Goal: Task Accomplishment & Management: Complete application form

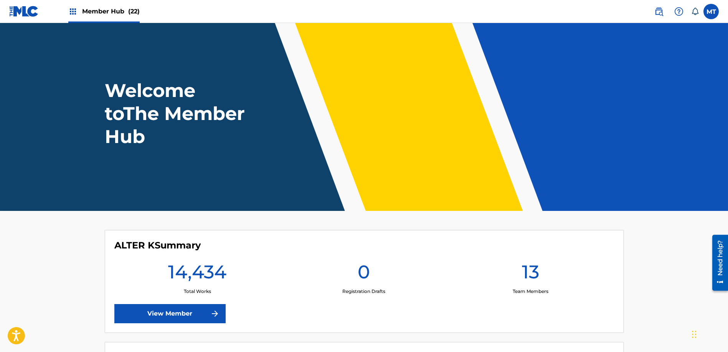
scroll to position [153, 0]
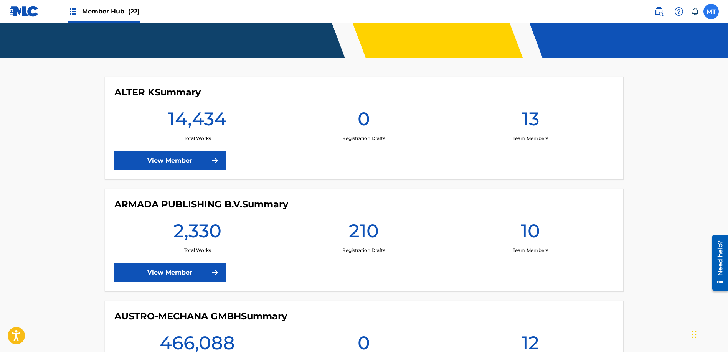
click at [712, 8] on label at bounding box center [710, 11] width 15 height 15
click at [711, 12] on input "MT [PERSON_NAME] [PERSON_NAME][EMAIL_ADDRESS][PERSON_NAME][DOMAIN_NAME] Notific…" at bounding box center [711, 12] width 0 height 0
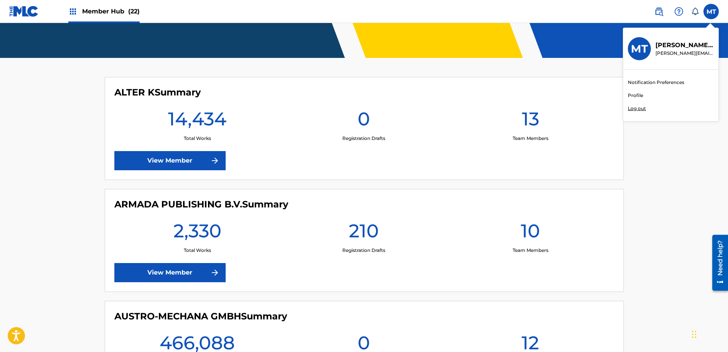
click at [635, 111] on p "Log out" at bounding box center [637, 108] width 18 height 7
click at [711, 12] on input "MT [PERSON_NAME] [PERSON_NAME][EMAIL_ADDRESS][PERSON_NAME][DOMAIN_NAME] Notific…" at bounding box center [711, 12] width 0 height 0
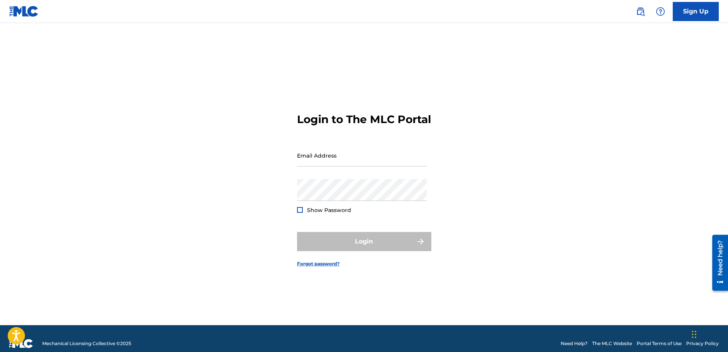
type input "[PERSON_NAME][EMAIL_ADDRESS][PERSON_NAME][DOMAIN_NAME]"
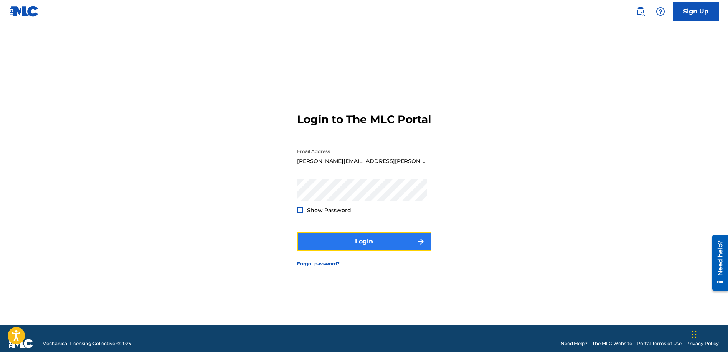
click at [366, 249] on button "Login" at bounding box center [364, 241] width 134 height 19
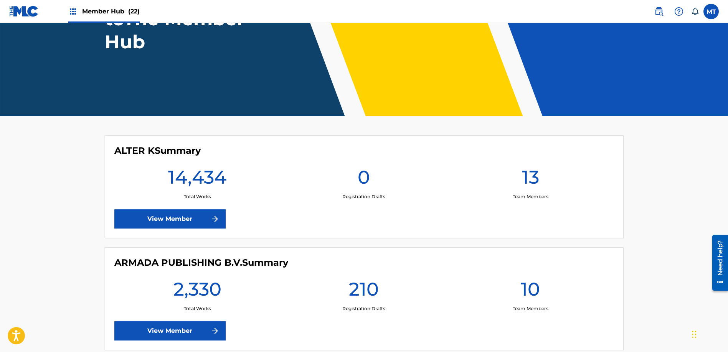
scroll to position [155, 0]
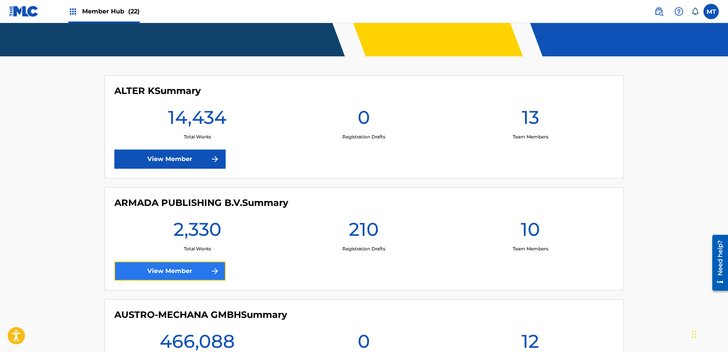
click at [169, 274] on link "View Member" at bounding box center [169, 271] width 111 height 19
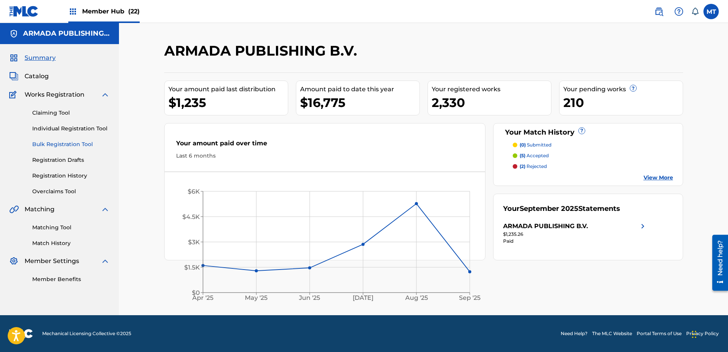
click at [58, 143] on link "Bulk Registration Tool" at bounding box center [71, 144] width 78 height 8
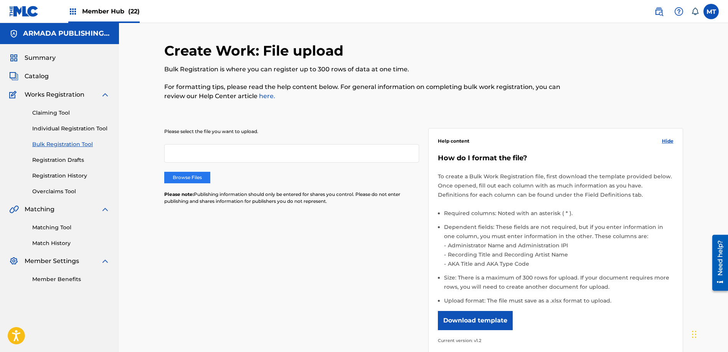
click at [194, 180] on label "Browse Files" at bounding box center [187, 178] width 46 height 12
click at [0, 0] on input "Browse Files" at bounding box center [0, 0] width 0 height 0
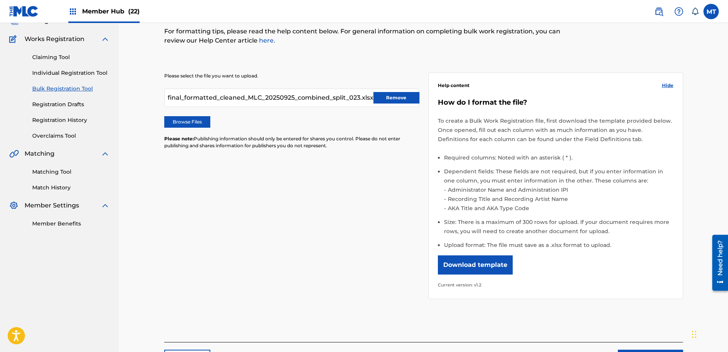
scroll to position [117, 0]
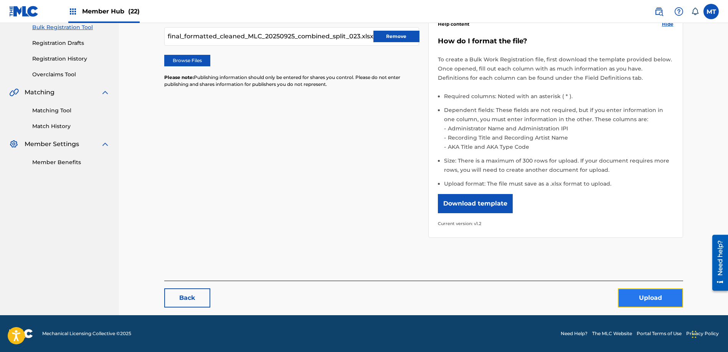
click at [652, 294] on button "Upload" at bounding box center [650, 298] width 65 height 19
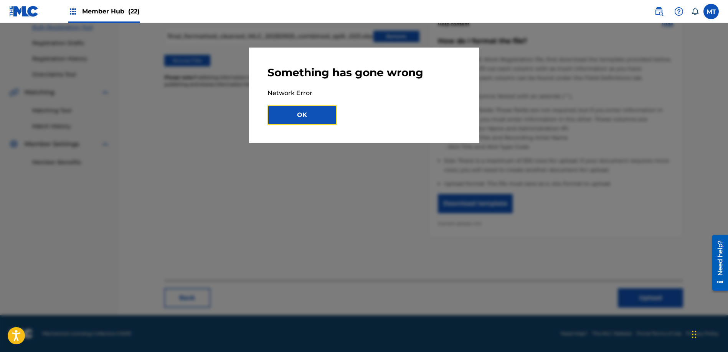
drag, startPoint x: 298, startPoint y: 116, endPoint x: 294, endPoint y: 118, distance: 5.1
click at [298, 116] on button "OK" at bounding box center [301, 115] width 69 height 19
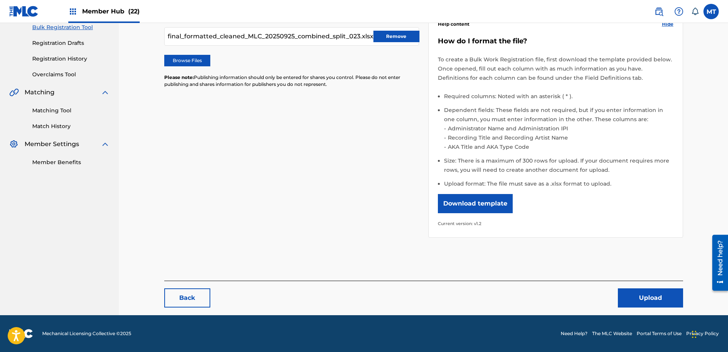
scroll to position [0, 0]
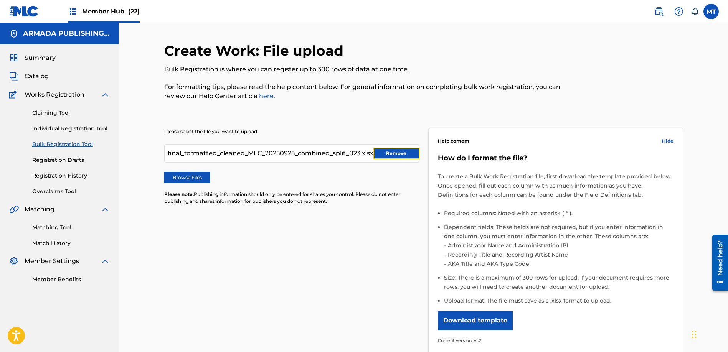
drag, startPoint x: 402, startPoint y: 150, endPoint x: 398, endPoint y: 151, distance: 4.0
click at [402, 150] on button "Remove" at bounding box center [396, 154] width 46 height 12
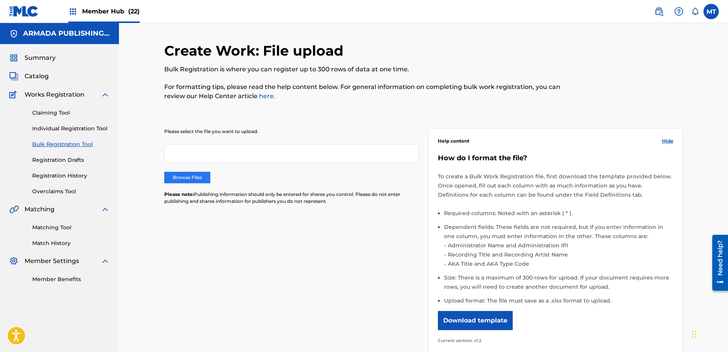
click at [172, 177] on label "Browse Files" at bounding box center [187, 178] width 46 height 12
click at [0, 0] on input "Browse Files" at bounding box center [0, 0] width 0 height 0
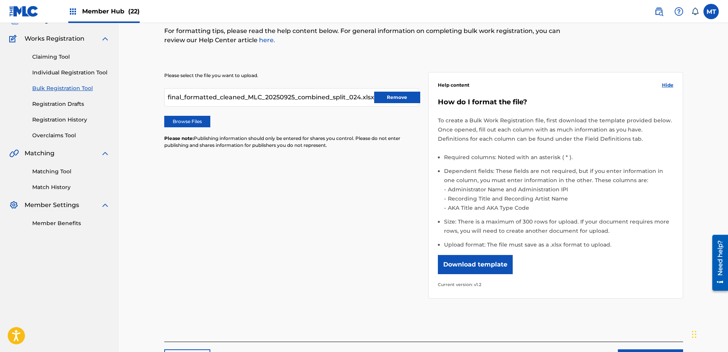
scroll to position [117, 0]
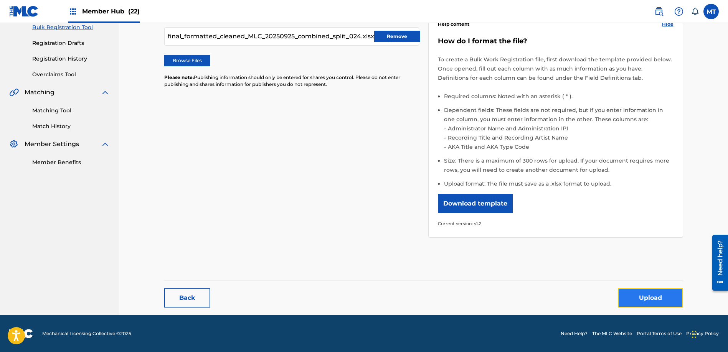
click at [645, 294] on button "Upload" at bounding box center [650, 298] width 65 height 19
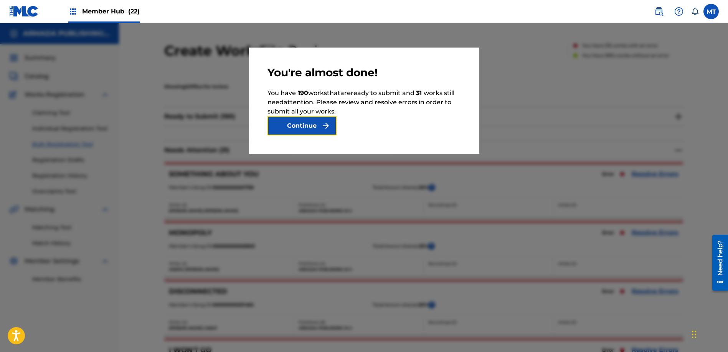
click at [298, 127] on button "Continue" at bounding box center [301, 125] width 69 height 19
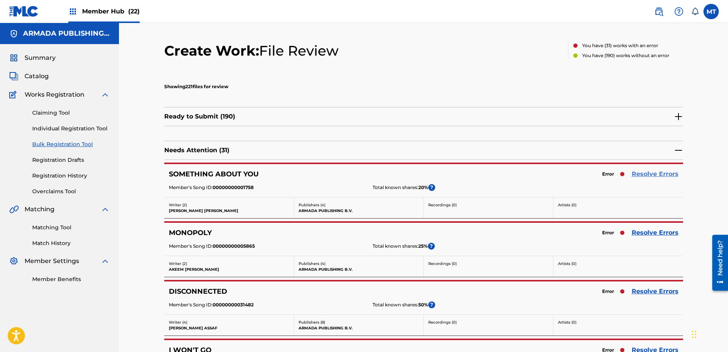
click at [649, 173] on link "Resolve Errors" at bounding box center [655, 174] width 47 height 9
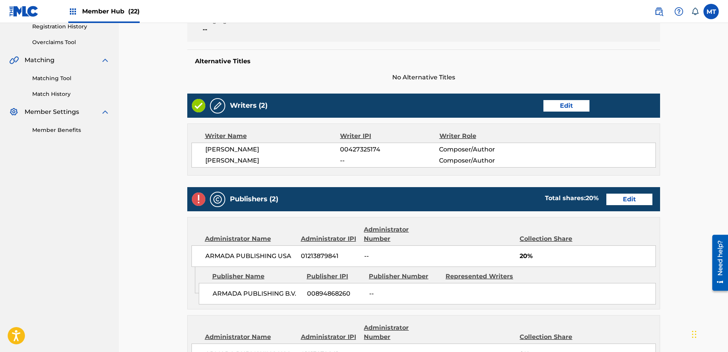
scroll to position [150, 0]
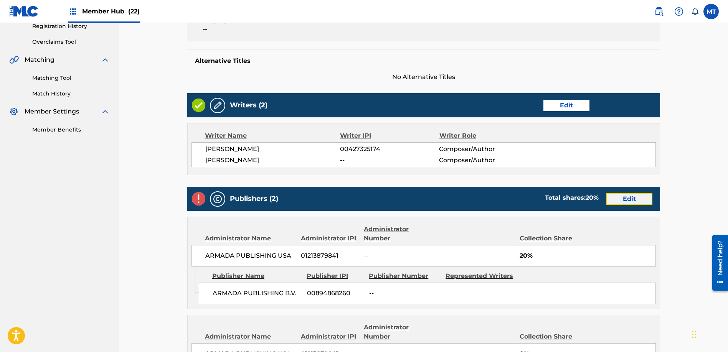
click at [636, 201] on link "Edit" at bounding box center [629, 199] width 46 height 12
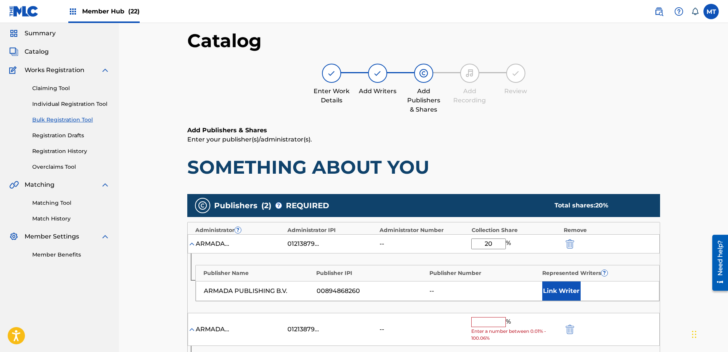
scroll to position [149, 0]
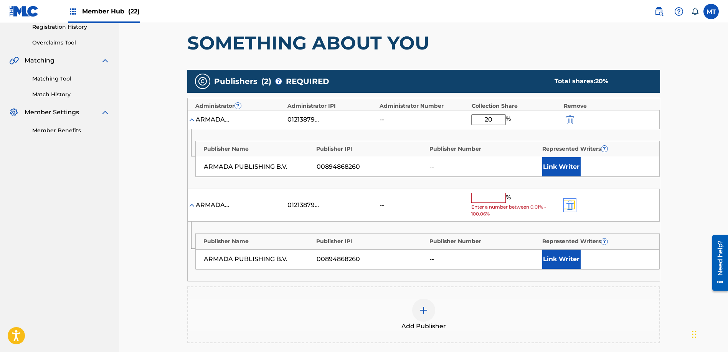
click at [569, 204] on img "submit" at bounding box center [570, 205] width 8 height 9
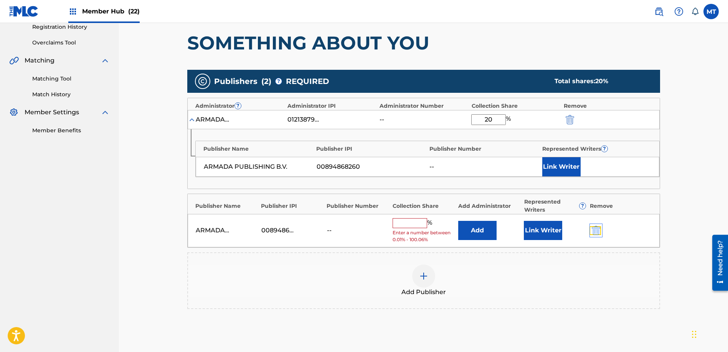
click at [595, 226] on img "submit" at bounding box center [596, 230] width 8 height 9
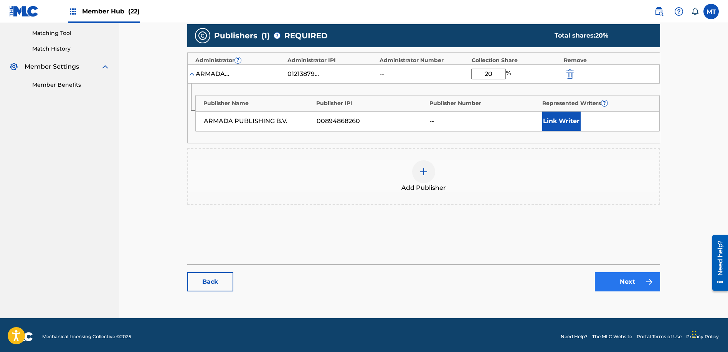
scroll to position [198, 0]
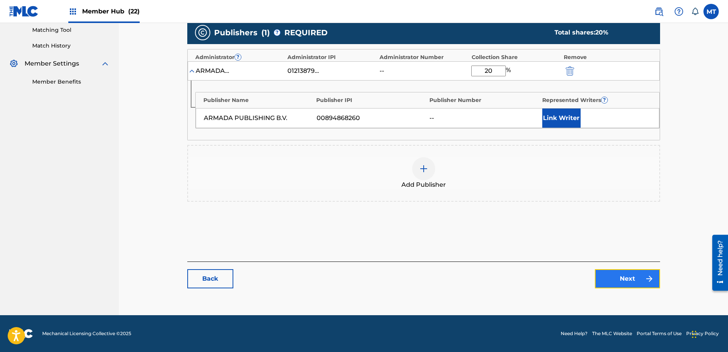
click at [629, 282] on link "Next" at bounding box center [627, 278] width 65 height 19
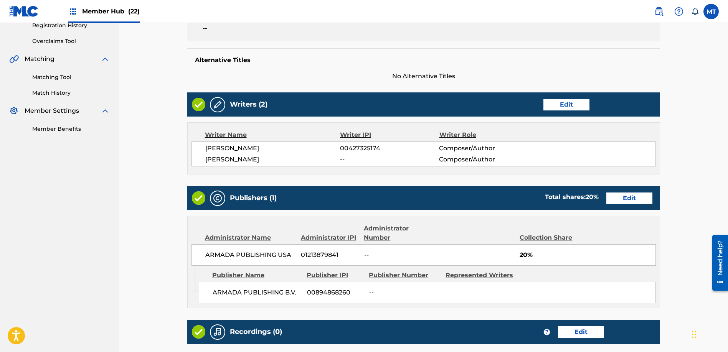
scroll to position [269, 0]
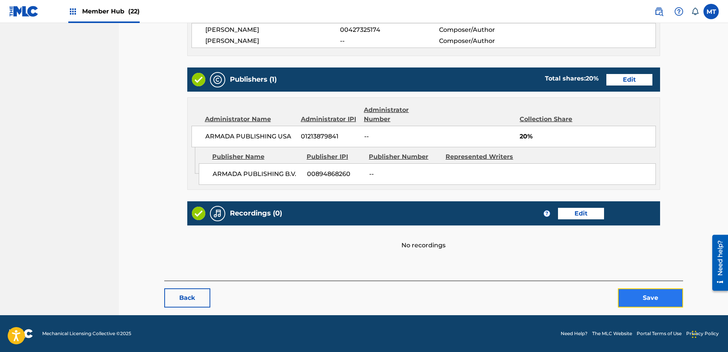
click at [645, 294] on button "Save" at bounding box center [650, 298] width 65 height 19
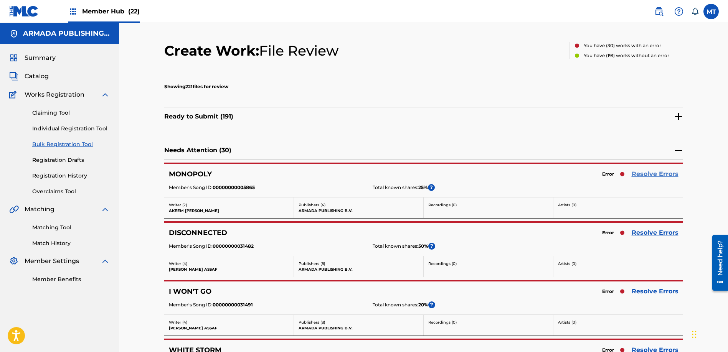
click at [660, 175] on link "Resolve Errors" at bounding box center [655, 174] width 47 height 9
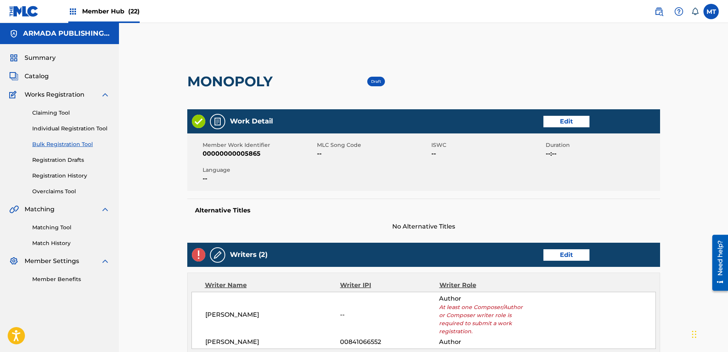
scroll to position [254, 0]
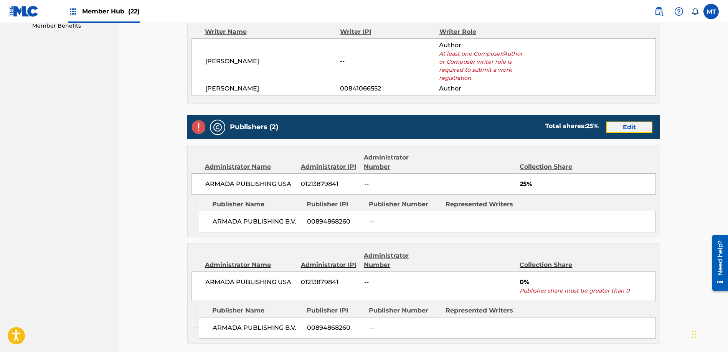
click at [643, 122] on link "Edit" at bounding box center [629, 128] width 46 height 12
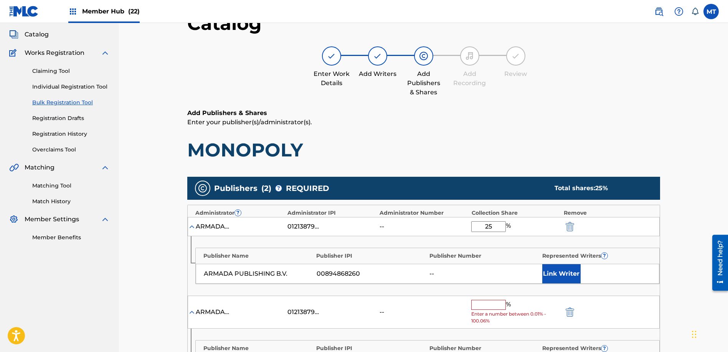
scroll to position [152, 0]
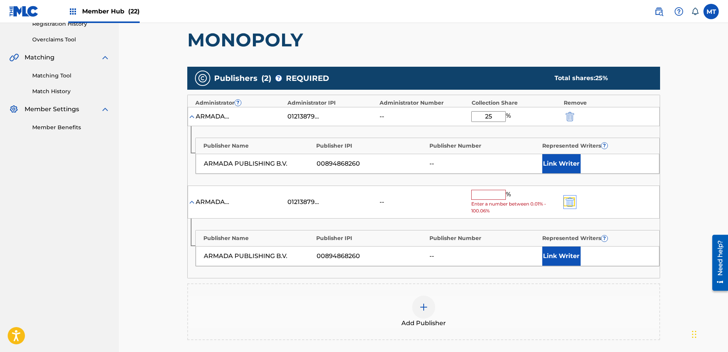
click at [572, 206] on img "submit" at bounding box center [570, 202] width 8 height 9
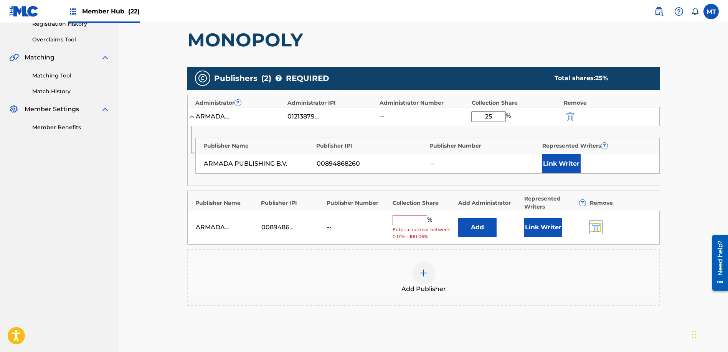
click at [595, 231] on img "submit" at bounding box center [596, 227] width 8 height 9
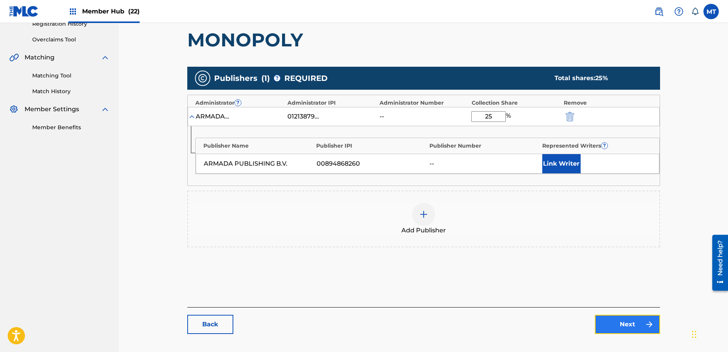
click at [622, 320] on link "Next" at bounding box center [627, 324] width 65 height 19
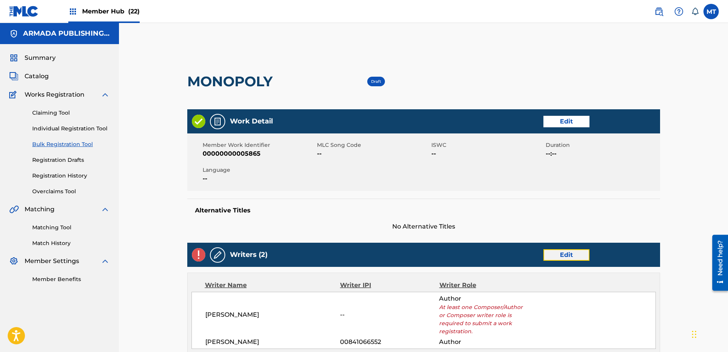
click at [574, 253] on link "Edit" at bounding box center [566, 255] width 46 height 12
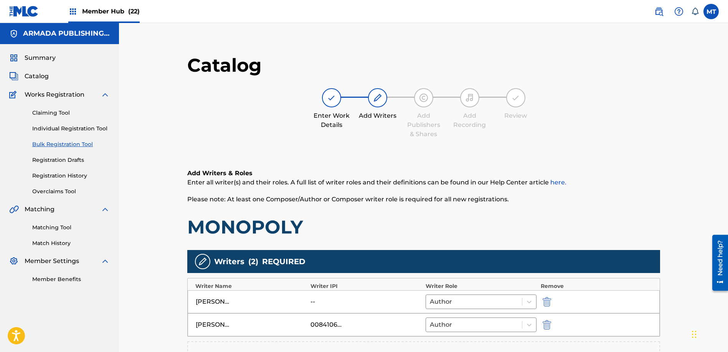
scroll to position [145, 0]
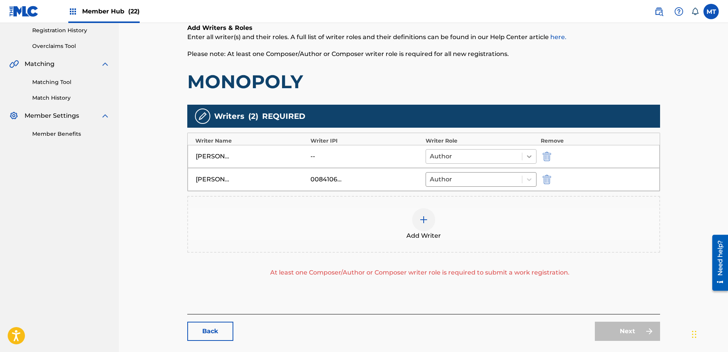
click at [531, 157] on icon at bounding box center [529, 157] width 8 height 8
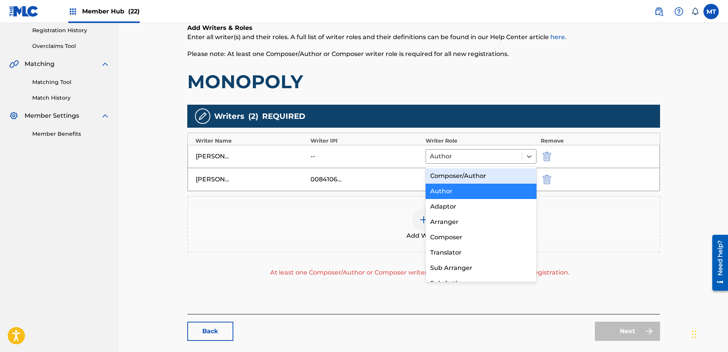
click at [489, 175] on div "Composer/Author" at bounding box center [481, 175] width 111 height 15
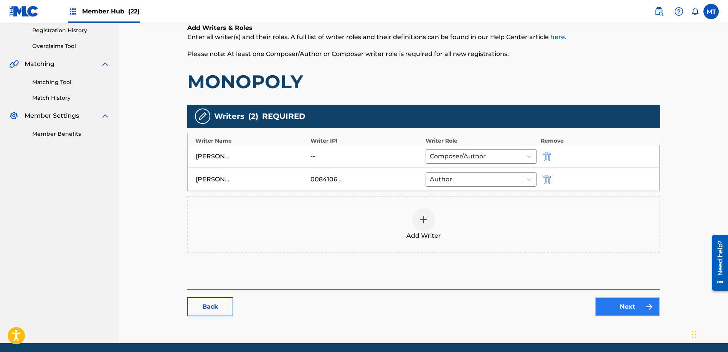
click at [633, 309] on link "Next" at bounding box center [627, 306] width 65 height 19
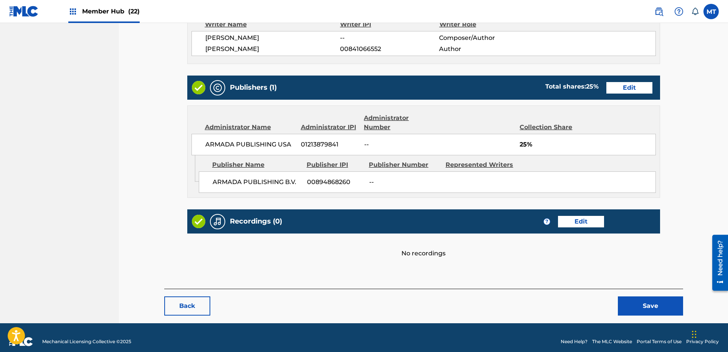
scroll to position [269, 0]
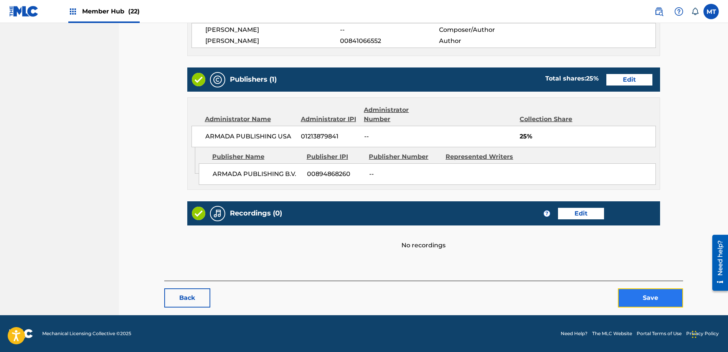
click at [636, 296] on button "Save" at bounding box center [650, 298] width 65 height 19
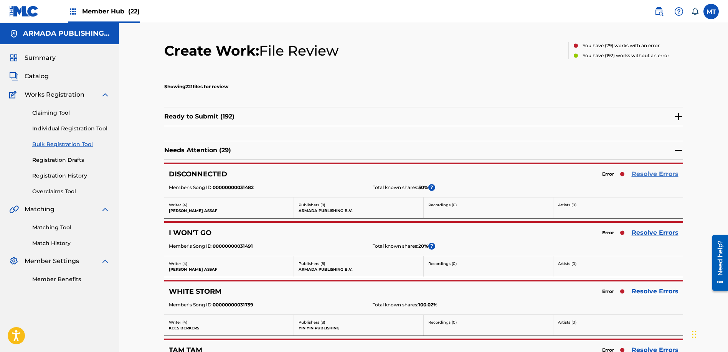
click at [655, 175] on link "Resolve Errors" at bounding box center [655, 174] width 47 height 9
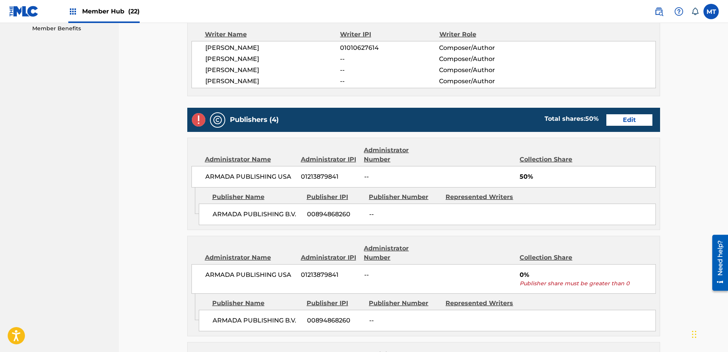
scroll to position [253, 0]
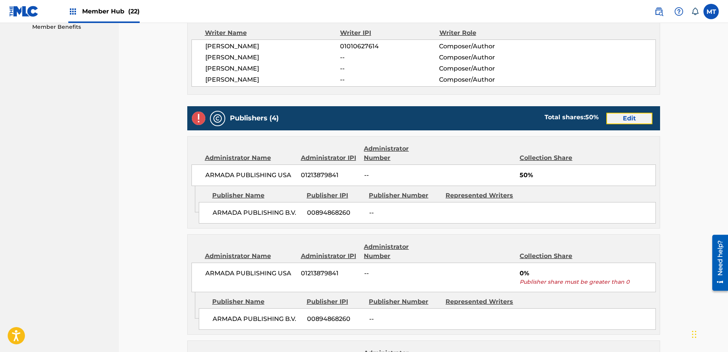
click at [632, 118] on link "Edit" at bounding box center [629, 119] width 46 height 12
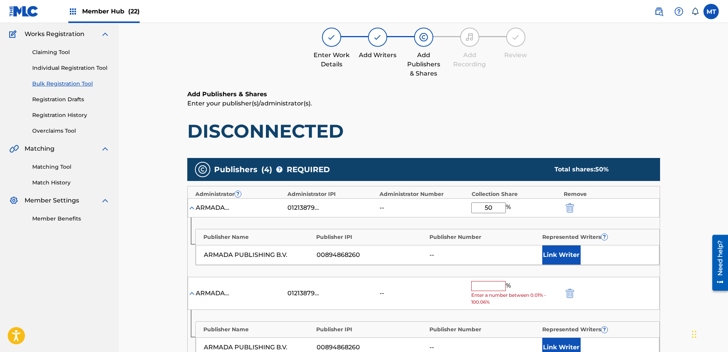
scroll to position [65, 0]
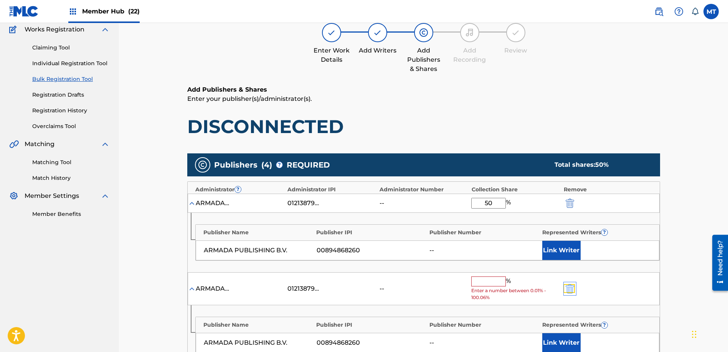
click at [570, 291] on img "submit" at bounding box center [570, 288] width 8 height 9
click at [571, 291] on img "submit" at bounding box center [570, 288] width 8 height 9
click at [572, 290] on img "submit" at bounding box center [570, 288] width 8 height 9
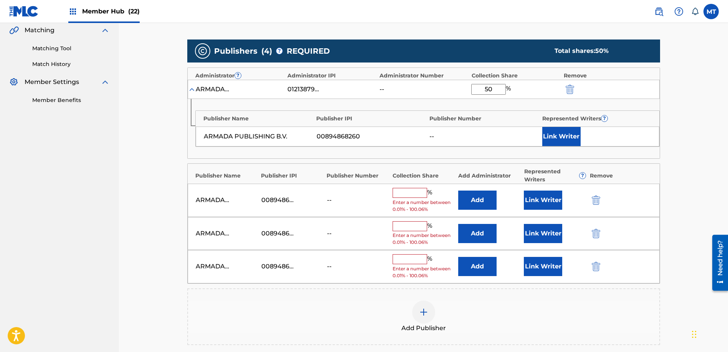
scroll to position [229, 0]
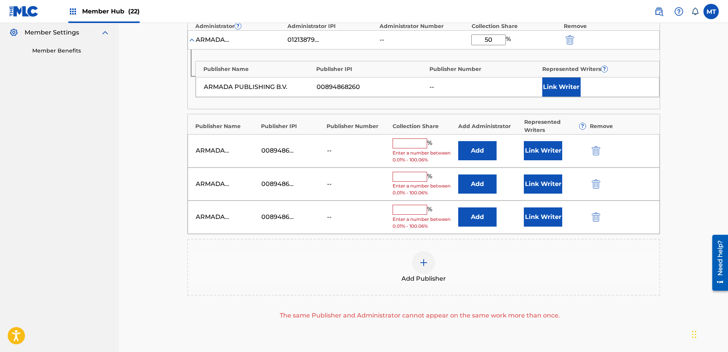
click at [597, 141] on div "ARMADA PUBLISHING B.V. 00894868260 -- % Enter a number between 0.01% - 100.06% …" at bounding box center [424, 150] width 472 height 33
click at [596, 153] on img "submit" at bounding box center [596, 150] width 8 height 9
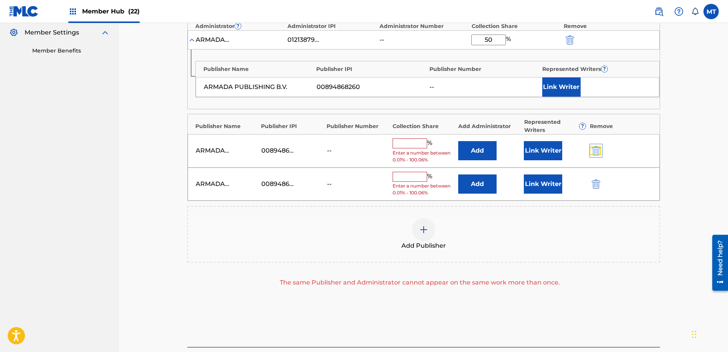
click at [596, 152] on img "submit" at bounding box center [596, 150] width 8 height 9
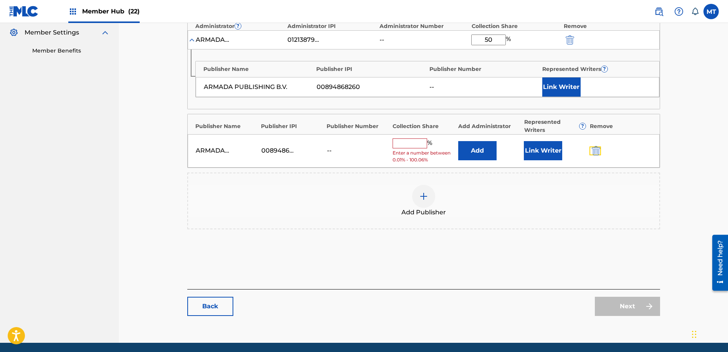
click at [596, 152] on img "submit" at bounding box center [596, 150] width 8 height 9
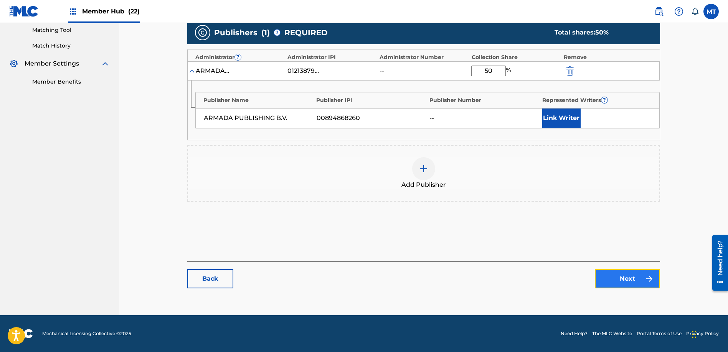
click at [627, 285] on link "Next" at bounding box center [627, 278] width 65 height 19
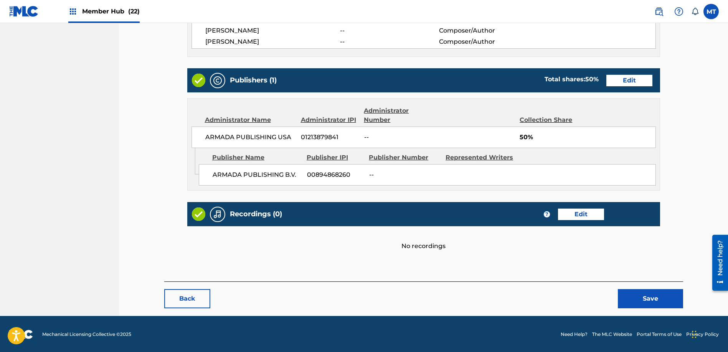
scroll to position [291, 0]
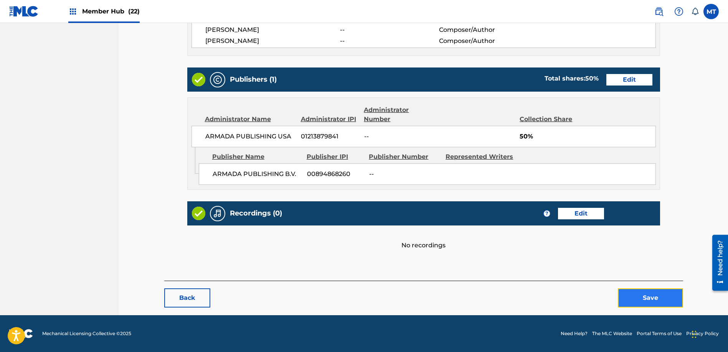
click at [660, 294] on button "Save" at bounding box center [650, 298] width 65 height 19
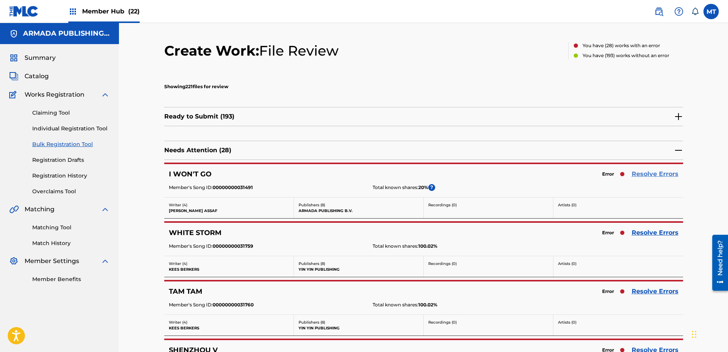
click at [659, 173] on link "Resolve Errors" at bounding box center [655, 174] width 47 height 9
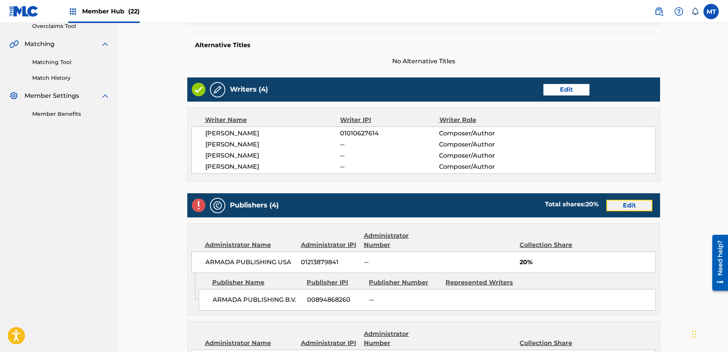
click at [628, 207] on link "Edit" at bounding box center [629, 206] width 46 height 12
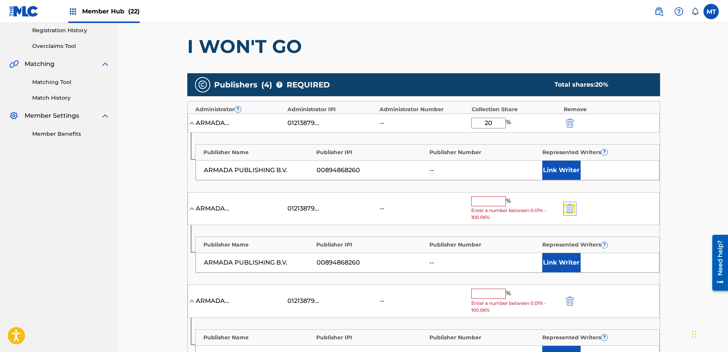
click at [568, 210] on img "submit" at bounding box center [570, 208] width 8 height 9
click at [571, 211] on img "submit" at bounding box center [570, 208] width 8 height 9
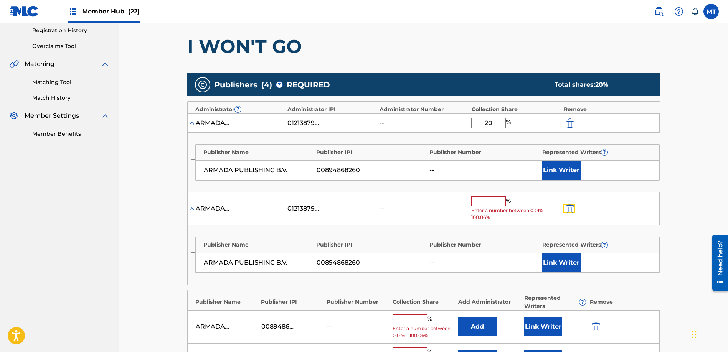
click at [571, 211] on img "submit" at bounding box center [570, 208] width 8 height 9
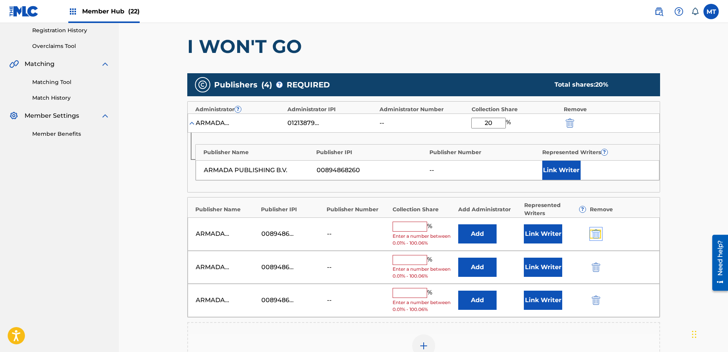
click at [598, 233] on img "submit" at bounding box center [596, 233] width 8 height 9
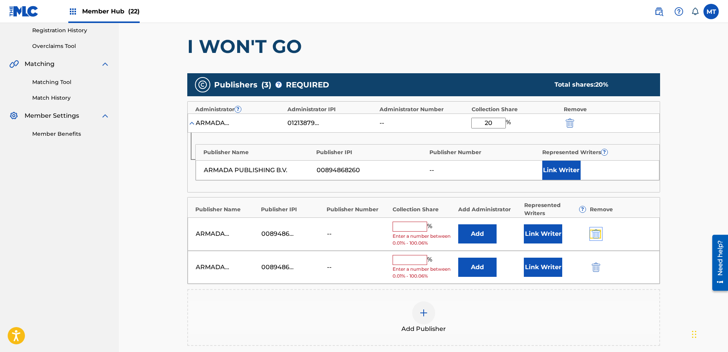
click at [598, 233] on img "submit" at bounding box center [596, 233] width 8 height 9
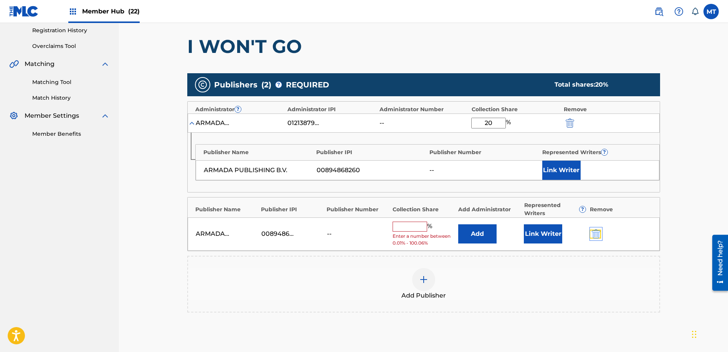
click at [598, 233] on img "submit" at bounding box center [596, 233] width 8 height 9
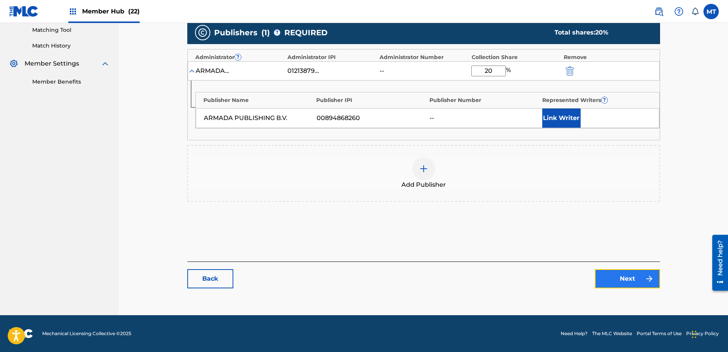
click at [620, 275] on link "Next" at bounding box center [627, 278] width 65 height 19
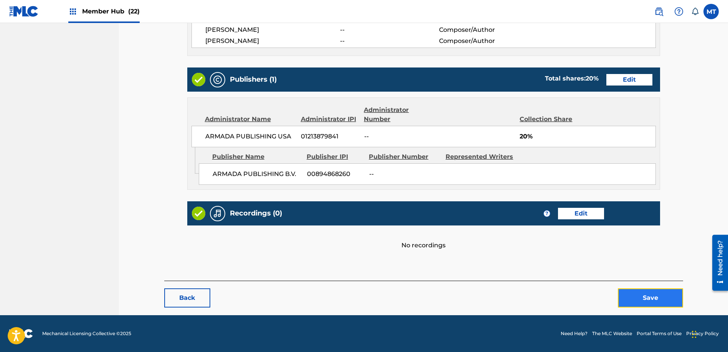
click at [656, 307] on button "Save" at bounding box center [650, 298] width 65 height 19
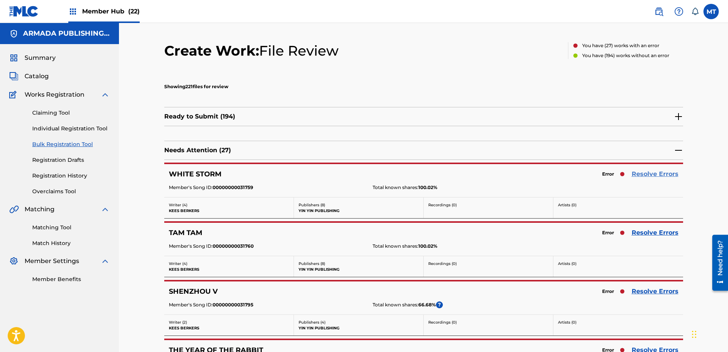
click at [643, 171] on link "Resolve Errors" at bounding box center [655, 174] width 47 height 9
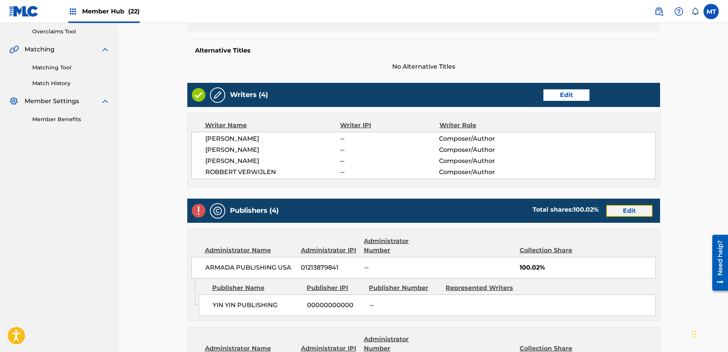
click at [628, 211] on link "Edit" at bounding box center [629, 211] width 46 height 12
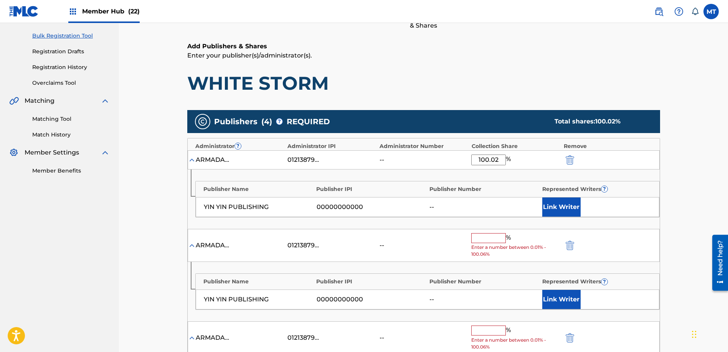
click at [571, 236] on div "ARMADA PUBLISHING USA 01213879841 -- % Enter a number between 0.01% - 100.06%" at bounding box center [424, 245] width 472 height 33
click at [569, 240] on div "ARMADA PUBLISHING USA 01213879841 -- % Enter a number between 0.01% - 100.06%" at bounding box center [424, 245] width 472 height 33
click at [569, 244] on img "submit" at bounding box center [570, 245] width 8 height 9
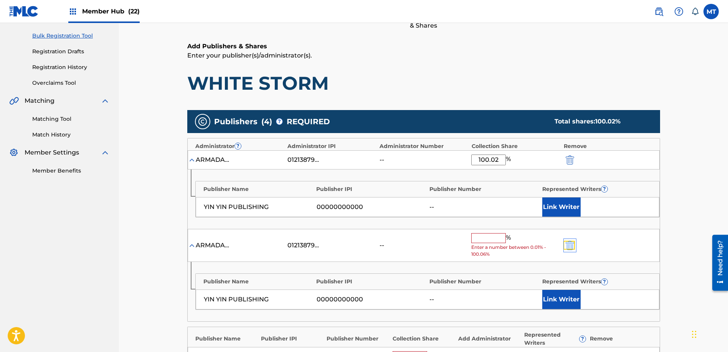
click at [569, 244] on img "submit" at bounding box center [570, 245] width 8 height 9
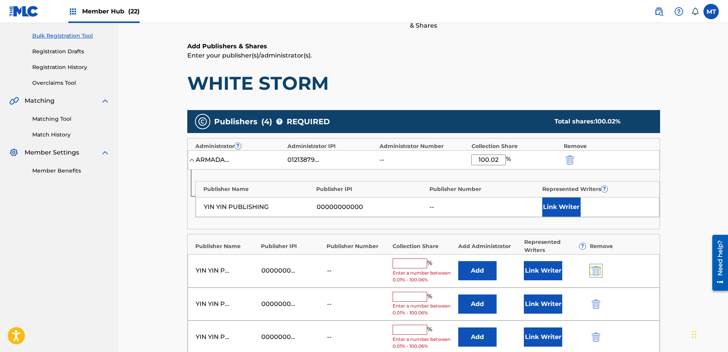
click at [597, 268] on img "submit" at bounding box center [596, 270] width 8 height 9
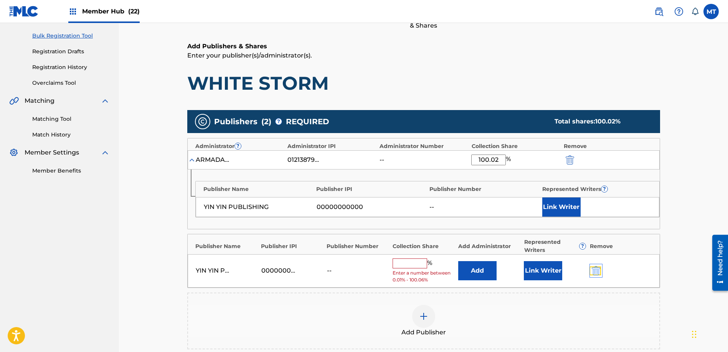
click at [597, 268] on img "submit" at bounding box center [596, 270] width 8 height 9
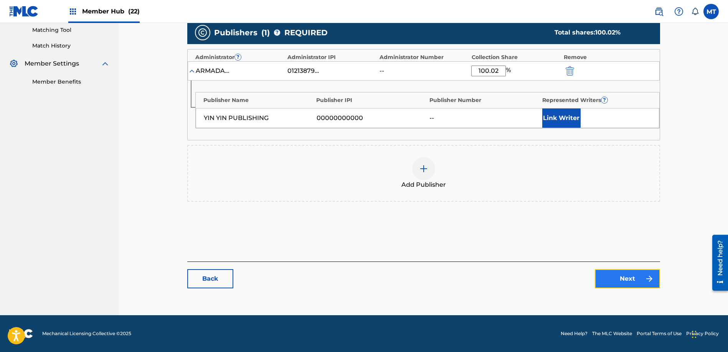
click at [626, 284] on link "Next" at bounding box center [627, 278] width 65 height 19
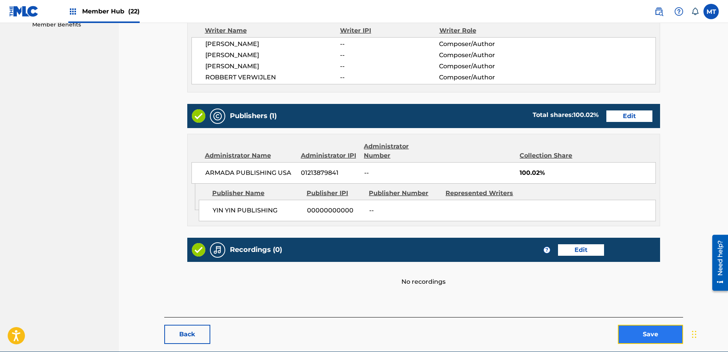
click at [652, 330] on button "Save" at bounding box center [650, 334] width 65 height 19
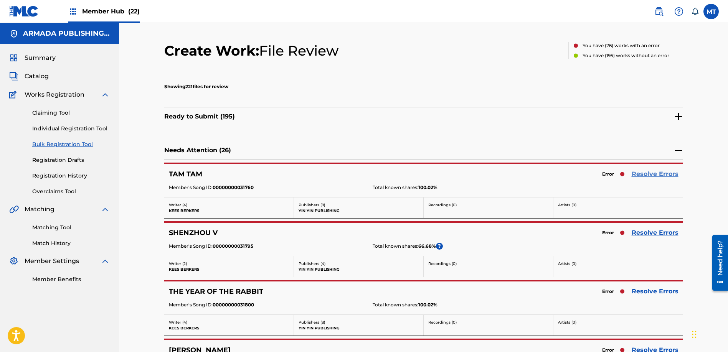
click at [652, 174] on link "Resolve Errors" at bounding box center [655, 174] width 47 height 9
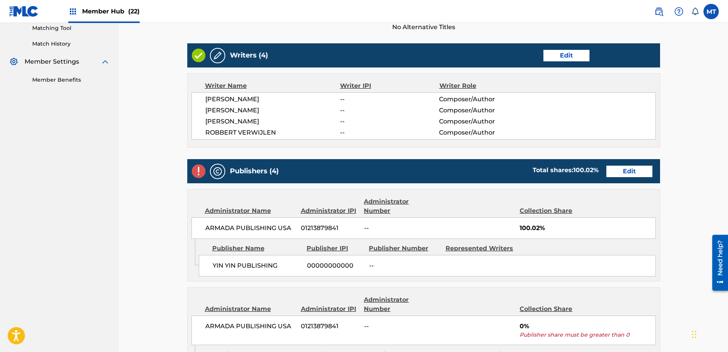
click at [630, 178] on div "Publishers (4) Total shares: 100.02 % Edit" at bounding box center [423, 171] width 473 height 24
click at [623, 173] on link "Edit" at bounding box center [629, 172] width 46 height 12
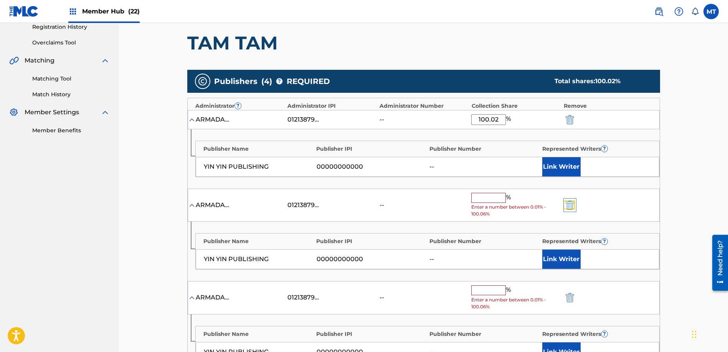
click at [570, 208] on img "submit" at bounding box center [570, 205] width 8 height 9
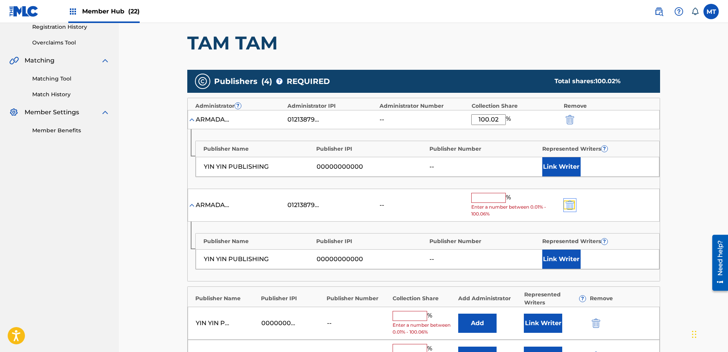
click at [570, 208] on img "submit" at bounding box center [570, 205] width 8 height 9
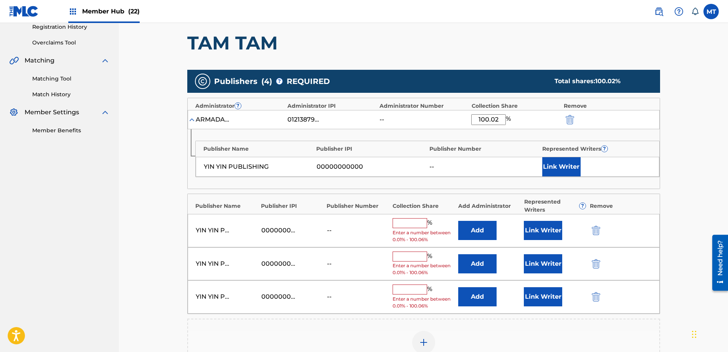
click at [593, 225] on div "[PERSON_NAME] PUBLISHING 00000000000 -- % Enter a number between 0.01% - 100.06…" at bounding box center [424, 230] width 472 height 33
click at [594, 227] on img "submit" at bounding box center [596, 230] width 8 height 9
click at [594, 228] on img "submit" at bounding box center [596, 230] width 8 height 9
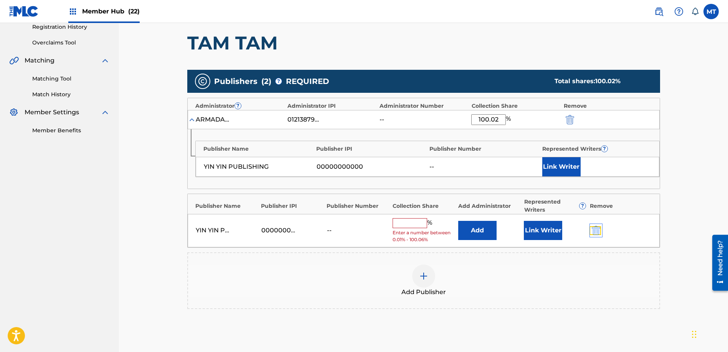
click at [594, 228] on img "submit" at bounding box center [596, 230] width 8 height 9
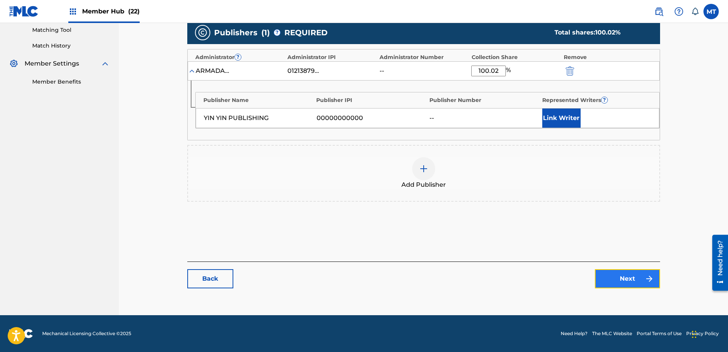
click at [621, 273] on link "Next" at bounding box center [627, 278] width 65 height 19
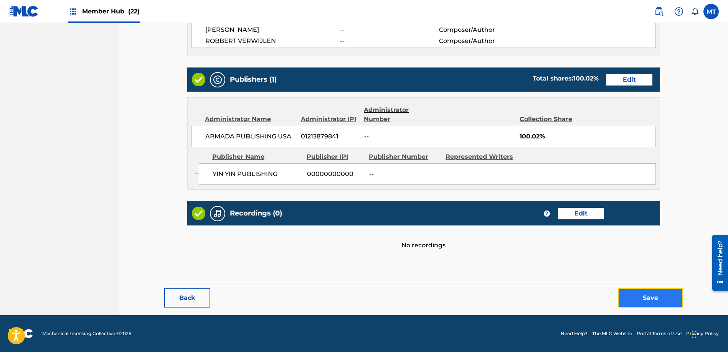
click at [660, 304] on button "Save" at bounding box center [650, 298] width 65 height 19
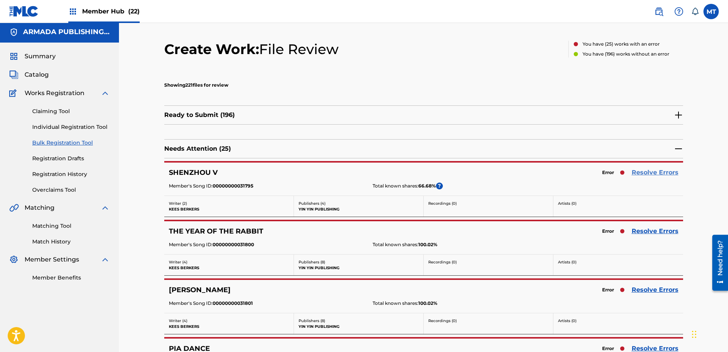
click at [650, 170] on link "Resolve Errors" at bounding box center [655, 172] width 47 height 9
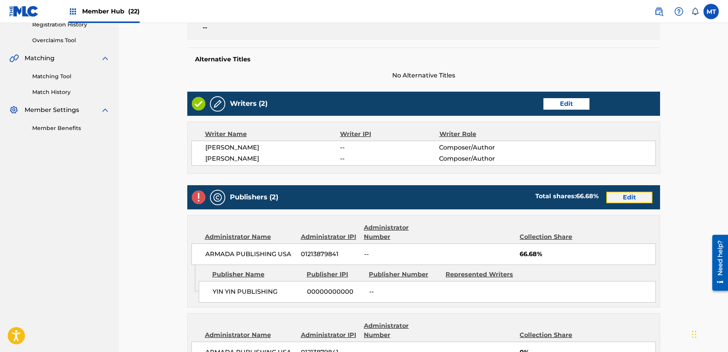
click at [637, 195] on link "Edit" at bounding box center [629, 198] width 46 height 12
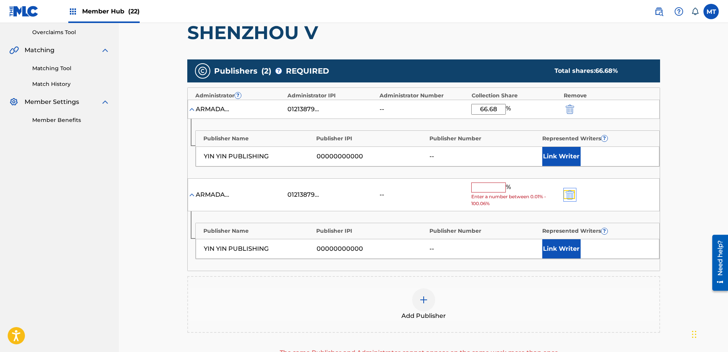
click at [566, 191] on img "submit" at bounding box center [570, 194] width 8 height 9
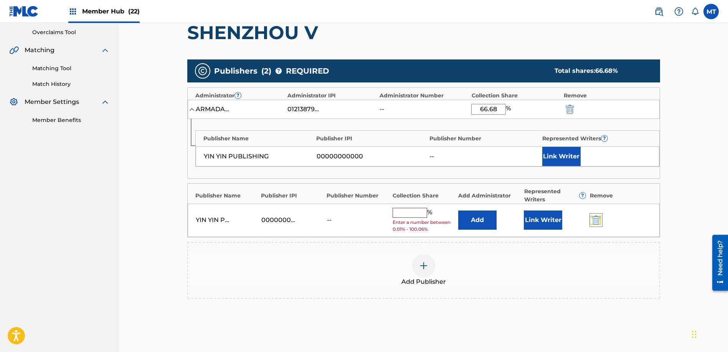
click at [598, 222] on img "submit" at bounding box center [596, 220] width 8 height 9
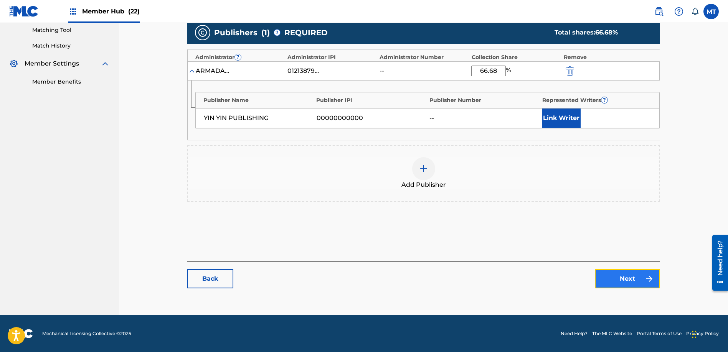
click at [634, 271] on link "Next" at bounding box center [627, 278] width 65 height 19
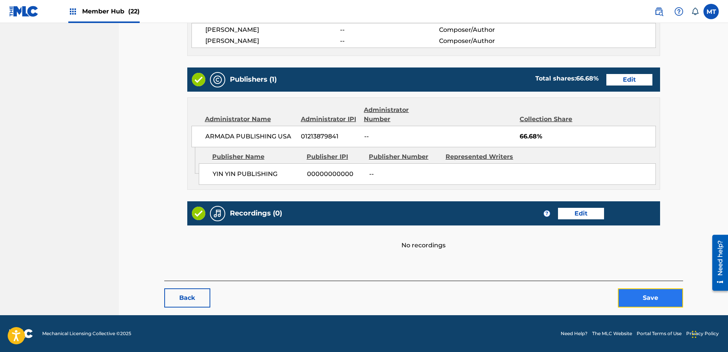
click at [660, 306] on button "Save" at bounding box center [650, 298] width 65 height 19
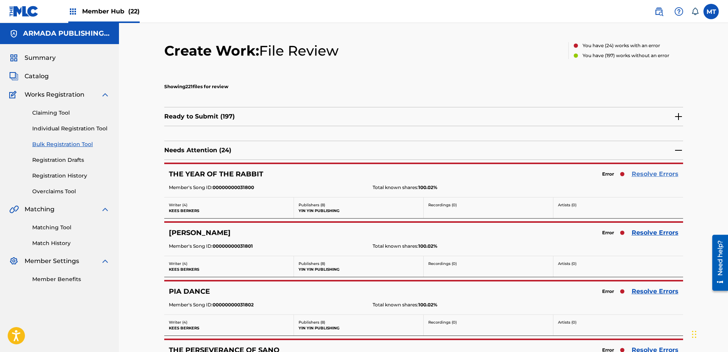
click at [661, 171] on link "Resolve Errors" at bounding box center [655, 174] width 47 height 9
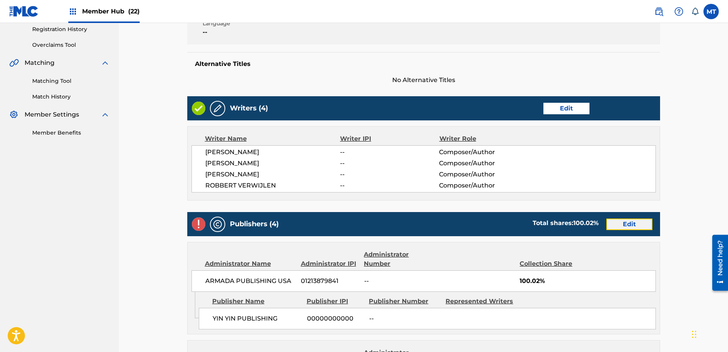
click at [612, 219] on link "Edit" at bounding box center [629, 225] width 46 height 12
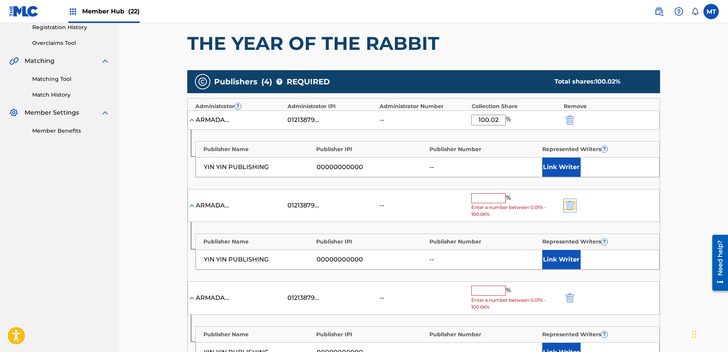
click at [574, 207] on img "submit" at bounding box center [570, 205] width 8 height 9
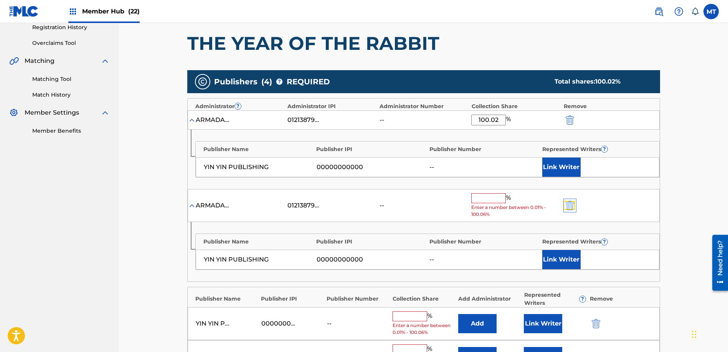
click at [574, 207] on img "submit" at bounding box center [570, 205] width 8 height 9
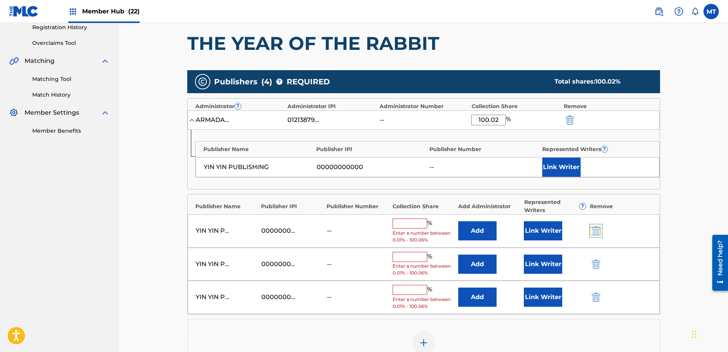
click at [598, 232] on img "submit" at bounding box center [596, 230] width 8 height 9
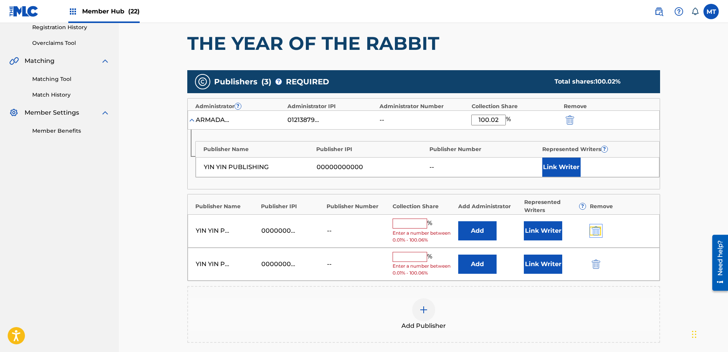
click at [598, 232] on img "submit" at bounding box center [596, 230] width 8 height 9
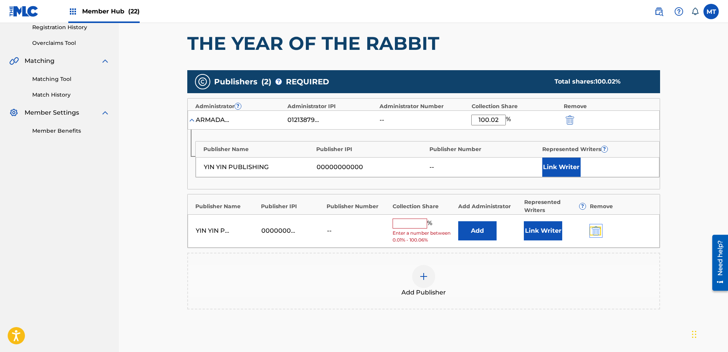
click at [598, 232] on img "submit" at bounding box center [596, 230] width 8 height 9
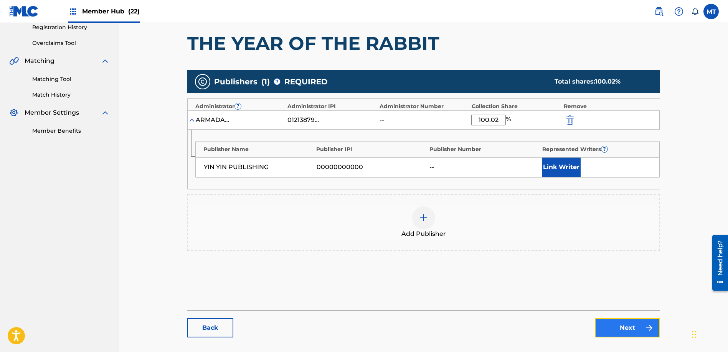
click at [633, 325] on link "Next" at bounding box center [627, 328] width 65 height 19
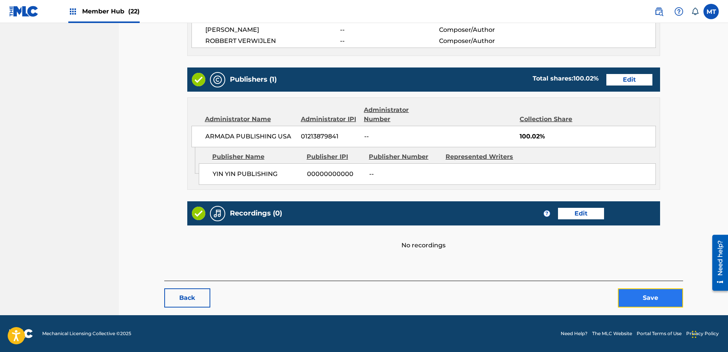
click at [652, 301] on button "Save" at bounding box center [650, 298] width 65 height 19
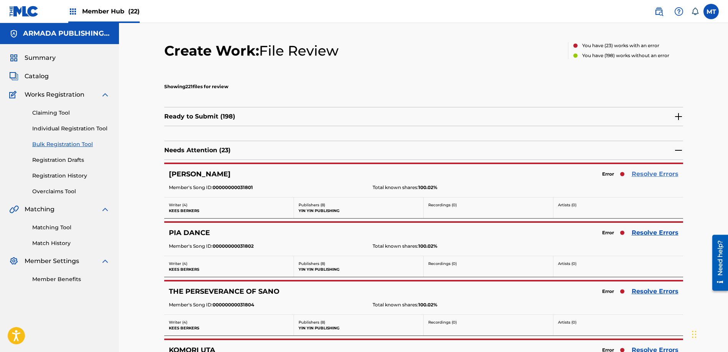
click at [656, 172] on link "Resolve Errors" at bounding box center [655, 174] width 47 height 9
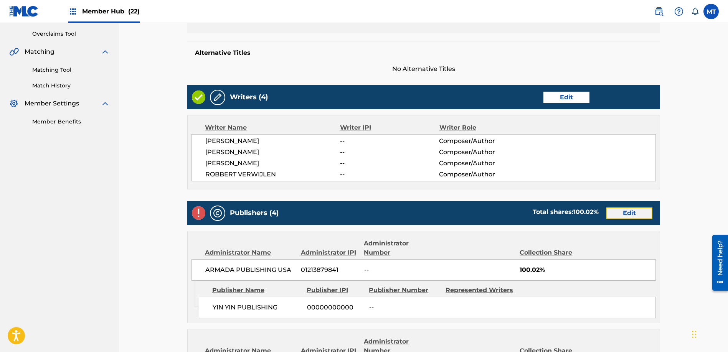
click at [634, 213] on link "Edit" at bounding box center [629, 214] width 46 height 12
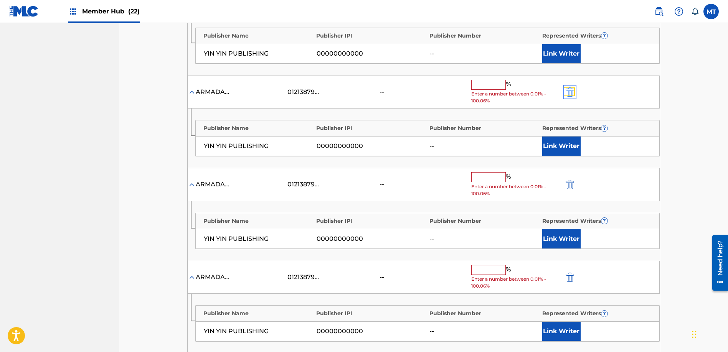
click at [571, 96] on img "submit" at bounding box center [570, 91] width 8 height 9
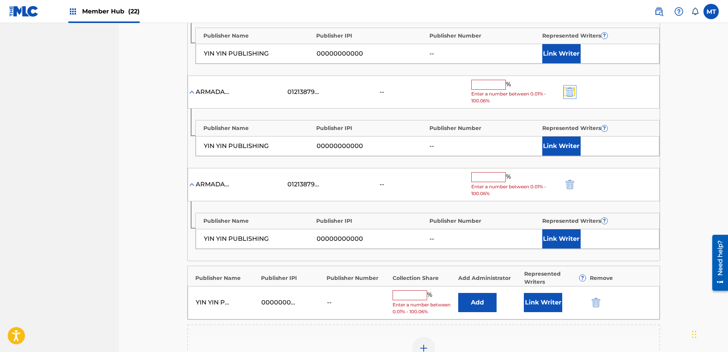
click at [571, 96] on img "submit" at bounding box center [570, 91] width 8 height 9
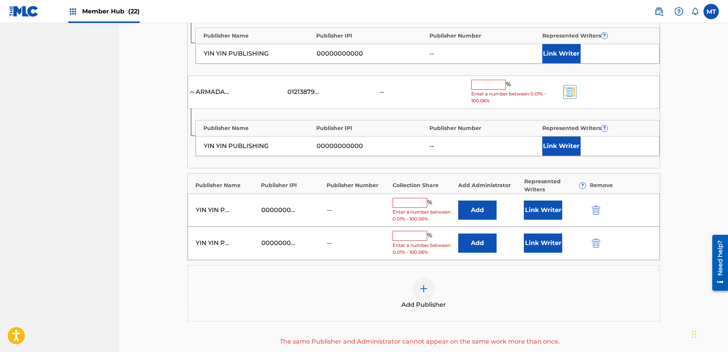
click at [571, 96] on img "submit" at bounding box center [570, 91] width 8 height 9
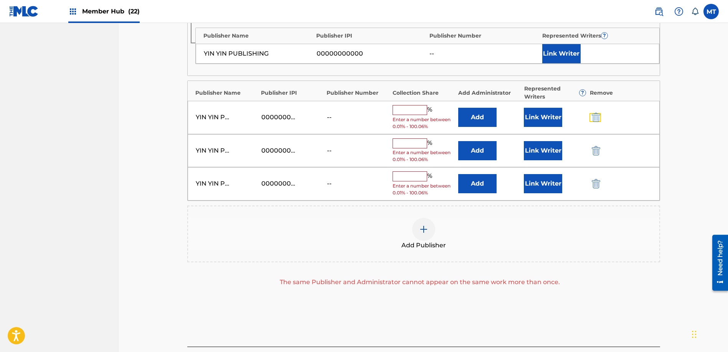
click at [601, 114] on button "submit" at bounding box center [595, 117] width 12 height 9
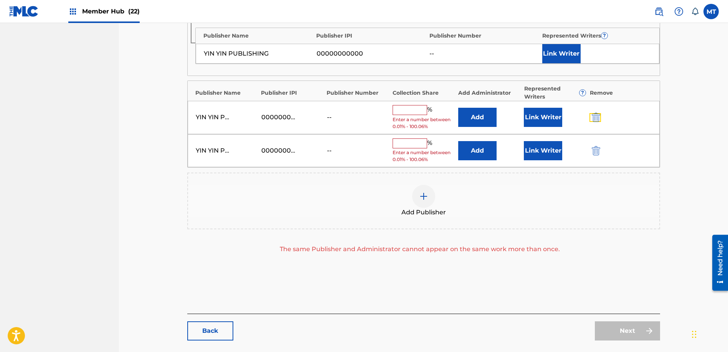
click at [601, 114] on button "submit" at bounding box center [595, 117] width 12 height 9
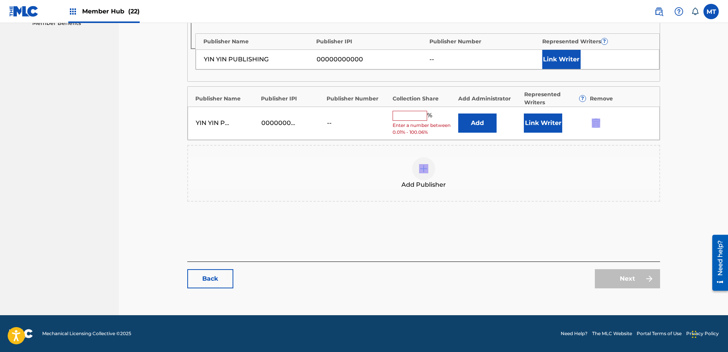
click at [600, 114] on div "[PERSON_NAME] PUBLISHING 00000000000 -- % Enter a number between 0.01% - 100.06…" at bounding box center [424, 123] width 472 height 33
click at [599, 123] on img "submit" at bounding box center [596, 123] width 8 height 9
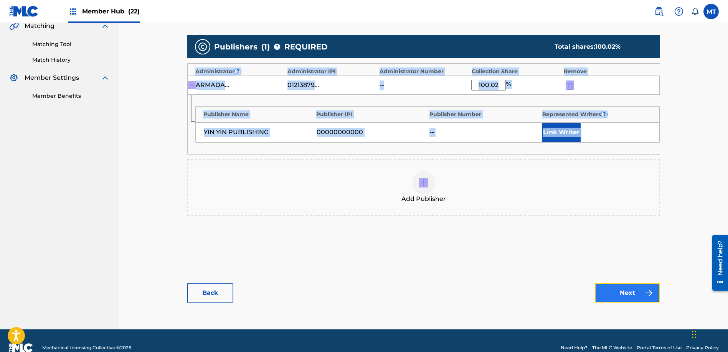
click at [632, 294] on link "Next" at bounding box center [627, 293] width 65 height 19
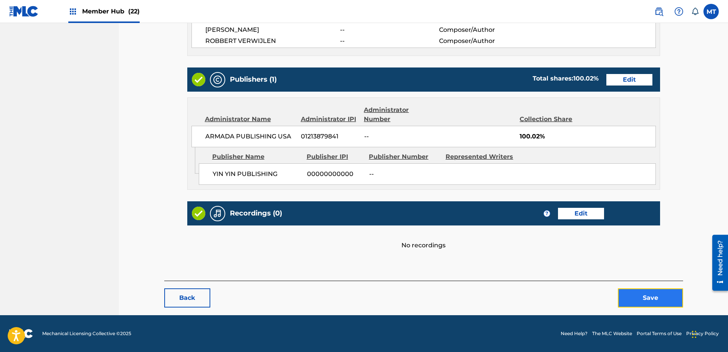
click at [641, 297] on button "Save" at bounding box center [650, 298] width 65 height 19
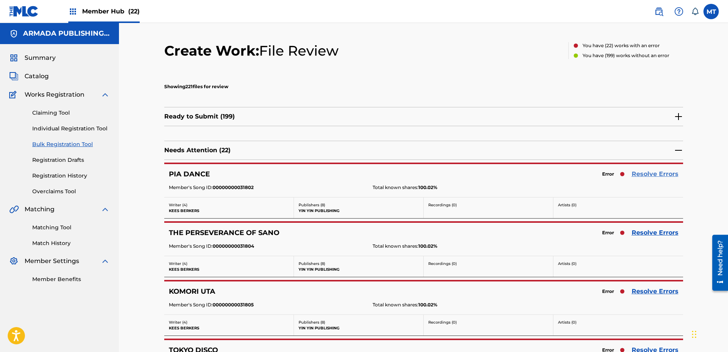
click at [651, 173] on link "Resolve Errors" at bounding box center [655, 174] width 47 height 9
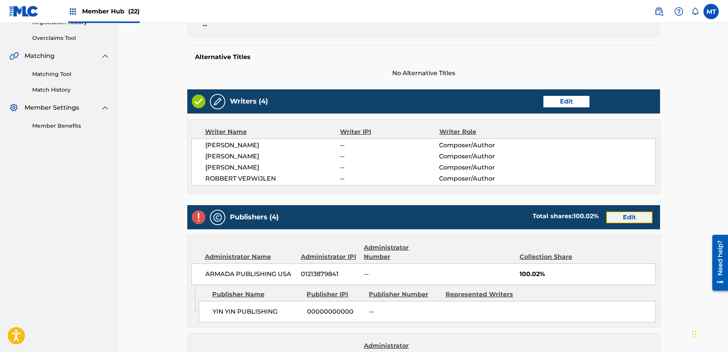
click at [622, 214] on link "Edit" at bounding box center [629, 218] width 46 height 12
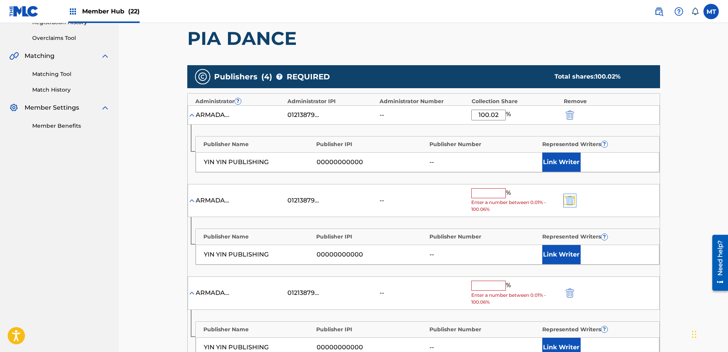
click at [570, 198] on img "submit" at bounding box center [570, 200] width 8 height 9
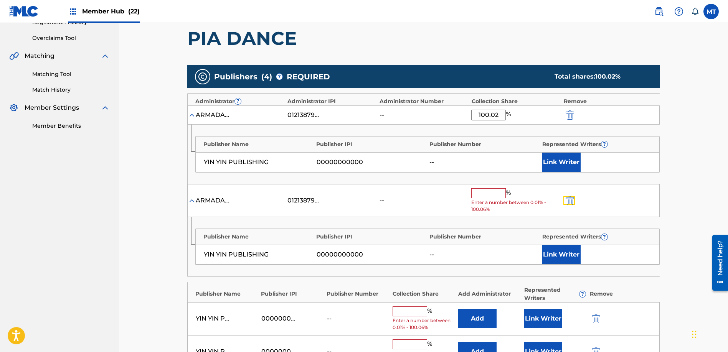
click at [570, 198] on img "submit" at bounding box center [570, 200] width 8 height 9
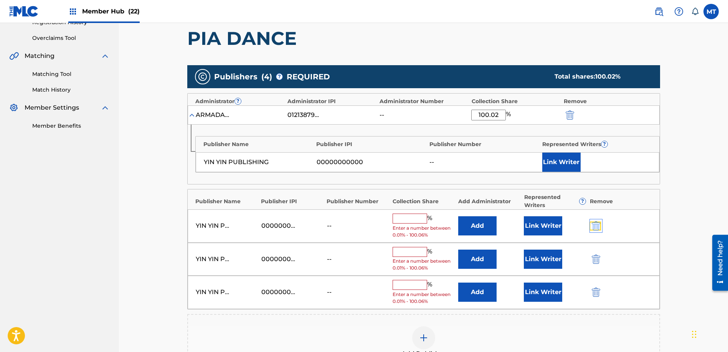
click at [595, 225] on img "submit" at bounding box center [596, 225] width 8 height 9
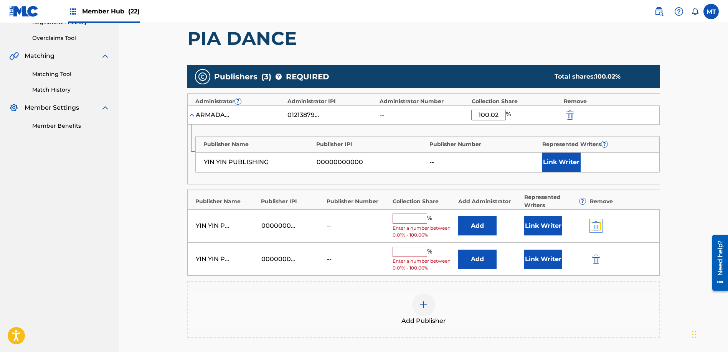
click at [595, 225] on img "submit" at bounding box center [596, 225] width 8 height 9
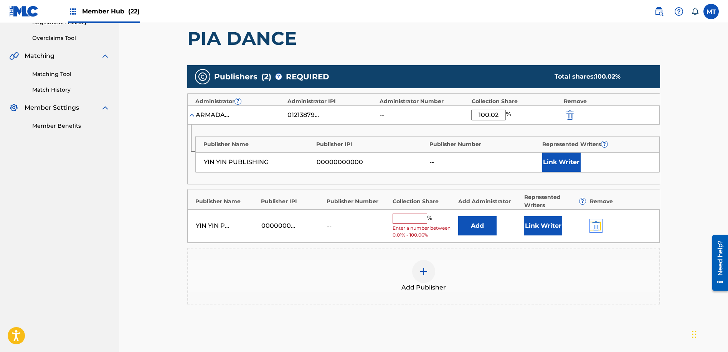
click at [595, 225] on img "submit" at bounding box center [596, 225] width 8 height 9
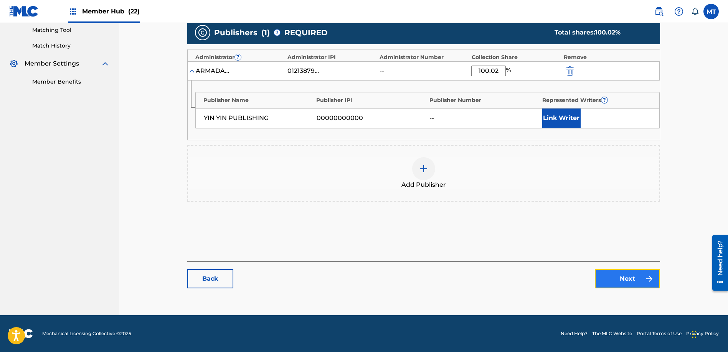
click at [630, 284] on link "Next" at bounding box center [627, 278] width 65 height 19
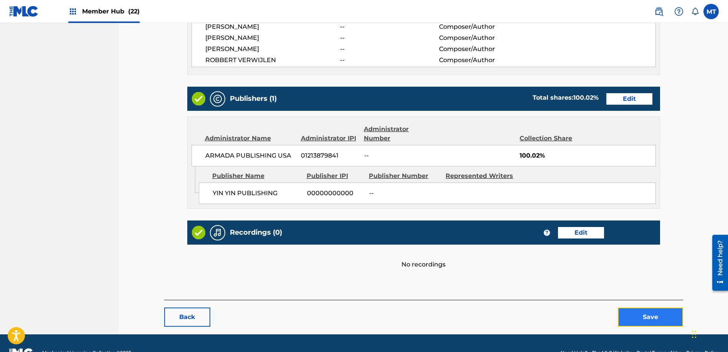
click at [664, 311] on button "Save" at bounding box center [650, 317] width 65 height 19
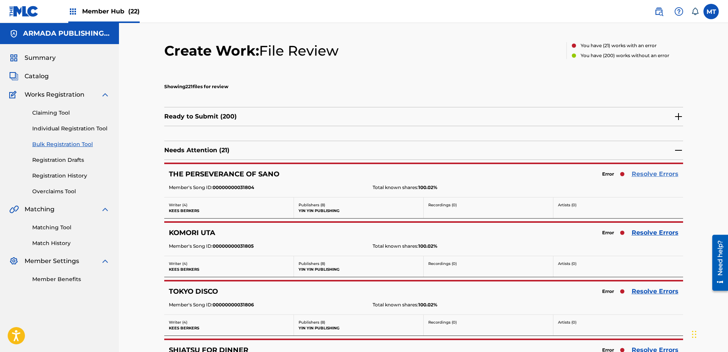
click at [636, 172] on link "Resolve Errors" at bounding box center [655, 174] width 47 height 9
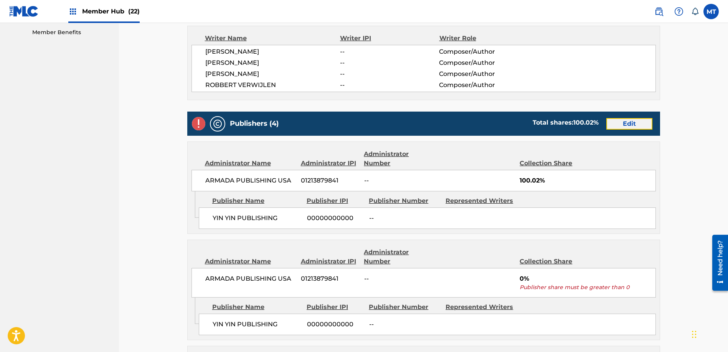
click at [625, 123] on link "Edit" at bounding box center [629, 124] width 46 height 12
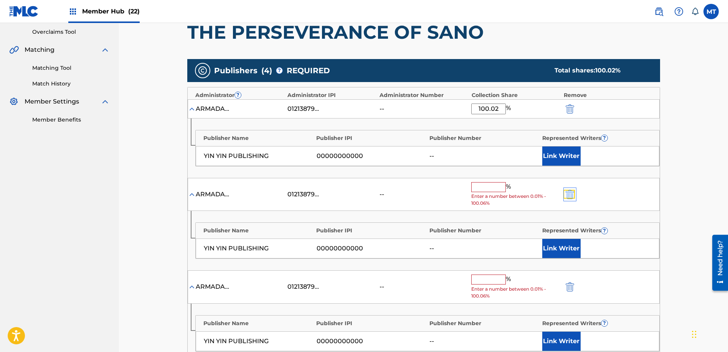
click at [571, 195] on img "submit" at bounding box center [570, 194] width 8 height 9
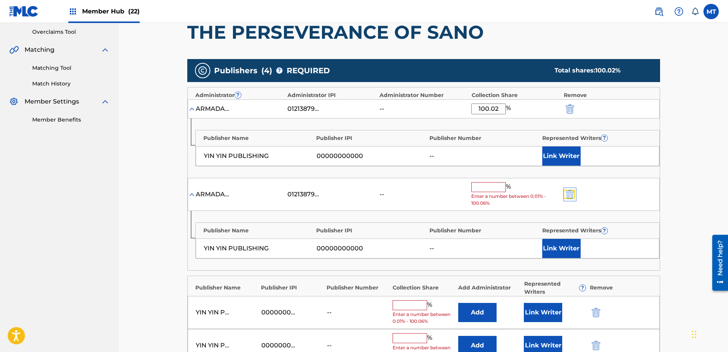
click at [571, 195] on img "submit" at bounding box center [570, 194] width 8 height 9
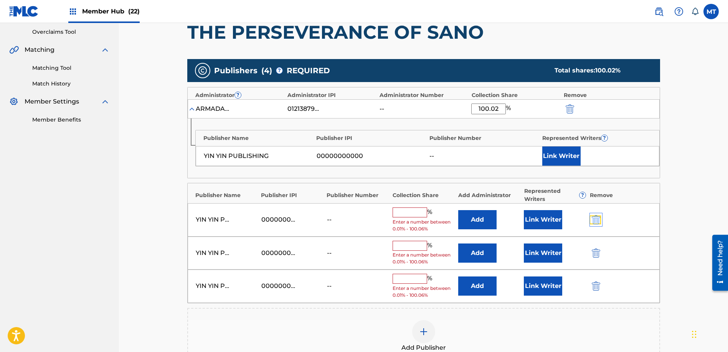
click at [598, 219] on img "submit" at bounding box center [596, 219] width 8 height 9
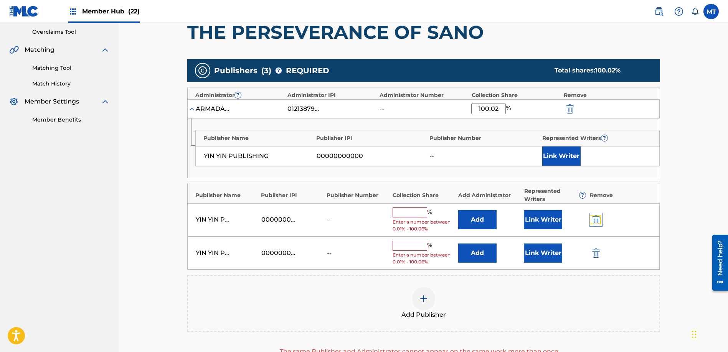
click at [598, 219] on img "submit" at bounding box center [596, 219] width 8 height 9
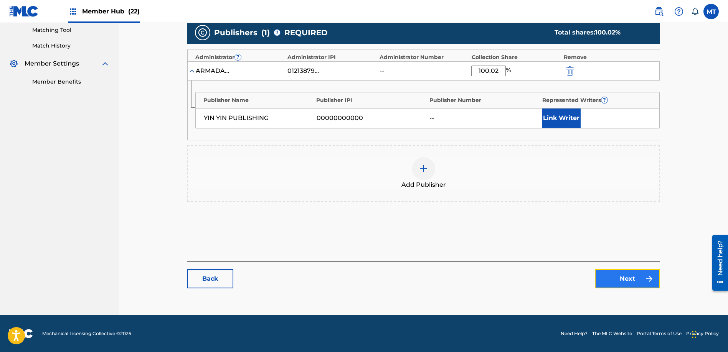
click at [613, 272] on link "Next" at bounding box center [627, 278] width 65 height 19
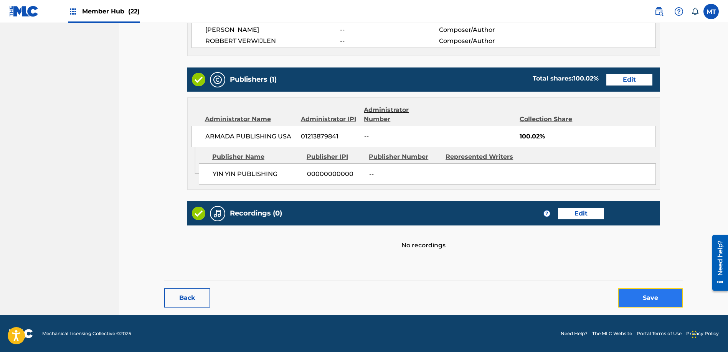
click at [641, 291] on button "Save" at bounding box center [650, 298] width 65 height 19
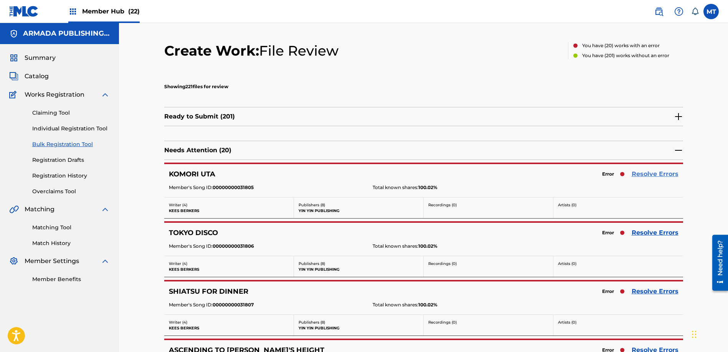
click at [653, 172] on link "Resolve Errors" at bounding box center [655, 174] width 47 height 9
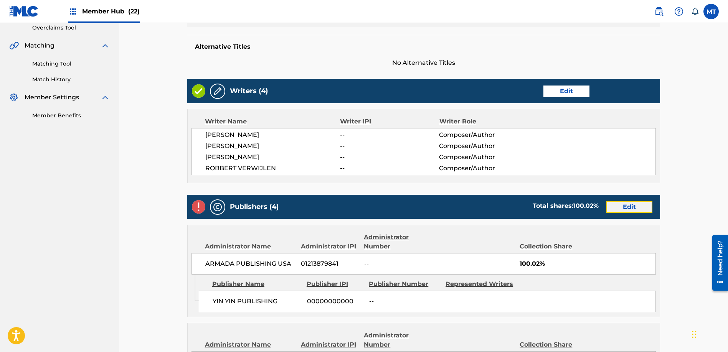
click at [621, 202] on link "Edit" at bounding box center [629, 207] width 46 height 12
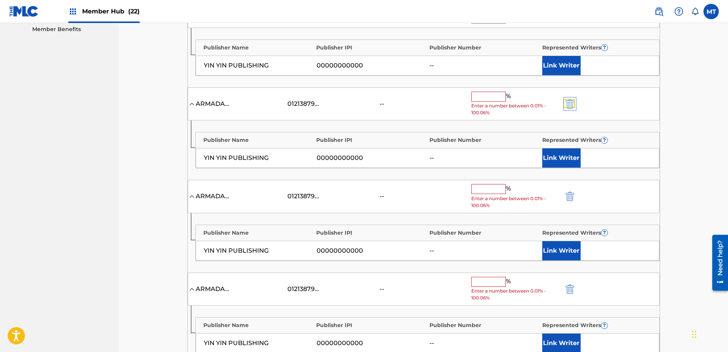
click at [570, 107] on img "submit" at bounding box center [570, 103] width 8 height 9
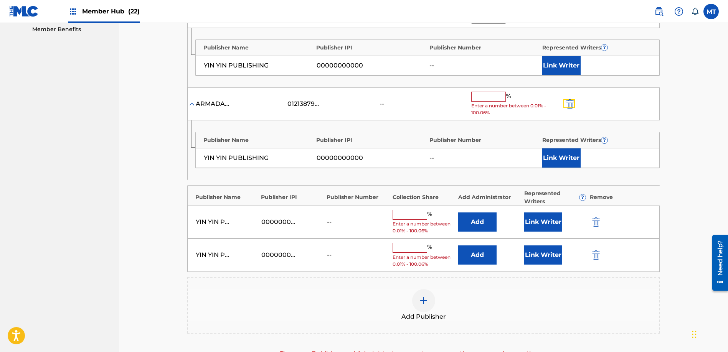
click at [570, 107] on img "submit" at bounding box center [570, 103] width 8 height 9
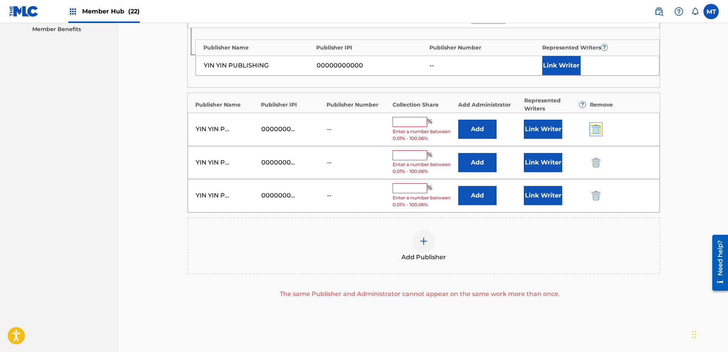
click at [598, 132] on img "submit" at bounding box center [596, 129] width 8 height 9
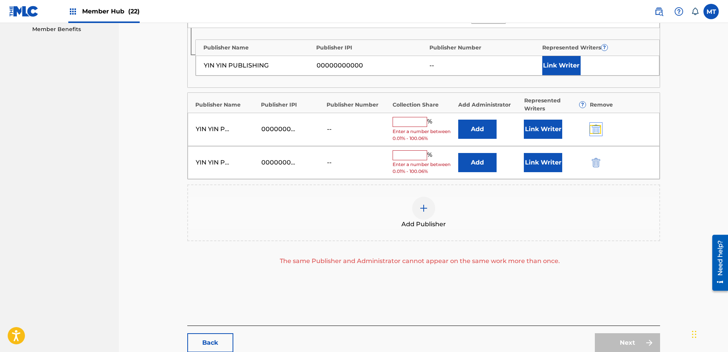
click at [598, 132] on img "submit" at bounding box center [596, 129] width 8 height 9
click at [598, 131] on img "submit" at bounding box center [596, 129] width 8 height 9
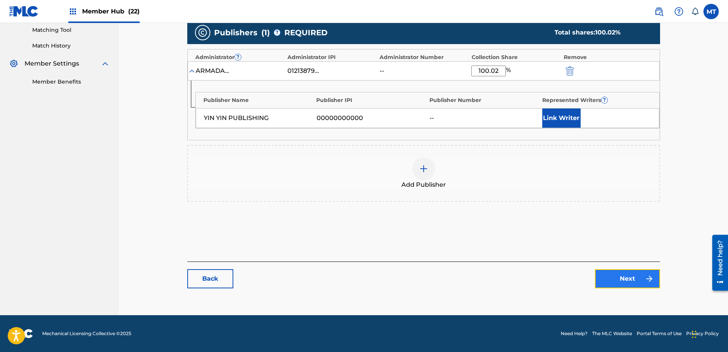
click at [611, 282] on link "Next" at bounding box center [627, 278] width 65 height 19
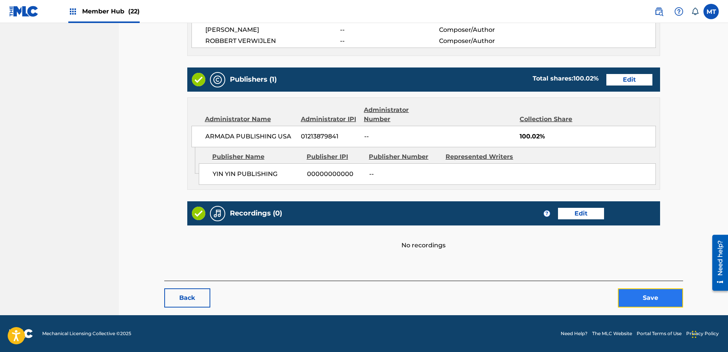
click at [640, 293] on button "Save" at bounding box center [650, 298] width 65 height 19
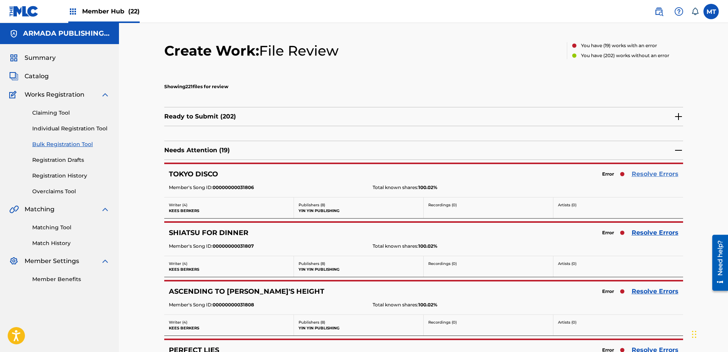
click at [644, 177] on link "Resolve Errors" at bounding box center [655, 174] width 47 height 9
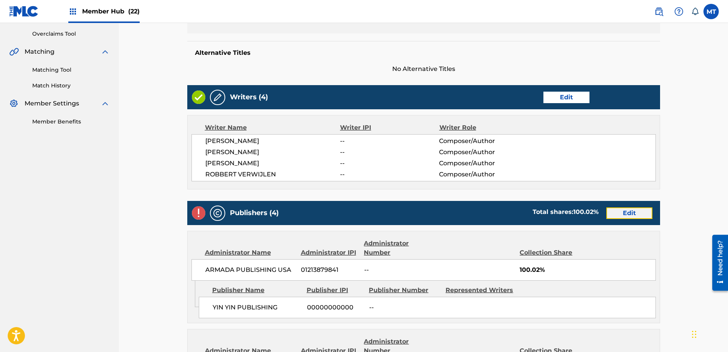
click at [634, 210] on link "Edit" at bounding box center [629, 214] width 46 height 12
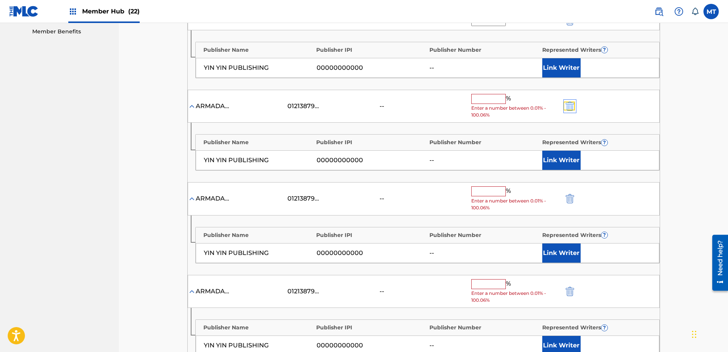
click at [571, 102] on img "submit" at bounding box center [570, 106] width 8 height 9
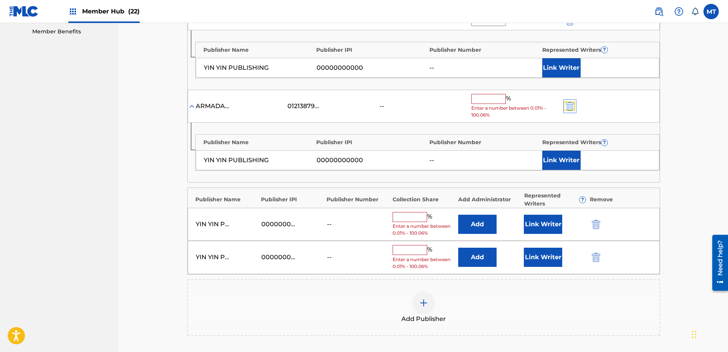
click at [570, 103] on img "submit" at bounding box center [570, 106] width 8 height 9
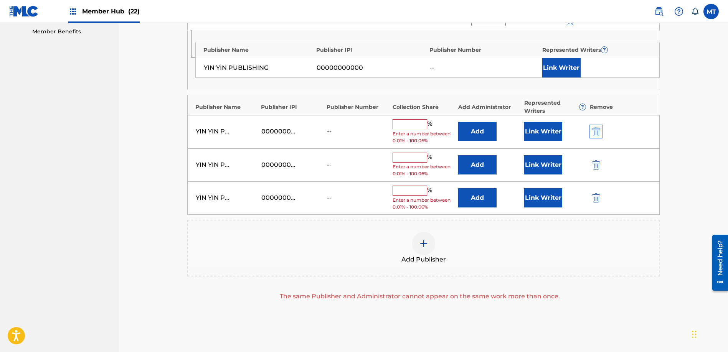
click at [596, 137] on div "[PERSON_NAME] PUBLISHING 00000000000 -- % Enter a number between 0.01% - 100.06…" at bounding box center [424, 131] width 472 height 33
click at [595, 132] on img "submit" at bounding box center [596, 131] width 8 height 9
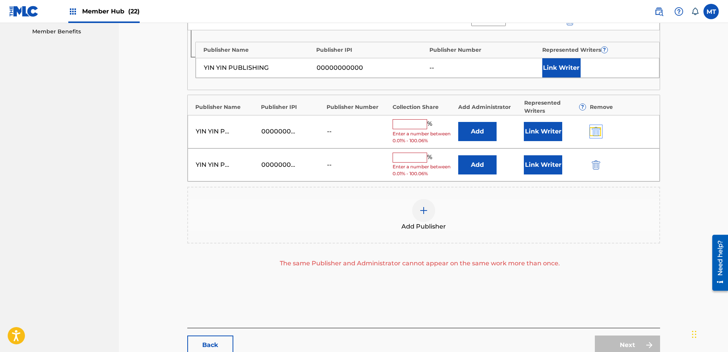
click at [595, 132] on img "submit" at bounding box center [596, 131] width 8 height 9
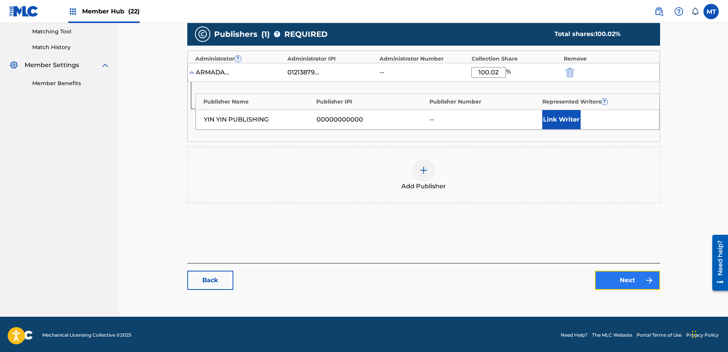
click at [619, 281] on link "Next" at bounding box center [627, 280] width 65 height 19
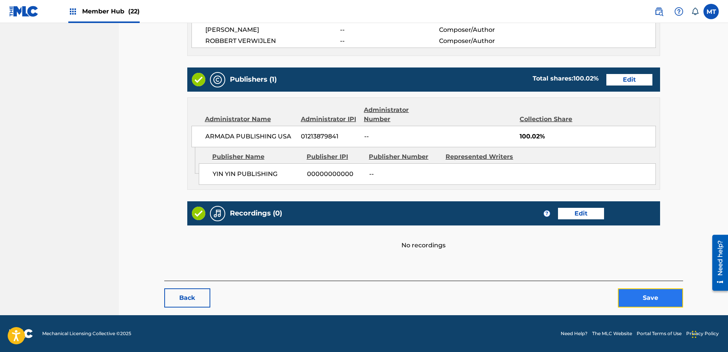
click at [640, 300] on button "Save" at bounding box center [650, 298] width 65 height 19
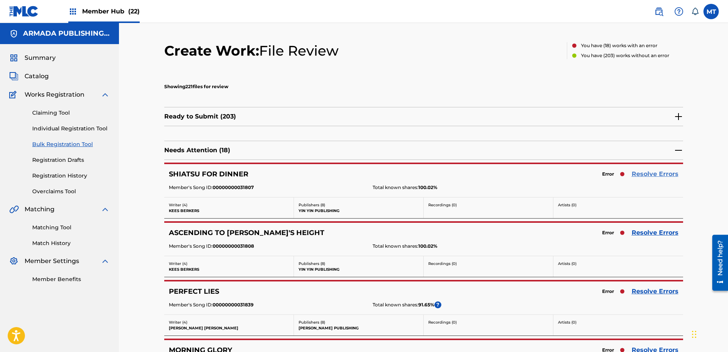
click at [657, 172] on link "Resolve Errors" at bounding box center [655, 174] width 47 height 9
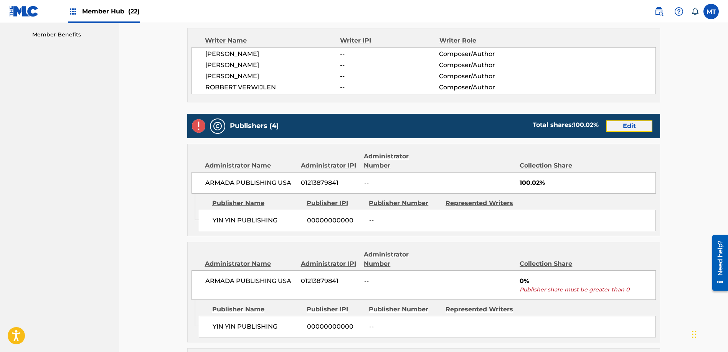
click at [630, 127] on link "Edit" at bounding box center [629, 126] width 46 height 12
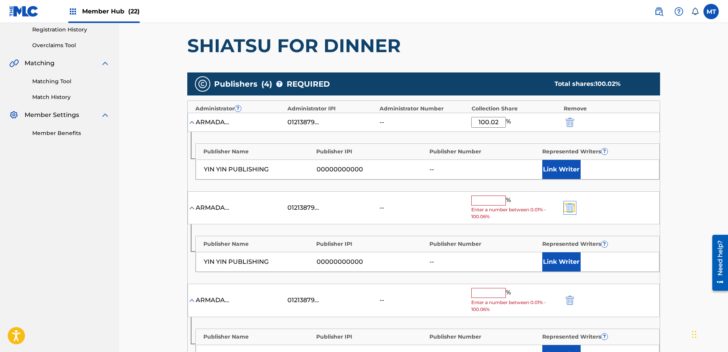
click at [569, 208] on img "submit" at bounding box center [570, 207] width 8 height 9
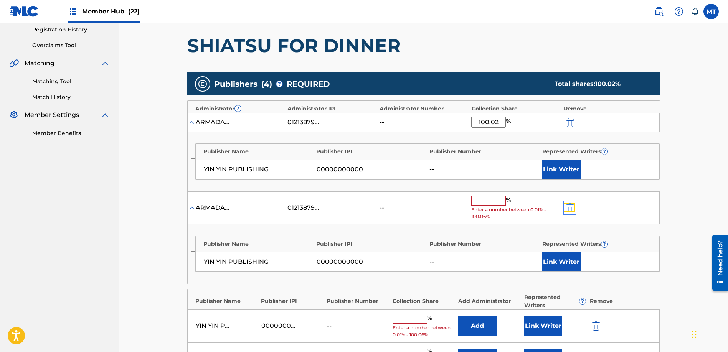
click at [569, 208] on img "submit" at bounding box center [570, 207] width 8 height 9
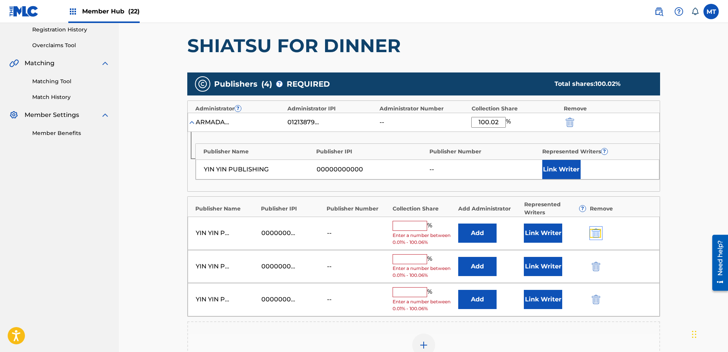
click at [595, 231] on img "submit" at bounding box center [596, 233] width 8 height 9
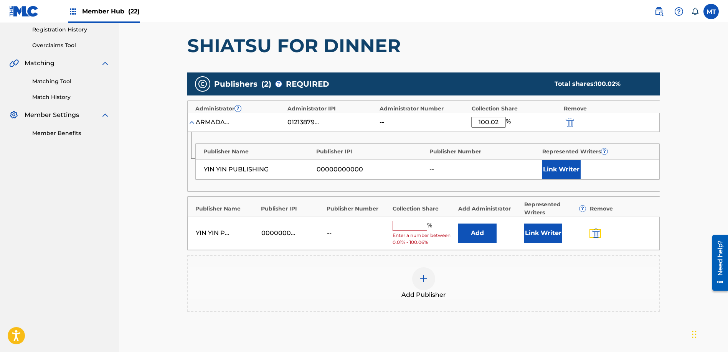
click at [595, 231] on img "submit" at bounding box center [596, 233] width 8 height 9
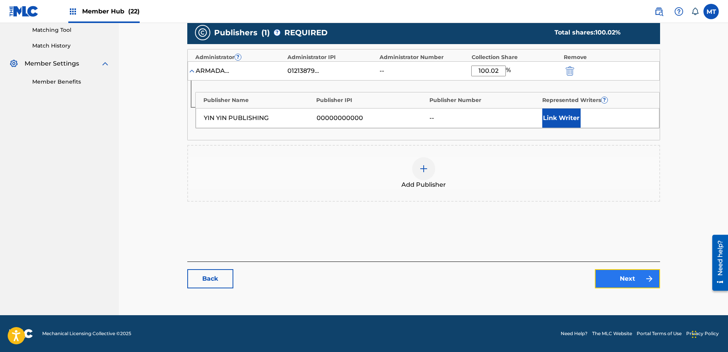
click at [616, 276] on link "Next" at bounding box center [627, 278] width 65 height 19
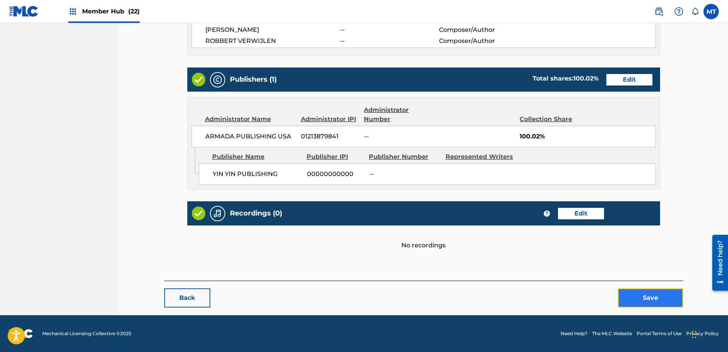
click at [641, 297] on button "Save" at bounding box center [650, 298] width 65 height 19
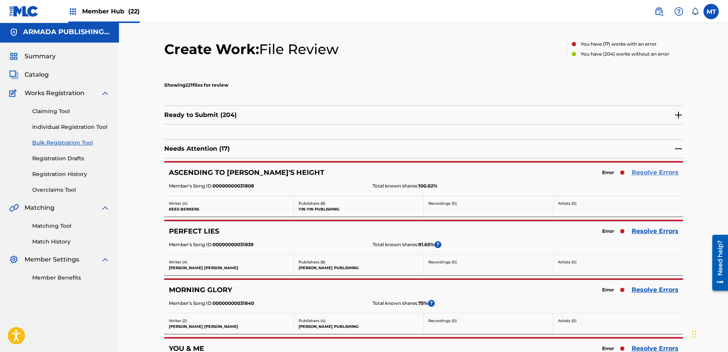
click at [652, 174] on link "Resolve Errors" at bounding box center [655, 172] width 47 height 9
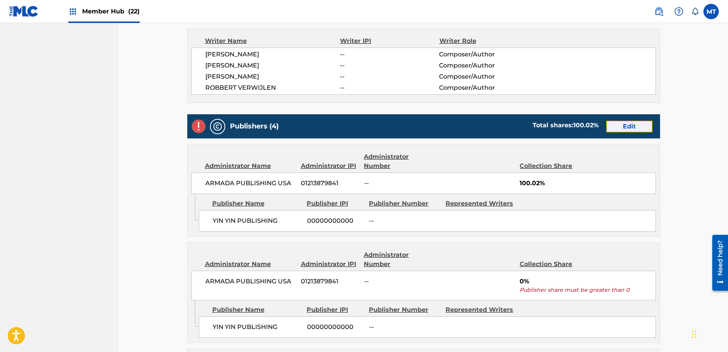
click at [635, 121] on link "Edit" at bounding box center [629, 127] width 46 height 12
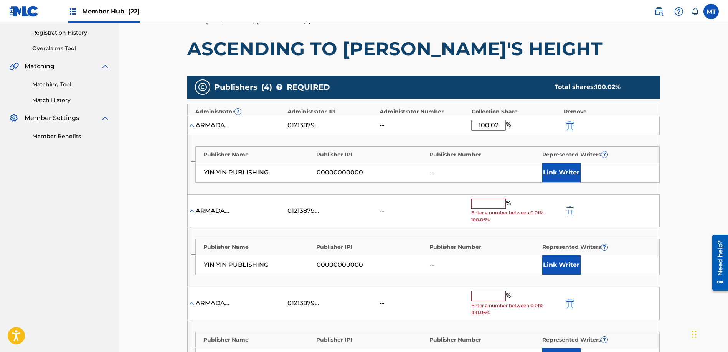
click at [575, 215] on div at bounding box center [580, 210] width 35 height 9
click at [573, 213] on img "submit" at bounding box center [570, 210] width 8 height 9
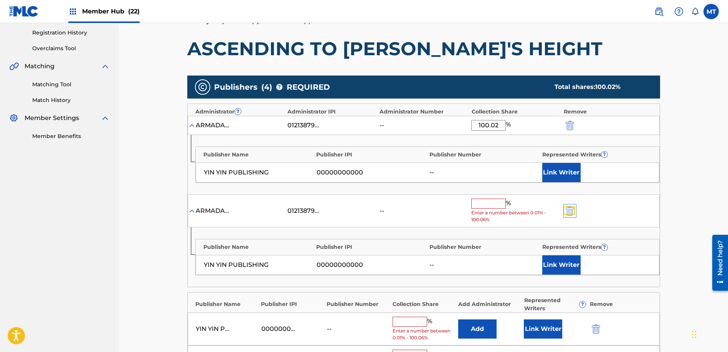
click at [573, 213] on img "submit" at bounding box center [570, 210] width 8 height 9
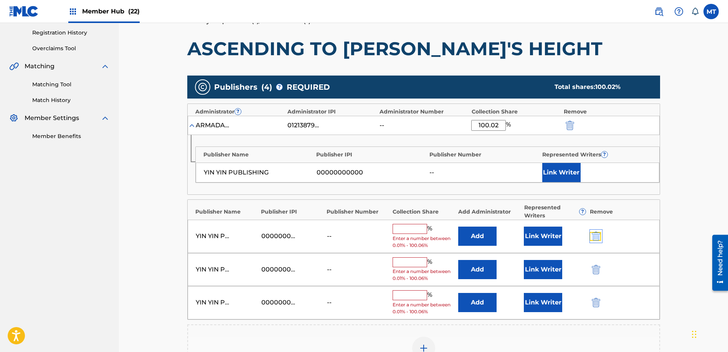
click at [598, 238] on img "submit" at bounding box center [596, 236] width 8 height 9
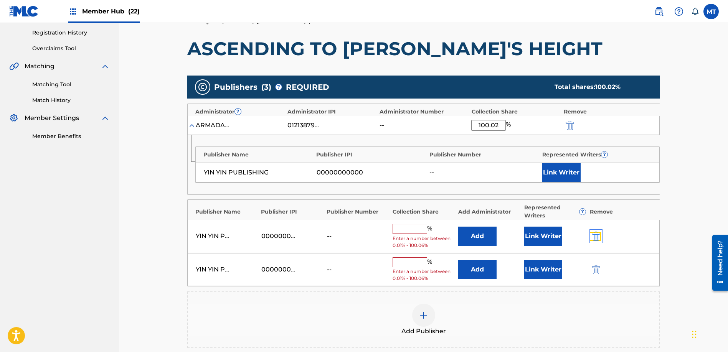
click at [598, 237] on img "submit" at bounding box center [596, 236] width 8 height 9
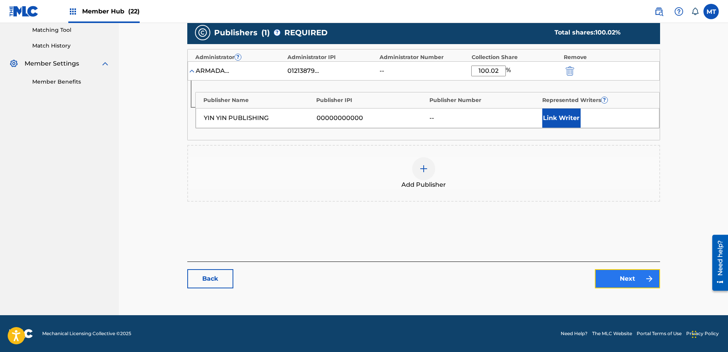
click at [620, 277] on link "Next" at bounding box center [627, 278] width 65 height 19
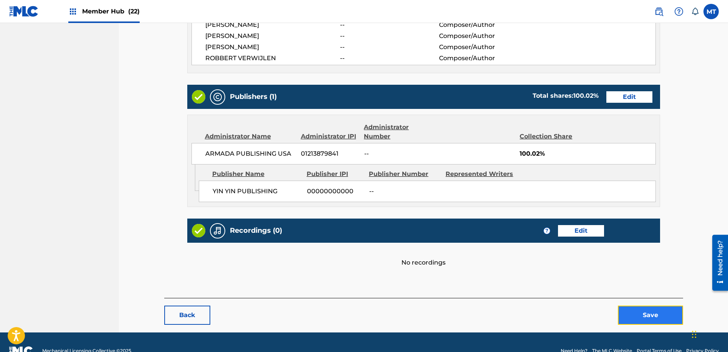
click at [639, 306] on button "Save" at bounding box center [650, 315] width 65 height 19
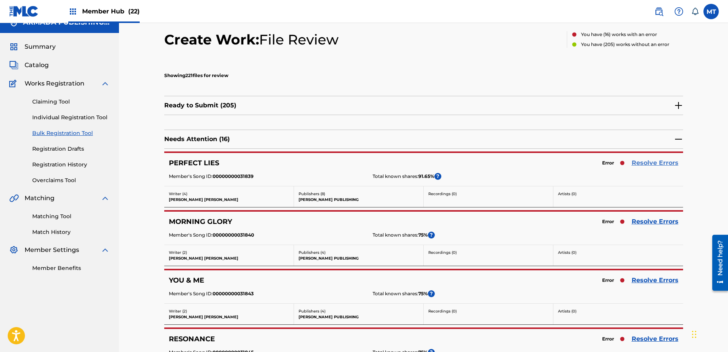
click at [640, 163] on link "Resolve Errors" at bounding box center [655, 162] width 47 height 9
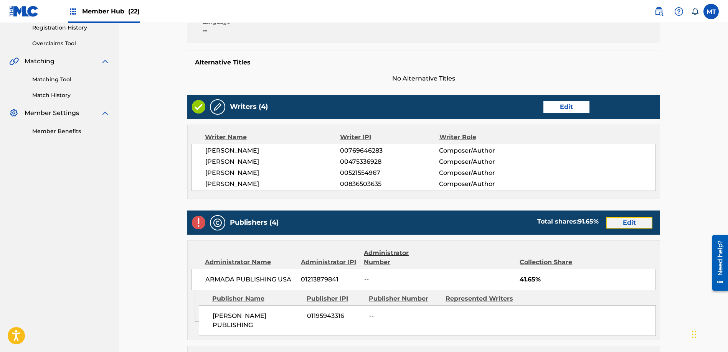
click at [624, 224] on link "Edit" at bounding box center [629, 223] width 46 height 12
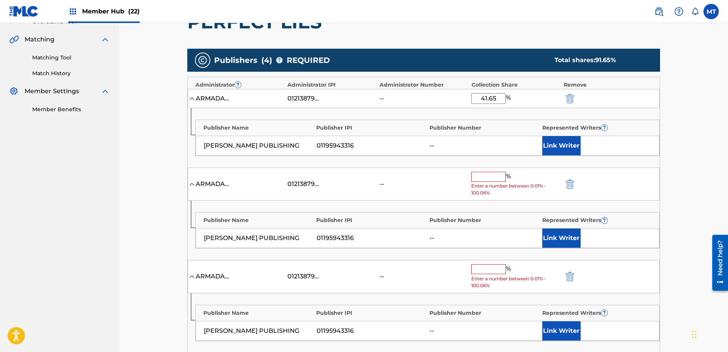
click at [570, 176] on div "ARMADA PUBLISHING USA 01213879841 -- % Enter a number between 0.01% - 100.06%" at bounding box center [424, 184] width 472 height 33
click at [570, 182] on img "submit" at bounding box center [570, 184] width 8 height 9
type input "50"
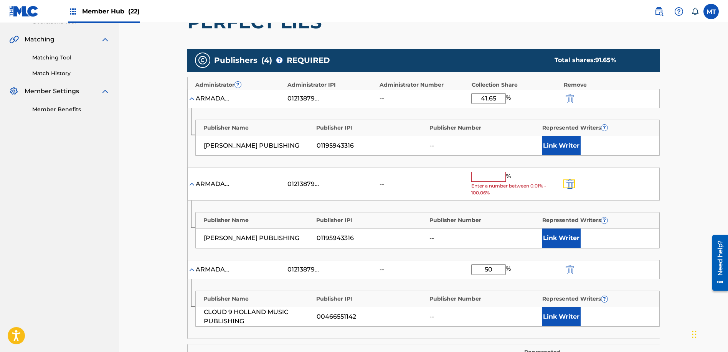
click at [571, 184] on img "submit" at bounding box center [570, 184] width 8 height 9
type input "50"
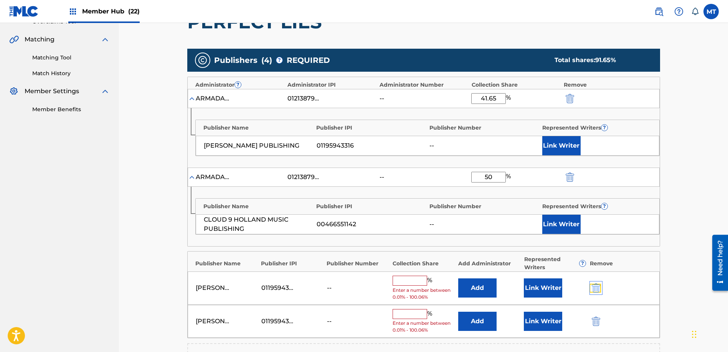
click at [597, 286] on img "submit" at bounding box center [596, 288] width 8 height 9
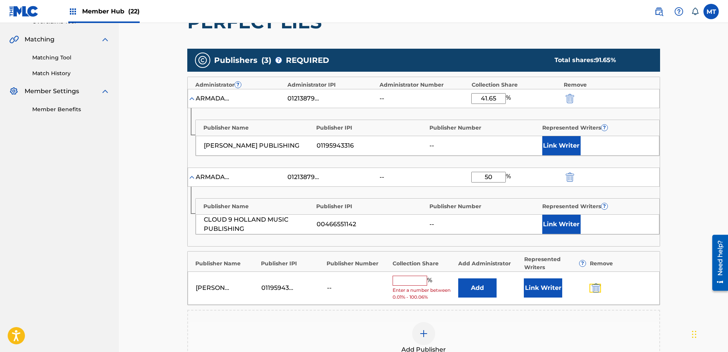
click at [597, 286] on img "submit" at bounding box center [596, 288] width 8 height 9
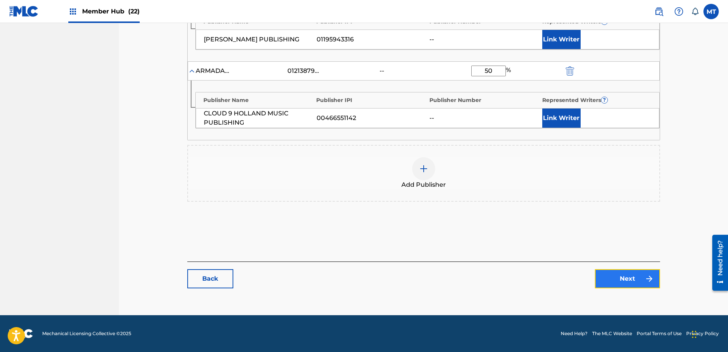
click at [633, 288] on link "Next" at bounding box center [627, 278] width 65 height 19
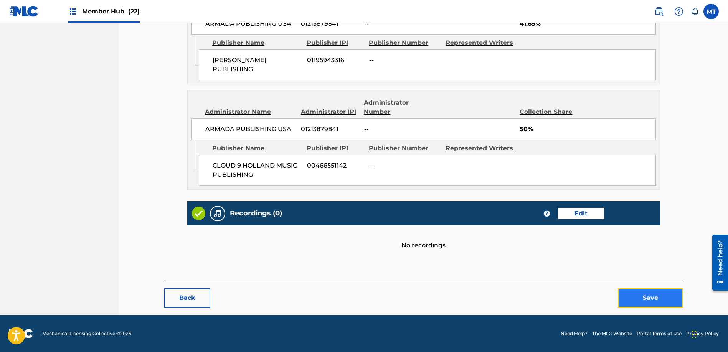
click at [650, 292] on button "Save" at bounding box center [650, 298] width 65 height 19
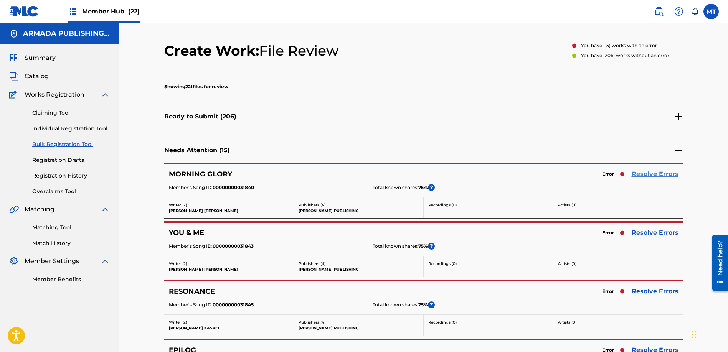
click at [664, 172] on link "Resolve Errors" at bounding box center [655, 174] width 47 height 9
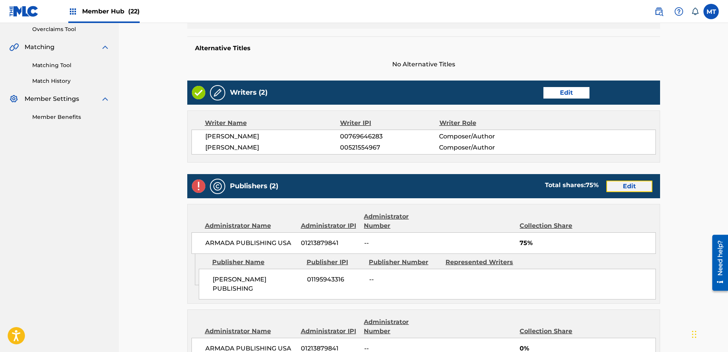
click at [640, 181] on link "Edit" at bounding box center [629, 187] width 46 height 12
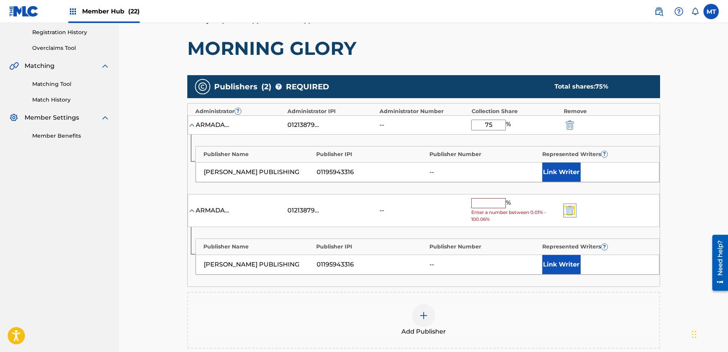
click at [569, 207] on img "submit" at bounding box center [570, 210] width 8 height 9
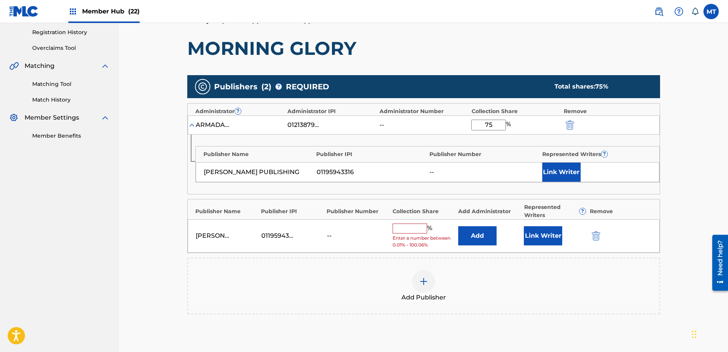
click at [594, 231] on div "[PERSON_NAME] PUBLISHING 01195943316 -- % Enter a number between 0.01% - 100.06…" at bounding box center [424, 236] width 472 height 33
click at [599, 239] on img "submit" at bounding box center [596, 235] width 8 height 9
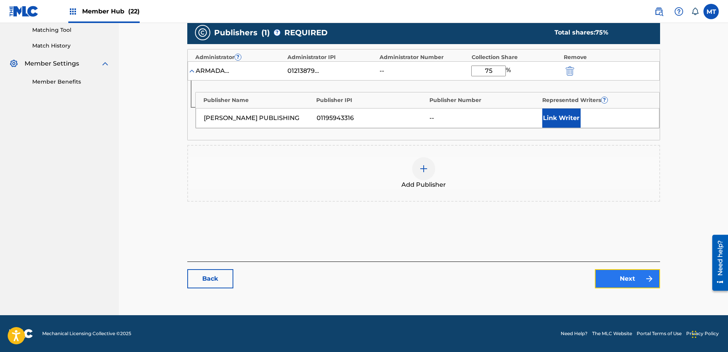
click at [635, 274] on link "Next" at bounding box center [627, 278] width 65 height 19
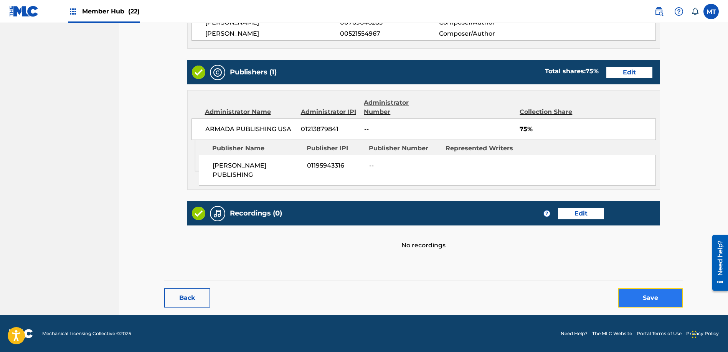
click at [660, 292] on button "Save" at bounding box center [650, 298] width 65 height 19
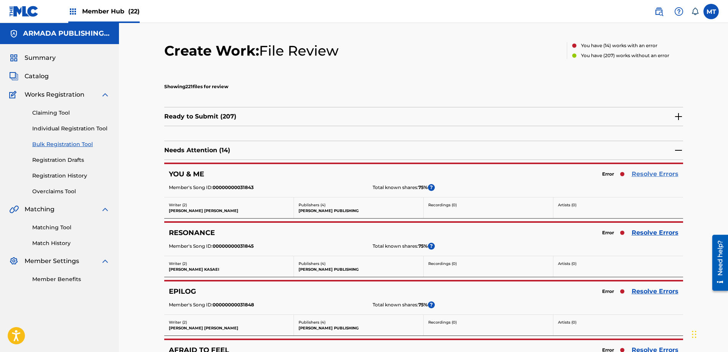
click at [655, 173] on link "Resolve Errors" at bounding box center [655, 174] width 47 height 9
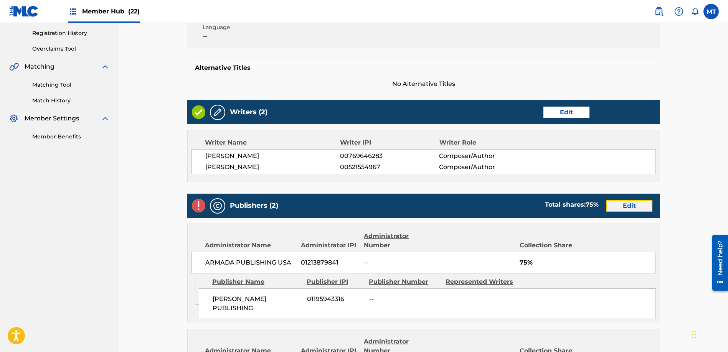
click at [634, 204] on link "Edit" at bounding box center [629, 206] width 46 height 12
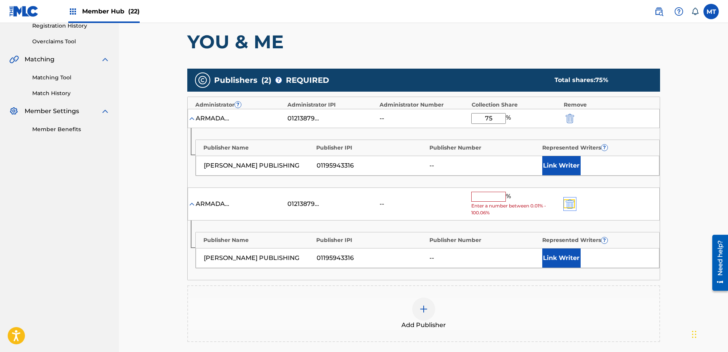
click at [573, 201] on img "submit" at bounding box center [570, 204] width 8 height 9
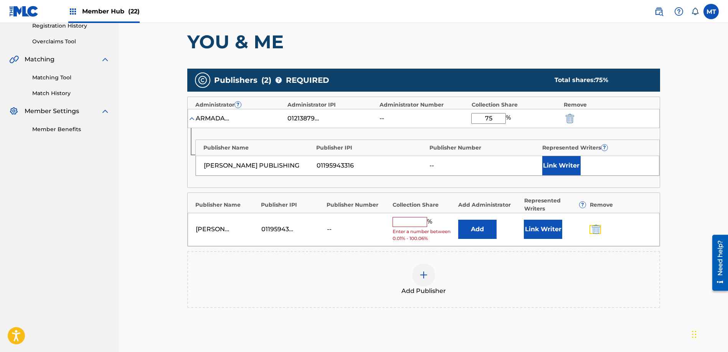
click at [600, 233] on button "submit" at bounding box center [595, 229] width 12 height 9
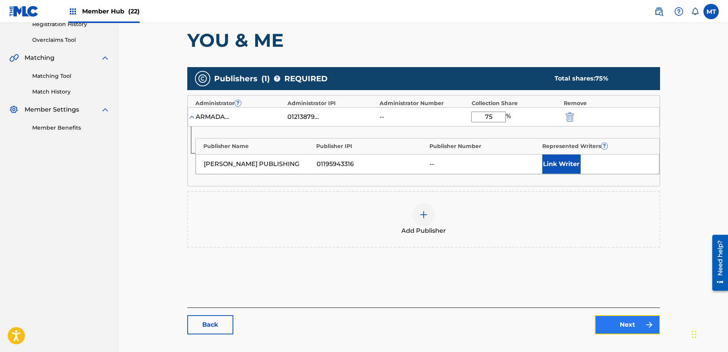
click at [622, 329] on link "Next" at bounding box center [627, 324] width 65 height 19
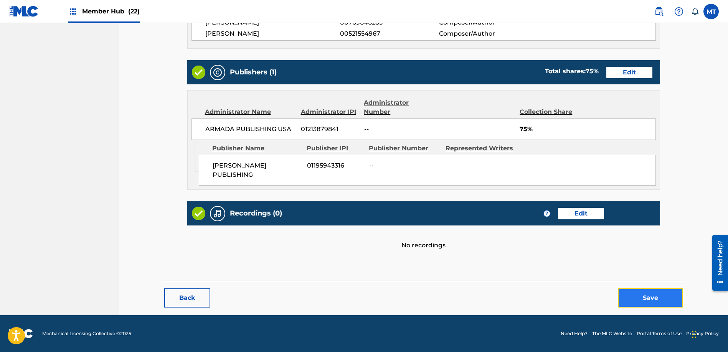
click at [662, 295] on button "Save" at bounding box center [650, 298] width 65 height 19
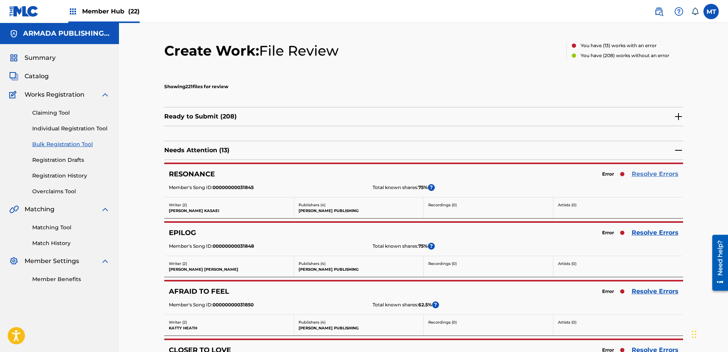
click at [657, 172] on link "Resolve Errors" at bounding box center [655, 174] width 47 height 9
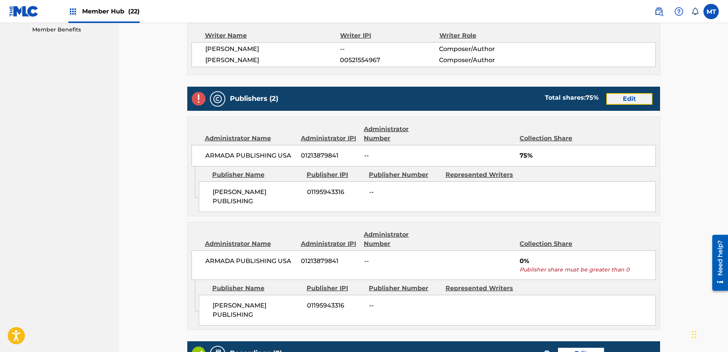
click at [629, 98] on link "Edit" at bounding box center [629, 99] width 46 height 12
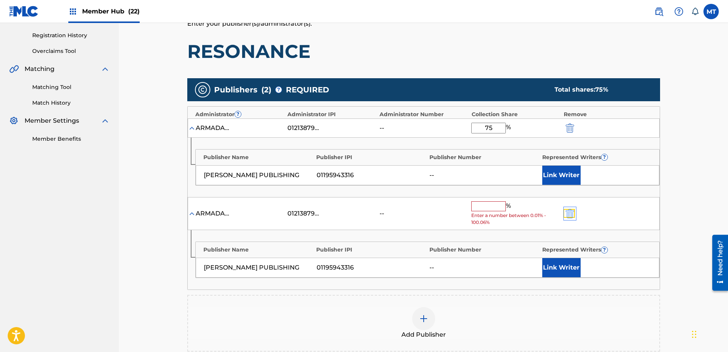
click at [572, 218] on img "submit" at bounding box center [570, 213] width 8 height 9
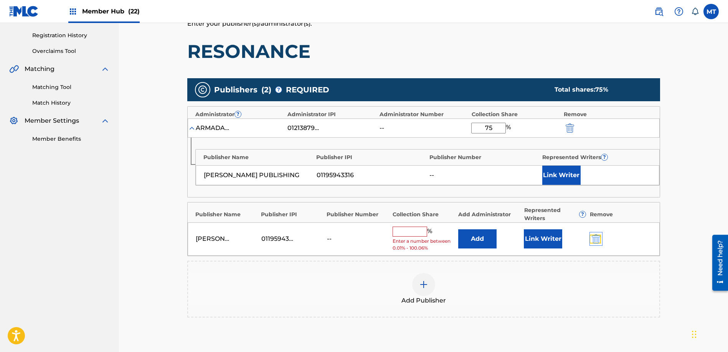
click at [597, 240] on img "submit" at bounding box center [596, 238] width 8 height 9
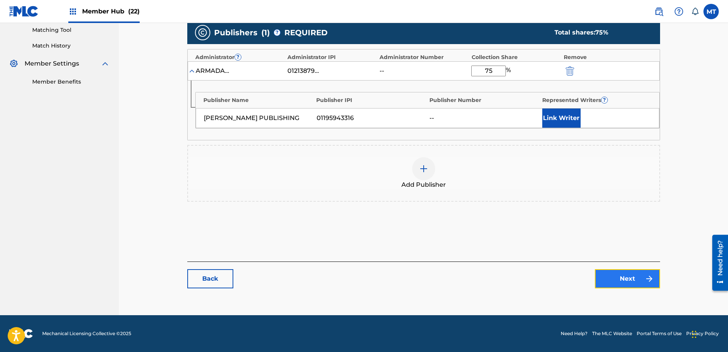
click at [649, 279] on img at bounding box center [649, 278] width 9 height 9
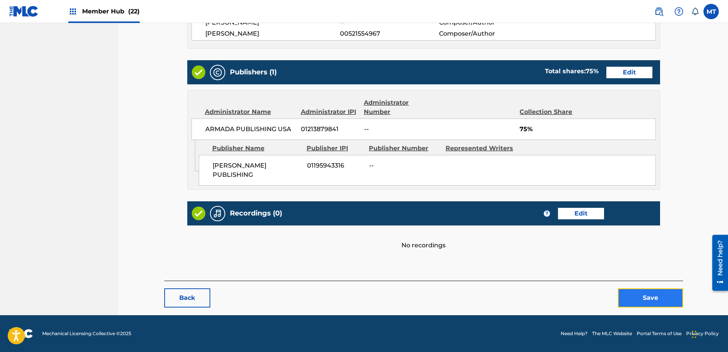
click at [656, 302] on button "Save" at bounding box center [650, 298] width 65 height 19
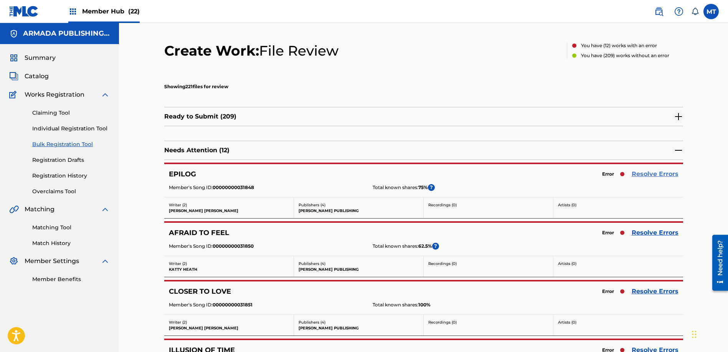
click at [654, 172] on link "Resolve Errors" at bounding box center [655, 174] width 47 height 9
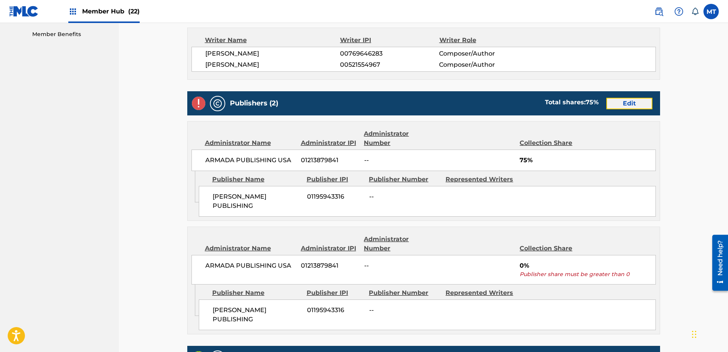
click at [629, 98] on link "Edit" at bounding box center [629, 104] width 46 height 12
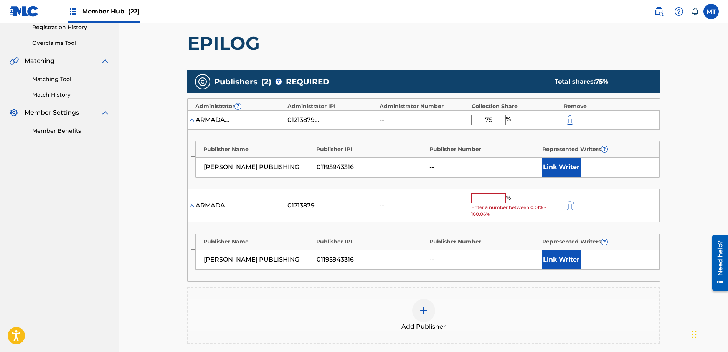
click at [570, 198] on div "ARMADA PUBLISHING USA 01213879841 -- % Enter a number between 0.01% - 100.06%" at bounding box center [424, 205] width 472 height 33
click at [572, 203] on img "submit" at bounding box center [570, 205] width 8 height 9
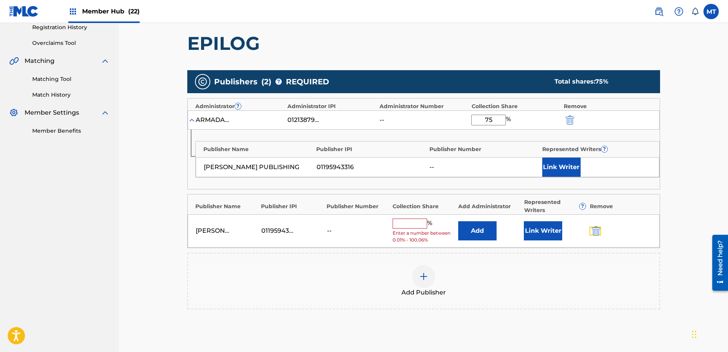
click at [596, 231] on img "submit" at bounding box center [596, 230] width 8 height 9
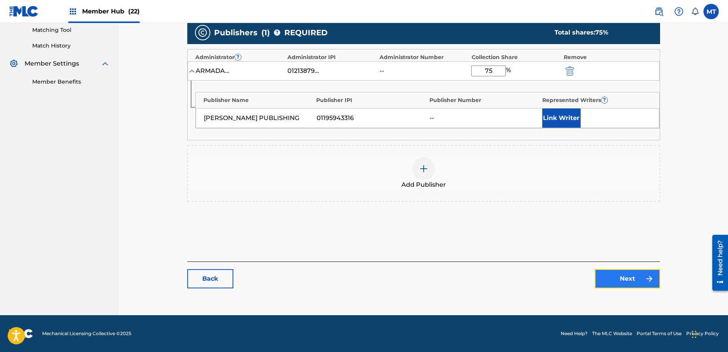
click at [653, 279] on img at bounding box center [649, 278] width 9 height 9
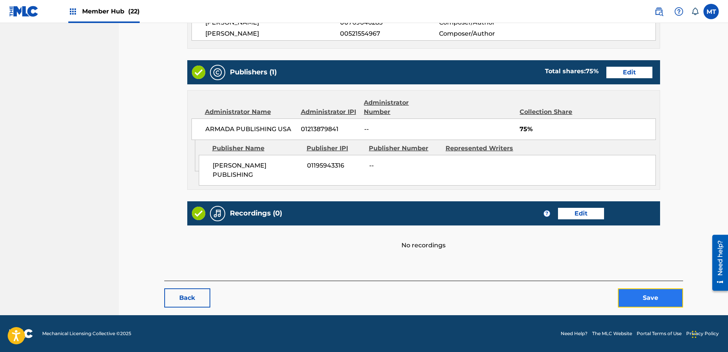
click at [655, 298] on button "Save" at bounding box center [650, 298] width 65 height 19
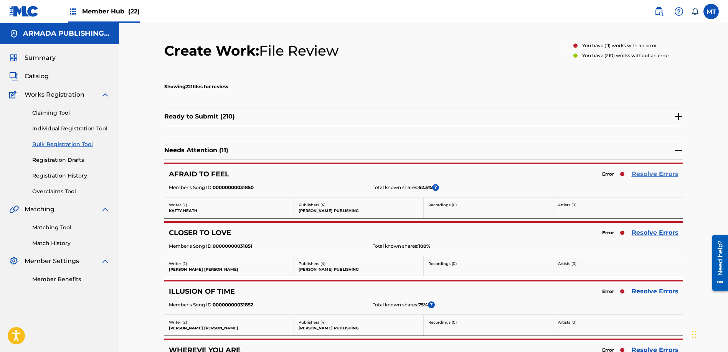
click at [651, 174] on link "Resolve Errors" at bounding box center [655, 174] width 47 height 9
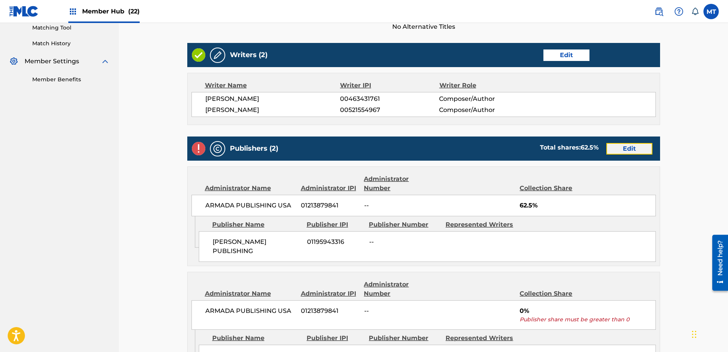
click at [635, 150] on link "Edit" at bounding box center [629, 149] width 46 height 12
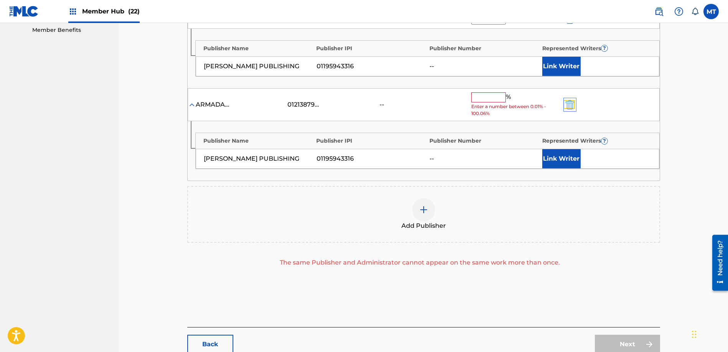
click at [570, 101] on img "submit" at bounding box center [570, 104] width 8 height 9
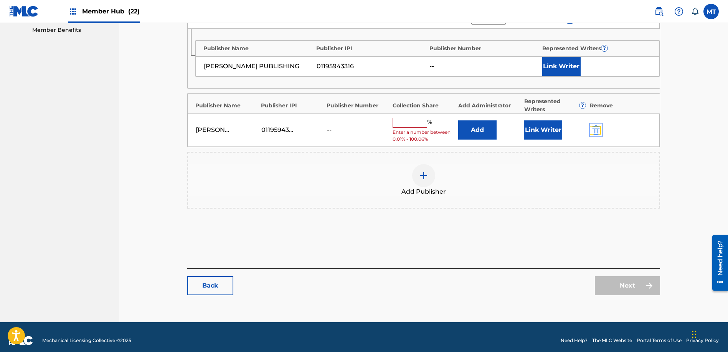
click at [598, 129] on img "submit" at bounding box center [596, 129] width 8 height 9
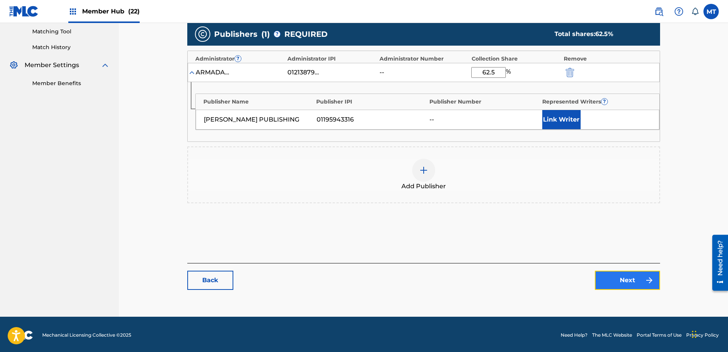
click at [623, 279] on link "Next" at bounding box center [627, 280] width 65 height 19
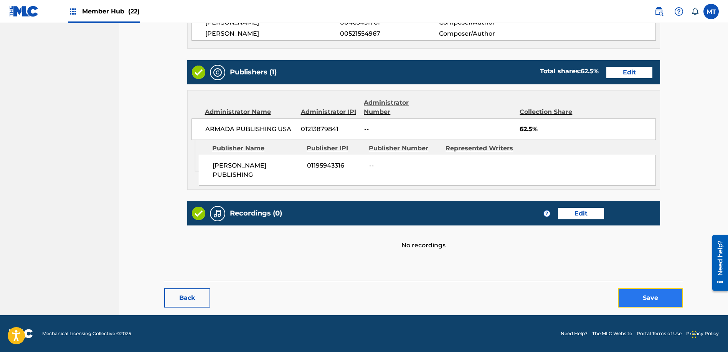
click at [644, 291] on button "Save" at bounding box center [650, 298] width 65 height 19
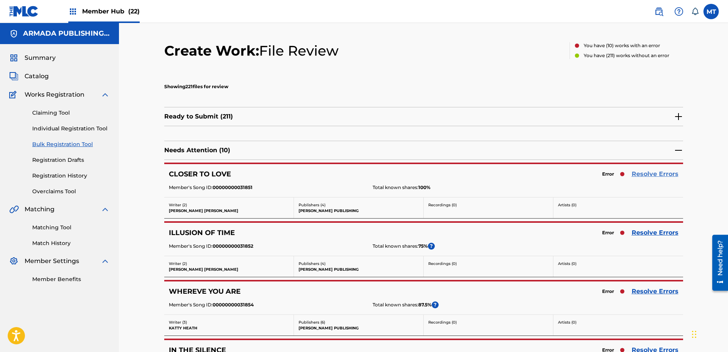
click at [662, 175] on link "Resolve Errors" at bounding box center [655, 174] width 47 height 9
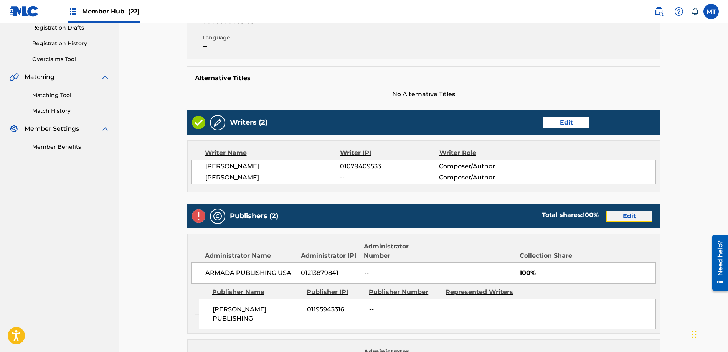
click at [633, 219] on link "Edit" at bounding box center [629, 217] width 46 height 12
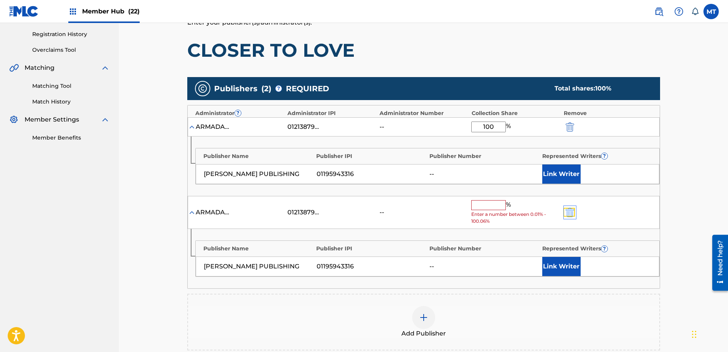
click at [573, 216] on img "submit" at bounding box center [570, 212] width 8 height 9
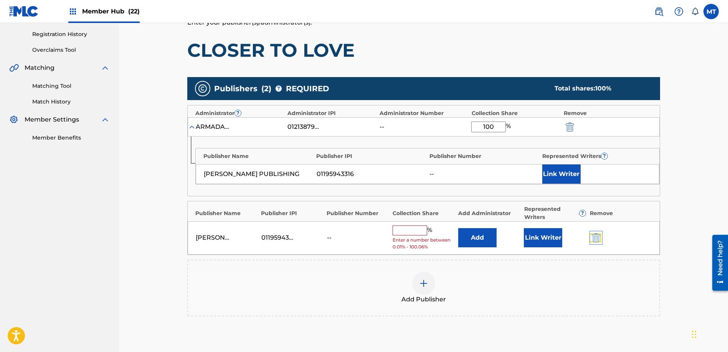
click at [600, 241] on img "submit" at bounding box center [596, 237] width 8 height 9
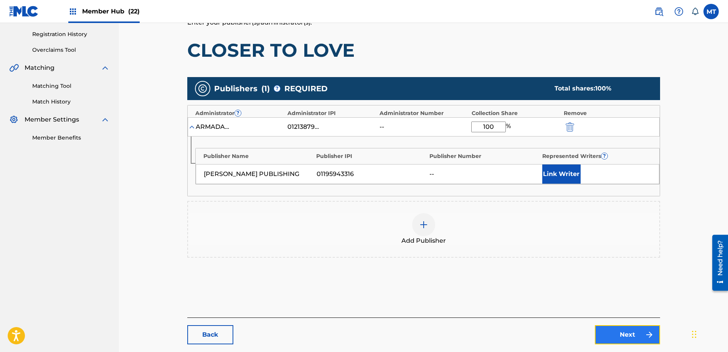
click at [639, 334] on link "Next" at bounding box center [627, 334] width 65 height 19
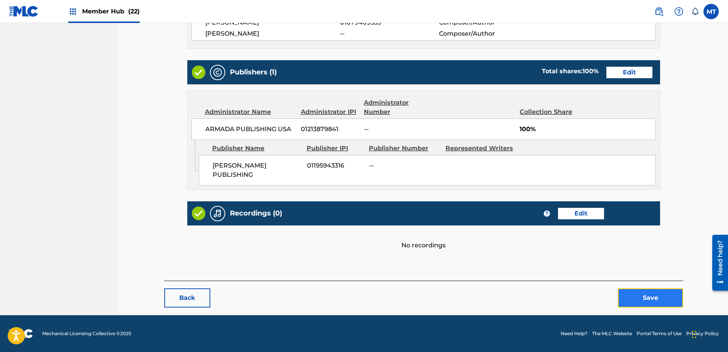
click at [662, 300] on button "Save" at bounding box center [650, 298] width 65 height 19
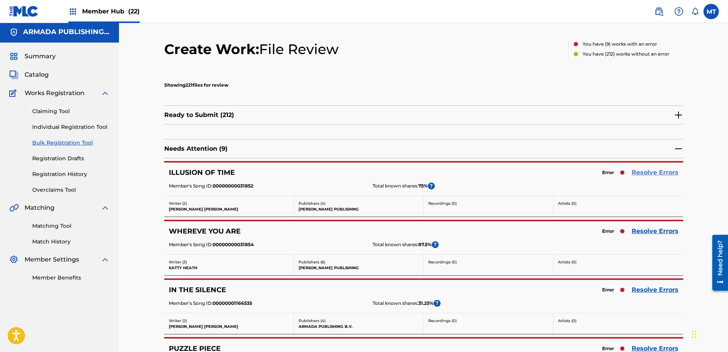
click at [659, 173] on link "Resolve Errors" at bounding box center [655, 172] width 47 height 9
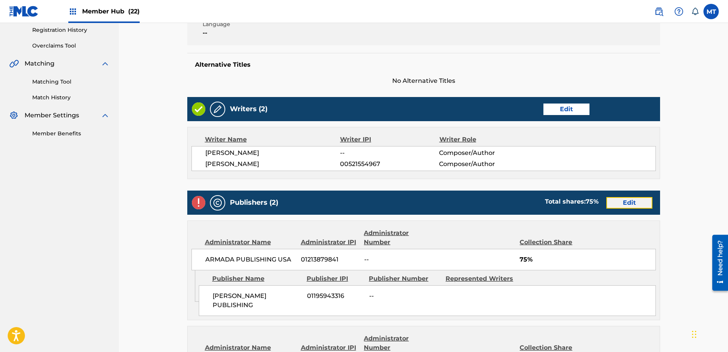
click at [635, 203] on link "Edit" at bounding box center [629, 203] width 46 height 12
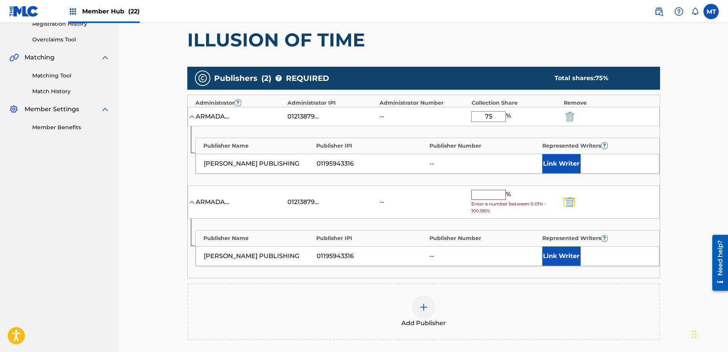
click at [564, 206] on button "submit" at bounding box center [569, 202] width 12 height 9
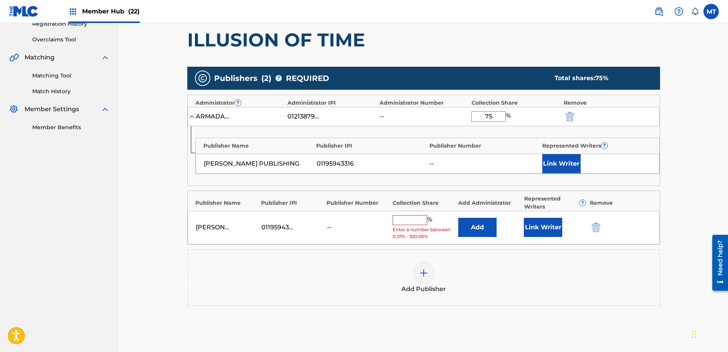
click at [572, 204] on div "Represented Writers ?" at bounding box center [555, 203] width 62 height 16
click at [597, 225] on img "submit" at bounding box center [596, 227] width 8 height 9
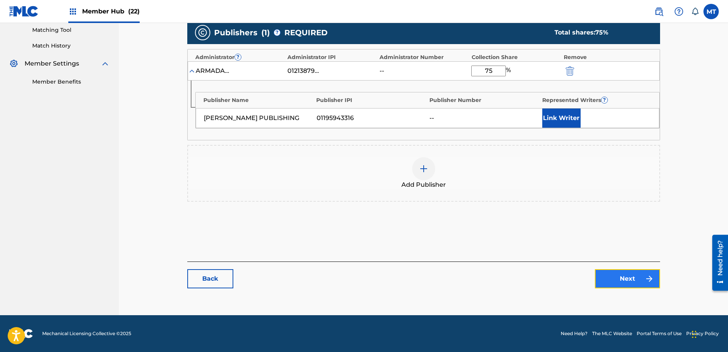
click at [629, 274] on link "Next" at bounding box center [627, 278] width 65 height 19
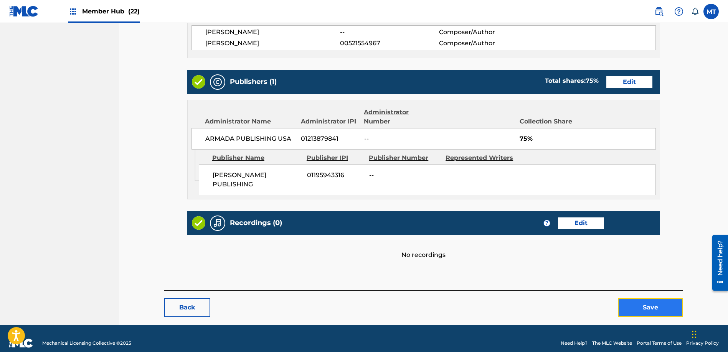
click at [665, 315] on button "Save" at bounding box center [650, 307] width 65 height 19
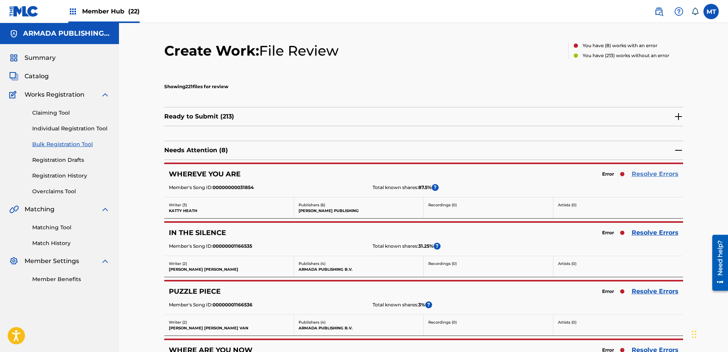
click at [662, 173] on link "Resolve Errors" at bounding box center [655, 174] width 47 height 9
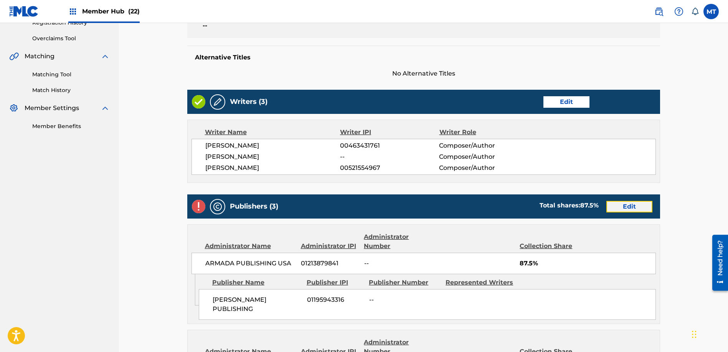
click at [634, 206] on link "Edit" at bounding box center [629, 207] width 46 height 12
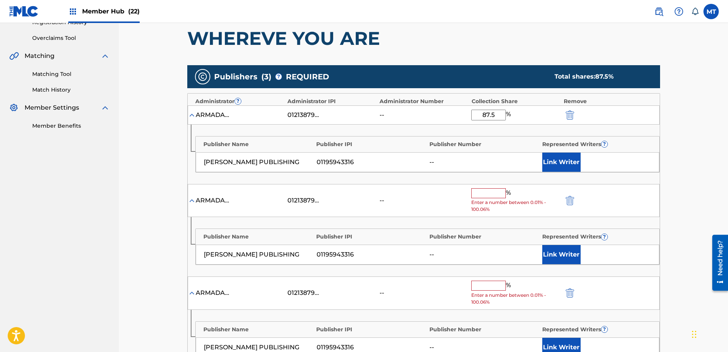
click at [568, 207] on div "ARMADA PUBLISHING USA 01213879841 -- % Enter a number between 0.01% - 100.06%" at bounding box center [424, 200] width 472 height 33
click at [570, 201] on img "submit" at bounding box center [570, 200] width 8 height 9
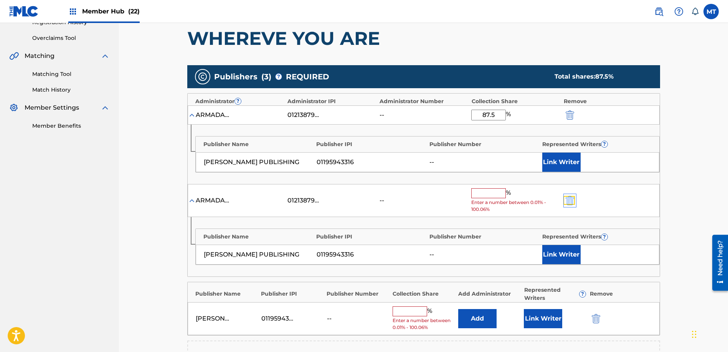
click at [570, 201] on img "submit" at bounding box center [570, 200] width 8 height 9
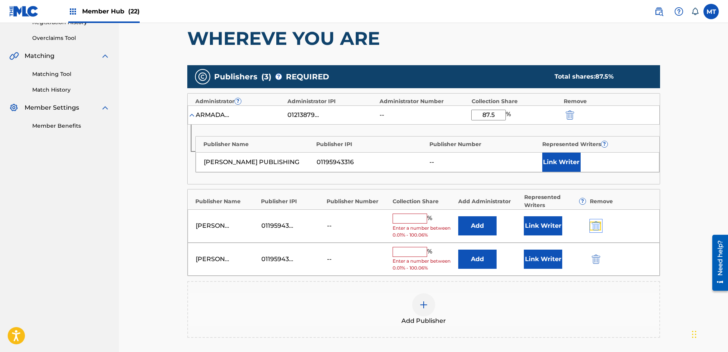
click at [596, 222] on img "submit" at bounding box center [596, 225] width 8 height 9
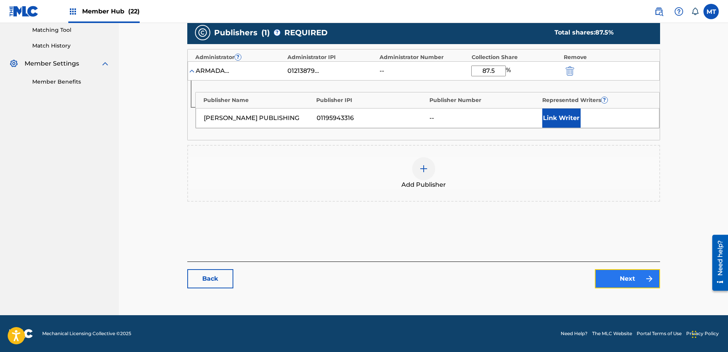
click at [627, 282] on link "Next" at bounding box center [627, 278] width 65 height 19
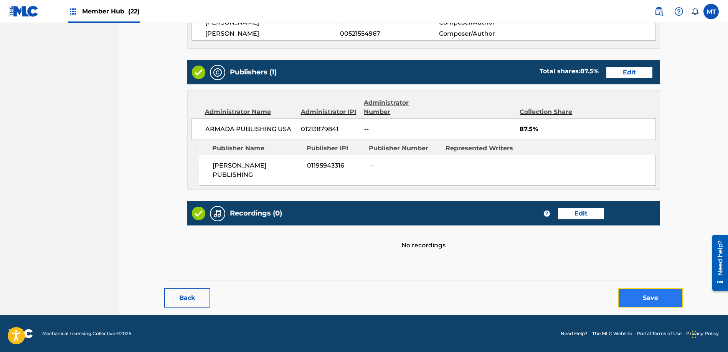
click at [654, 299] on button "Save" at bounding box center [650, 298] width 65 height 19
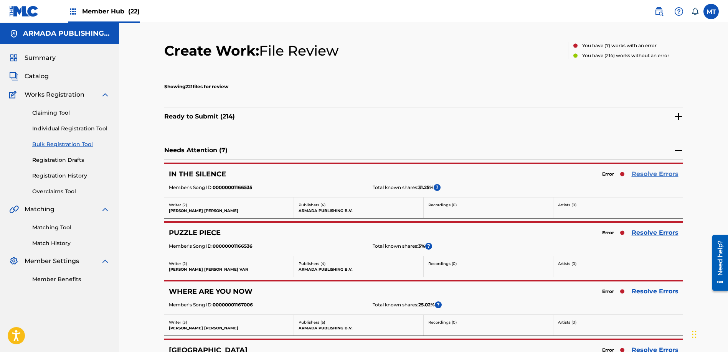
click at [658, 172] on link "Resolve Errors" at bounding box center [655, 174] width 47 height 9
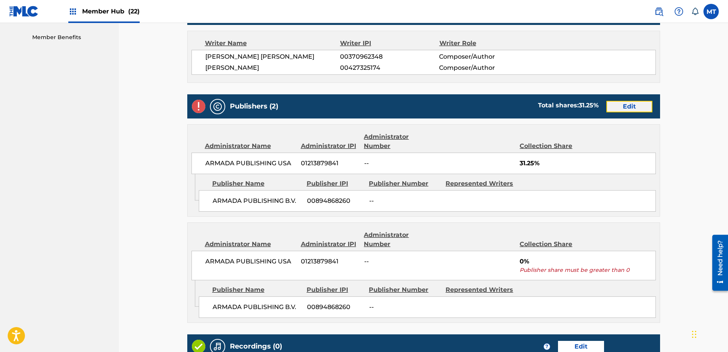
click at [626, 107] on link "Edit" at bounding box center [629, 107] width 46 height 12
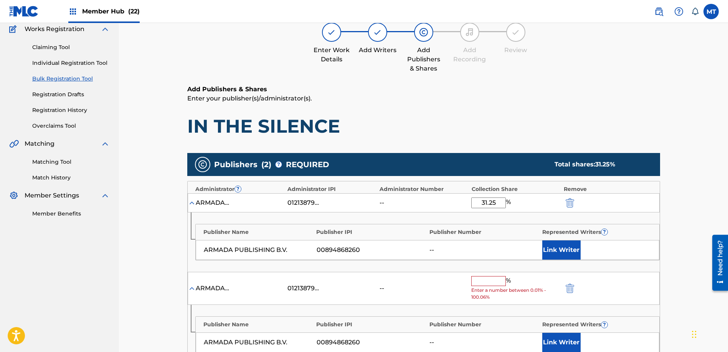
click at [574, 293] on div "ARMADA PUBLISHING USA 01213879841 -- % Enter a number between 0.01% - 100.06%" at bounding box center [424, 288] width 472 height 33
click at [573, 291] on img "submit" at bounding box center [570, 288] width 8 height 9
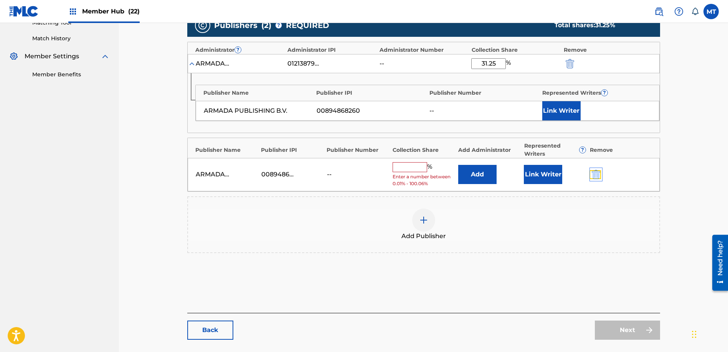
click at [593, 177] on img "submit" at bounding box center [596, 174] width 8 height 9
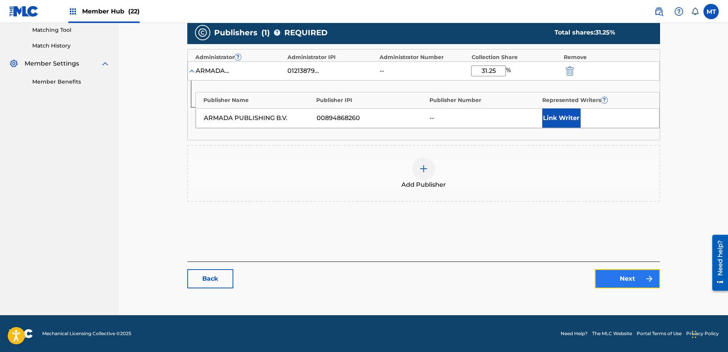
click at [627, 279] on link "Next" at bounding box center [627, 278] width 65 height 19
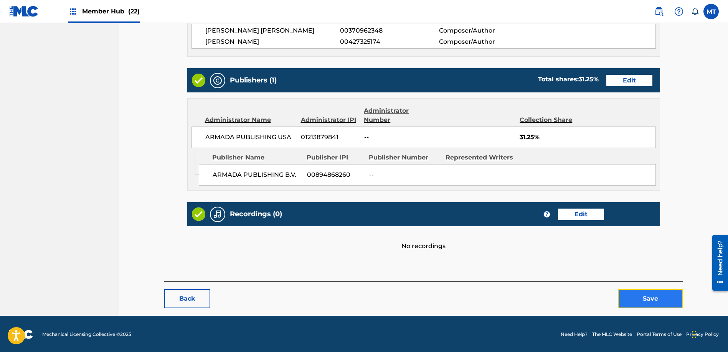
click at [649, 295] on button "Save" at bounding box center [650, 298] width 65 height 19
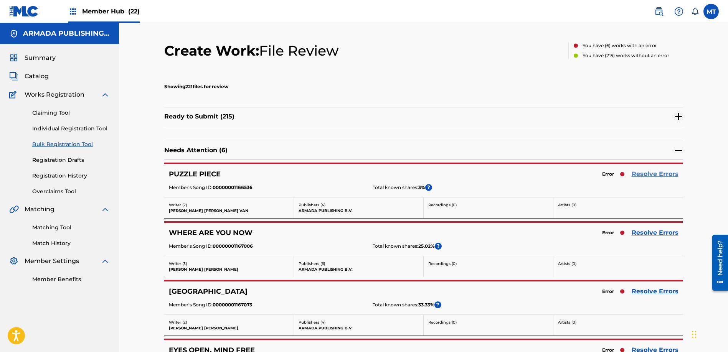
click at [645, 170] on link "Resolve Errors" at bounding box center [655, 174] width 47 height 9
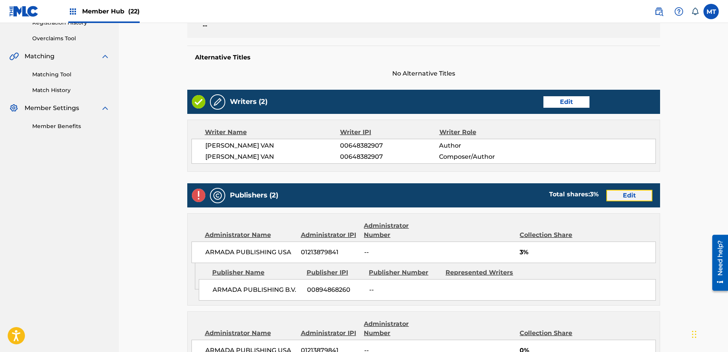
click at [641, 197] on link "Edit" at bounding box center [629, 196] width 46 height 12
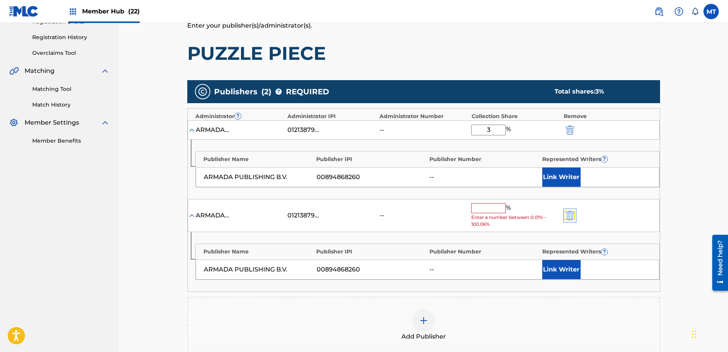
click at [567, 215] on img "submit" at bounding box center [570, 215] width 8 height 9
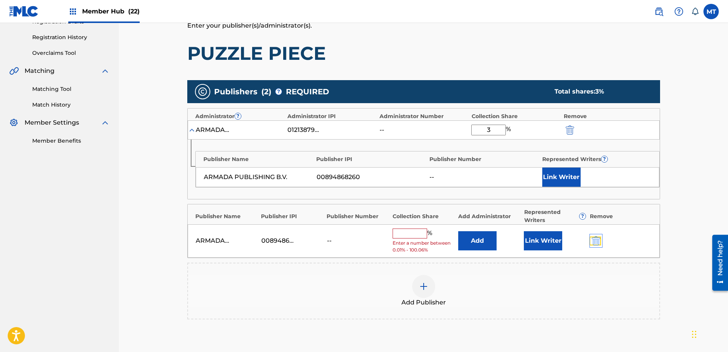
click at [596, 242] on img "submit" at bounding box center [596, 240] width 8 height 9
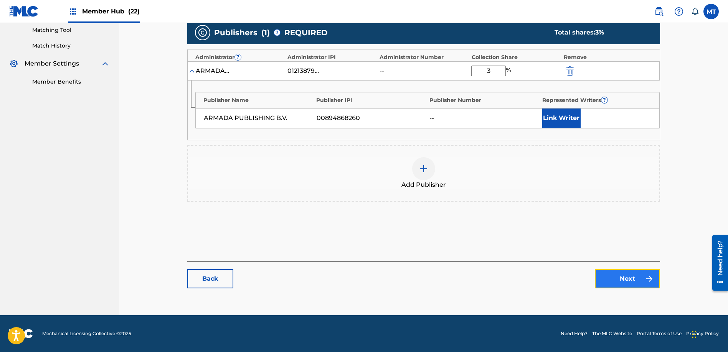
click at [634, 275] on link "Next" at bounding box center [627, 278] width 65 height 19
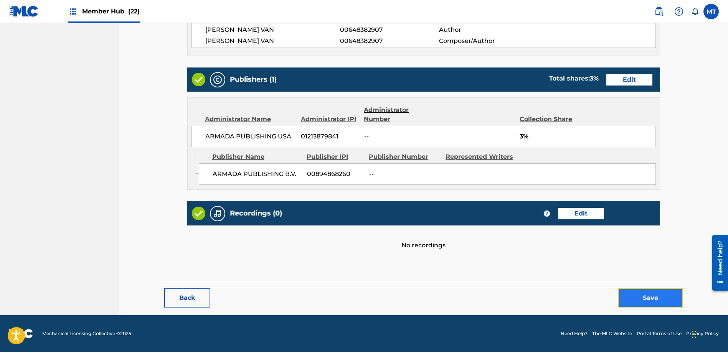
click at [653, 301] on button "Save" at bounding box center [650, 298] width 65 height 19
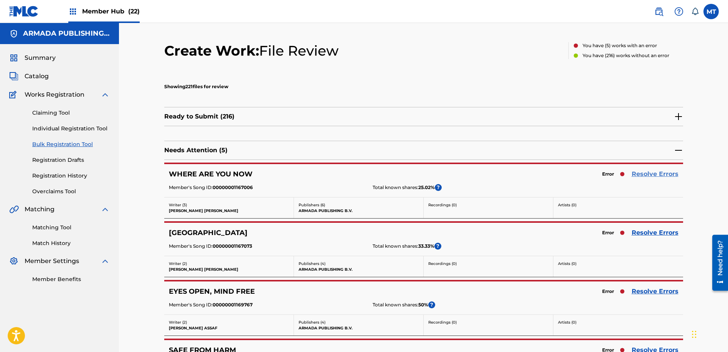
click at [645, 173] on link "Resolve Errors" at bounding box center [655, 174] width 47 height 9
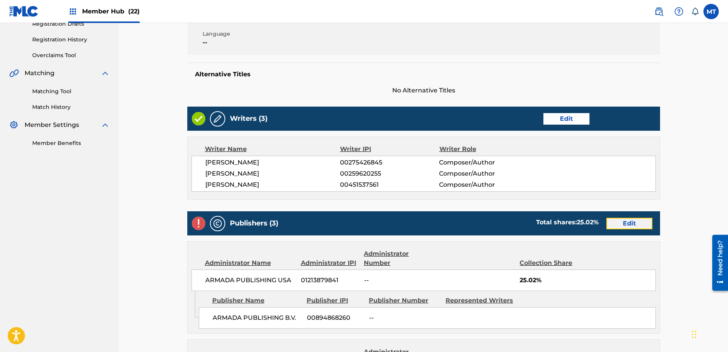
click at [626, 225] on link "Edit" at bounding box center [629, 224] width 46 height 12
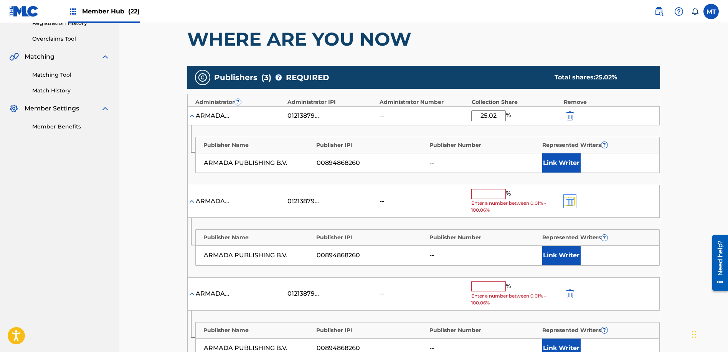
click at [571, 205] on img "submit" at bounding box center [570, 201] width 8 height 9
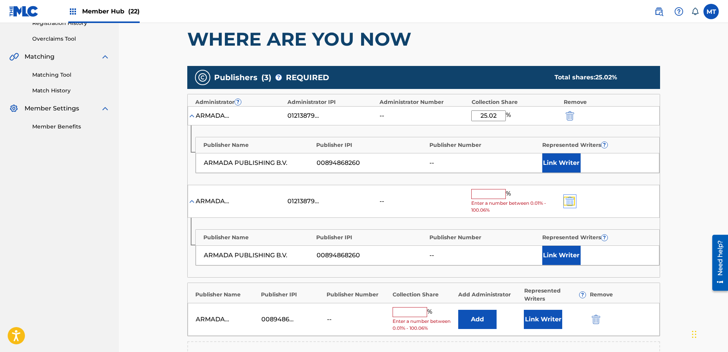
click at [571, 205] on img "submit" at bounding box center [570, 201] width 8 height 9
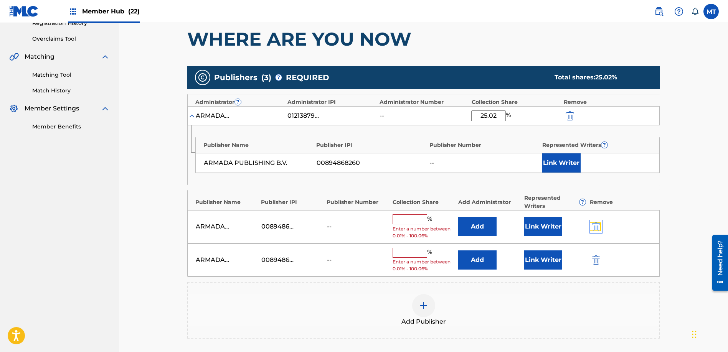
click at [596, 224] on img "submit" at bounding box center [596, 226] width 8 height 9
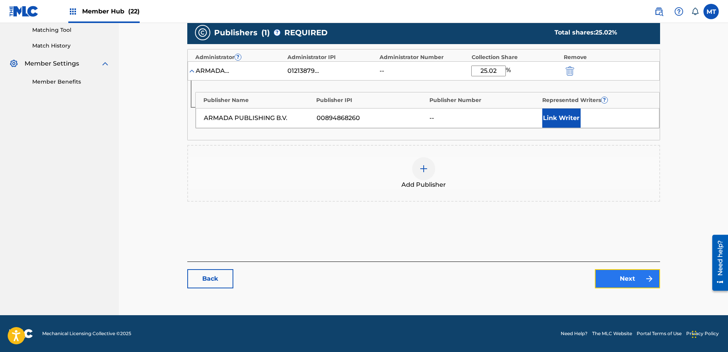
click at [621, 280] on link "Next" at bounding box center [627, 278] width 65 height 19
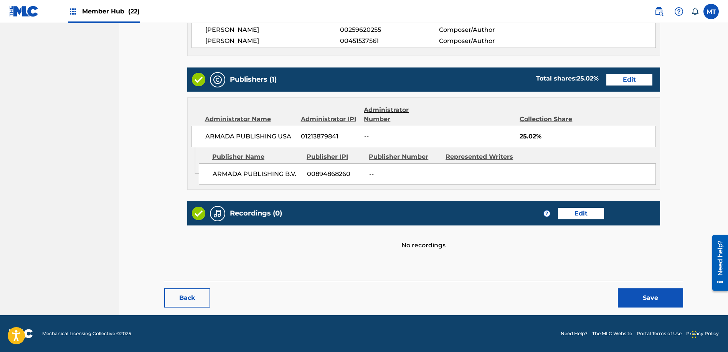
click at [644, 284] on div "Back Save" at bounding box center [423, 294] width 519 height 27
click at [647, 298] on button "Save" at bounding box center [650, 298] width 65 height 19
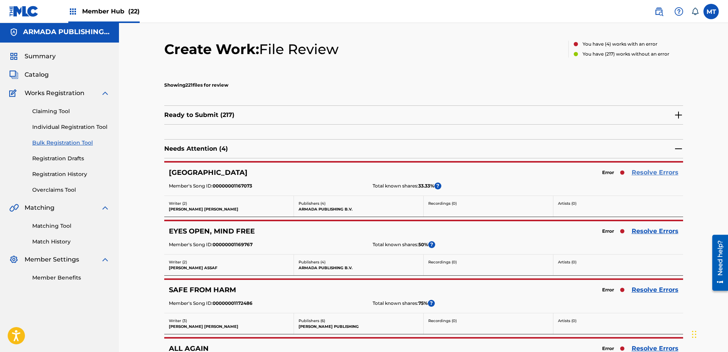
click at [656, 176] on link "Resolve Errors" at bounding box center [655, 172] width 47 height 9
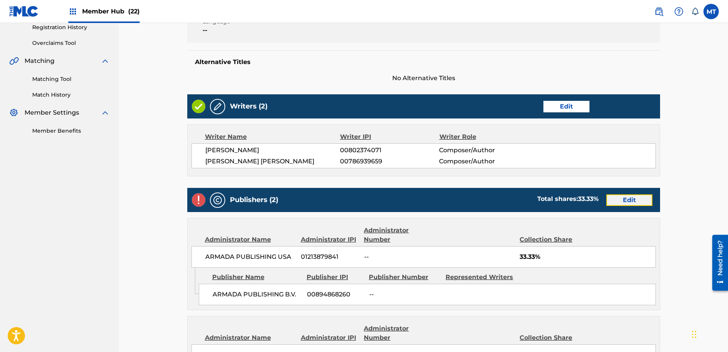
click at [629, 203] on link "Edit" at bounding box center [629, 201] width 46 height 12
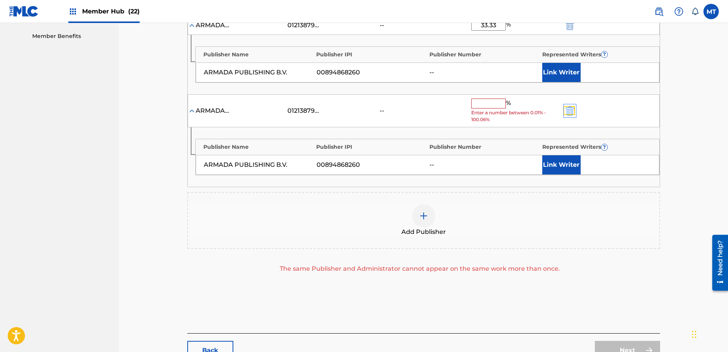
click at [568, 114] on img "submit" at bounding box center [570, 110] width 8 height 9
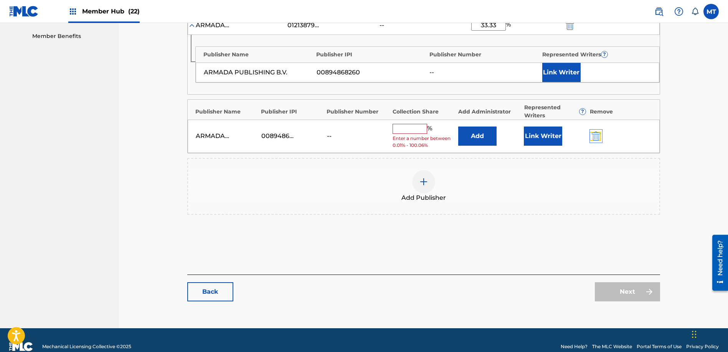
click at [593, 134] on img "submit" at bounding box center [596, 136] width 8 height 9
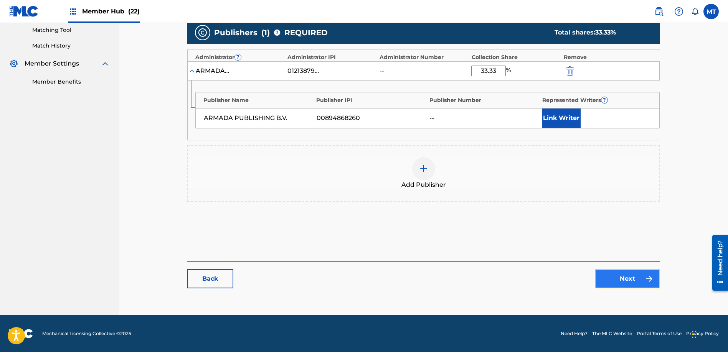
click at [622, 271] on link "Next" at bounding box center [627, 278] width 65 height 19
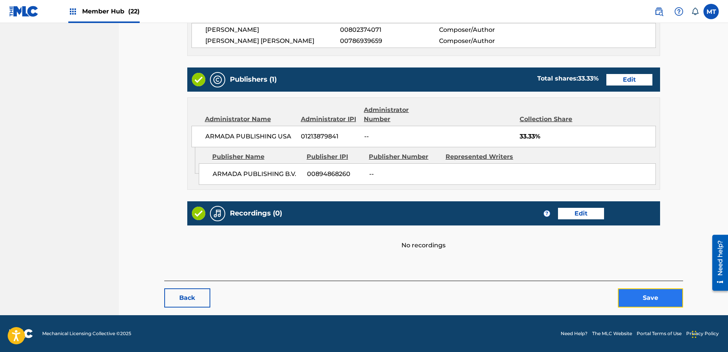
click at [643, 296] on button "Save" at bounding box center [650, 298] width 65 height 19
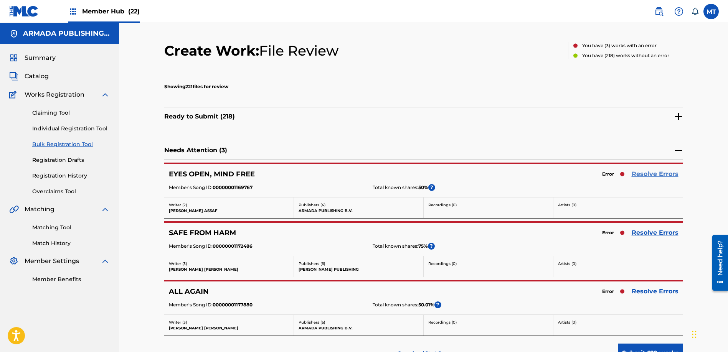
click at [657, 173] on link "Resolve Errors" at bounding box center [655, 174] width 47 height 9
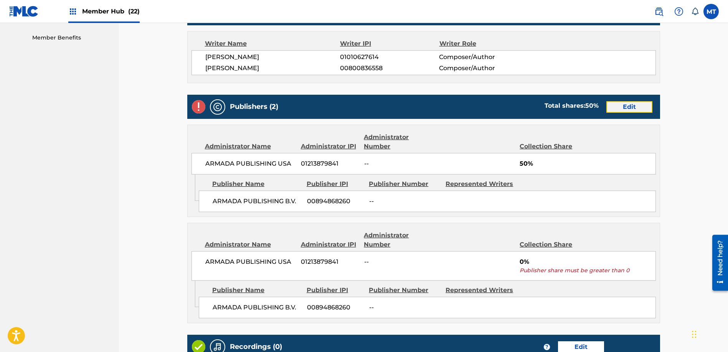
click at [631, 102] on link "Edit" at bounding box center [629, 107] width 46 height 12
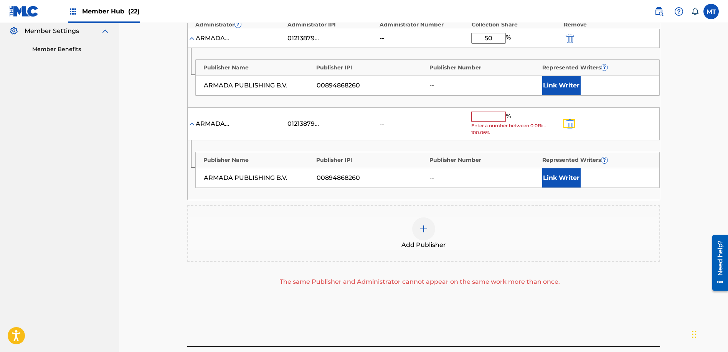
click at [574, 128] on button "submit" at bounding box center [569, 123] width 12 height 9
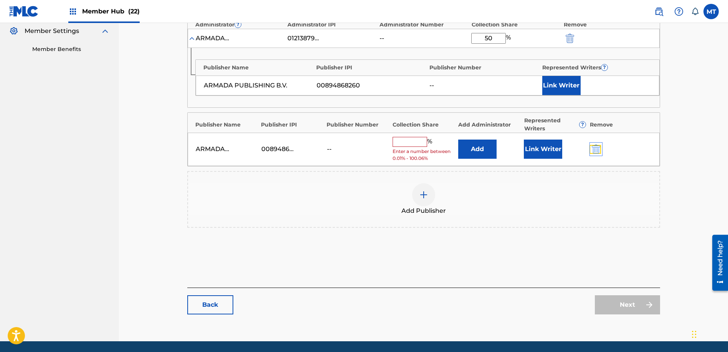
click at [595, 147] on img "submit" at bounding box center [596, 149] width 8 height 9
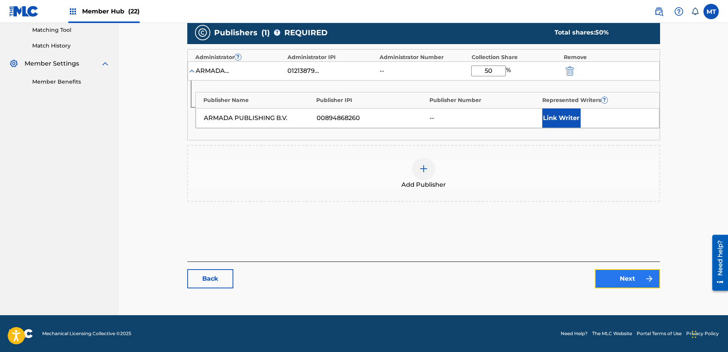
click at [635, 275] on link "Next" at bounding box center [627, 278] width 65 height 19
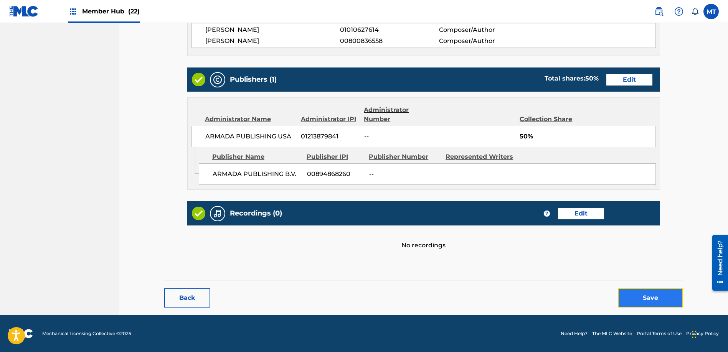
click at [655, 303] on button "Save" at bounding box center [650, 298] width 65 height 19
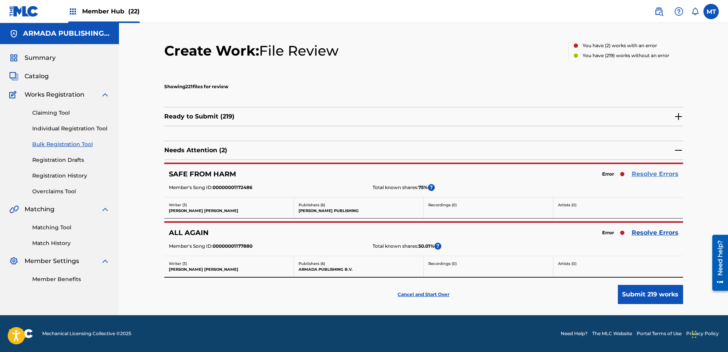
click at [653, 174] on link "Resolve Errors" at bounding box center [655, 174] width 47 height 9
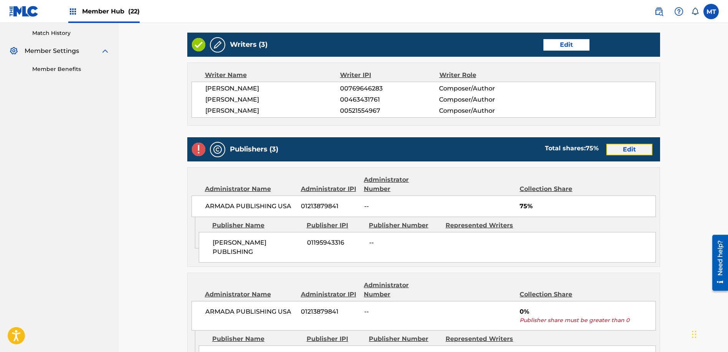
click at [641, 153] on link "Edit" at bounding box center [629, 150] width 46 height 12
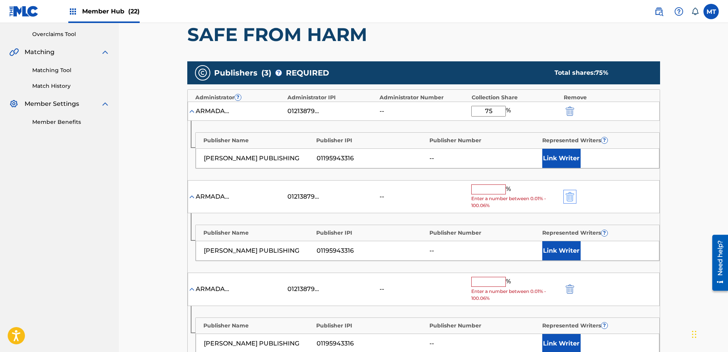
drag, startPoint x: 575, startPoint y: 197, endPoint x: 570, endPoint y: 196, distance: 5.6
click at [571, 196] on div at bounding box center [580, 196] width 35 height 9
click at [570, 196] on img "submit" at bounding box center [570, 196] width 8 height 9
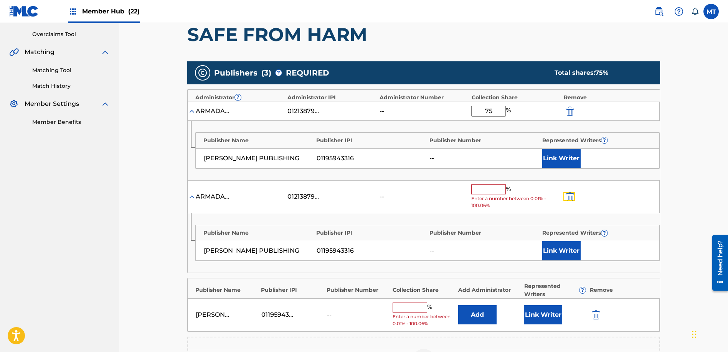
click at [570, 196] on img "submit" at bounding box center [570, 196] width 8 height 9
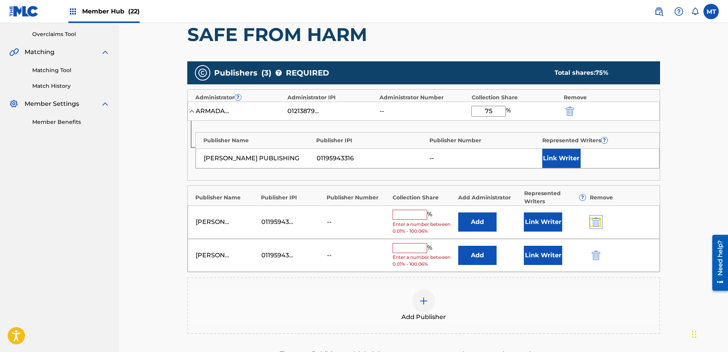
click at [596, 220] on img "submit" at bounding box center [596, 222] width 8 height 9
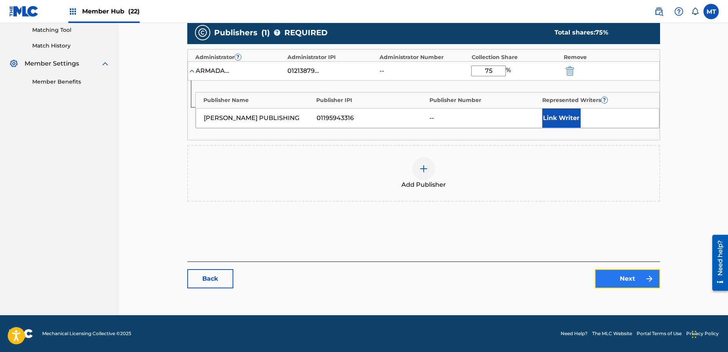
click at [625, 280] on link "Next" at bounding box center [627, 278] width 65 height 19
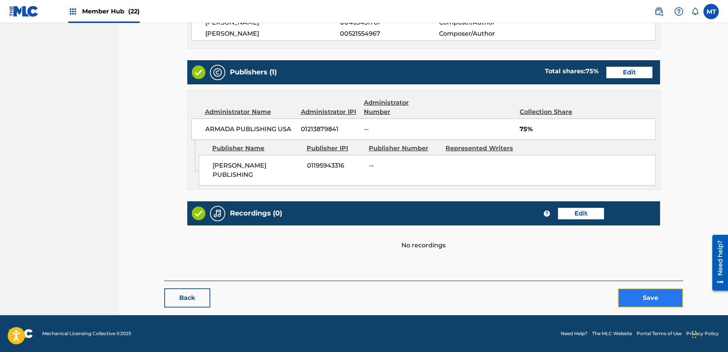
click at [655, 293] on button "Save" at bounding box center [650, 298] width 65 height 19
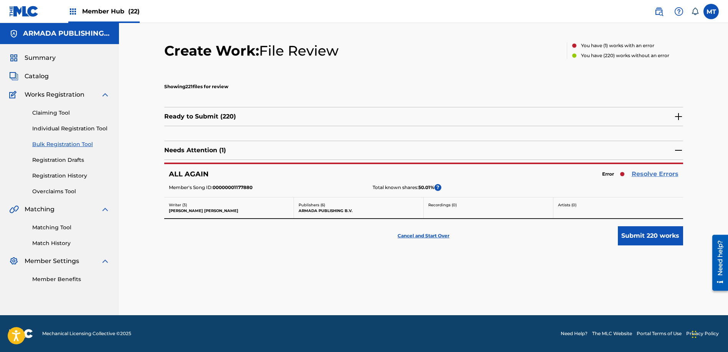
click at [659, 175] on link "Resolve Errors" at bounding box center [655, 174] width 47 height 9
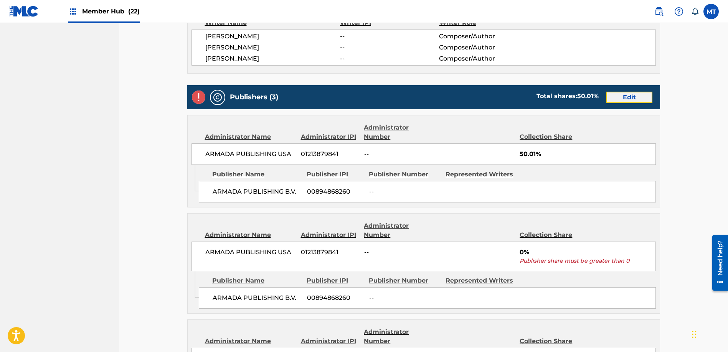
click at [644, 100] on link "Edit" at bounding box center [629, 98] width 46 height 12
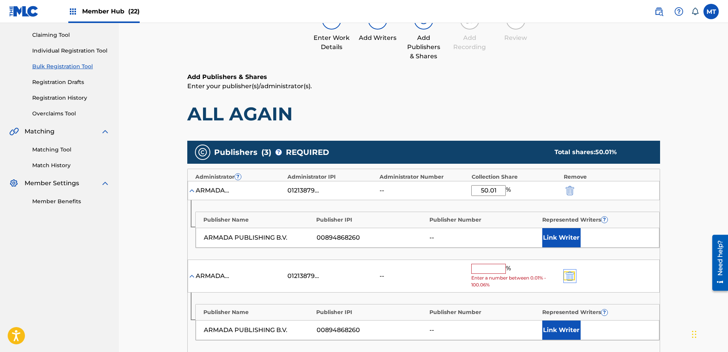
click at [571, 276] on img "submit" at bounding box center [570, 276] width 8 height 9
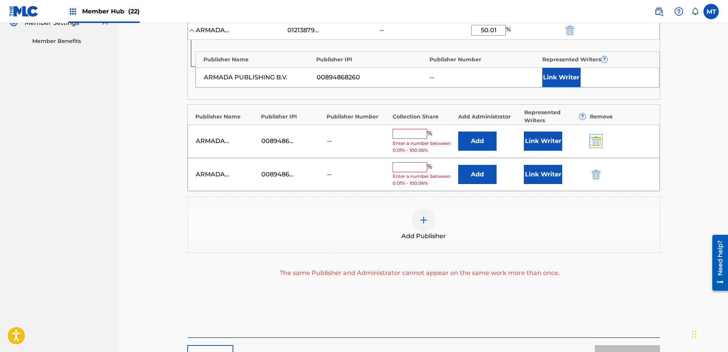
click at [594, 143] on img "submit" at bounding box center [596, 141] width 8 height 9
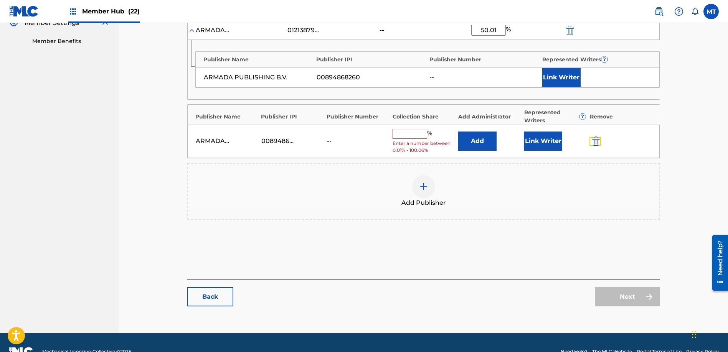
click at [594, 143] on img "submit" at bounding box center [596, 141] width 8 height 9
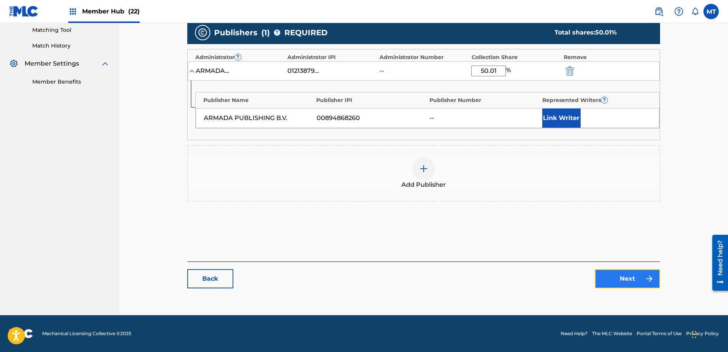
click at [629, 275] on link "Next" at bounding box center [627, 278] width 65 height 19
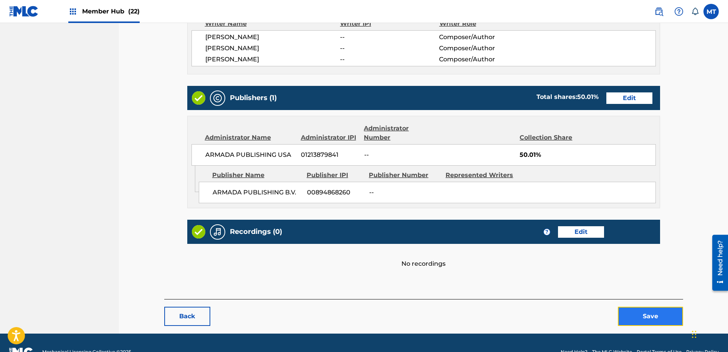
click at [646, 313] on button "Save" at bounding box center [650, 316] width 65 height 19
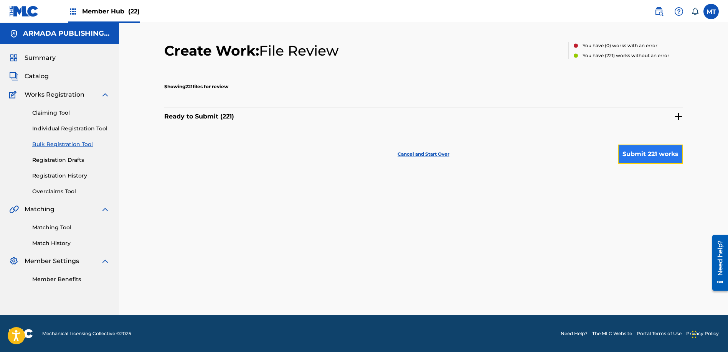
click at [660, 156] on button "Submit 221 works" at bounding box center [650, 154] width 65 height 19
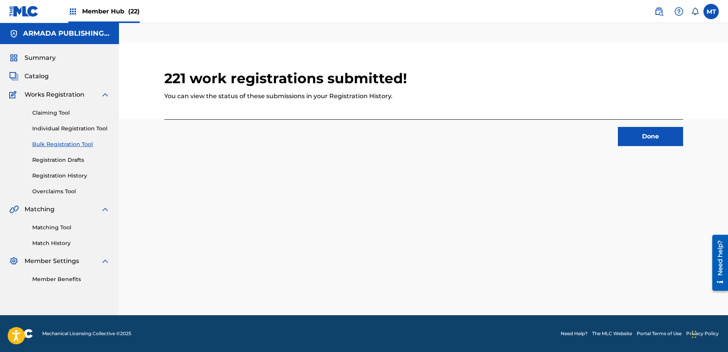
click at [296, 217] on div "221 work registrations submitted! You can view the status of these submissions …" at bounding box center [423, 178] width 537 height 273
click at [286, 213] on div "221 work registrations submitted! You can view the status of these submissions …" at bounding box center [423, 178] width 537 height 273
click at [64, 175] on link "Registration History" at bounding box center [71, 176] width 78 height 8
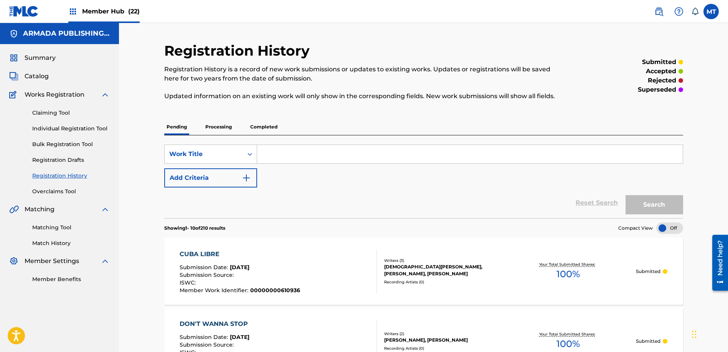
click at [472, 166] on div "SearchWithCriteriad41f5f51-9cf0-48d8-8c77-53748acb1603 Work Title Add Criteria" at bounding box center [423, 166] width 519 height 43
click at [282, 151] on input "Search Form" at bounding box center [470, 154] width 426 height 18
click at [501, 152] on input "Search Form" at bounding box center [470, 154] width 426 height 18
paste input "THE SLEEPLESS YEAR"
type input "THE SLEEPLESS YEAR"
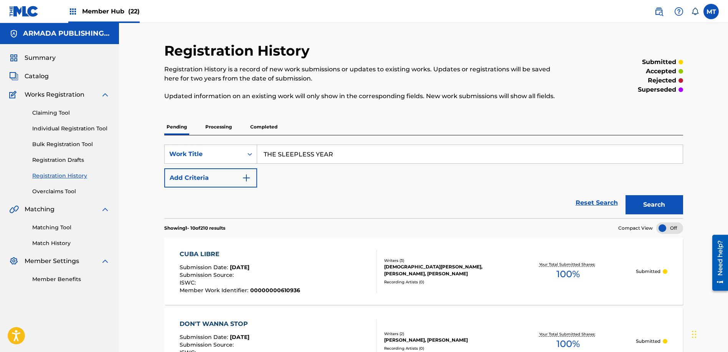
click at [626, 195] on button "Search" at bounding box center [655, 204] width 58 height 19
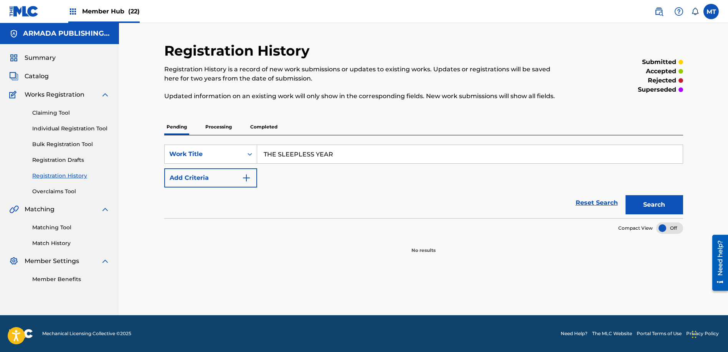
click at [209, 125] on p "Processing" at bounding box center [218, 127] width 31 height 16
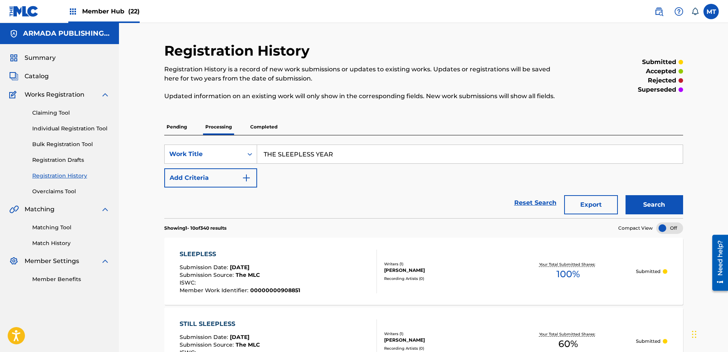
click at [357, 185] on div "SearchWithCriteriad41f5f51-9cf0-48d8-8c77-53748acb1603 Work Title THE SLEEPLESS…" at bounding box center [423, 166] width 519 height 43
click at [259, 130] on p "Completed" at bounding box center [264, 127] width 32 height 16
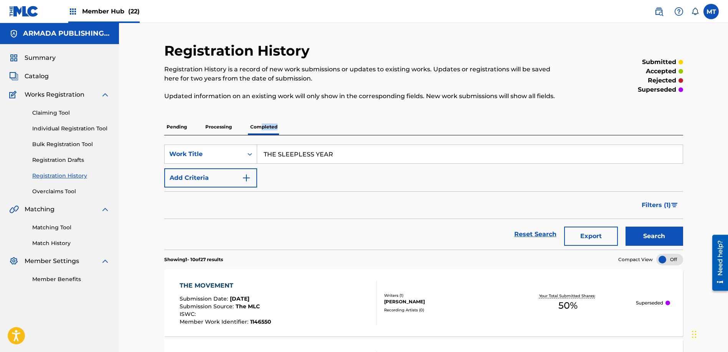
click at [30, 16] on img at bounding box center [24, 11] width 30 height 11
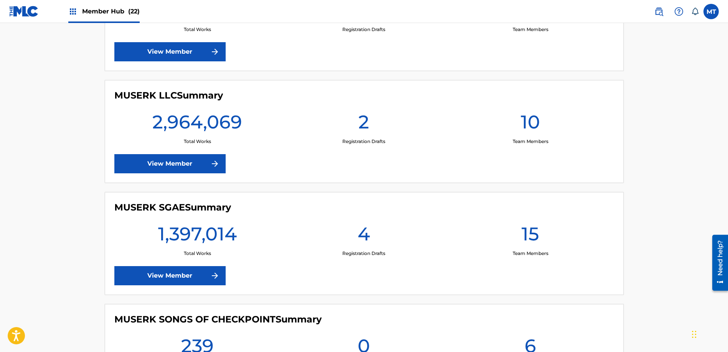
scroll to position [936, 0]
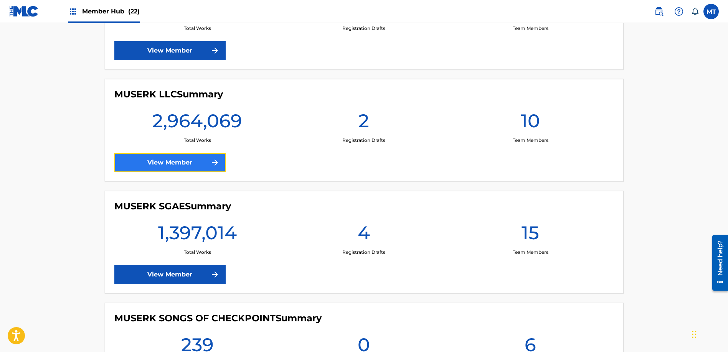
click at [207, 166] on link "View Member" at bounding box center [169, 162] width 111 height 19
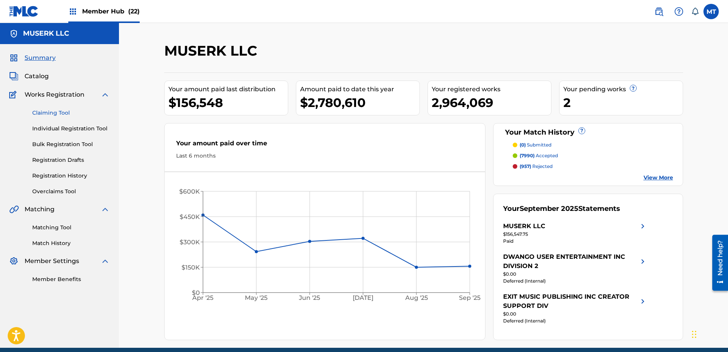
click at [61, 113] on link "Claiming Tool" at bounding box center [71, 113] width 78 height 8
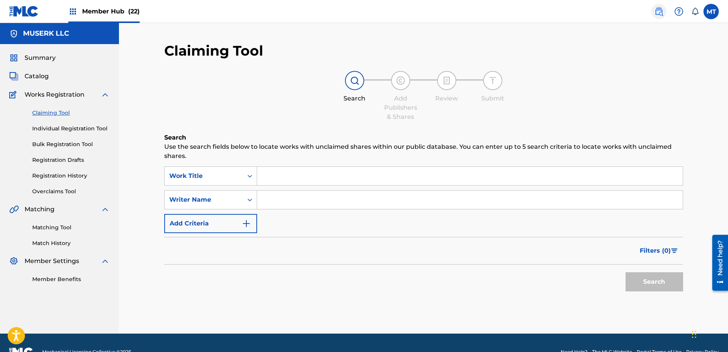
click at [665, 13] on link at bounding box center [658, 11] width 15 height 15
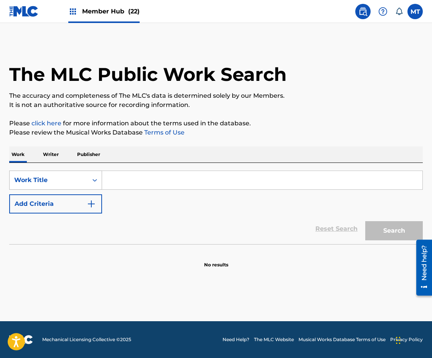
click at [78, 180] on div "Work Title" at bounding box center [48, 180] width 69 height 9
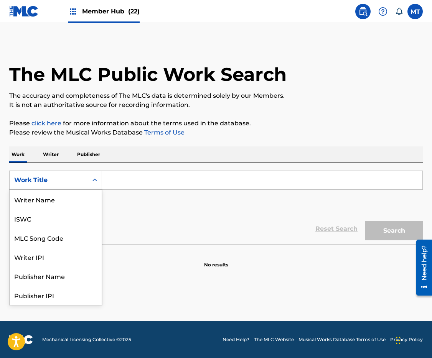
scroll to position [38, 0]
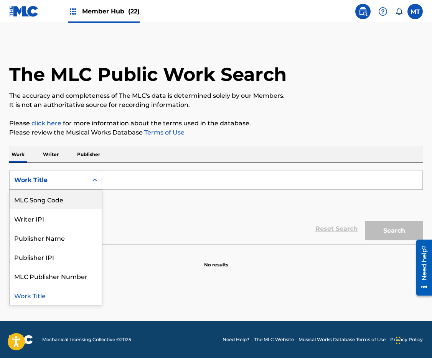
click at [77, 200] on div "MLC Song Code" at bounding box center [56, 199] width 92 height 19
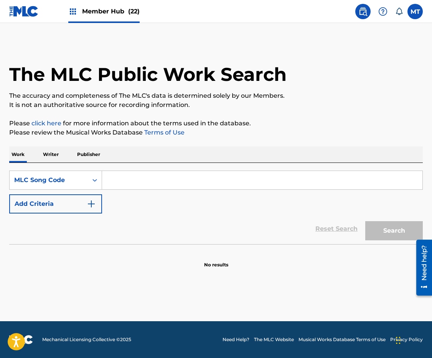
click at [123, 182] on input "Search Form" at bounding box center [262, 180] width 320 height 18
paste input "AB9G90"
type input "AB9G90"
click at [365, 221] on button "Search" at bounding box center [394, 230] width 58 height 19
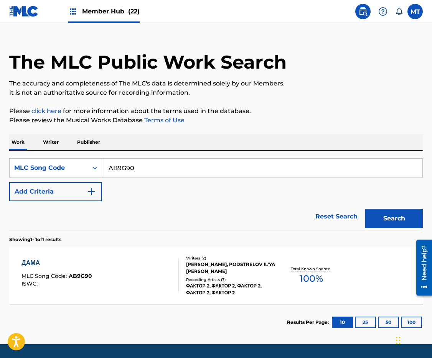
scroll to position [13, 0]
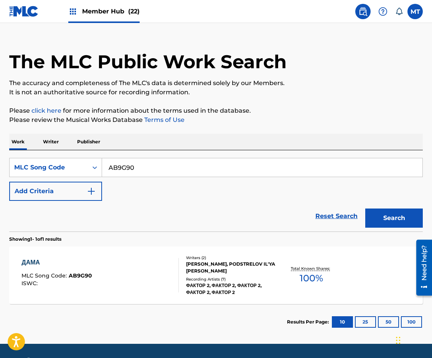
click at [231, 271] on div "[PERSON_NAME], PODSTRELOV IL'YA [PERSON_NAME]" at bounding box center [231, 268] width 91 height 14
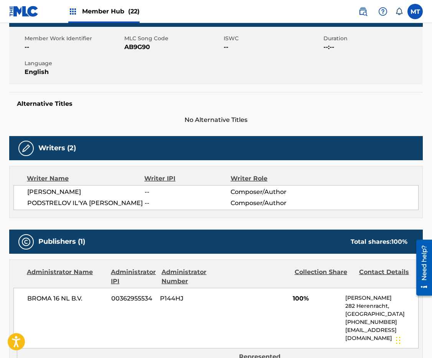
scroll to position [92, 0]
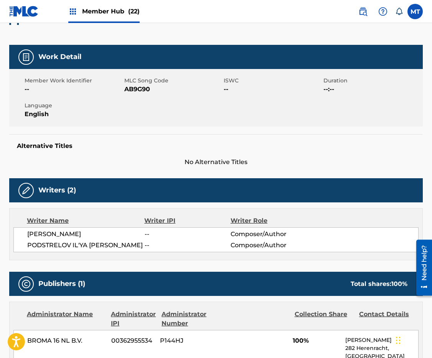
scroll to position [13, 0]
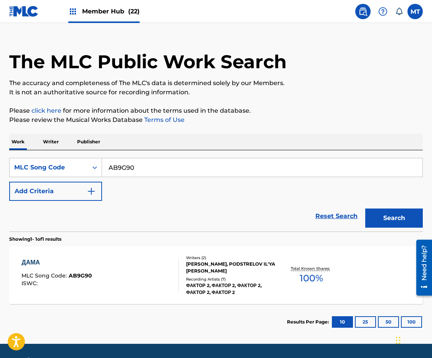
click at [145, 169] on input "AB9G90" at bounding box center [262, 167] width 320 height 18
paste input "PF809J"
type input "PF809J"
click at [365, 209] on button "Search" at bounding box center [394, 218] width 58 height 19
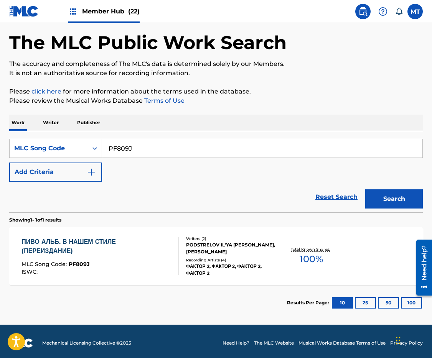
scroll to position [35, 0]
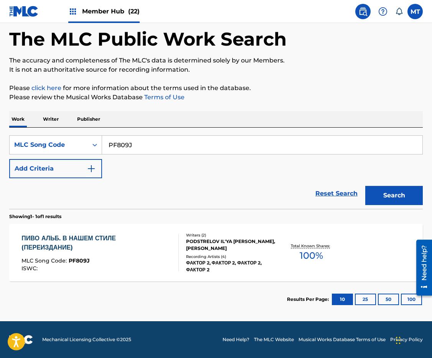
click at [78, 237] on div "ПИВО АЛЬБ. В НАШЕМ СТИЛЕ (ПЕРЕИЗДАНИЕ)" at bounding box center [96, 243] width 151 height 18
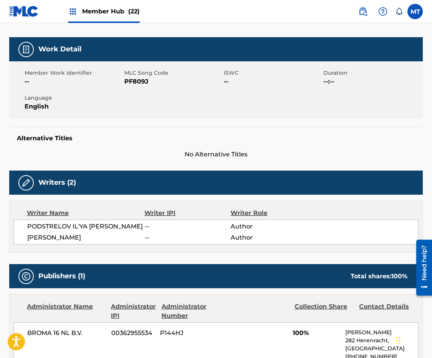
scroll to position [114, 0]
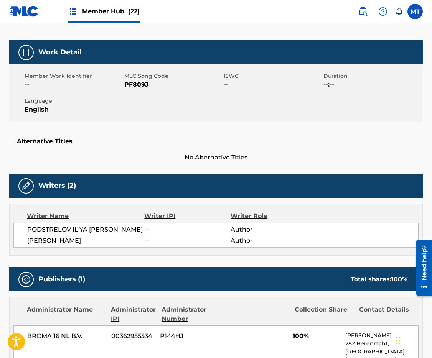
scroll to position [35, 0]
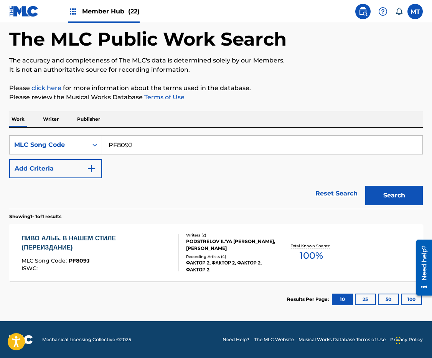
click at [154, 149] on input "PF809J" at bounding box center [262, 145] width 320 height 18
paste input "SB17TE"
type input "SB17TE"
click at [365, 186] on button "Search" at bounding box center [394, 195] width 58 height 19
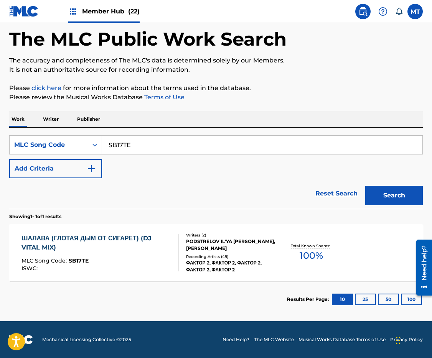
click at [137, 236] on div "ШАЛАВА (ГЛОТАЯ ДЫМ ОТ СИГАРЕТ) (DJ VITAL MIX)" at bounding box center [96, 243] width 151 height 18
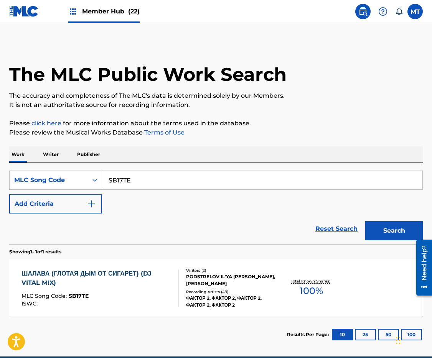
scroll to position [15, 0]
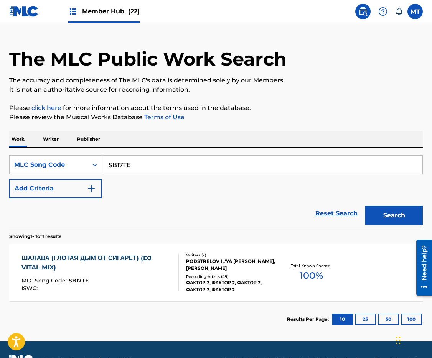
click at [163, 170] on input "SB17TE" at bounding box center [262, 165] width 320 height 18
paste input "AB9N76"
type input "AB9N76"
click at [365, 206] on button "Search" at bounding box center [394, 215] width 58 height 19
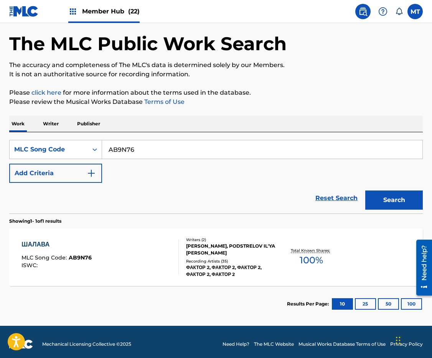
scroll to position [35, 0]
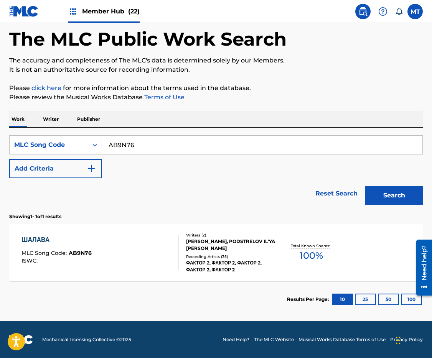
click at [43, 238] on div "ШАЛАВА" at bounding box center [56, 240] width 70 height 9
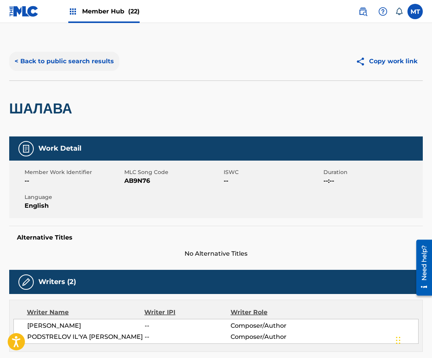
click at [41, 60] on button "< Back to public search results" at bounding box center [64, 61] width 110 height 19
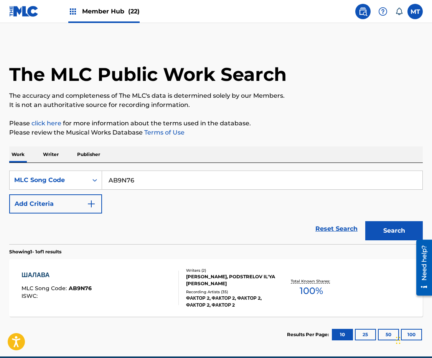
scroll to position [15, 0]
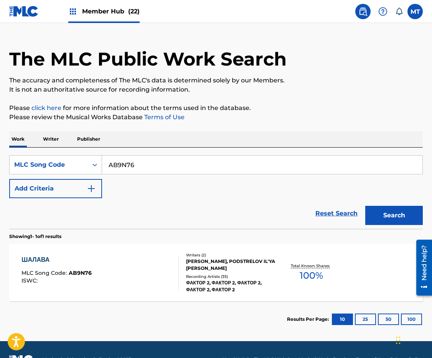
click at [155, 167] on input "AB9N76" at bounding box center [262, 165] width 320 height 18
paste input "SB17TE"
type input "SB17TE"
click at [365, 206] on button "Search" at bounding box center [394, 215] width 58 height 19
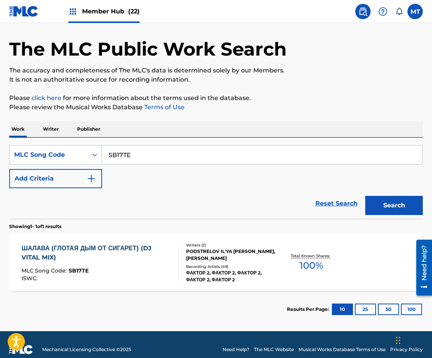
scroll to position [35, 0]
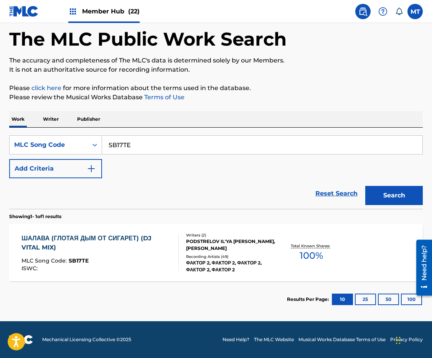
click at [126, 238] on div "ШАЛАВА (ГЛОТАЯ ДЫМ ОТ СИГАРЕТ) (DJ VITAL MIX)" at bounding box center [96, 243] width 151 height 18
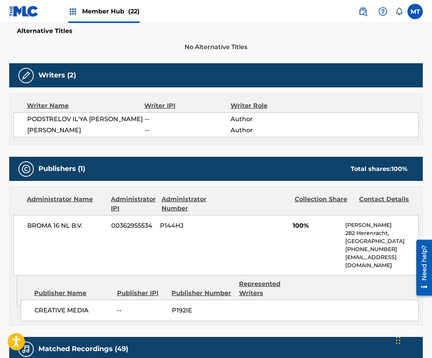
scroll to position [269, 0]
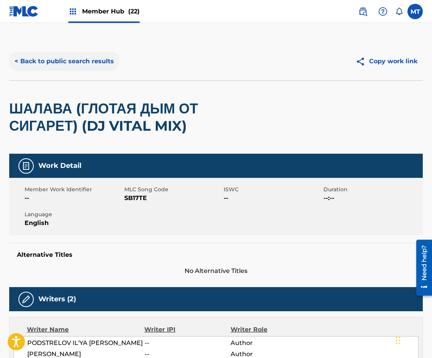
click at [102, 64] on button "< Back to public search results" at bounding box center [64, 61] width 110 height 19
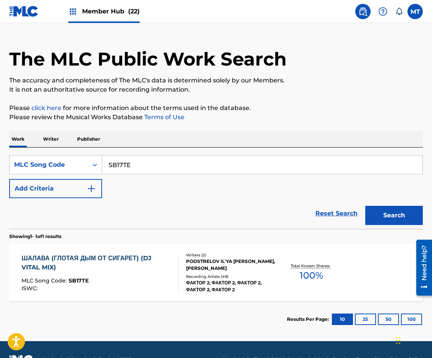
click at [160, 175] on div "SearchWithCriteria571917f9-ce41-4d78-85c1-050092c57283 MLC Song Code SB17TE Add…" at bounding box center [216, 176] width 414 height 43
click at [162, 165] on input "SB17TE" at bounding box center [262, 165] width 320 height 18
paste input "MB73CA"
type input "MB73CA"
click at [365, 206] on button "Search" at bounding box center [394, 215] width 58 height 19
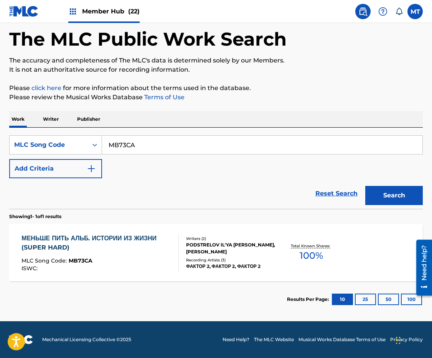
click at [136, 238] on div "МЕНЬШЕ ПИТЬ АЛЬБ. ИСТОРИИ ИЗ ЖИЗНИ (SUPER HARD)" at bounding box center [96, 243] width 151 height 18
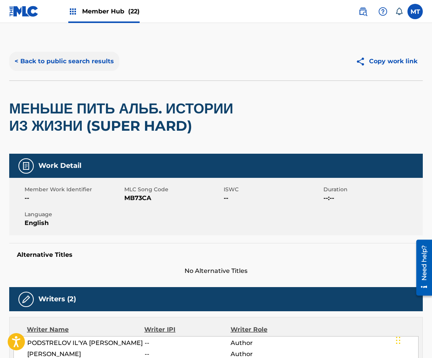
click at [66, 63] on button "< Back to public search results" at bounding box center [64, 61] width 110 height 19
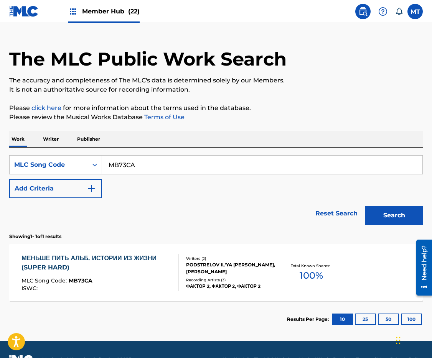
click at [162, 164] on input "MB73CA" at bounding box center [262, 165] width 320 height 18
paste input "DA7M55"
type input "DA7M55"
click at [365, 206] on button "Search" at bounding box center [394, 215] width 58 height 19
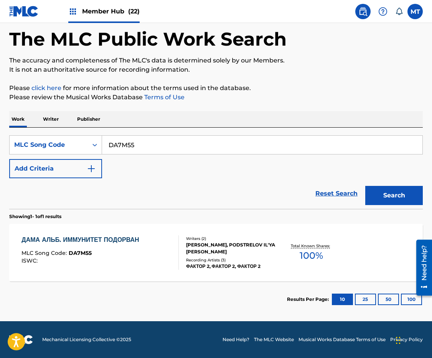
click at [139, 241] on div "ДАМА АЛЬБ. ИММУНИТЕТ ПОДОРВАН" at bounding box center [81, 240] width 121 height 9
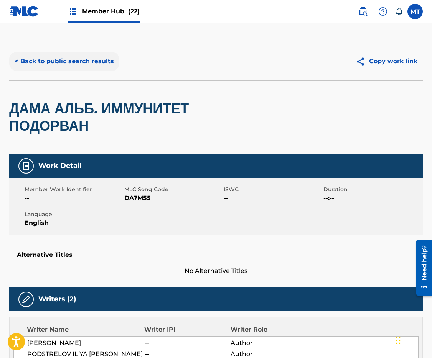
click at [74, 59] on button "< Back to public search results" at bounding box center [64, 61] width 110 height 19
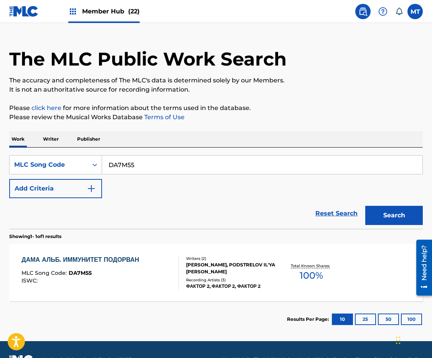
click at [151, 168] on input "DA7M55" at bounding box center [262, 165] width 320 height 18
paste input "AB9G2K"
type input "AB9G2K"
click at [365, 206] on button "Search" at bounding box center [394, 215] width 58 height 19
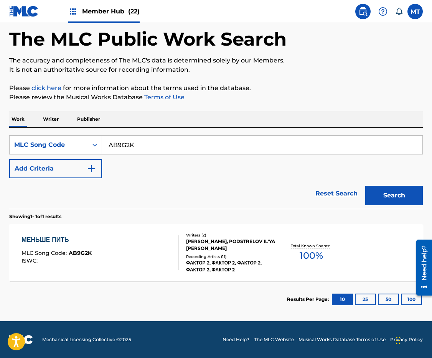
click at [42, 239] on div "МЕНЬШЕ ПИТЬ" at bounding box center [56, 240] width 70 height 9
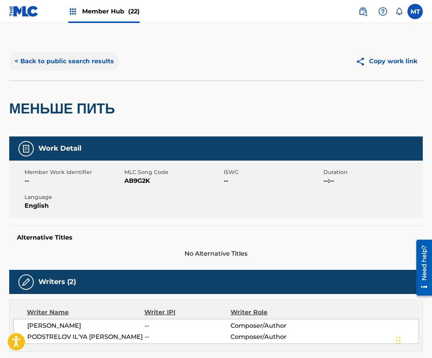
click at [49, 63] on button "< Back to public search results" at bounding box center [64, 61] width 110 height 19
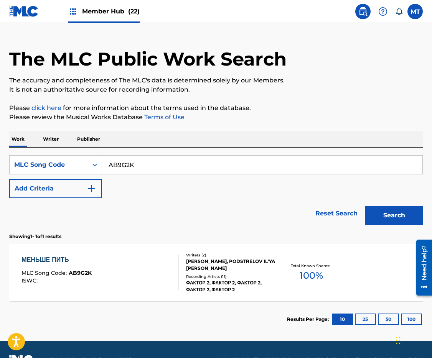
click at [135, 172] on input "AB9G2K" at bounding box center [262, 165] width 320 height 18
click at [135, 167] on input "AB9G2K" at bounding box center [262, 165] width 320 height 18
paste input "SH1CN6"
type input "SH1CN6"
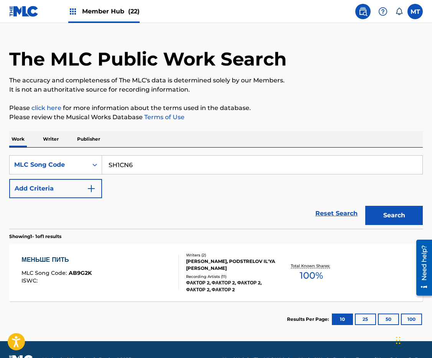
click at [365, 206] on button "Search" at bounding box center [394, 215] width 58 height 19
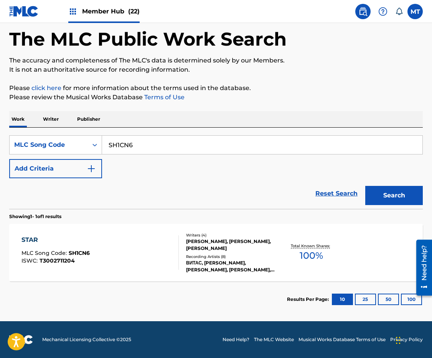
click at [46, 242] on div "STAR" at bounding box center [55, 240] width 68 height 9
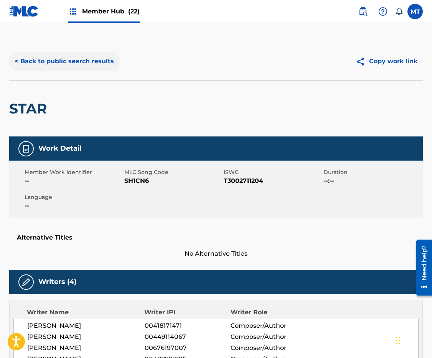
click at [48, 61] on button "< Back to public search results" at bounding box center [64, 61] width 110 height 19
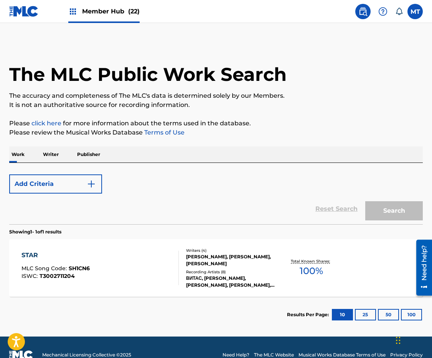
scroll to position [15, 0]
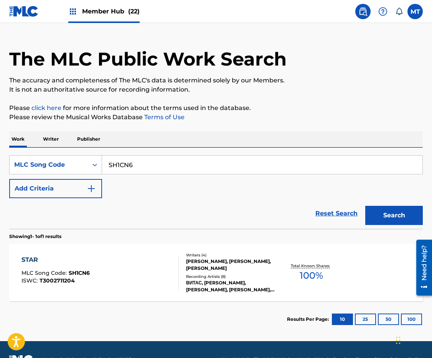
click at [138, 163] on input "SH1CN6" at bounding box center [262, 165] width 320 height 18
paste input "AB9PRB"
type input "AB9PRB"
click at [365, 206] on button "Search" at bounding box center [394, 215] width 58 height 19
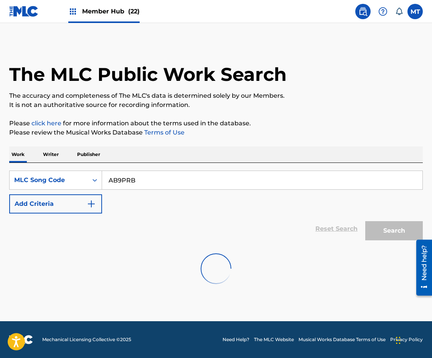
scroll to position [0, 0]
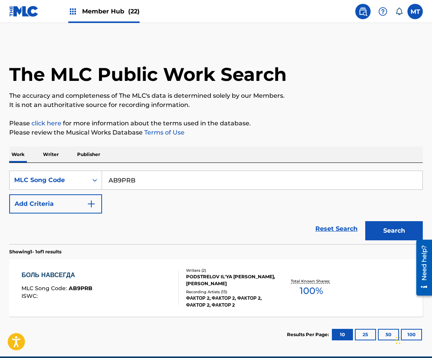
click at [65, 272] on div "БОЛЬ НАВСЕГДА" at bounding box center [56, 275] width 71 height 9
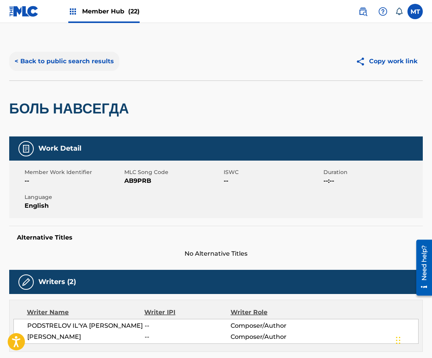
click at [98, 58] on button "< Back to public search results" at bounding box center [64, 61] width 110 height 19
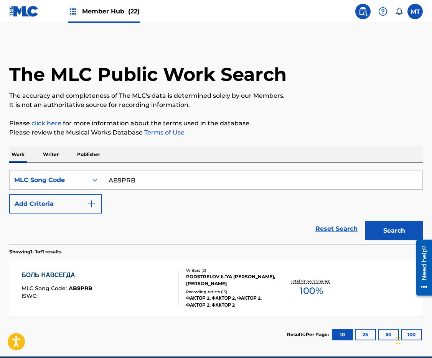
click at [154, 185] on input "AB9PRB" at bounding box center [262, 180] width 320 height 18
paste input "83RY"
type input "AB83RY"
click at [365, 221] on button "Search" at bounding box center [394, 230] width 58 height 19
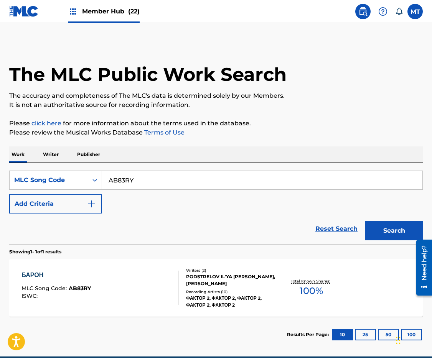
click at [26, 272] on div "БАРОН" at bounding box center [55, 275] width 69 height 9
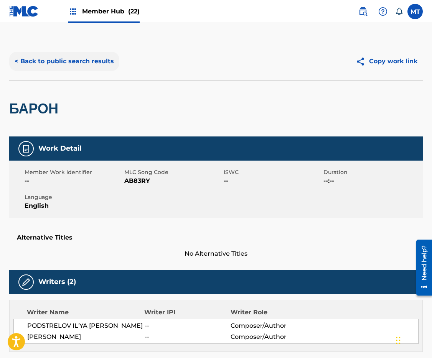
click at [91, 67] on button "< Back to public search results" at bounding box center [64, 61] width 110 height 19
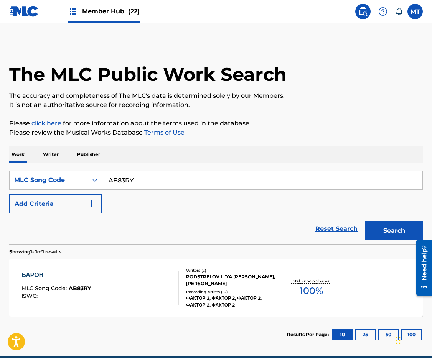
click at [170, 180] on input "AB83RY" at bounding box center [262, 180] width 320 height 18
paste input "9HOF"
type input "AB9HOF"
click at [365, 221] on button "Search" at bounding box center [394, 230] width 58 height 19
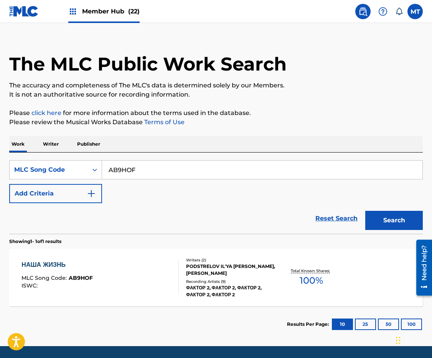
scroll to position [11, 0]
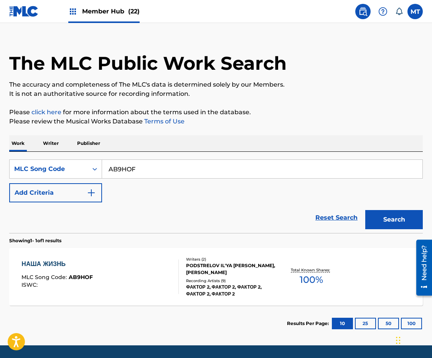
click at [49, 261] on div "НАША ЖИЗНЬ" at bounding box center [56, 264] width 71 height 9
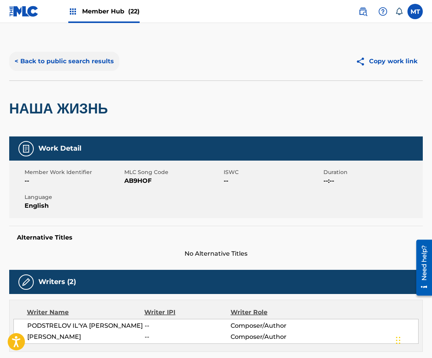
click at [60, 60] on button "< Back to public search results" at bounding box center [64, 61] width 110 height 19
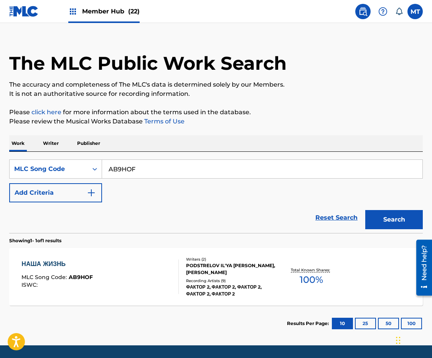
click at [153, 177] on input "AB9HOF" at bounding box center [262, 169] width 320 height 18
paste input "PRB"
type input "AB9PRB"
click at [365, 210] on button "Search" at bounding box center [394, 219] width 58 height 19
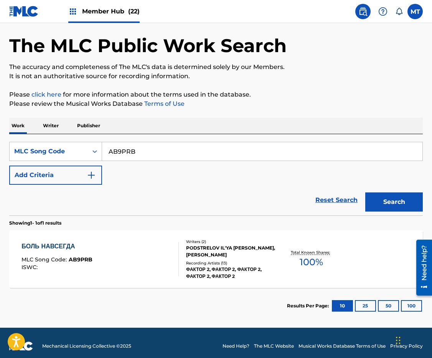
scroll to position [30, 0]
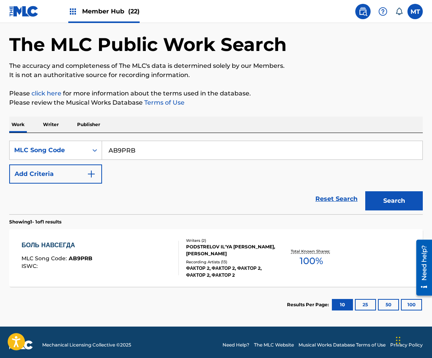
click at [56, 245] on div "БОЛЬ НАВСЕГДА" at bounding box center [56, 245] width 71 height 9
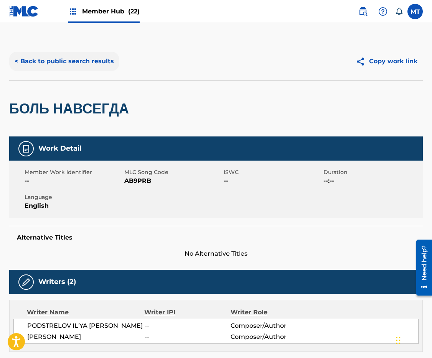
click at [76, 61] on button "< Back to public search results" at bounding box center [64, 61] width 110 height 19
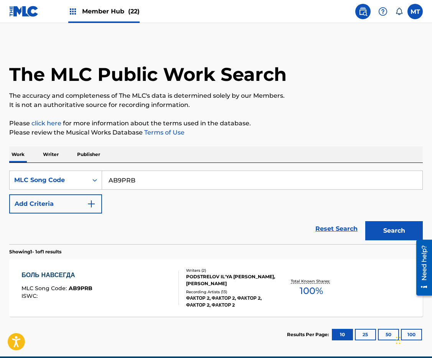
scroll to position [15, 0]
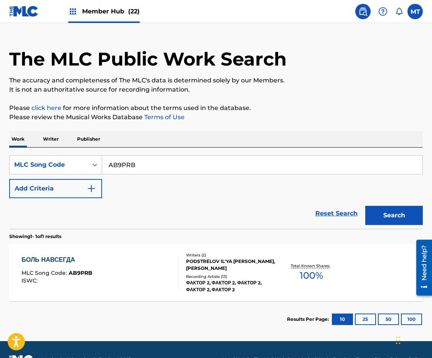
click at [160, 162] on input "AB9PRB" at bounding box center [262, 165] width 320 height 18
paste input "MB8AVD"
type input "MB8AVD"
click at [365, 206] on button "Search" at bounding box center [394, 215] width 58 height 19
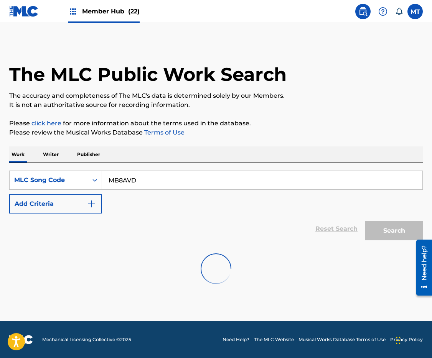
scroll to position [0, 0]
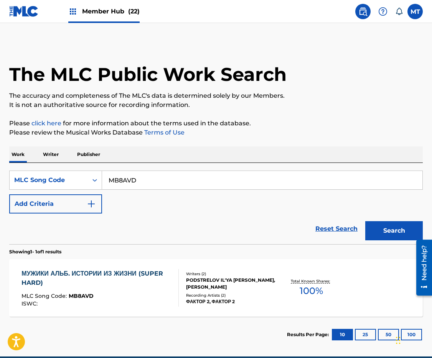
click at [115, 272] on div "МУЖИКИ АЛЬБ. ИСТОРИИ ИЗ ЖИЗНИ (SUPER HARD)" at bounding box center [96, 278] width 151 height 18
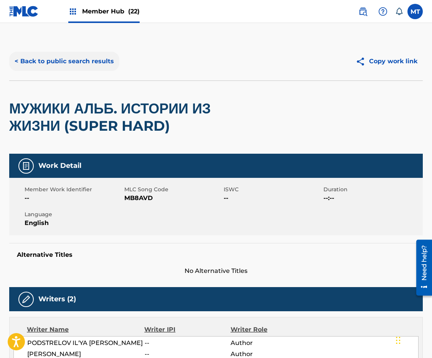
click at [53, 61] on button "< Back to public search results" at bounding box center [64, 61] width 110 height 19
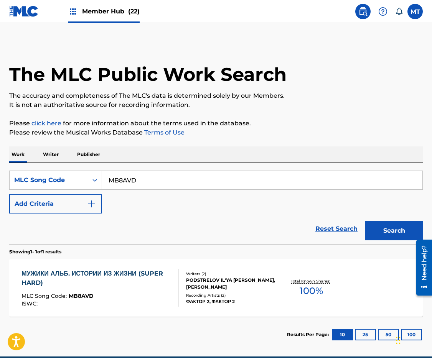
click at [203, 190] on div "SearchWithCriteria571917f9-ce41-4d78-85c1-050092c57283 MLC Song Code MB8AVD Add…" at bounding box center [216, 192] width 414 height 43
click at [202, 188] on input "MB8AVD" at bounding box center [262, 180] width 320 height 18
click at [201, 188] on input "MB8AVD" at bounding box center [262, 180] width 320 height 18
paste input "TE0YLO"
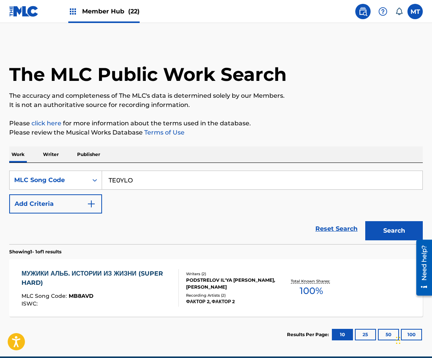
type input "TE0YLO"
click at [365, 221] on button "Search" at bounding box center [394, 230] width 58 height 19
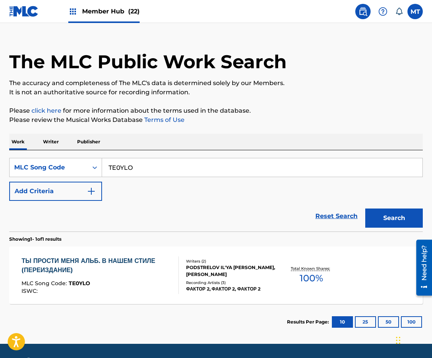
scroll to position [14, 0]
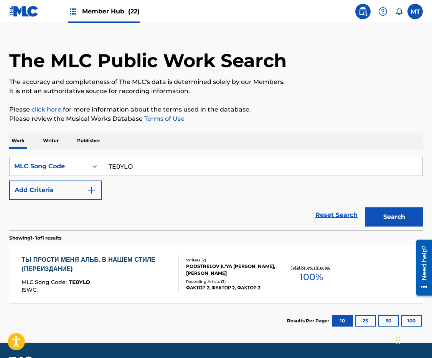
click at [110, 253] on div "ТЫ ПРОСТИ МЕНЯ АЛЬБ. В НАШЕМ СТИЛЕ (ПЕРЕИЗДАНИЕ) MLC Song Code : TE0YLO ISWC : …" at bounding box center [216, 275] width 414 height 58
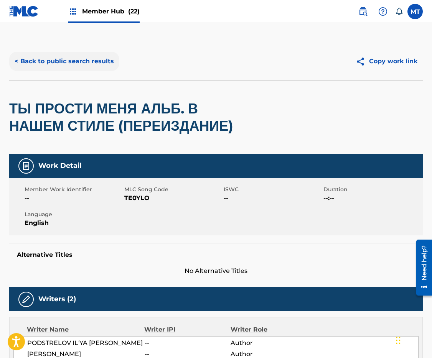
click at [61, 61] on button "< Back to public search results" at bounding box center [64, 61] width 110 height 19
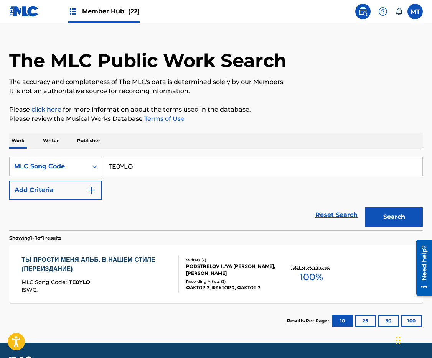
click at [185, 168] on input "TE0YLO" at bounding box center [262, 166] width 320 height 18
paste input "ND5T45"
type input "ND5T45"
click at [365, 208] on button "Search" at bounding box center [394, 217] width 58 height 19
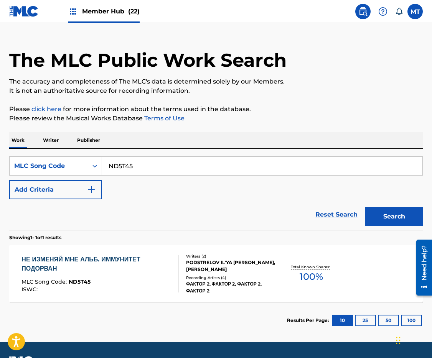
click at [116, 256] on div "НЕ ИЗМЕНЯЙ МНЕ АЛЬБ. ИММУНИТЕТ ПОДОРВАН" at bounding box center [96, 264] width 151 height 18
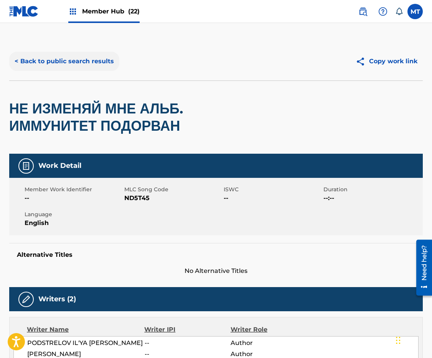
click at [102, 60] on button "< Back to public search results" at bounding box center [64, 61] width 110 height 19
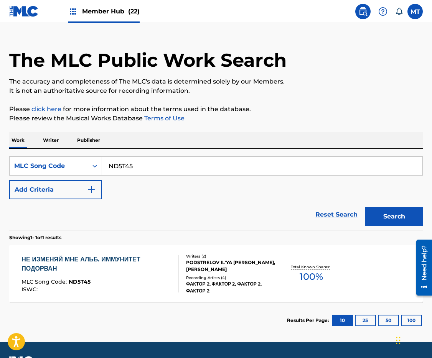
click at [203, 165] on input "ND5T45" at bounding box center [262, 166] width 320 height 18
paste input "AB9H1V"
type input "AB9H1V"
click at [365, 207] on button "Search" at bounding box center [394, 216] width 58 height 19
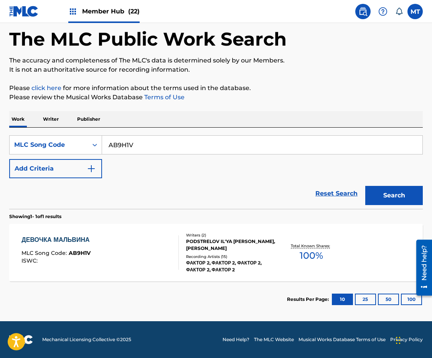
click at [75, 244] on div "ДЕВОЧКА МАЛЬВИНА" at bounding box center [57, 240] width 72 height 9
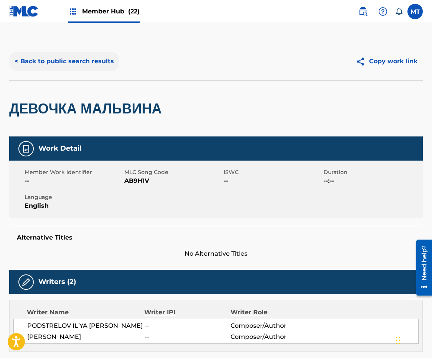
click at [72, 57] on button "< Back to public search results" at bounding box center [64, 61] width 110 height 19
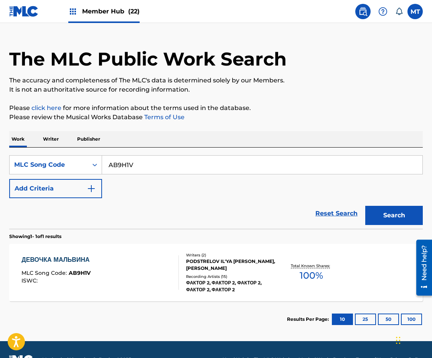
click at [153, 166] on input "AB9H1V" at bounding box center [262, 165] width 320 height 18
click at [153, 165] on input "AB9H1V" at bounding box center [262, 165] width 320 height 18
paste input "BAK"
type input "AB9BAK"
click at [365, 206] on button "Search" at bounding box center [394, 215] width 58 height 19
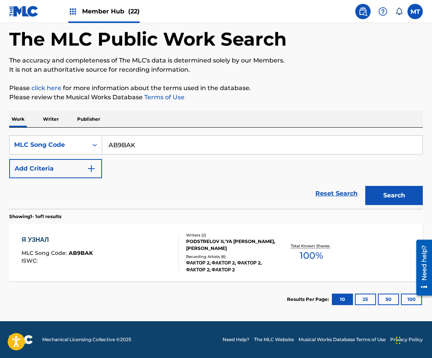
click at [47, 238] on div "Я УЗНАЛ" at bounding box center [56, 240] width 71 height 9
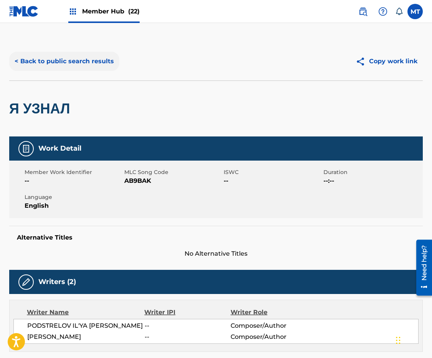
click at [64, 65] on button "< Back to public search results" at bounding box center [64, 61] width 110 height 19
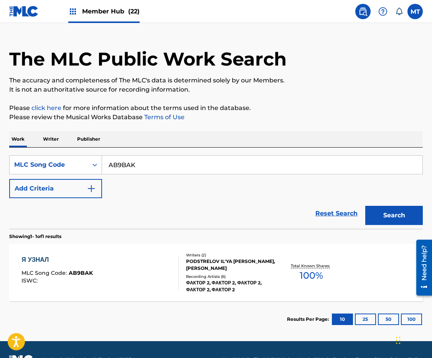
click at [198, 173] on input "AB9BAK" at bounding box center [262, 165] width 320 height 18
paste input "IC3"
type input "AB9IC3"
click at [365, 206] on button "Search" at bounding box center [394, 215] width 58 height 19
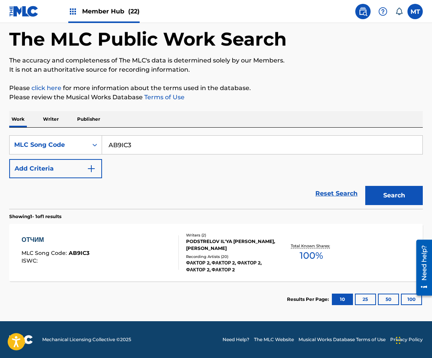
click at [32, 236] on div "ОТЧИМ" at bounding box center [55, 240] width 68 height 9
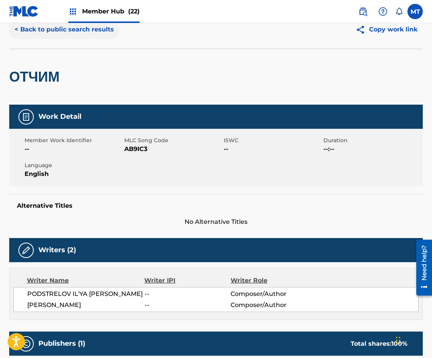
click at [76, 33] on button "< Back to public search results" at bounding box center [64, 29] width 110 height 19
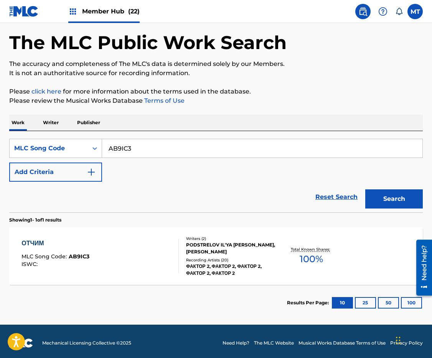
click at [211, 155] on input "AB9IC3" at bounding box center [262, 148] width 320 height 18
paste input "VB893L"
type input "VB893L"
click at [365, 190] on button "Search" at bounding box center [394, 199] width 58 height 19
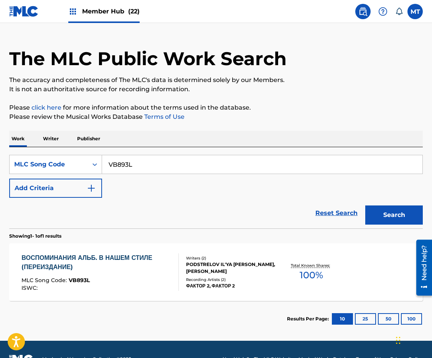
click at [125, 262] on div "ВОСПОМИНАНИЯ АЛЬБ. В НАШЕМ СТИЛЕ (ПЕРЕИЗДАНИЕ)" at bounding box center [96, 263] width 151 height 18
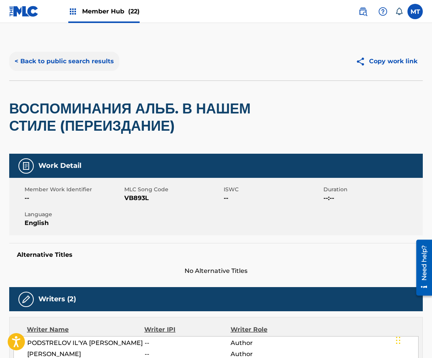
click at [25, 59] on button "< Back to public search results" at bounding box center [64, 61] width 110 height 19
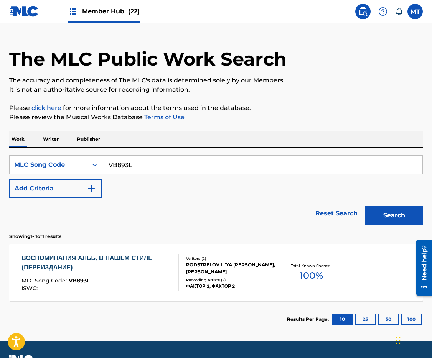
click at [187, 163] on input "VB893L" at bounding box center [262, 165] width 320 height 18
paste input "OD167J"
type input "OD167J"
click at [365, 206] on button "Search" at bounding box center [394, 215] width 58 height 19
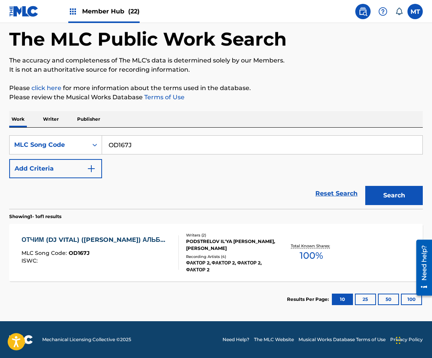
click at [116, 236] on div "ОТЧИМ (DJ VITAL) ([PERSON_NAME]) АЛЬБ…" at bounding box center [94, 240] width 147 height 9
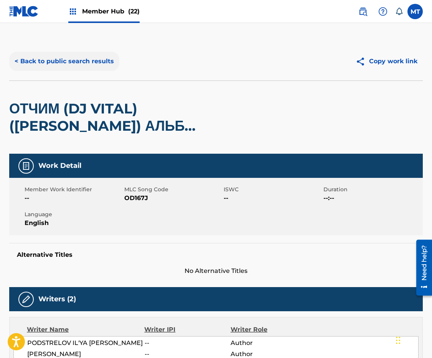
click at [66, 62] on button "< Back to public search results" at bounding box center [64, 61] width 110 height 19
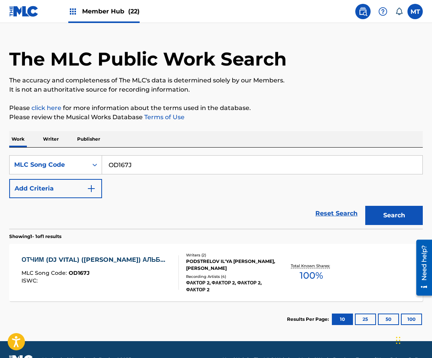
click at [193, 168] on input "OD167J" at bounding box center [262, 165] width 320 height 18
paste input "AB9IC3"
type input "AB9IC3"
click at [365, 206] on button "Search" at bounding box center [394, 215] width 58 height 19
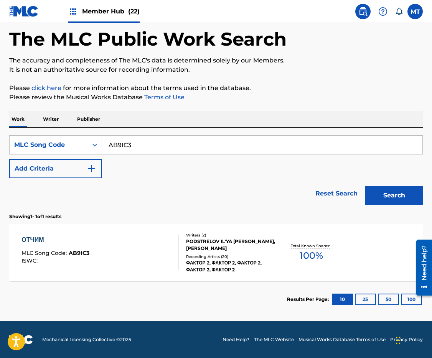
click at [38, 239] on div "ОТЧИМ" at bounding box center [55, 240] width 68 height 9
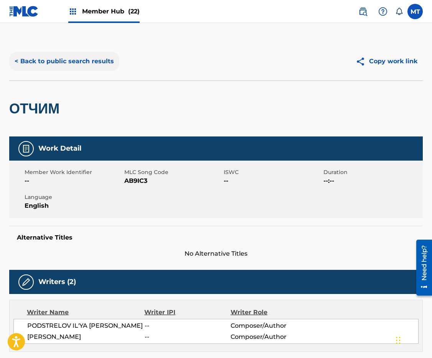
click at [72, 61] on button "< Back to public search results" at bounding box center [64, 61] width 110 height 19
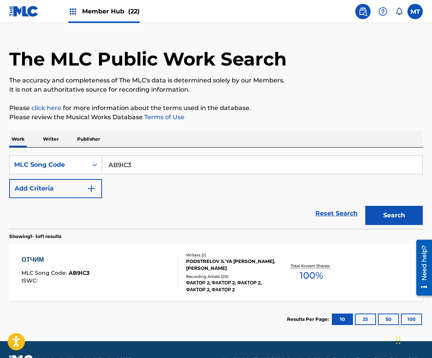
click at [168, 167] on input "AB9IC3" at bounding box center [262, 165] width 320 height 18
click at [168, 166] on input "AB9IC3" at bounding box center [262, 165] width 320 height 18
paste input "UA2K55"
type input "UA2K55"
click at [365, 206] on button "Search" at bounding box center [394, 215] width 58 height 19
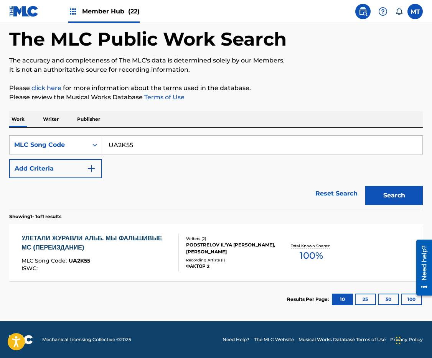
click at [94, 237] on div "УЛЕТАЛИ ЖУРАВЛИ АЛЬБ. МЫ ФАЛЬШИВЫЕ МС (ПЕРЕИЗДАНИЕ)" at bounding box center [96, 243] width 151 height 18
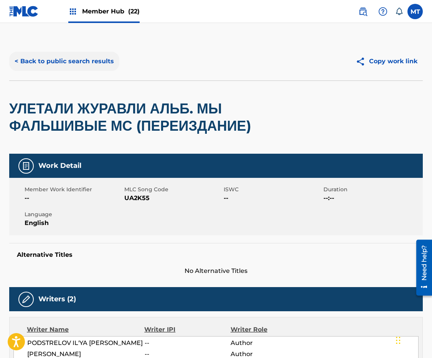
click at [105, 59] on button "< Back to public search results" at bounding box center [64, 61] width 110 height 19
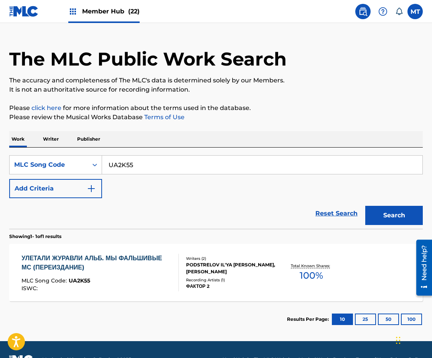
click at [179, 174] on input "UA2K55" at bounding box center [262, 165] width 320 height 18
paste input "RB5IYJ"
type input "RB5IYJ"
click at [365, 206] on button "Search" at bounding box center [394, 215] width 58 height 19
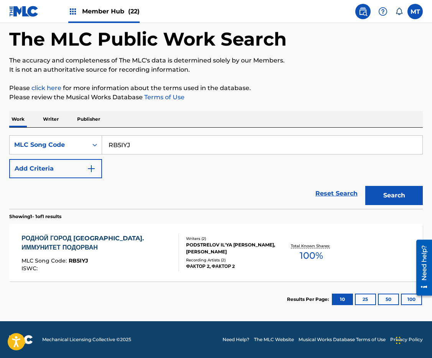
click at [102, 240] on div "РОДНОЙ ГОРОД [GEOGRAPHIC_DATA]. ИММУНИТЕТ ПОДОРВАН" at bounding box center [96, 243] width 151 height 18
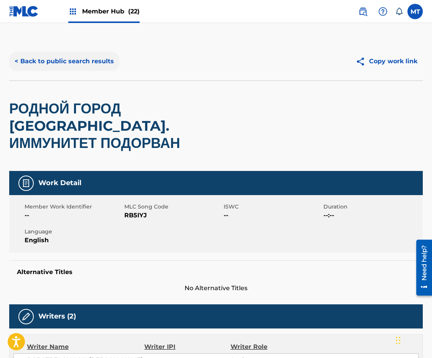
click at [74, 61] on button "< Back to public search results" at bounding box center [64, 61] width 110 height 19
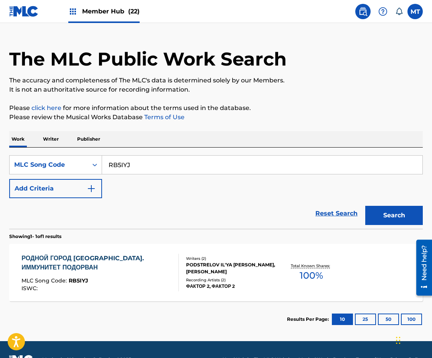
click at [200, 163] on input "RB5IYJ" at bounding box center [262, 165] width 320 height 18
paste input "AB9GS5"
type input "AB9GS5"
click at [365, 206] on button "Search" at bounding box center [394, 215] width 58 height 19
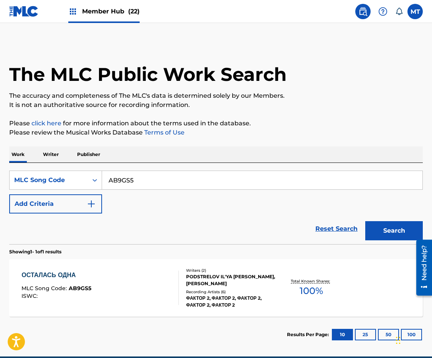
click at [58, 276] on div "ОСТАЛАСЬ ОДНА" at bounding box center [56, 275] width 70 height 9
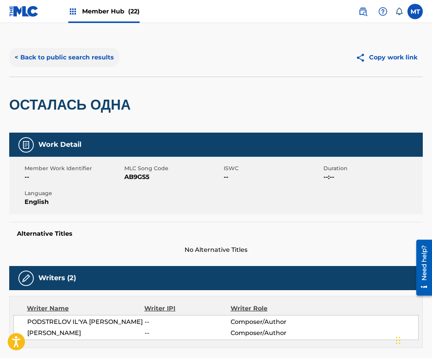
click at [51, 58] on button "< Back to public search results" at bounding box center [64, 57] width 110 height 19
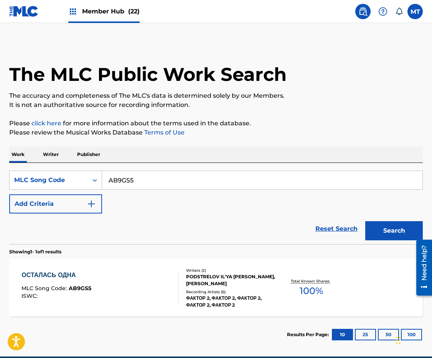
click at [222, 182] on input "AB9GS5" at bounding box center [262, 180] width 320 height 18
paste input "IF3"
type input "AB9IF3"
click at [365, 221] on button "Search" at bounding box center [394, 230] width 58 height 19
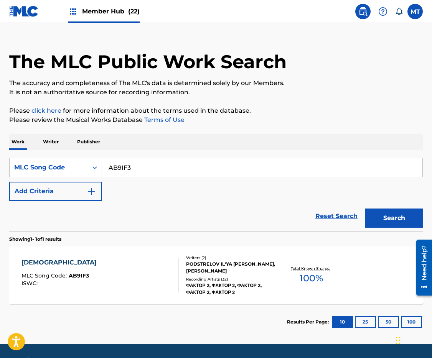
click at [35, 259] on div "[DEMOGRAPHIC_DATA]" at bounding box center [60, 262] width 79 height 9
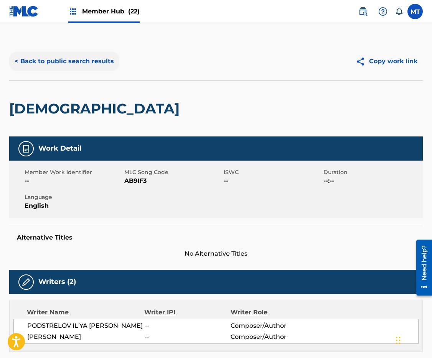
click at [63, 62] on button "< Back to public search results" at bounding box center [64, 61] width 110 height 19
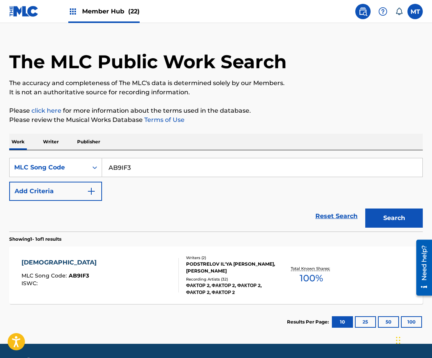
click at [212, 173] on input "AB9IF3" at bounding box center [262, 167] width 320 height 18
click at [212, 172] on input "AB9IF3" at bounding box center [262, 167] width 320 height 18
paste input "ZA1NIU"
type input "ZA1NIU"
click at [365, 209] on button "Search" at bounding box center [394, 218] width 58 height 19
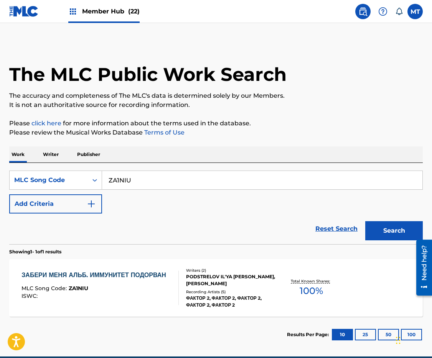
click at [99, 273] on div "ЗАБЕРИ МЕНЯ АЛЬБ. ИММУНИТЕТ ПОДОРВАН" at bounding box center [95, 275] width 148 height 9
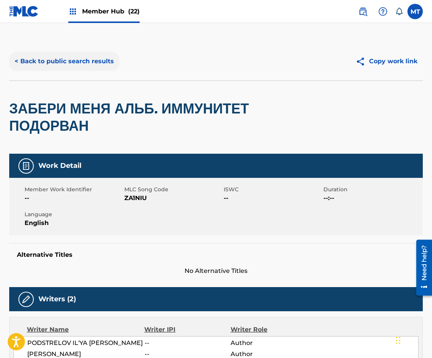
click at [68, 57] on button "< Back to public search results" at bounding box center [64, 61] width 110 height 19
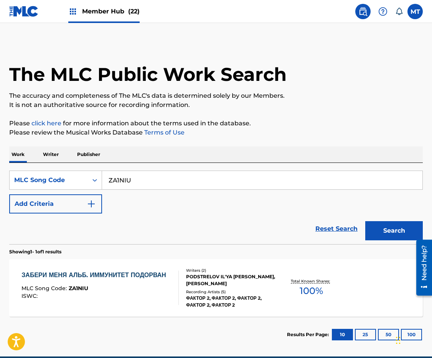
click at [164, 180] on input "ZA1NIU" at bounding box center [262, 180] width 320 height 18
paste input "AB9HOK"
type input "AB9HOK"
click at [365, 221] on button "Search" at bounding box center [394, 230] width 58 height 19
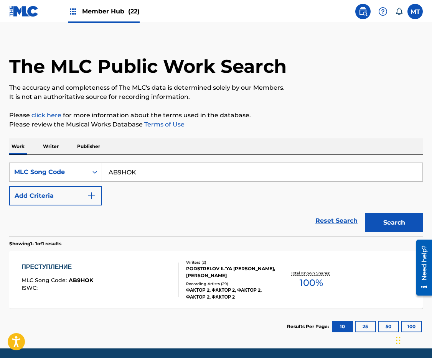
click at [63, 270] on div "ПРЕСТУПЛЕНИЕ" at bounding box center [57, 267] width 72 height 9
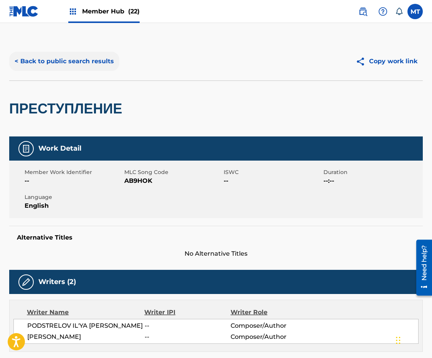
click at [59, 62] on button "< Back to public search results" at bounding box center [64, 61] width 110 height 19
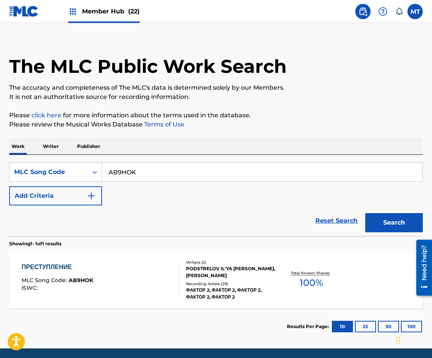
click at [209, 169] on input "AB9HOK" at bounding box center [262, 172] width 320 height 18
paste input "ZA1FSI"
type input "ZA1FSI"
click at [365, 213] on button "Search" at bounding box center [394, 222] width 58 height 19
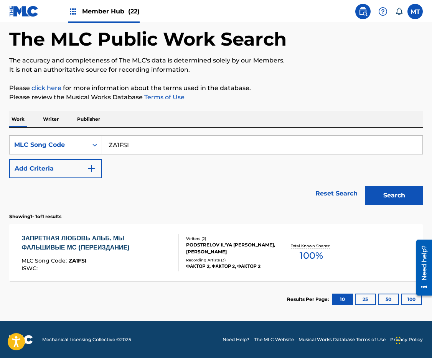
click at [106, 253] on div "ЗАПРЕТНАЯ ЛЮБОВЬ АЛЬБ. МЫ ФАЛЬШИВЫЕ МС (ПЕРЕИЗДАНИЕ) MLC Song Code : ZA1FSI ISW…" at bounding box center [96, 253] width 151 height 38
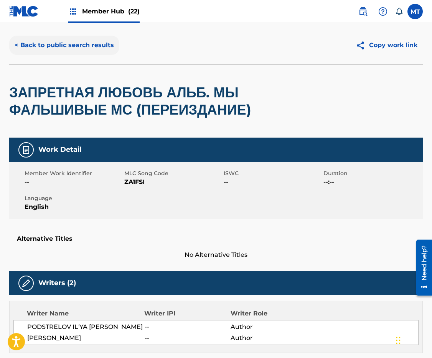
click at [99, 46] on button "< Back to public search results" at bounding box center [64, 45] width 110 height 19
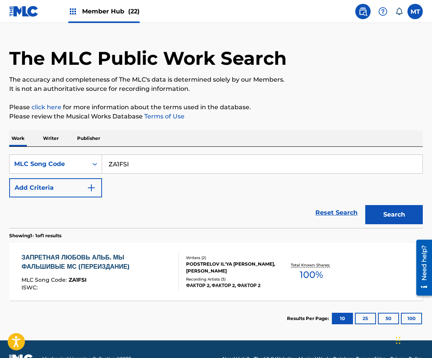
click at [150, 169] on input "ZA1FSI" at bounding box center [262, 164] width 320 height 18
paste input "AB9IRZ"
type input "AB9IRZ"
click at [365, 205] on button "Search" at bounding box center [394, 214] width 58 height 19
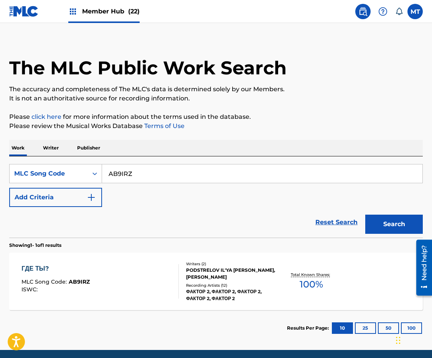
click at [49, 268] on div "ГДЕ ТЫ?" at bounding box center [55, 268] width 68 height 9
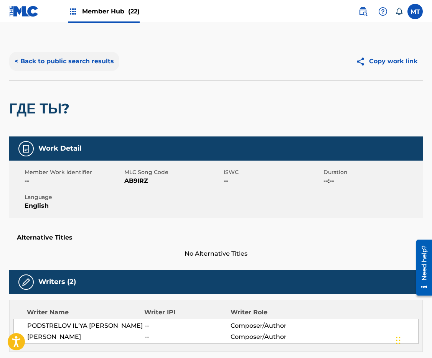
click at [52, 63] on button "< Back to public search results" at bounding box center [64, 61] width 110 height 19
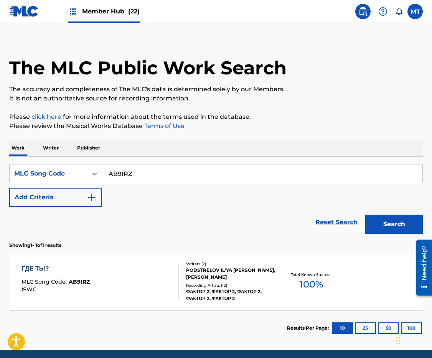
click at [150, 173] on input "AB9IRZ" at bounding box center [262, 174] width 320 height 18
paste input "F3"
type input "AB9IF3"
click at [365, 215] on button "Search" at bounding box center [394, 224] width 58 height 19
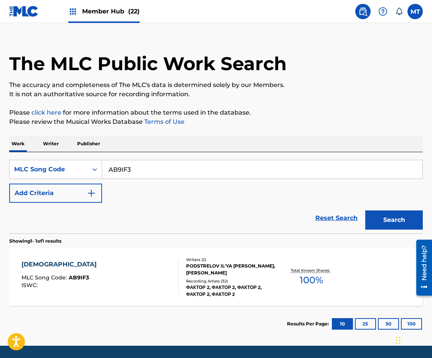
click at [30, 263] on div "[DEMOGRAPHIC_DATA]" at bounding box center [60, 264] width 79 height 9
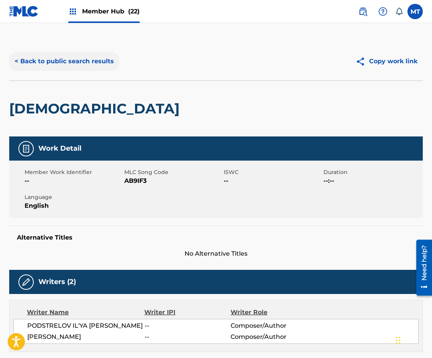
click at [47, 61] on button "< Back to public search results" at bounding box center [64, 61] width 110 height 19
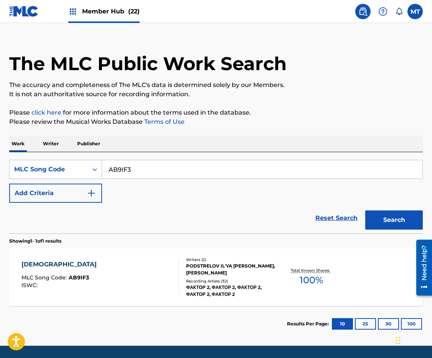
click at [145, 173] on input "AB9IF3" at bounding box center [262, 169] width 320 height 18
paste input "OP2"
type input "AB9OP2"
click at [365, 211] on button "Search" at bounding box center [394, 220] width 58 height 19
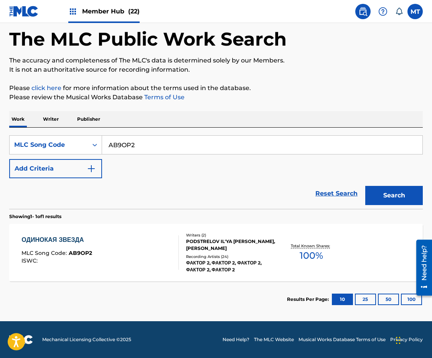
click at [73, 244] on div "ОДИНОКАЯ ЗВЕЗДА" at bounding box center [56, 240] width 71 height 9
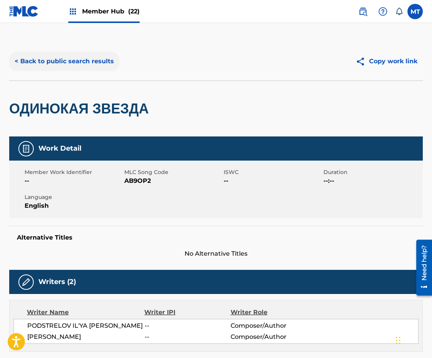
click at [32, 61] on button "< Back to public search results" at bounding box center [64, 61] width 110 height 19
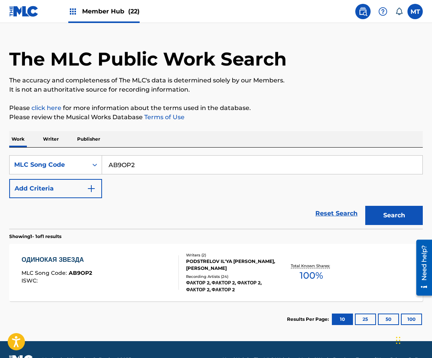
click at [168, 170] on input "AB9OP2" at bounding box center [262, 165] width 320 height 18
paste input "ND5TQU"
type input "ND5TQU"
click at [365, 206] on button "Search" at bounding box center [394, 215] width 58 height 19
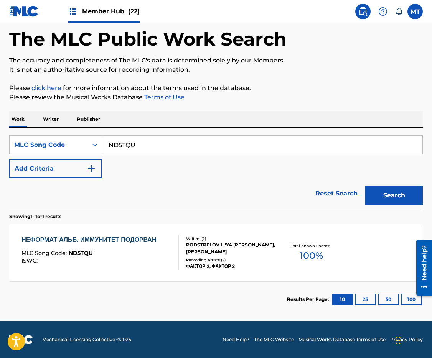
click at [94, 238] on div "НЕФОРМАТ АЛЬБ. ИММУНИТЕТ ПОДОРВАН" at bounding box center [90, 240] width 139 height 9
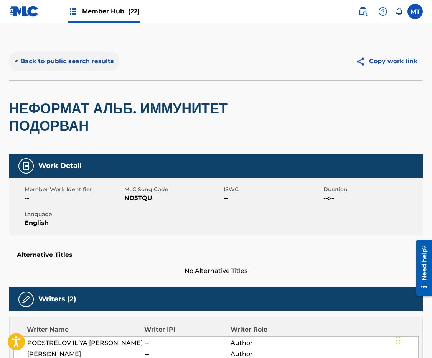
click at [49, 62] on button "< Back to public search results" at bounding box center [64, 61] width 110 height 19
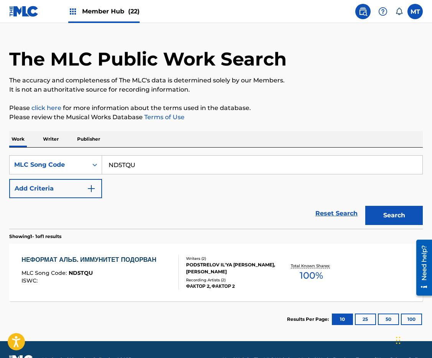
click at [158, 165] on input "ND5TQU" at bounding box center [262, 165] width 320 height 18
paste input "AB8264"
type input "AB8264"
click at [365, 206] on button "Search" at bounding box center [394, 215] width 58 height 19
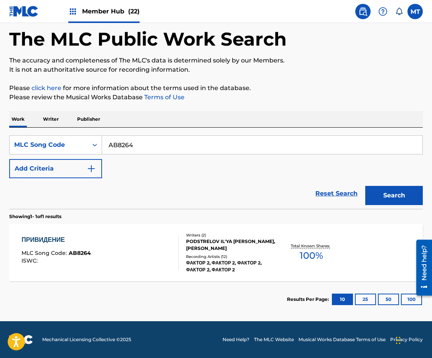
click at [71, 239] on div "ПРИВИДЕНИЕ" at bounding box center [55, 240] width 69 height 9
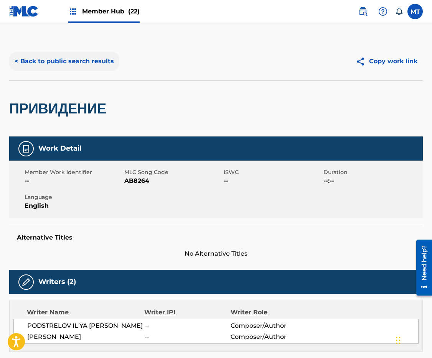
click at [48, 61] on button "< Back to public search results" at bounding box center [64, 61] width 110 height 19
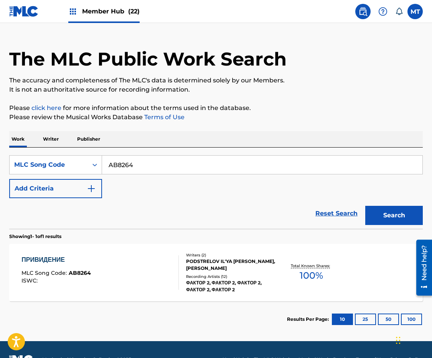
click at [216, 175] on div "SearchWithCriteria571917f9-ce41-4d78-85c1-050092c57283 MLC Song Code AB8264 Add…" at bounding box center [216, 176] width 414 height 43
click at [216, 174] on input "AB8264" at bounding box center [262, 165] width 320 height 18
click at [214, 167] on input "AB8264" at bounding box center [262, 165] width 320 height 18
paste input "9IVD"
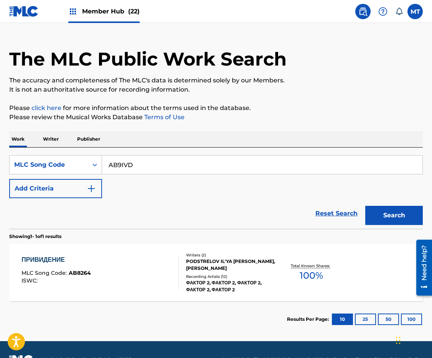
type input "AB9IVD"
click at [365, 206] on button "Search" at bounding box center [394, 215] width 58 height 19
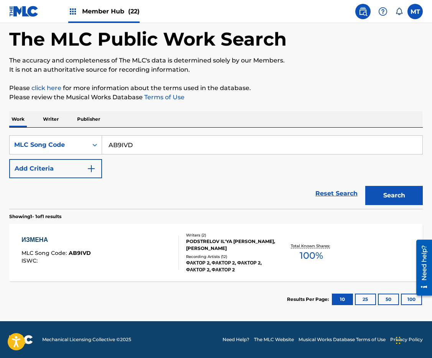
click at [41, 239] on div "ИЗМЕНА" at bounding box center [55, 240] width 69 height 9
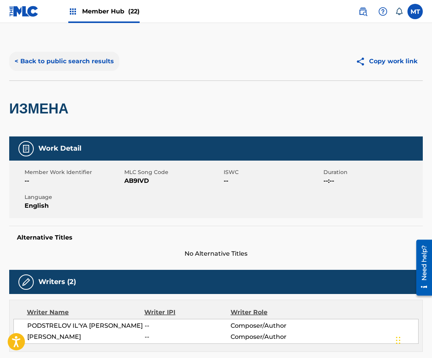
click at [45, 62] on button "< Back to public search results" at bounding box center [64, 61] width 110 height 19
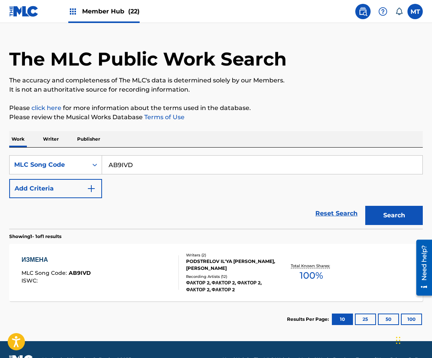
click at [139, 162] on input "AB9IVD" at bounding box center [262, 165] width 320 height 18
paste input "IC6SN8"
type input "IC6SN8"
click at [365, 206] on button "Search" at bounding box center [394, 215] width 58 height 19
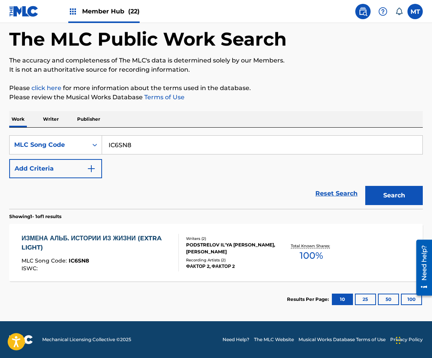
click at [113, 235] on div "ИЗМЕНА АЛЬБ. ИСТОРИИ ИЗ ЖИЗНИ (EXTRA LIGHT)" at bounding box center [96, 243] width 151 height 18
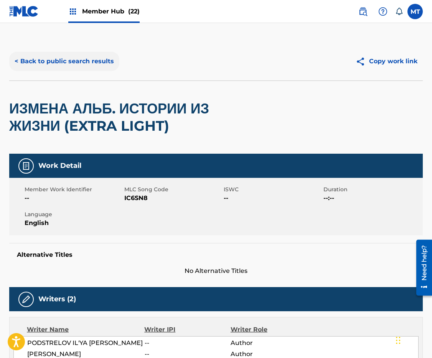
click at [46, 62] on button "< Back to public search results" at bounding box center [64, 61] width 110 height 19
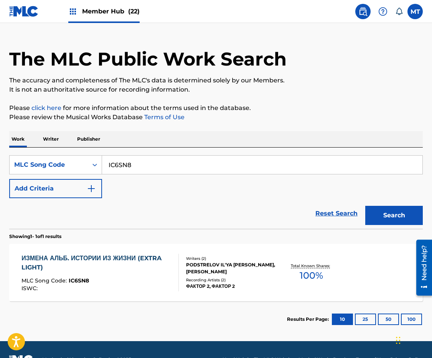
click at [165, 166] on input "IC6SN8" at bounding box center [262, 165] width 320 height 18
paste input "AB9BJO"
type input "AB9BJO"
click at [365, 206] on button "Search" at bounding box center [394, 215] width 58 height 19
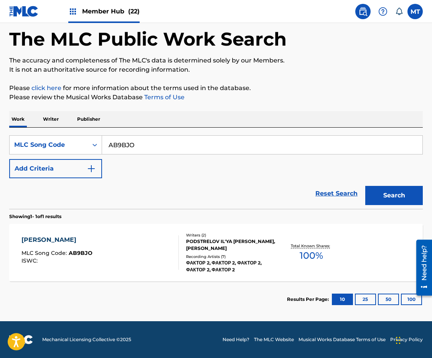
click at [75, 238] on div "[PERSON_NAME]" at bounding box center [56, 240] width 71 height 9
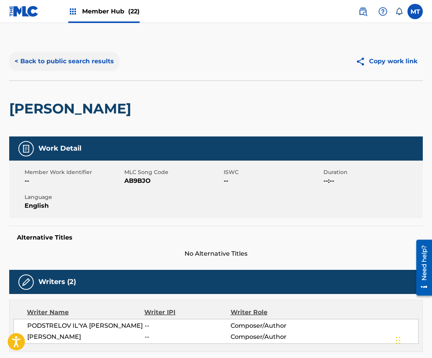
click at [65, 62] on button "< Back to public search results" at bounding box center [64, 61] width 110 height 19
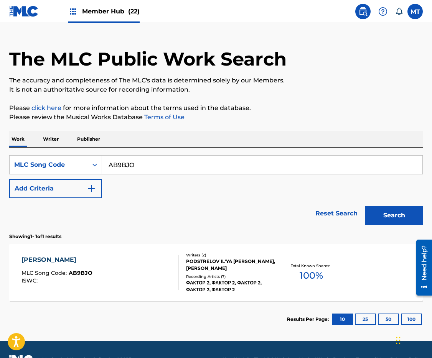
click at [153, 171] on input "AB9BJO" at bounding box center [262, 165] width 320 height 18
paste input "OTN"
type input "AB9OTN"
click at [365, 206] on button "Search" at bounding box center [394, 215] width 58 height 19
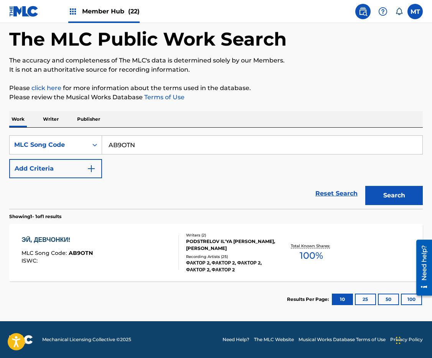
click at [46, 236] on div "ЭЙ, ДЕВЧОНКИ!" at bounding box center [56, 240] width 71 height 9
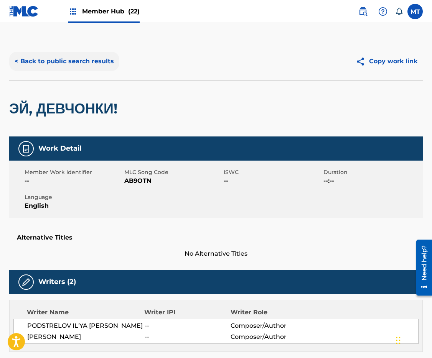
click at [35, 61] on button "< Back to public search results" at bounding box center [64, 61] width 110 height 19
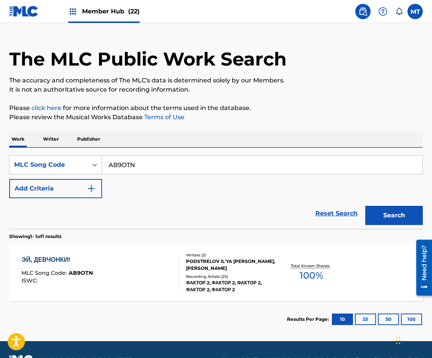
click at [133, 171] on input "AB9OTN" at bounding box center [262, 165] width 320 height 18
click at [134, 170] on input "AB9OTN" at bounding box center [262, 165] width 320 height 18
paste input "HUD"
type input "AB9HUD"
click at [365, 206] on button "Search" at bounding box center [394, 215] width 58 height 19
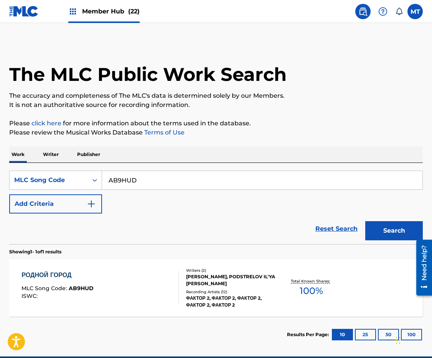
click at [57, 272] on div "РОДНОЙ ГОРОД" at bounding box center [57, 275] width 72 height 9
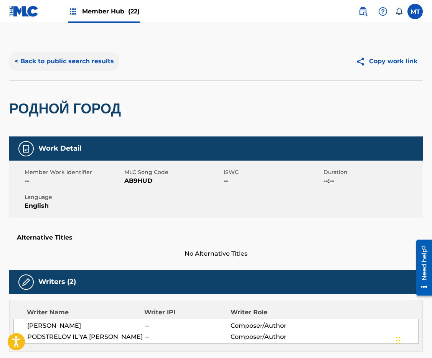
click at [64, 63] on button "< Back to public search results" at bounding box center [64, 61] width 110 height 19
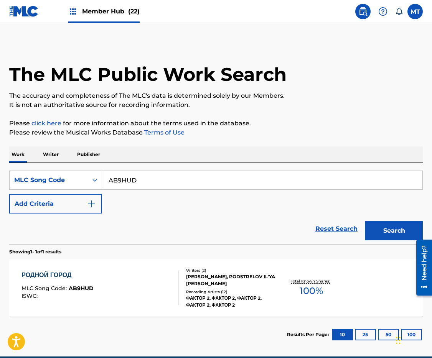
click at [192, 183] on input "AB9HUD" at bounding box center [262, 180] width 320 height 18
paste input "8925"
type input "AB8925"
click at [365, 221] on button "Search" at bounding box center [394, 230] width 58 height 19
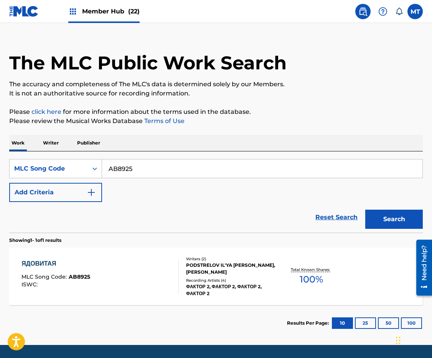
scroll to position [13, 0]
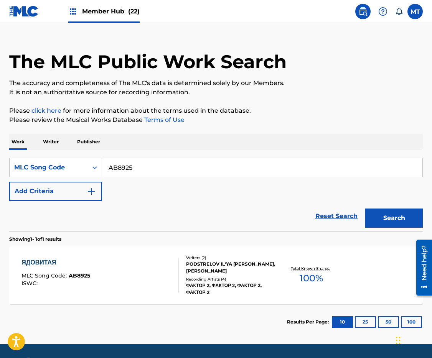
click at [43, 262] on div "ЯДОВИТАЯ" at bounding box center [55, 262] width 69 height 9
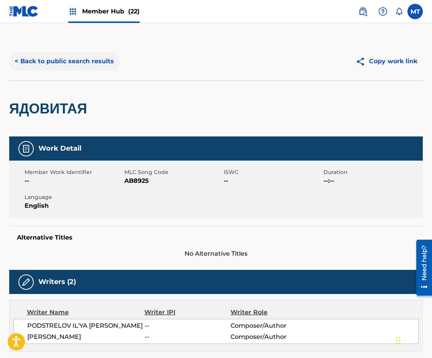
click at [38, 60] on button "< Back to public search results" at bounding box center [64, 61] width 110 height 19
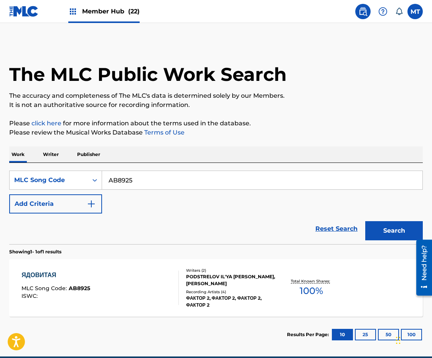
click at [124, 177] on input "AB8925" at bounding box center [262, 180] width 320 height 18
paste input "D8"
type input "AB89D8"
click at [365, 221] on button "Search" at bounding box center [394, 230] width 58 height 19
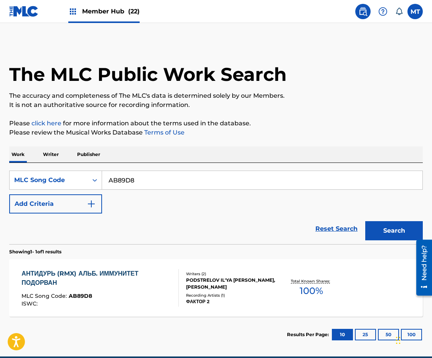
click at [102, 276] on div "АНТИДУРЬ (RMX) АЛЬБ. ИММУНИТЕТ ПОДОРВАН" at bounding box center [96, 278] width 151 height 18
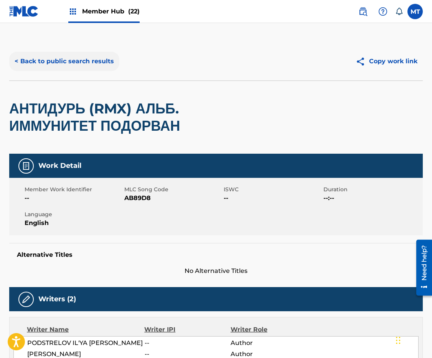
click at [53, 59] on button "< Back to public search results" at bounding box center [64, 61] width 110 height 19
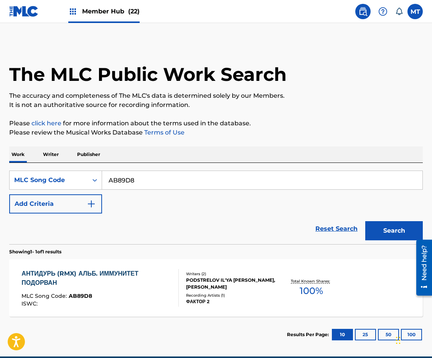
click at [141, 174] on input "AB89D8" at bounding box center [262, 180] width 320 height 18
paste input "OD167J"
type input "OD167J"
click at [365, 221] on button "Search" at bounding box center [394, 230] width 58 height 19
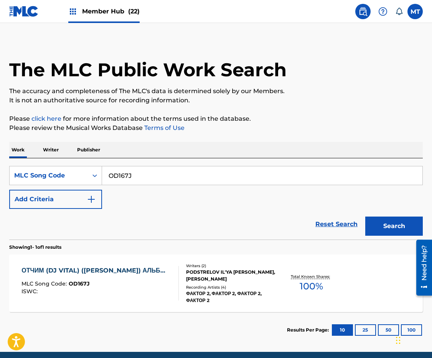
scroll to position [12, 0]
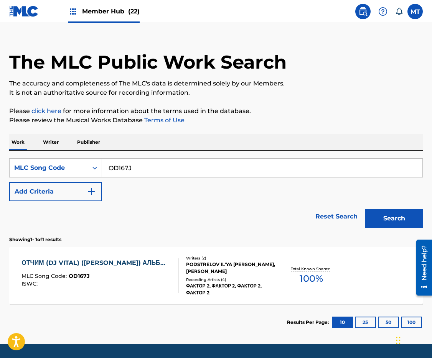
click at [119, 262] on div "ОТЧИМ (DJ VITAL) ([PERSON_NAME]) АЛЬБ…" at bounding box center [94, 263] width 147 height 9
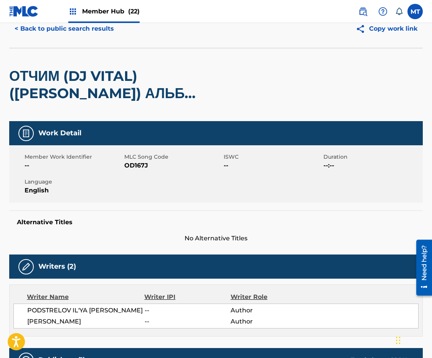
scroll to position [28, 0]
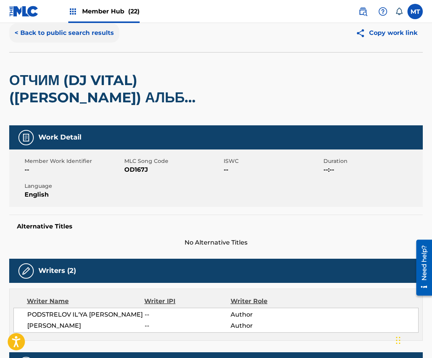
click at [49, 37] on button "< Back to public search results" at bounding box center [64, 32] width 110 height 19
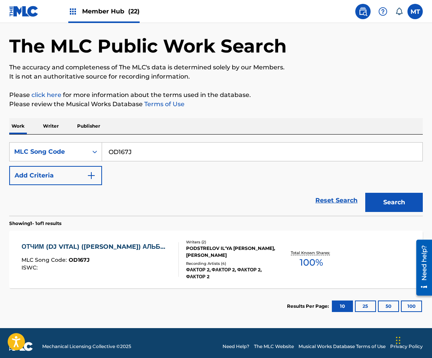
scroll to position [12, 0]
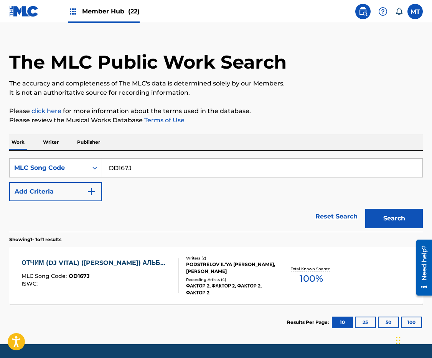
click at [199, 168] on input "OD167J" at bounding box center [262, 168] width 320 height 18
paste input "AB9N79"
type input "AB9N79"
click at [365, 209] on button "Search" at bounding box center [394, 218] width 58 height 19
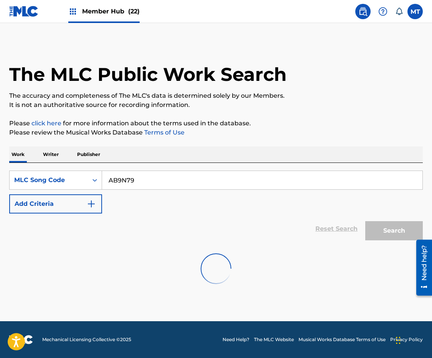
scroll to position [0, 0]
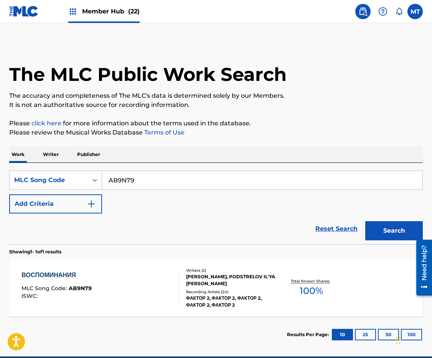
click at [58, 274] on div "ВОСПОМИНАНИЯ" at bounding box center [56, 275] width 70 height 9
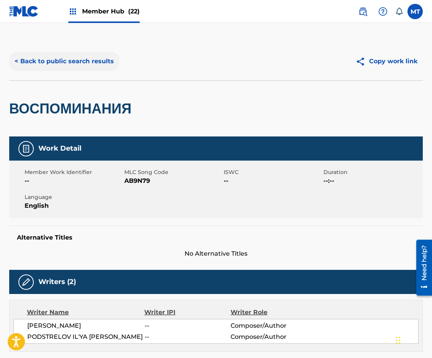
click at [53, 61] on button "< Back to public search results" at bounding box center [64, 61] width 110 height 19
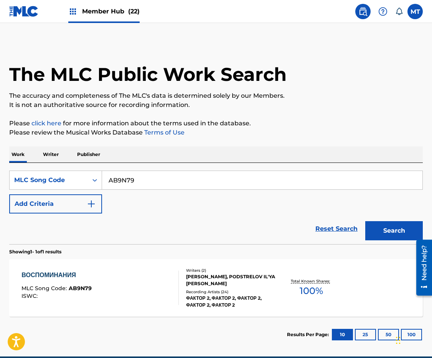
click at [170, 183] on input "AB9N79" at bounding box center [262, 180] width 320 height 18
paste input "6"
type input "AB9N76"
click at [365, 221] on button "Search" at bounding box center [394, 230] width 58 height 19
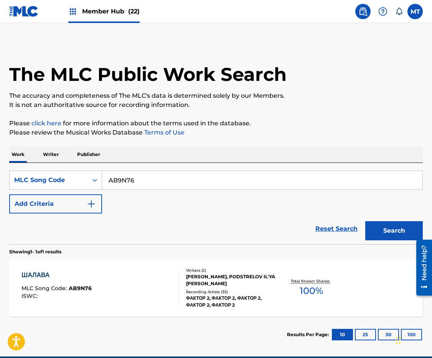
click at [55, 273] on div "ШАЛАВА" at bounding box center [56, 275] width 70 height 9
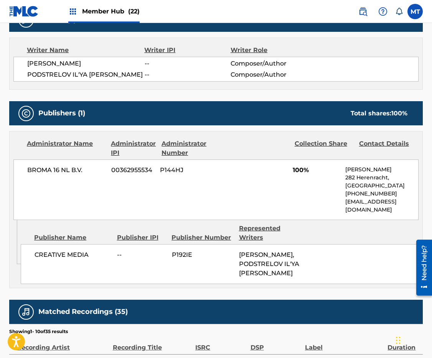
scroll to position [6, 0]
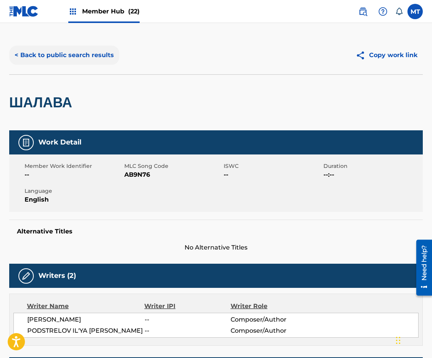
click at [42, 54] on button "< Back to public search results" at bounding box center [64, 55] width 110 height 19
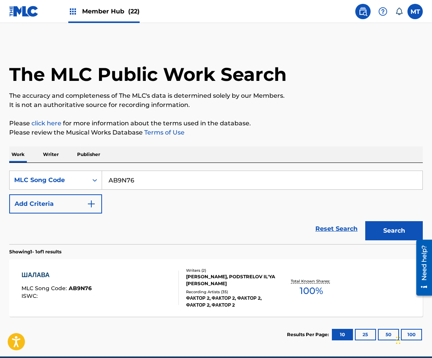
click at [130, 184] on input "AB9N76" at bounding box center [262, 180] width 320 height 18
paste input "IVD"
type input "AB9IVD"
click at [365, 221] on button "Search" at bounding box center [394, 230] width 58 height 19
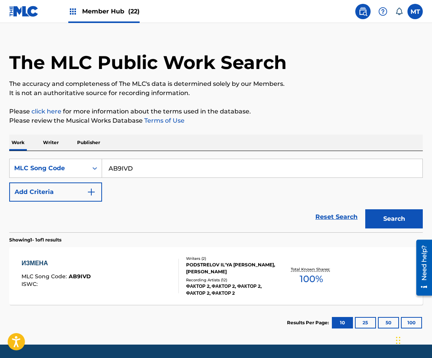
scroll to position [13, 0]
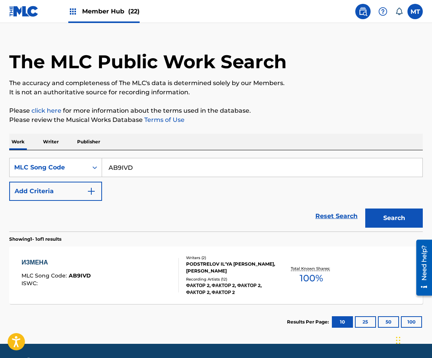
click at [36, 262] on div "ИЗМЕНА" at bounding box center [55, 262] width 69 height 9
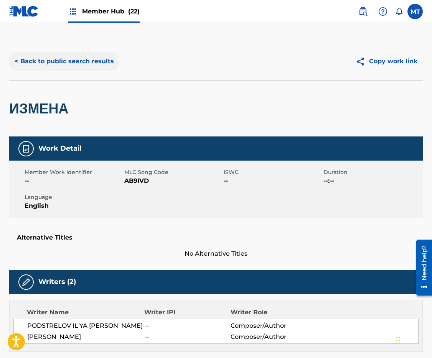
click at [38, 59] on button "< Back to public search results" at bounding box center [64, 61] width 110 height 19
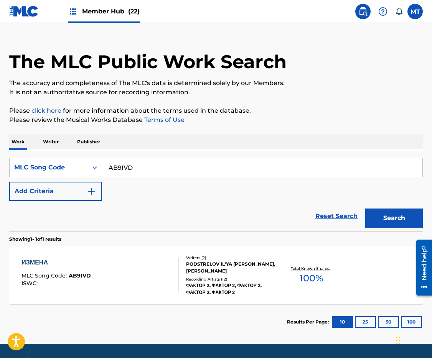
click at [158, 168] on input "AB9IVD" at bounding box center [262, 167] width 320 height 18
paste input "RZ"
type input "AB9IRZ"
click at [365, 209] on button "Search" at bounding box center [394, 218] width 58 height 19
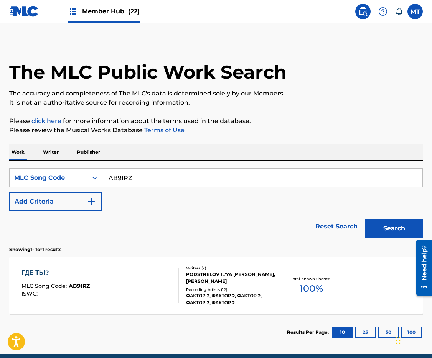
scroll to position [9, 0]
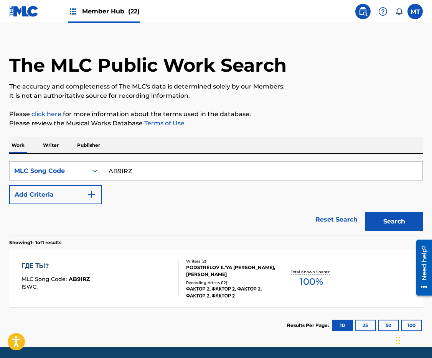
click at [39, 260] on div "ГДЕ ТЫ? MLC Song Code : AB9IRZ ISWC : Writers ( 2 ) PODSTRELOV IL'YA [PERSON_NA…" at bounding box center [216, 279] width 414 height 58
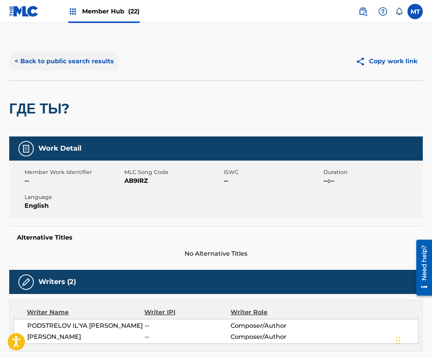
click at [48, 60] on button "< Back to public search results" at bounding box center [64, 61] width 110 height 19
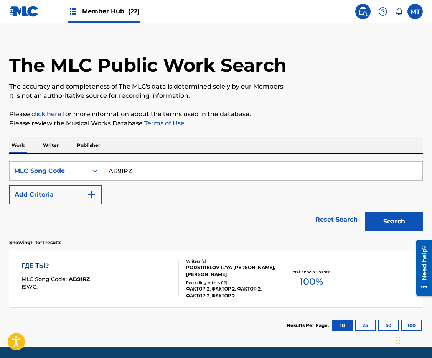
click at [168, 176] on input "AB9IRZ" at bounding box center [262, 171] width 320 height 18
paste input "ZA1NIU"
type input "ZA1NIU"
click at [365, 212] on button "Search" at bounding box center [394, 221] width 58 height 19
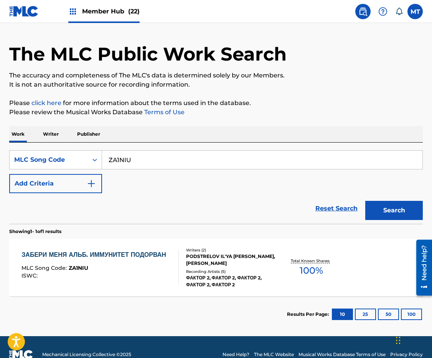
scroll to position [21, 0]
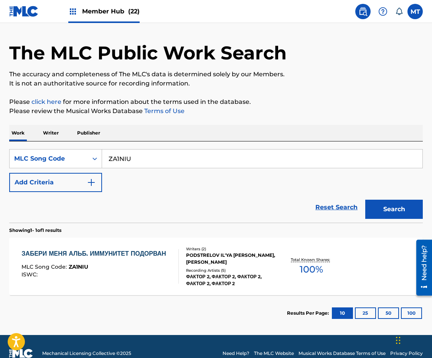
click at [83, 259] on div "ЗАБЕРИ МЕНЯ АЛЬБ. ИММУНИТЕТ ПОДОРВАН" at bounding box center [95, 253] width 148 height 9
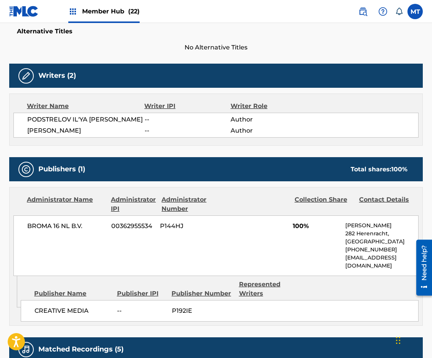
scroll to position [263, 0]
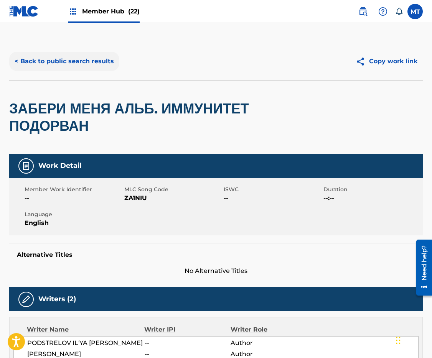
click at [43, 62] on button "< Back to public search results" at bounding box center [64, 61] width 110 height 19
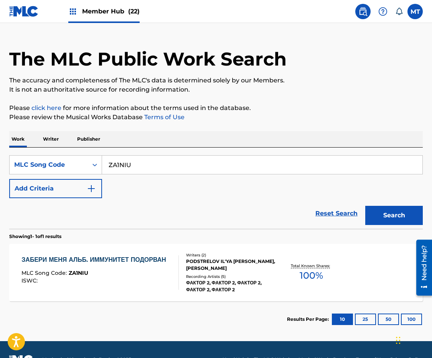
click at [182, 169] on input "ZA1NIU" at bounding box center [262, 165] width 320 height 18
paste input "AB9N79"
type input "AB9N79"
click at [365, 206] on button "Search" at bounding box center [394, 215] width 58 height 19
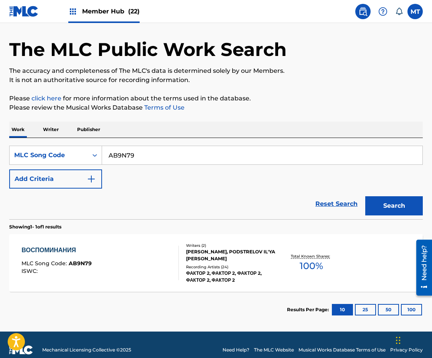
click at [62, 251] on div "ВОСПОМИНАНИЯ" at bounding box center [56, 250] width 70 height 9
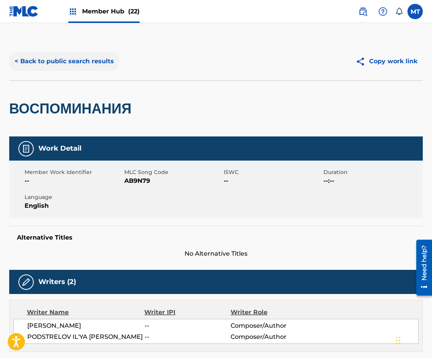
click at [56, 64] on button "< Back to public search results" at bounding box center [64, 61] width 110 height 19
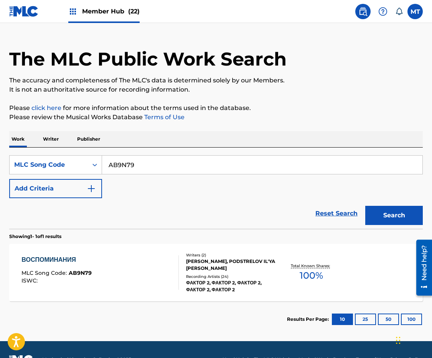
click at [162, 167] on input "AB9N79" at bounding box center [262, 165] width 320 height 18
paste input "O1R"
type input "AB9O1R"
click at [365, 206] on button "Search" at bounding box center [394, 215] width 58 height 19
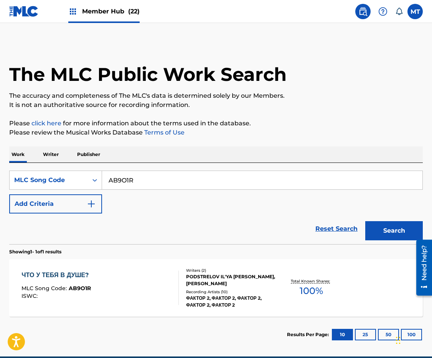
click at [56, 274] on div "ЧТО У ТЕБЯ В ДУШЕ?" at bounding box center [56, 275] width 71 height 9
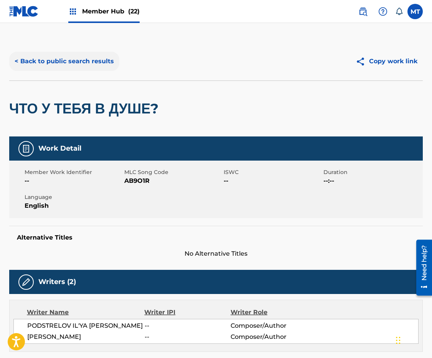
click at [69, 59] on button "< Back to public search results" at bounding box center [64, 61] width 110 height 19
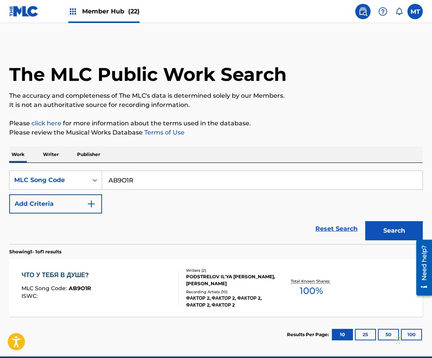
click at [206, 184] on input "AB9O1R" at bounding box center [262, 180] width 320 height 18
paste input "VB8939"
type input "VB8939"
click at [365, 221] on button "Search" at bounding box center [394, 230] width 58 height 19
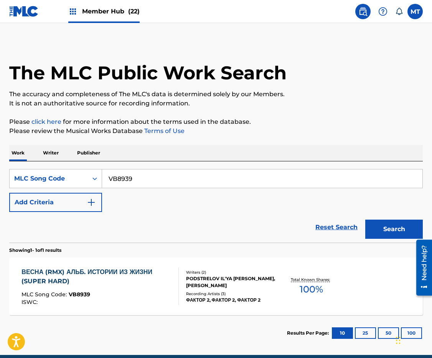
click at [123, 267] on div "ВЕСНА (RMX) АЛЬБ. ИСТОРИИ ИЗ ЖИЗНИ (SUPER HARD) MLC Song Code : VB8939 ISWC : W…" at bounding box center [216, 287] width 414 height 58
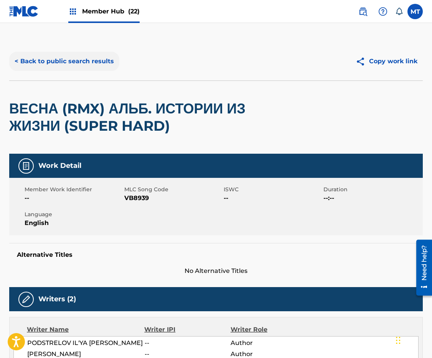
click at [58, 59] on button "< Back to public search results" at bounding box center [64, 61] width 110 height 19
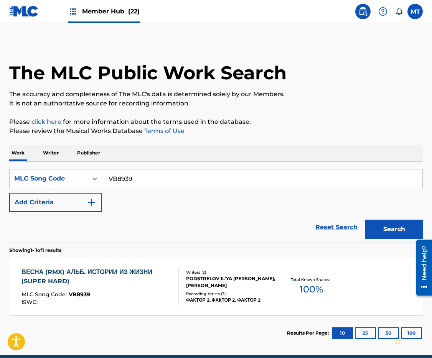
click at [159, 186] on input "VB8939" at bounding box center [262, 179] width 320 height 18
click at [158, 183] on input "VB8939" at bounding box center [262, 179] width 320 height 18
paste input "PE6VWN"
type input "PE6VWN"
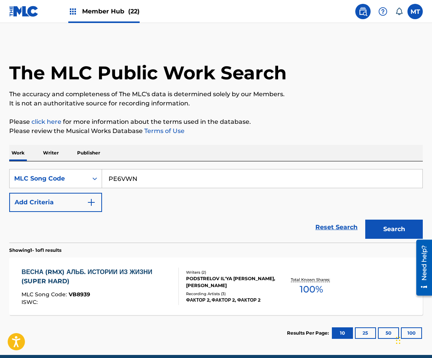
click at [365, 220] on button "Search" at bounding box center [394, 229] width 58 height 19
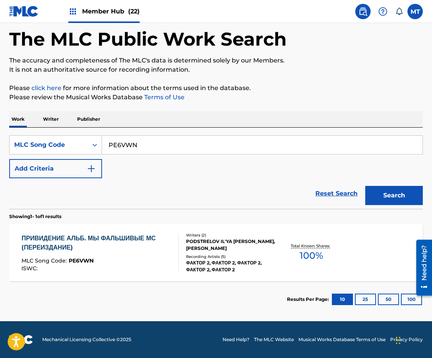
click at [120, 236] on div "ПРИВИДЕНИЕ АЛЬБ. МЫ ФАЛЬШИВЫЕ МС (ПЕРЕИЗДАНИЕ)" at bounding box center [96, 243] width 151 height 18
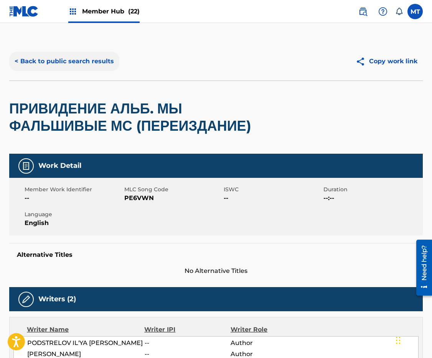
click at [50, 60] on button "< Back to public search results" at bounding box center [64, 61] width 110 height 19
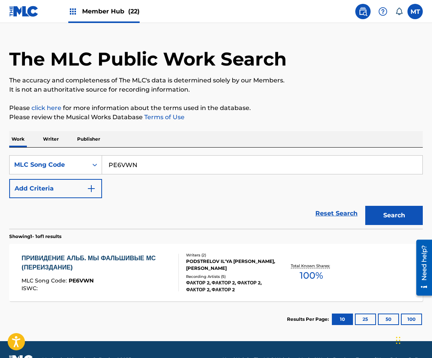
click at [164, 160] on input "PE6VWN" at bounding box center [262, 165] width 320 height 18
paste input "YD13BA"
type input "YD13BA"
click at [365, 206] on button "Search" at bounding box center [394, 215] width 58 height 19
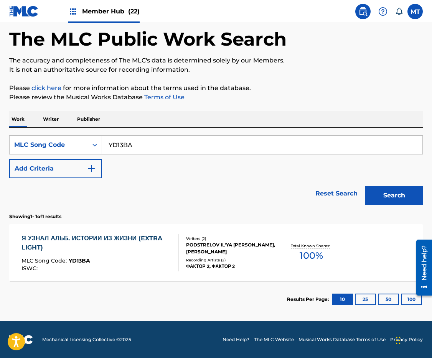
click at [103, 241] on div "Я УЗНАЛ АЛЬБ. ИСТОРИИ ИЗ ЖИЗНИ (EXTRA LIGHT)" at bounding box center [96, 243] width 151 height 18
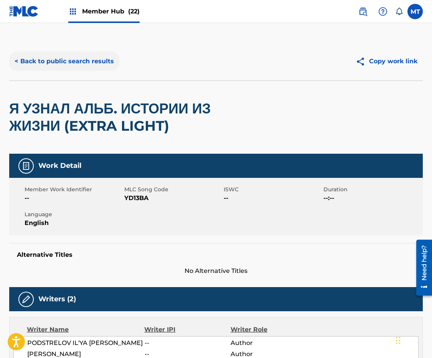
click at [76, 61] on button "< Back to public search results" at bounding box center [64, 61] width 110 height 19
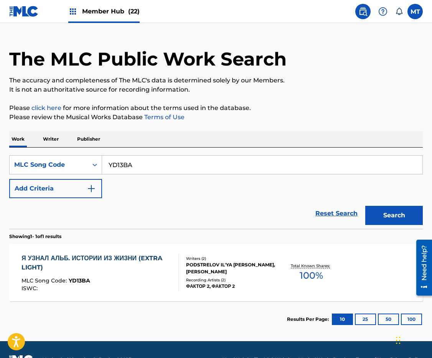
click at [132, 158] on input "YD13BA" at bounding box center [262, 165] width 320 height 18
paste input "AB9HVV"
type input "AB9HVV"
click at [365, 206] on button "Search" at bounding box center [394, 215] width 58 height 19
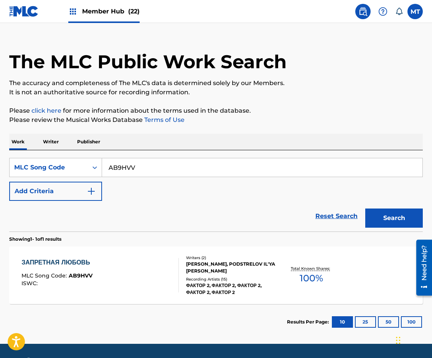
click at [77, 258] on div "ЗАПРЕТНАЯ ЛЮБОВЬ" at bounding box center [57, 262] width 72 height 9
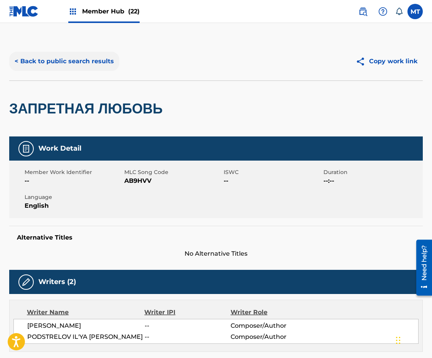
click at [51, 61] on button "< Back to public search results" at bounding box center [64, 61] width 110 height 19
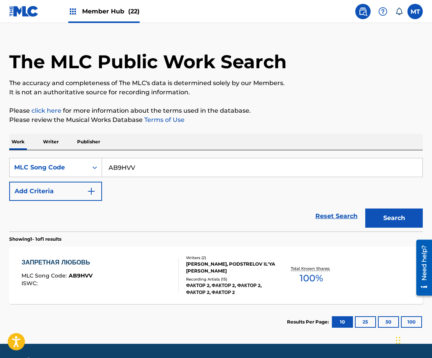
click at [168, 165] on input "AB9HVV" at bounding box center [262, 167] width 320 height 18
paste input "6C1LOB"
type input "6C1LOB"
click at [365, 209] on button "Search" at bounding box center [394, 218] width 58 height 19
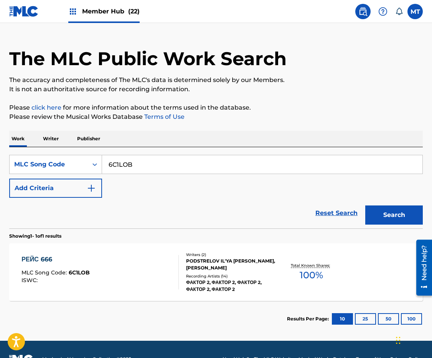
click at [54, 253] on div "РЕЙС 666 MLC Song Code : 6C1LOB ISWC : Writers ( 2 ) PODSTRELOV IL'YA [PERSON_N…" at bounding box center [216, 273] width 414 height 58
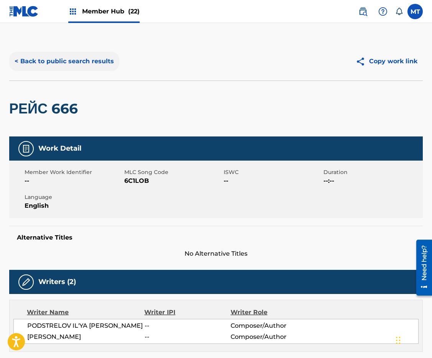
click at [79, 64] on button "< Back to public search results" at bounding box center [64, 61] width 110 height 19
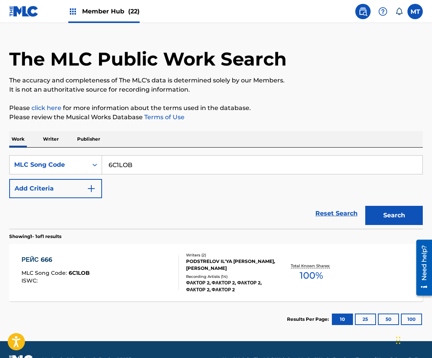
click at [157, 169] on input "6C1LOB" at bounding box center [262, 165] width 320 height 18
paste input "AB832E"
type input "AB832E"
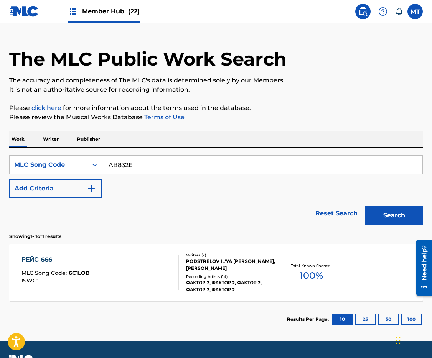
click at [365, 206] on button "Search" at bounding box center [394, 215] width 58 height 19
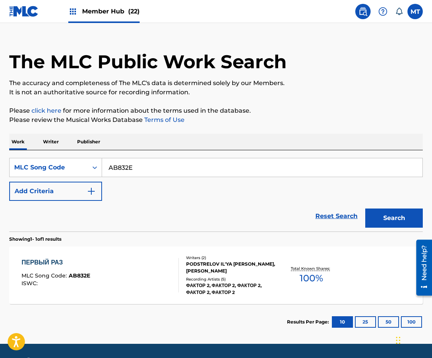
click at [54, 256] on div "ПЕРВЫЙ РАЗ MLC Song Code : AB832E ISWC : Writers ( 2 ) PODSTRELOV IL'YA [PERSON…" at bounding box center [216, 276] width 414 height 58
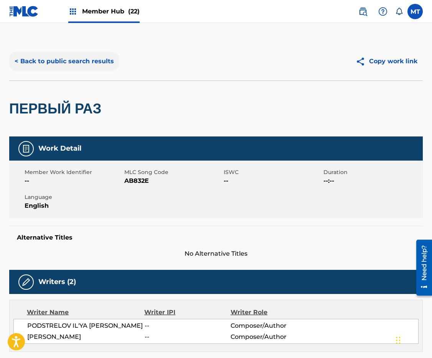
click at [76, 60] on button "< Back to public search results" at bounding box center [64, 61] width 110 height 19
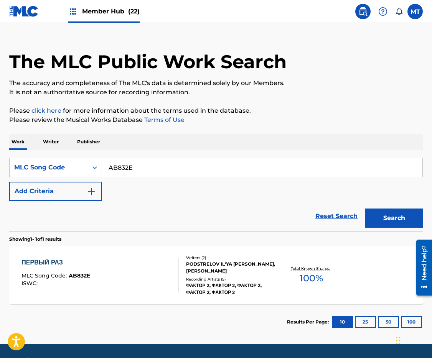
click at [164, 163] on input "AB832E" at bounding box center [262, 167] width 320 height 18
paste input "CA7WS2"
type input "CA7WS2"
click at [365, 209] on button "Search" at bounding box center [394, 218] width 58 height 19
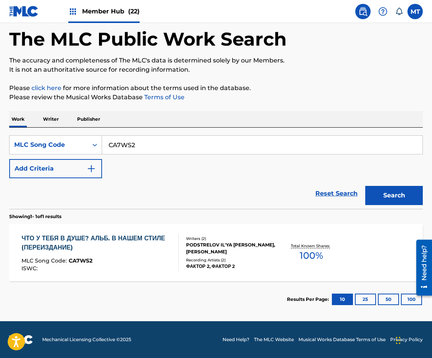
click at [98, 239] on div "ЧТО У ТЕБЯ В ДУШЕ? АЛЬБ. В НАШЕМ СТИЛЕ (ПЕРЕИЗДАНИЕ)" at bounding box center [96, 243] width 151 height 18
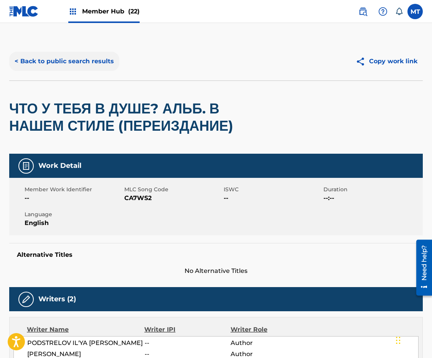
click at [54, 59] on button "< Back to public search results" at bounding box center [64, 61] width 110 height 19
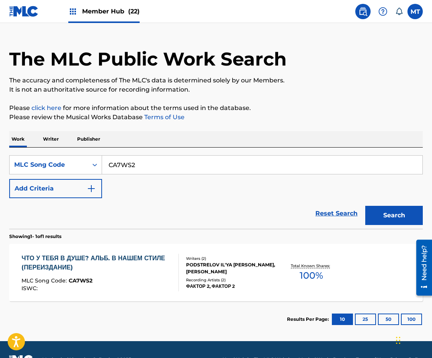
click at [158, 155] on div "SearchWithCriteria571917f9-ce41-4d78-85c1-050092c57283 MLC Song Code CA7WS2 Add…" at bounding box center [216, 188] width 414 height 81
click at [161, 161] on input "CA7WS2" at bounding box center [262, 165] width 320 height 18
paste input "AB9IXG"
type input "AB9IXG"
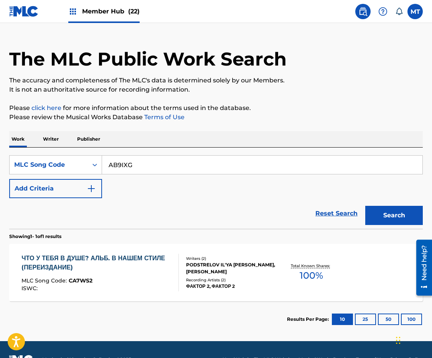
click at [365, 206] on button "Search" at bounding box center [394, 215] width 58 height 19
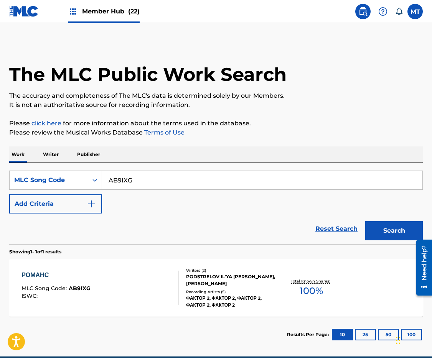
click at [54, 271] on div "РОМАНС" at bounding box center [55, 275] width 69 height 9
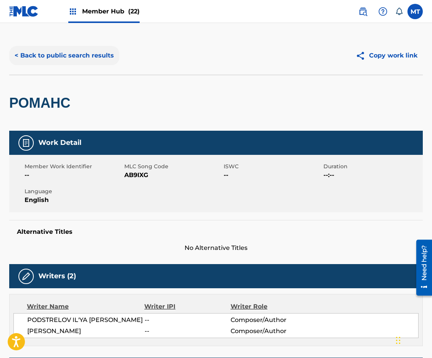
click at [61, 55] on button "< Back to public search results" at bounding box center [64, 55] width 110 height 19
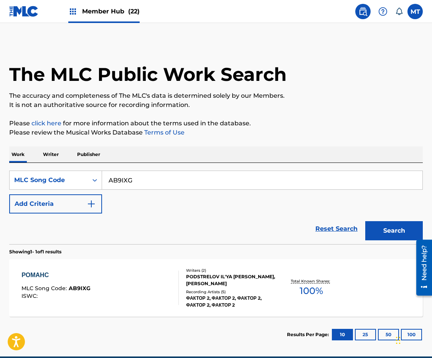
click at [137, 182] on input "AB9IXG" at bounding box center [262, 180] width 320 height 18
paste input "8924"
type input "AB8924"
click at [365, 221] on button "Search" at bounding box center [394, 230] width 58 height 19
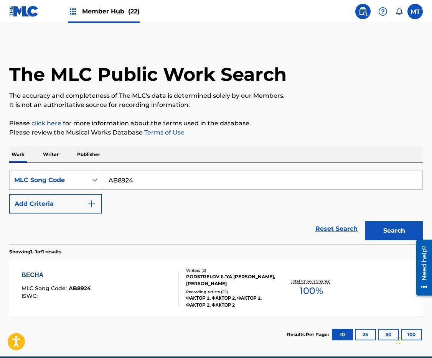
click at [33, 278] on div "ВЕСНА" at bounding box center [55, 275] width 69 height 9
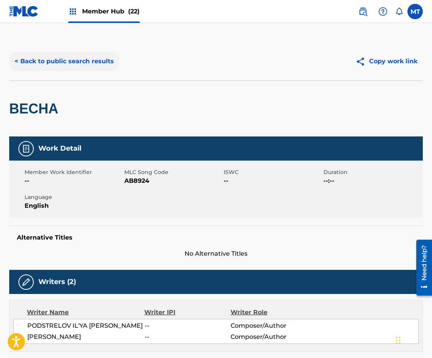
click at [62, 61] on button "< Back to public search results" at bounding box center [64, 61] width 110 height 19
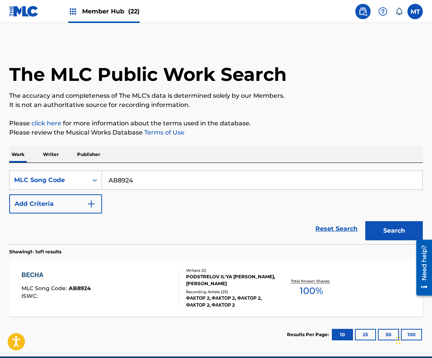
click at [159, 178] on input "AB8924" at bounding box center [262, 180] width 320 height 18
click at [159, 177] on input "AB8924" at bounding box center [262, 180] width 320 height 18
paste input "9N7C"
type input "AB9N7C"
click at [365, 221] on button "Search" at bounding box center [394, 230] width 58 height 19
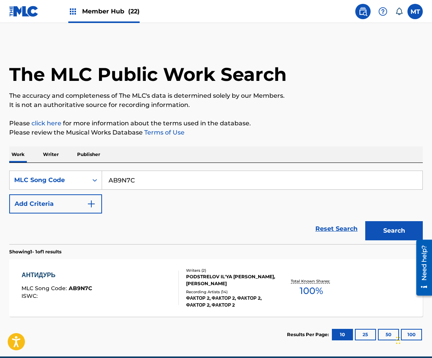
click at [33, 275] on div "АНТИДУРЬ" at bounding box center [56, 275] width 71 height 9
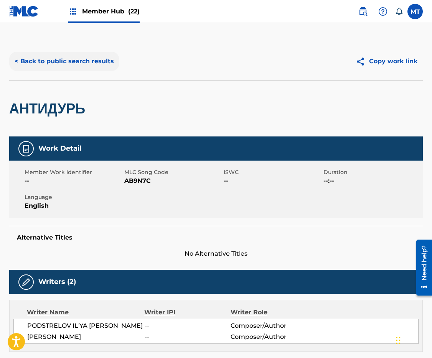
click at [49, 58] on button "< Back to public search results" at bounding box center [64, 61] width 110 height 19
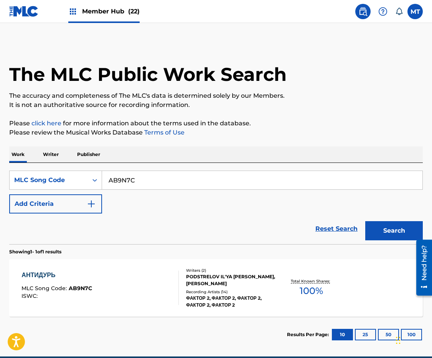
click at [181, 179] on input "AB9N7C" at bounding box center [262, 180] width 320 height 18
paste input "PE6GWY"
type input "PE6GWY"
click at [365, 221] on button "Search" at bounding box center [394, 230] width 58 height 19
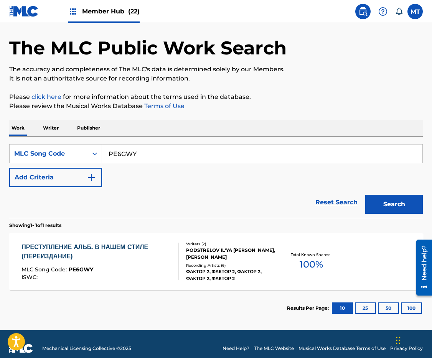
click at [89, 241] on div "ПРЕСТУПЛЕНИЕ АЛЬБ. В НАШЕМ СТИЛЕ (ПЕРЕИЗДАНИЕ) MLC Song Code : PE6GWY ISWC : Wr…" at bounding box center [216, 262] width 414 height 58
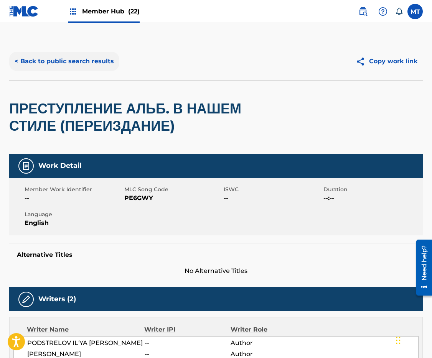
click at [91, 60] on button "< Back to public search results" at bounding box center [64, 61] width 110 height 19
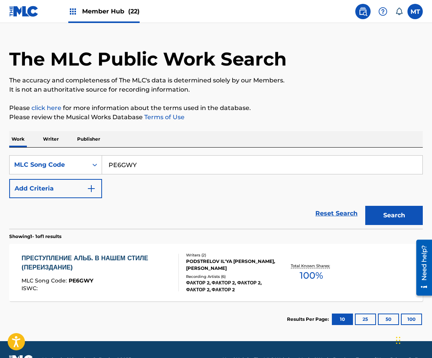
click at [152, 165] on input "PE6GWY" at bounding box center [262, 165] width 320 height 18
paste input "AB9OP2"
type input "AB9OP2"
click at [365, 206] on button "Search" at bounding box center [394, 215] width 58 height 19
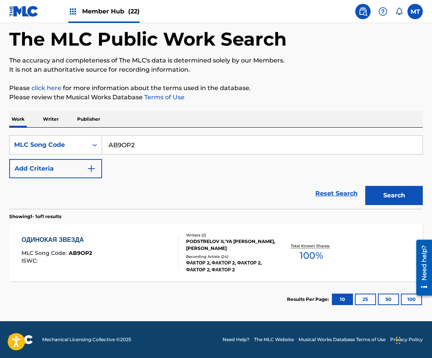
click at [65, 238] on div "ОДИНОКАЯ ЗВЕЗДА" at bounding box center [56, 240] width 71 height 9
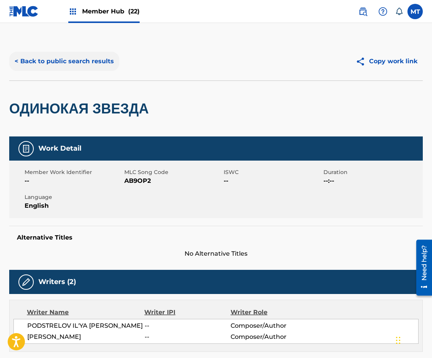
click at [60, 62] on button "< Back to public search results" at bounding box center [64, 61] width 110 height 19
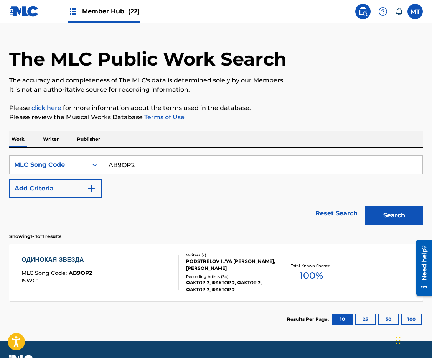
click at [133, 168] on input "AB9OP2" at bounding box center [262, 165] width 320 height 18
paste input "HOK"
type input "AB9HOK"
click at [365, 206] on button "Search" at bounding box center [394, 215] width 58 height 19
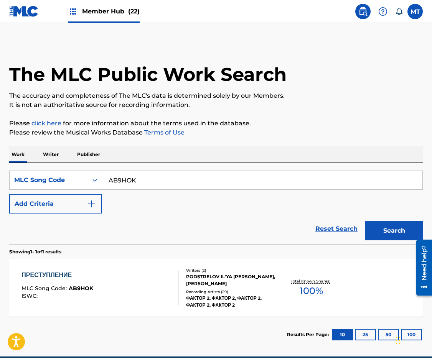
click at [32, 277] on div "ПРЕСТУПЛЕНИЕ" at bounding box center [57, 275] width 72 height 9
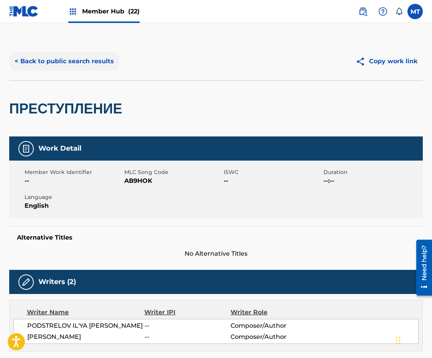
click at [50, 62] on button "< Back to public search results" at bounding box center [64, 61] width 110 height 19
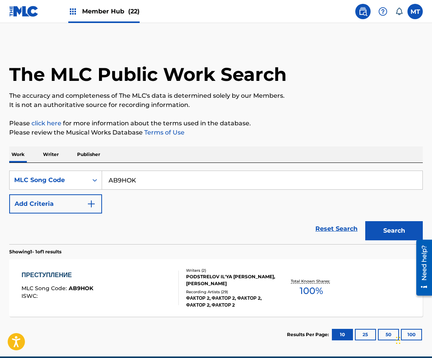
click at [158, 188] on input "AB9HOK" at bounding box center [262, 180] width 320 height 18
click at [158, 184] on input "AB9HOK" at bounding box center [262, 180] width 320 height 18
paste input "KE4ZCQ"
type input "KE4ZCQ"
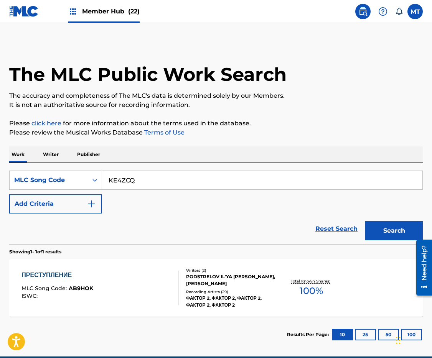
click at [365, 221] on button "Search" at bounding box center [394, 230] width 58 height 19
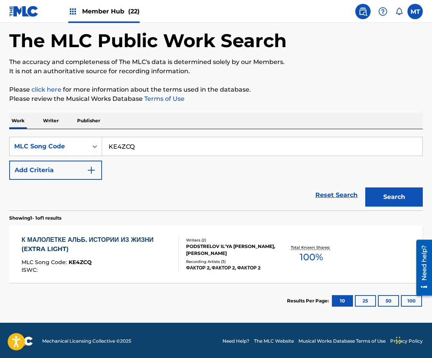
scroll to position [35, 0]
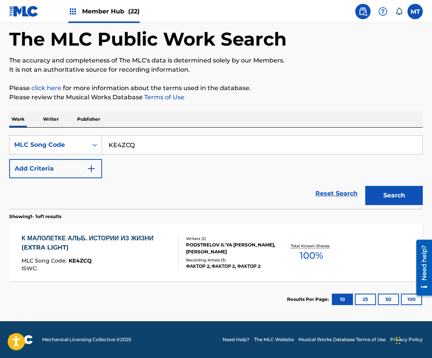
click at [128, 239] on div "К МАЛОЛЕТКЕ АЛЬБ. ИСТОРИИ ИЗ ЖИЗНИ (EXTRA LIGHT)" at bounding box center [96, 243] width 151 height 18
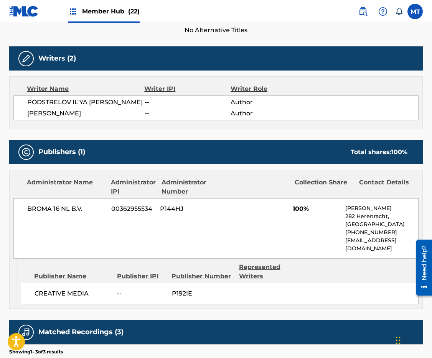
scroll to position [26, 0]
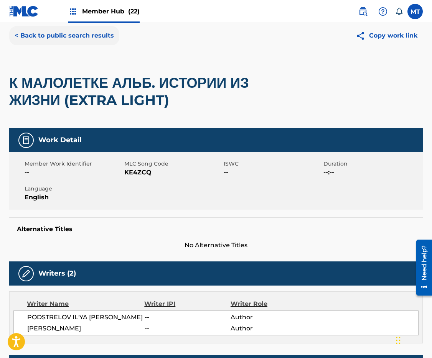
click at [44, 38] on button "< Back to public search results" at bounding box center [64, 35] width 110 height 19
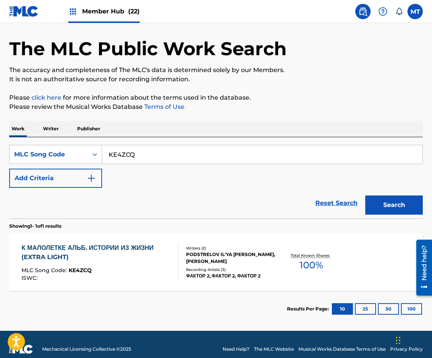
click at [154, 152] on input "KE4ZCQ" at bounding box center [262, 154] width 320 height 18
paste input "IC6SN8"
type input "IC6SN8"
click at [365, 196] on button "Search" at bounding box center [394, 205] width 58 height 19
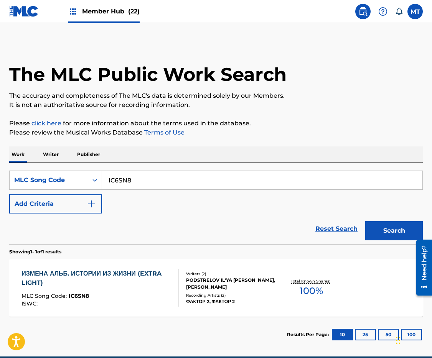
click at [63, 274] on div "ИЗМЕНА АЛЬБ. ИСТОРИИ ИЗ ЖИЗНИ (EXTRA LIGHT)" at bounding box center [96, 278] width 151 height 18
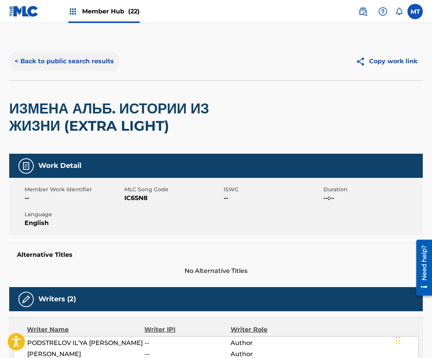
click at [36, 61] on button "< Back to public search results" at bounding box center [64, 61] width 110 height 19
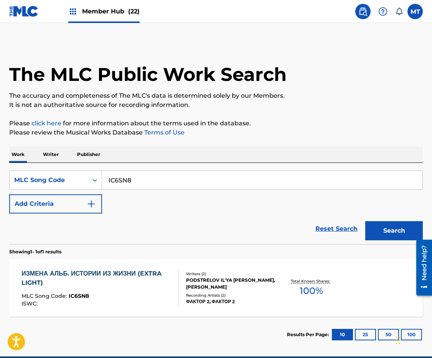
click at [163, 187] on input "IC6SN8" at bounding box center [262, 180] width 320 height 18
paste input "AB9OTN"
type input "AB9OTN"
click at [365, 221] on button "Search" at bounding box center [394, 230] width 58 height 19
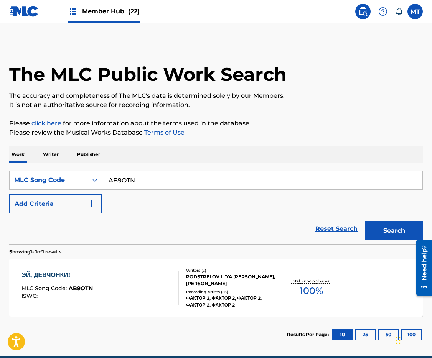
click at [58, 274] on div "ЭЙ, ДЕВЧОНКИ!" at bounding box center [56, 275] width 71 height 9
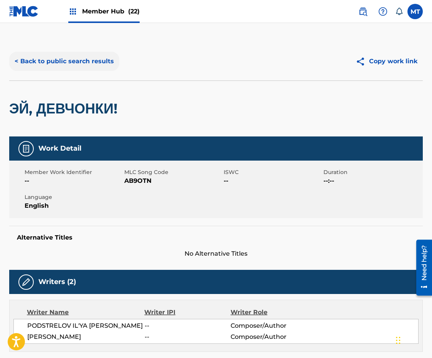
click at [58, 62] on button "< Back to public search results" at bounding box center [64, 61] width 110 height 19
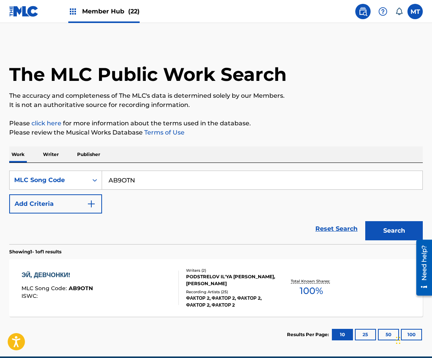
click at [168, 182] on input "AB9OTN" at bounding box center [262, 180] width 320 height 18
paste input "PE6304"
type input "PE6304"
click at [365, 221] on button "Search" at bounding box center [394, 230] width 58 height 19
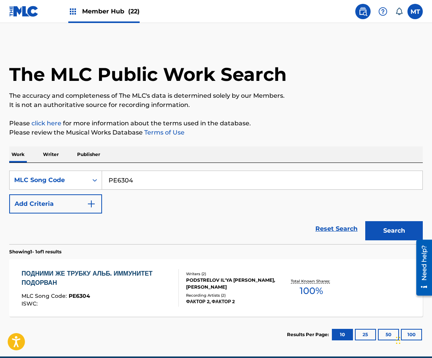
click at [82, 271] on div "ПОДНИМИ ЖЕ ТРУБКУ АЛЬБ. ИММУНИТЕТ ПОДОРВАН" at bounding box center [96, 278] width 151 height 18
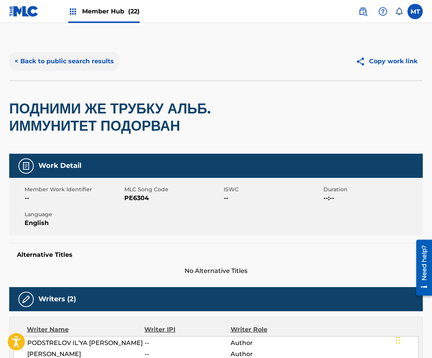
click at [43, 61] on button "< Back to public search results" at bounding box center [64, 61] width 110 height 19
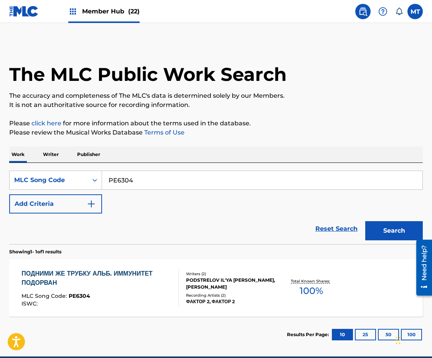
click at [150, 178] on input "PE6304" at bounding box center [262, 180] width 320 height 18
paste input "AB9HOK"
type input "AB9HOK"
click at [365, 221] on button "Search" at bounding box center [394, 230] width 58 height 19
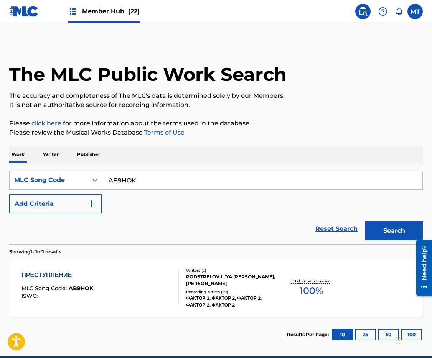
click at [45, 277] on div "ПРЕСТУПЛЕНИЕ" at bounding box center [57, 275] width 72 height 9
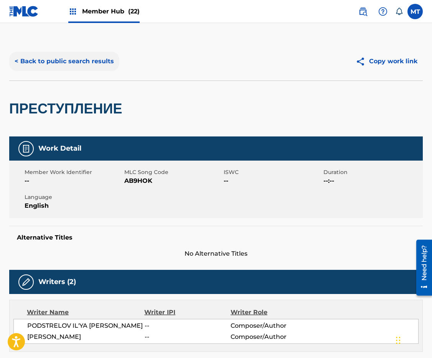
click at [35, 60] on button "< Back to public search results" at bounding box center [64, 61] width 110 height 19
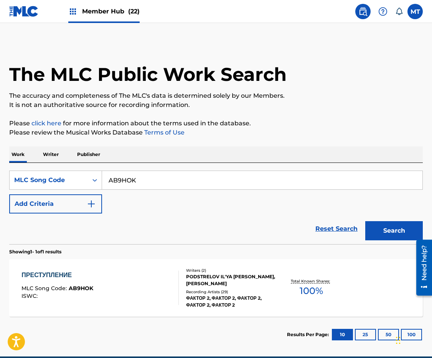
click at [142, 177] on input "AB9HOK" at bounding box center [262, 180] width 320 height 18
paste input "IDG"
type input "AB9IDG"
click at [365, 221] on button "Search" at bounding box center [394, 230] width 58 height 19
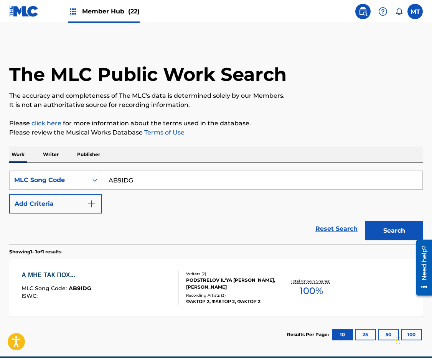
click at [56, 271] on div "А МНЕ ТАК ПОХ…" at bounding box center [56, 275] width 70 height 9
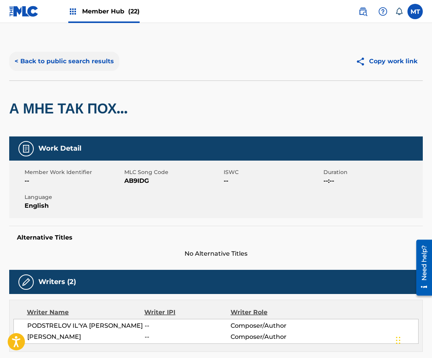
click at [74, 63] on button "< Back to public search results" at bounding box center [64, 61] width 110 height 19
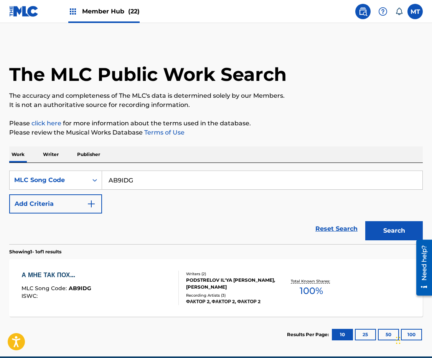
click at [152, 175] on input "AB9IDG" at bounding box center [262, 180] width 320 height 18
paste input "BC0P0E"
type input "BC0P0E"
click at [365, 221] on button "Search" at bounding box center [394, 230] width 58 height 19
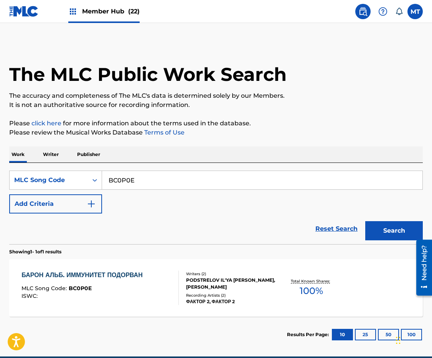
click at [94, 278] on div "БАРОН АЛЬБ. ИММУНИТЕТ ПОДОРВАН" at bounding box center [83, 275] width 125 height 9
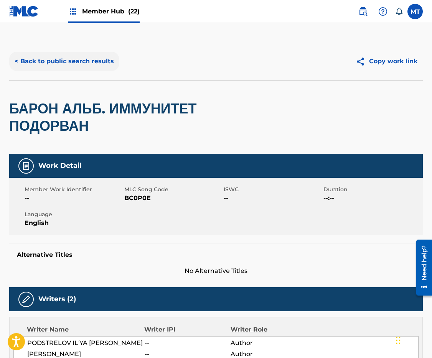
click at [72, 61] on button "< Back to public search results" at bounding box center [64, 61] width 110 height 19
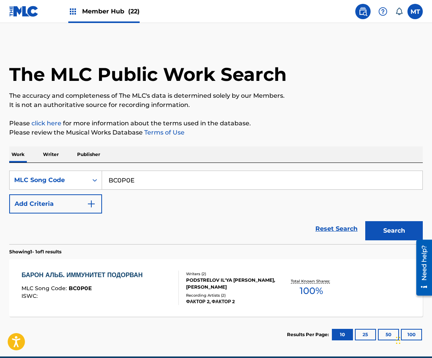
click at [170, 180] on input "BC0P0E" at bounding box center [262, 180] width 320 height 18
paste input "SB17T"
type input "SB17TE"
click at [365, 221] on button "Search" at bounding box center [394, 230] width 58 height 19
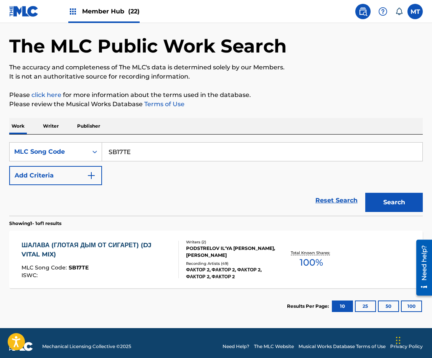
scroll to position [30, 0]
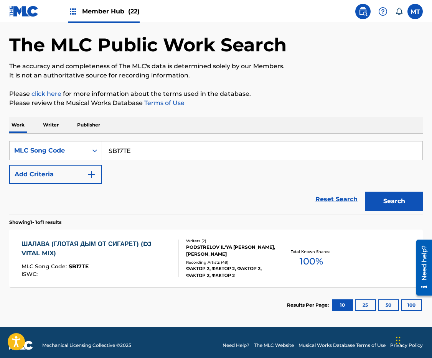
click at [120, 242] on div "ШАЛАВА (ГЛОТАЯ ДЫМ ОТ СИГАРЕТ) (DJ VITAL MIX)" at bounding box center [96, 249] width 151 height 18
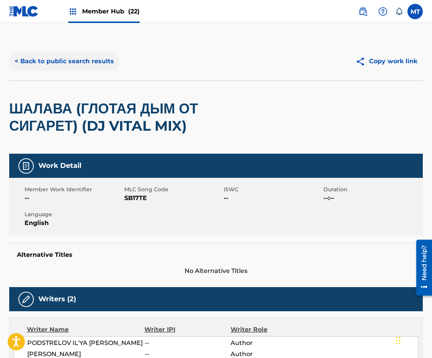
click at [77, 59] on button "< Back to public search results" at bounding box center [64, 61] width 110 height 19
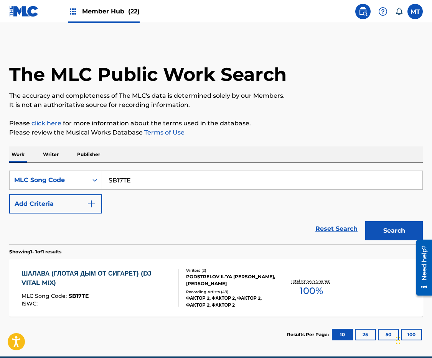
scroll to position [15, 0]
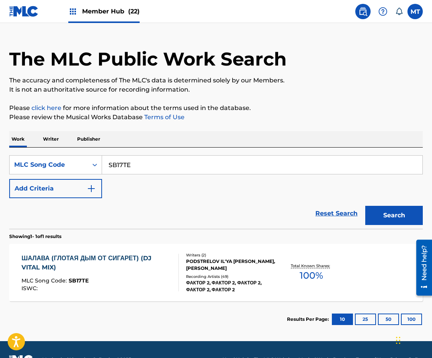
click at [163, 164] on input "SB17TE" at bounding box center [262, 165] width 320 height 18
paste input "KE4ZCM"
type input "KE4ZCM"
click at [365, 206] on button "Search" at bounding box center [394, 215] width 58 height 19
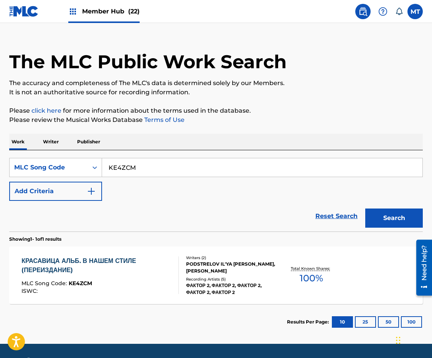
scroll to position [35, 0]
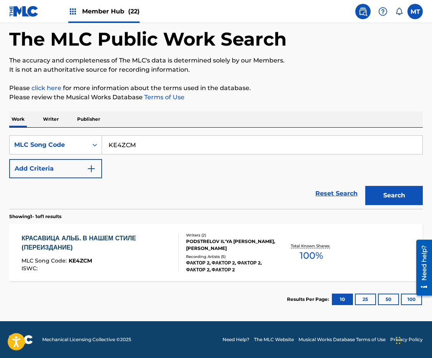
click at [67, 240] on div "КРАСАВИЦА АЛЬБ. В НАШЕМ СТИЛЕ (ПЕРЕИЗДАНИЕ)" at bounding box center [96, 243] width 151 height 18
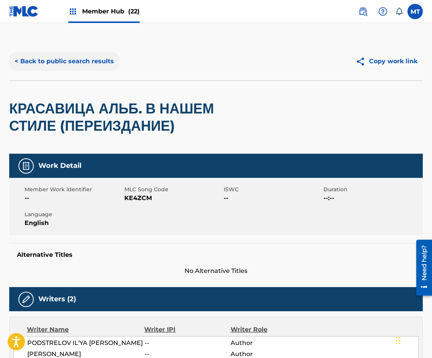
click at [55, 63] on button "< Back to public search results" at bounding box center [64, 61] width 110 height 19
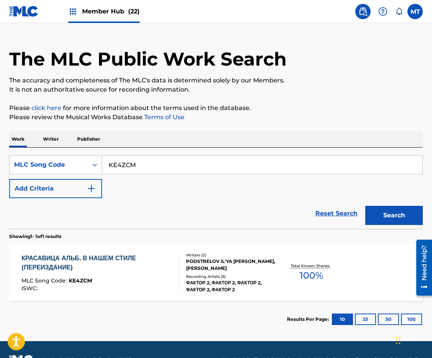
click at [134, 167] on input "KE4ZCM" at bounding box center [262, 165] width 320 height 18
click at [134, 166] on input "KE4ZCM" at bounding box center [262, 165] width 320 height 18
paste input "AB89EP"
type input "AB89EP"
click at [365, 206] on button "Search" at bounding box center [394, 215] width 58 height 19
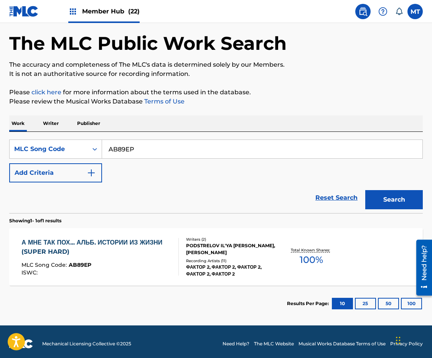
scroll to position [35, 0]
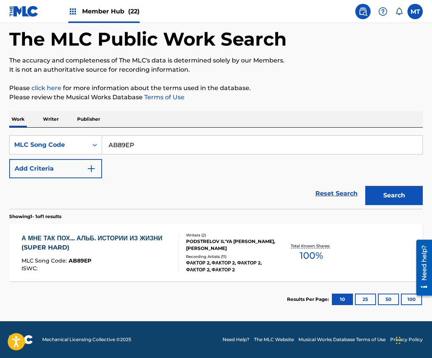
click at [121, 236] on div "А МНЕ ТАК ПОХ... АЛЬБ. ИСТОРИИ ИЗ ЖИЗНИ (SUPER HARD)" at bounding box center [96, 243] width 151 height 18
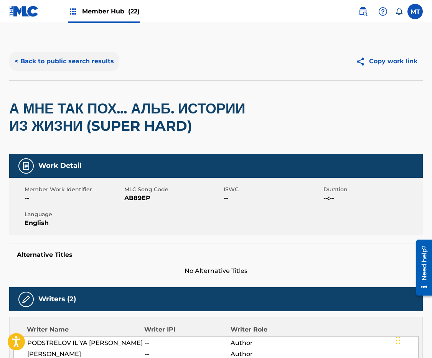
click at [48, 61] on button "< Back to public search results" at bounding box center [64, 61] width 110 height 19
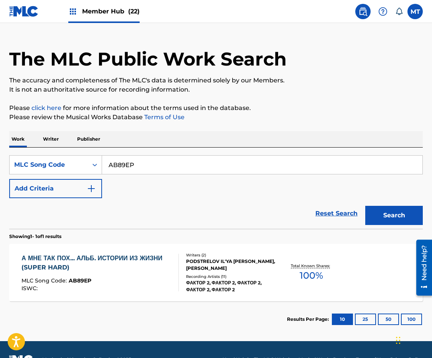
click at [169, 165] on input "AB89EP" at bounding box center [262, 165] width 320 height 18
paste input "YD2AFJ"
type input "YD2AFJ"
click at [365, 206] on button "Search" at bounding box center [394, 215] width 58 height 19
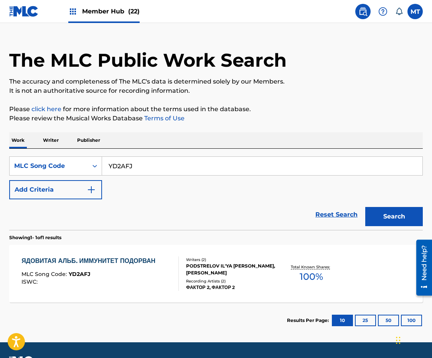
click at [113, 254] on div "ЯДОВИТАЯ АЛЬБ. ИММУНИТЕТ ПОДОРВАН MLC Song Code : YD2AFJ ISWC : Writers ( 2 ) P…" at bounding box center [216, 274] width 414 height 58
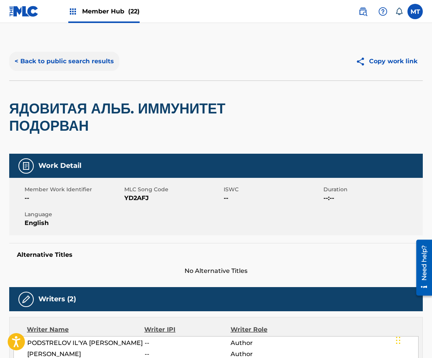
click at [101, 60] on button "< Back to public search results" at bounding box center [64, 61] width 110 height 19
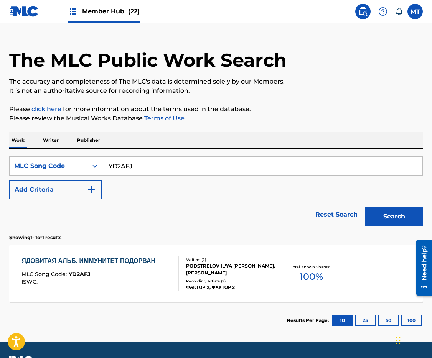
click at [145, 165] on input "YD2AFJ" at bounding box center [262, 166] width 320 height 18
paste input "AB9O4A"
type input "AB9O4A"
click at [365, 207] on button "Search" at bounding box center [394, 216] width 58 height 19
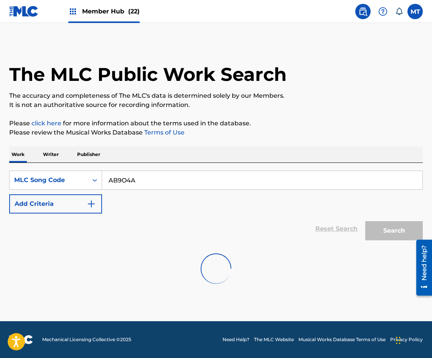
scroll to position [0, 0]
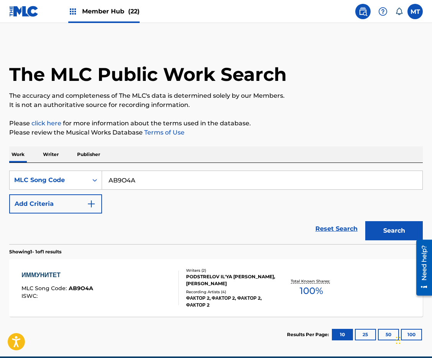
click at [52, 274] on div "ИММУНИТЕТ" at bounding box center [57, 275] width 72 height 9
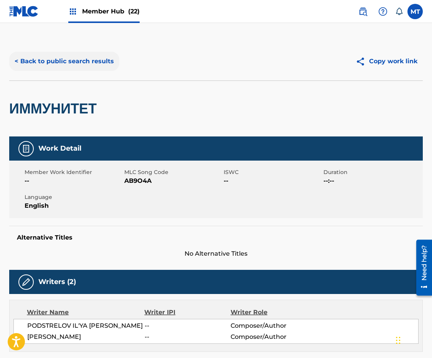
click at [102, 61] on button "< Back to public search results" at bounding box center [64, 61] width 110 height 19
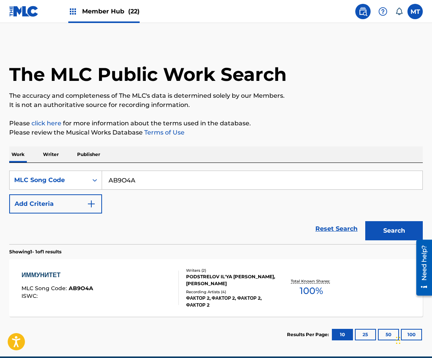
click at [165, 181] on input "AB9O4A" at bounding box center [262, 180] width 320 height 18
paste input "OD160J"
type input "OD160J"
click at [365, 221] on button "Search" at bounding box center [394, 230] width 58 height 19
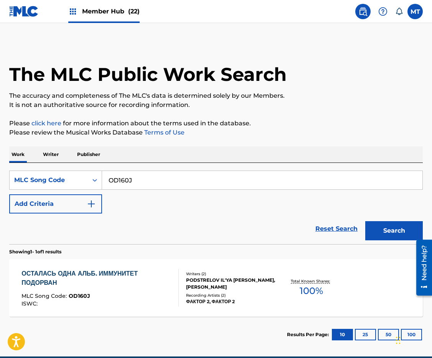
click at [120, 273] on div "ОСТАЛАСЬ ОДНА АЛЬБ. ИММУНИТЕТ ПОДОРВАН" at bounding box center [96, 278] width 151 height 18
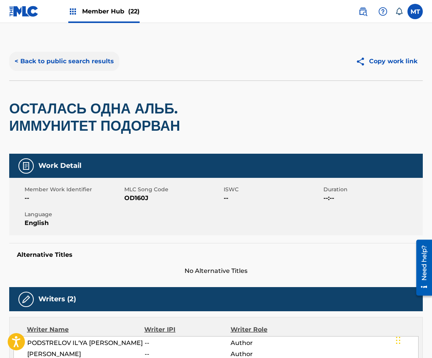
click at [36, 61] on button "< Back to public search results" at bounding box center [64, 61] width 110 height 19
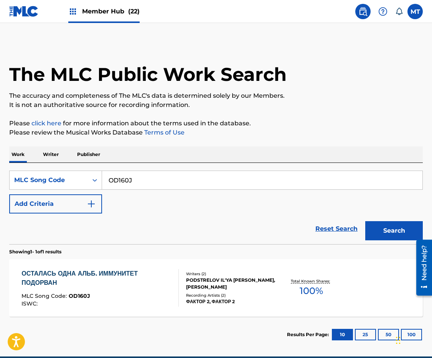
click at [147, 185] on input "OD160J" at bounding box center [262, 180] width 320 height 18
paste input "AB9HKB"
type input "AB9HKB"
click at [365, 221] on button "Search" at bounding box center [394, 230] width 58 height 19
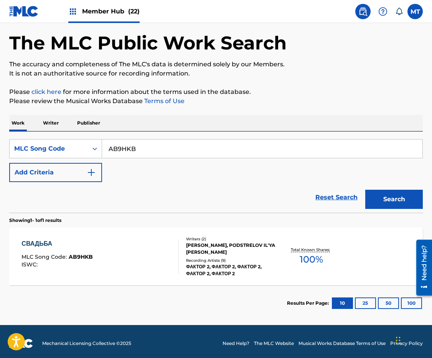
scroll to position [35, 0]
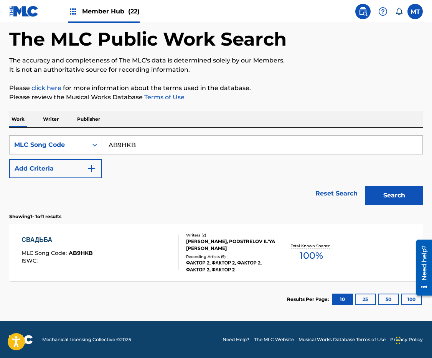
click at [43, 239] on div "СВАДЬБА" at bounding box center [56, 240] width 71 height 9
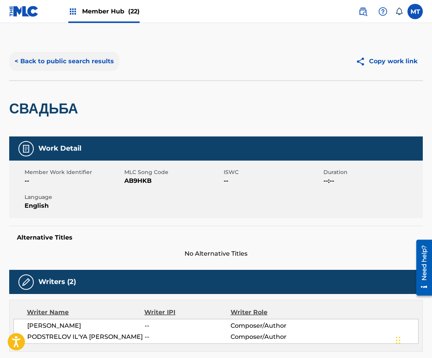
click at [84, 63] on button "< Back to public search results" at bounding box center [64, 61] width 110 height 19
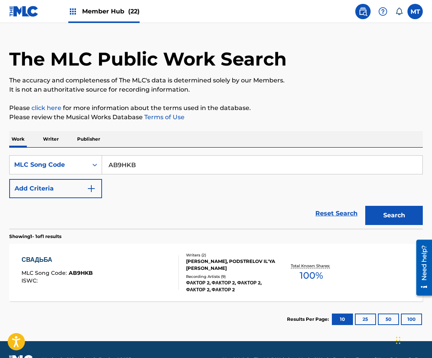
click at [148, 158] on input "AB9HKB" at bounding box center [262, 165] width 320 height 18
click at [150, 161] on input "AB9HKB" at bounding box center [262, 165] width 320 height 18
paste input "PE6GWY"
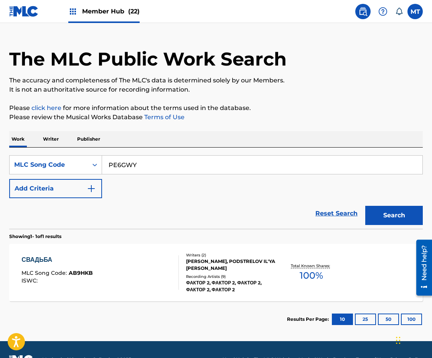
type input "PE6GWY"
click at [365, 206] on button "Search" at bounding box center [394, 215] width 58 height 19
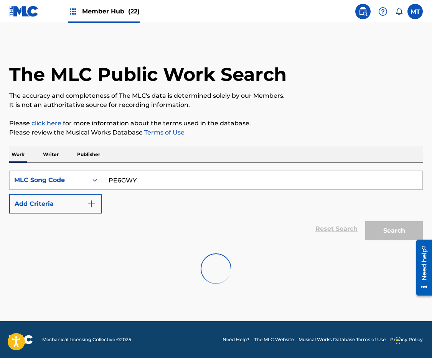
scroll to position [0, 0]
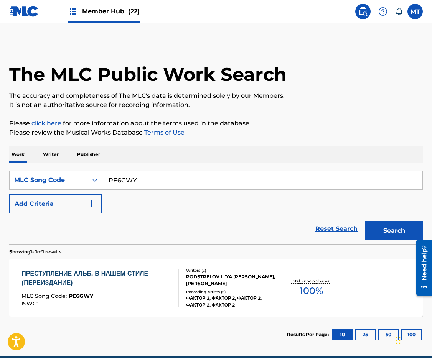
click at [78, 276] on div "ПРЕСТУПЛЕНИЕ АЛЬБ. В НАШЕМ СТИЛЕ (ПЕРЕИЗДАНИЕ)" at bounding box center [96, 278] width 151 height 18
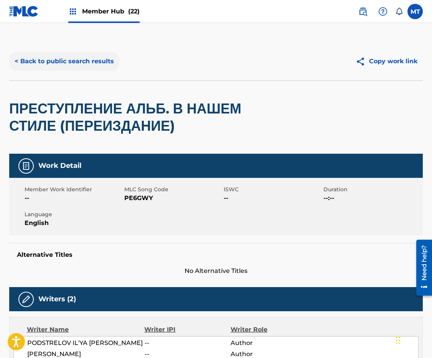
click at [41, 64] on button "< Back to public search results" at bounding box center [64, 61] width 110 height 19
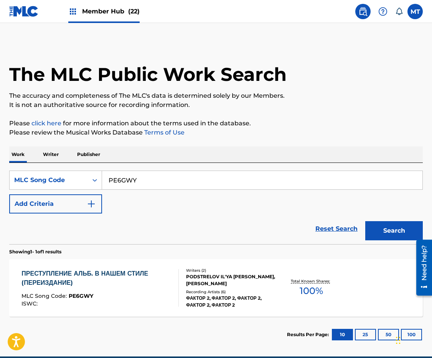
click at [167, 183] on input "PE6GWY" at bounding box center [262, 180] width 320 height 18
paste input "AB83AF"
type input "AB83AF"
click at [365, 221] on button "Search" at bounding box center [394, 230] width 58 height 19
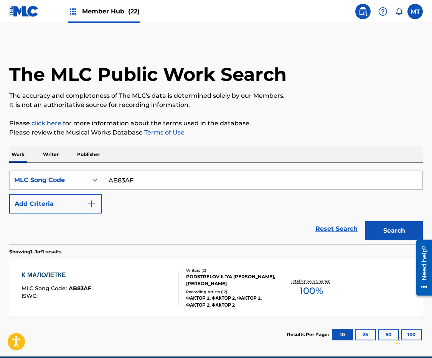
click at [64, 270] on div "К МАЛОЛЕТКЕ MLC Song Code : AB83AF ISWC : Writers ( 2 ) PODSTRELOV IL'YA [PERSO…" at bounding box center [216, 288] width 414 height 58
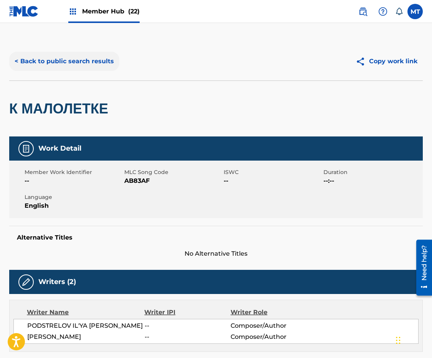
click at [68, 63] on button "< Back to public search results" at bounding box center [64, 61] width 110 height 19
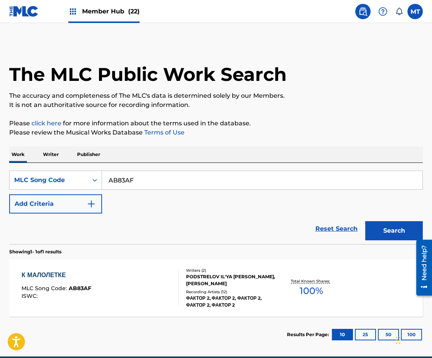
click at [168, 178] on input "AB83AF" at bounding box center [262, 180] width 320 height 18
paste input "EA2JW9"
type input "EA2JW9"
click at [365, 221] on button "Search" at bounding box center [394, 230] width 58 height 19
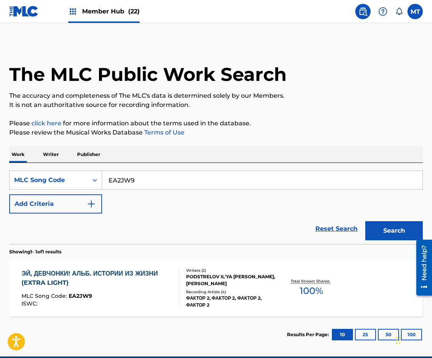
scroll to position [2, 0]
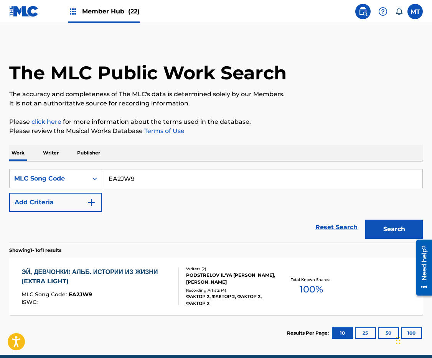
click at [71, 276] on div "ЭЙ, ДЕВЧОНКИ! АЛЬБ. ИСТОРИИ ИЗ ЖИЗНИ (EXTRA LIGHT)" at bounding box center [96, 277] width 151 height 18
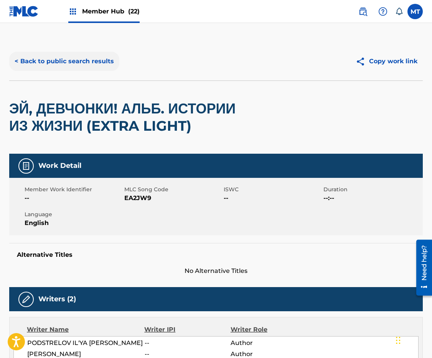
click at [86, 62] on button "< Back to public search results" at bounding box center [64, 61] width 110 height 19
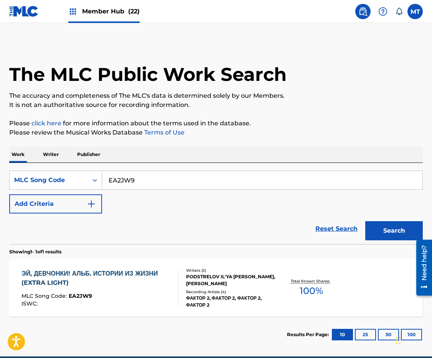
scroll to position [2, 0]
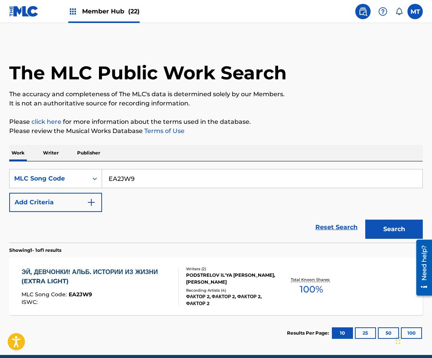
click at [152, 181] on input "EA2JW9" at bounding box center [262, 179] width 320 height 18
paste input "AB9N7C"
type input "AB9N7C"
click at [365, 220] on button "Search" at bounding box center [394, 229] width 58 height 19
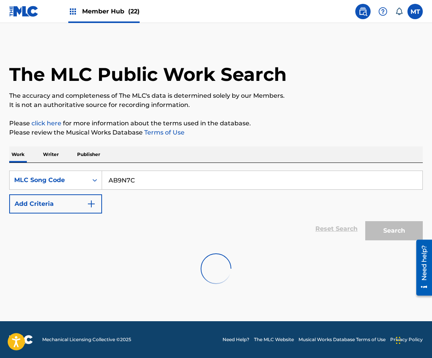
scroll to position [0, 0]
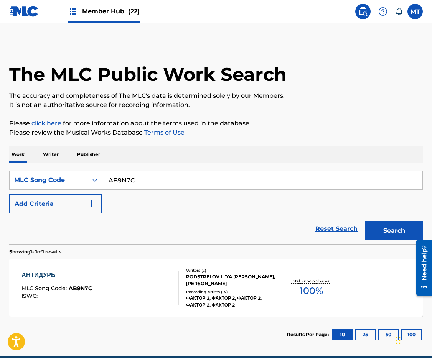
click at [47, 272] on div "АНТИДУРЬ" at bounding box center [56, 275] width 71 height 9
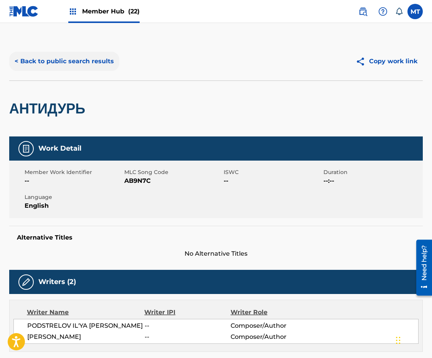
click at [61, 61] on button "< Back to public search results" at bounding box center [64, 61] width 110 height 19
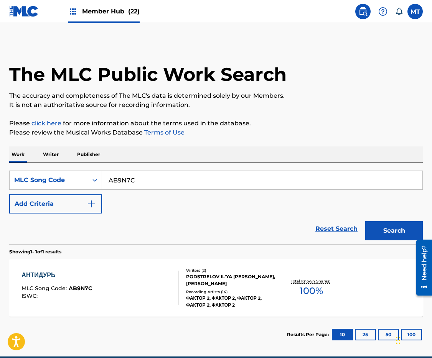
click at [128, 182] on input "AB9N7C" at bounding box center [262, 180] width 320 height 18
paste input "IC3"
type input "AB9IC3"
click at [365, 221] on button "Search" at bounding box center [394, 230] width 58 height 19
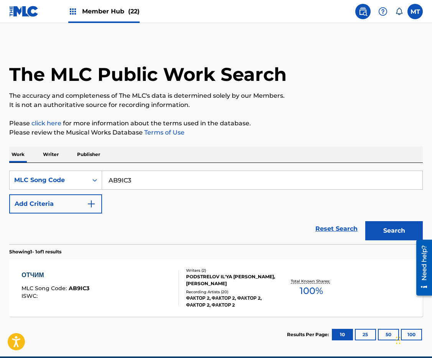
click at [40, 274] on div "ОТЧИМ" at bounding box center [55, 275] width 68 height 9
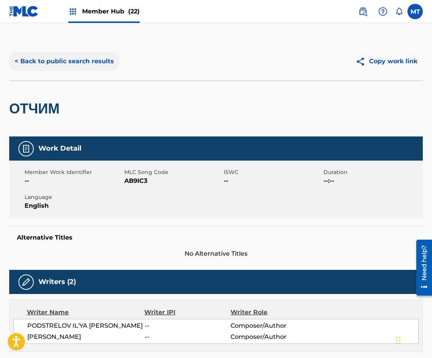
click at [54, 62] on button "< Back to public search results" at bounding box center [64, 61] width 110 height 19
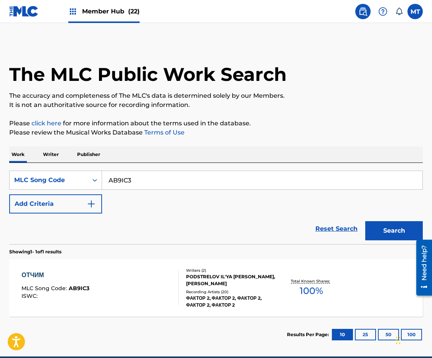
click at [152, 182] on input "AB9IC3" at bounding box center [262, 180] width 320 height 18
paste input "MB8PS9"
type input "MB8PS9"
click at [365, 221] on button "Search" at bounding box center [394, 230] width 58 height 19
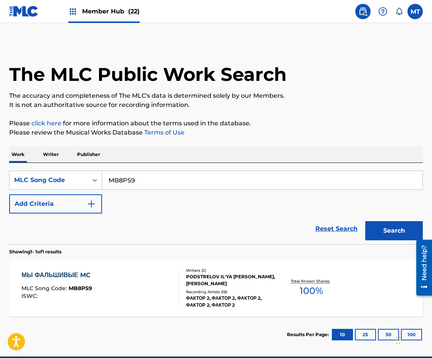
click at [78, 272] on div "МЫ ФАЛЬШИВЫЕ MC" at bounding box center [57, 275] width 73 height 9
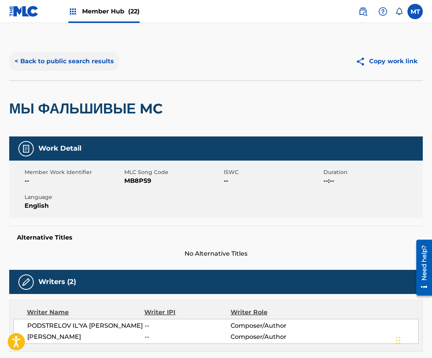
click at [49, 61] on button "< Back to public search results" at bounding box center [64, 61] width 110 height 19
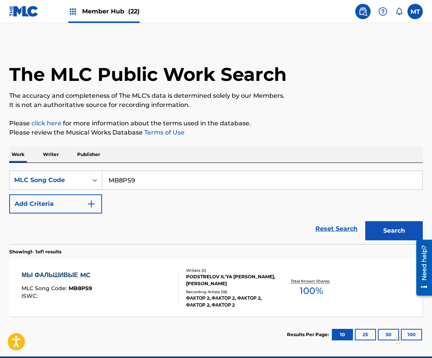
click at [140, 183] on input "MB8PS9" at bounding box center [262, 180] width 320 height 18
paste input "EA2JW"
type input "EA2JW9"
click at [365, 221] on button "Search" at bounding box center [394, 230] width 58 height 19
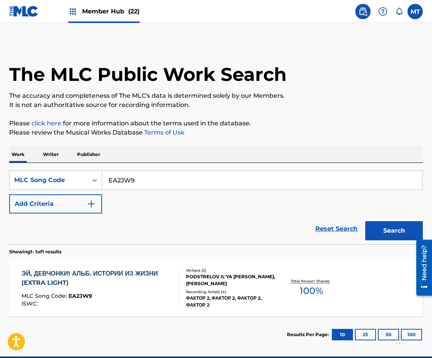
click at [48, 280] on div "ЭЙ, ДЕВЧОНКИ! АЛЬБ. ИСТОРИИ ИЗ ЖИЗНИ (EXTRA LIGHT)" at bounding box center [96, 278] width 151 height 18
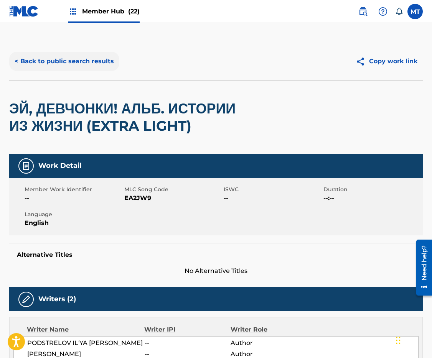
click at [71, 62] on button "< Back to public search results" at bounding box center [64, 61] width 110 height 19
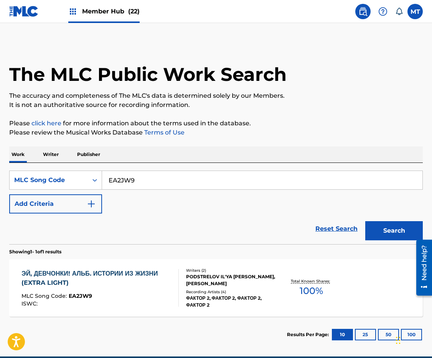
click at [145, 180] on input "EA2JW9" at bounding box center [262, 180] width 320 height 18
paste input "AB89F1"
type input "AB89F1"
click at [365, 221] on button "Search" at bounding box center [394, 230] width 58 height 19
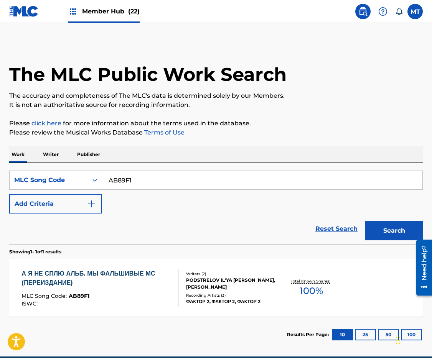
click at [120, 278] on div "А Я НЕ СПЛЮ АЛЬБ. МЫ ФАЛЬШИВЫЕ МС (ПЕРЕИЗДАНИЕ)" at bounding box center [96, 278] width 151 height 18
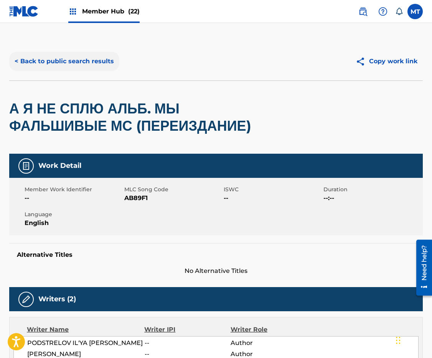
click at [87, 61] on button "< Back to public search results" at bounding box center [64, 61] width 110 height 19
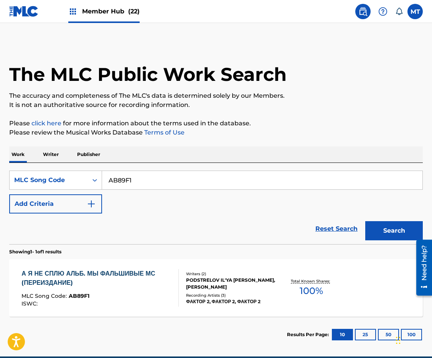
click at [217, 185] on input "AB89F1" at bounding box center [262, 180] width 320 height 18
paste input "SB17TE"
type input "SB17TE"
click at [365, 221] on button "Search" at bounding box center [394, 230] width 58 height 19
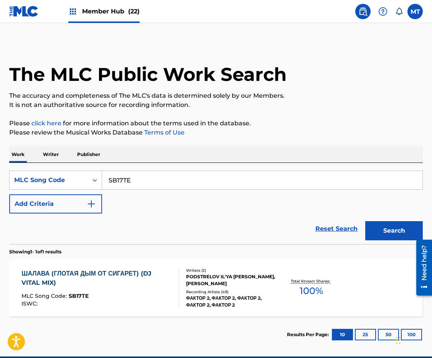
click at [67, 279] on div "ШАЛАВА (ГЛОТАЯ ДЫМ ОТ СИГАРЕТ) (DJ VITAL MIX)" at bounding box center [96, 278] width 151 height 18
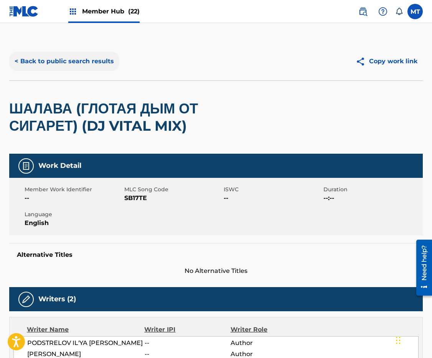
click at [77, 62] on button "< Back to public search results" at bounding box center [64, 61] width 110 height 19
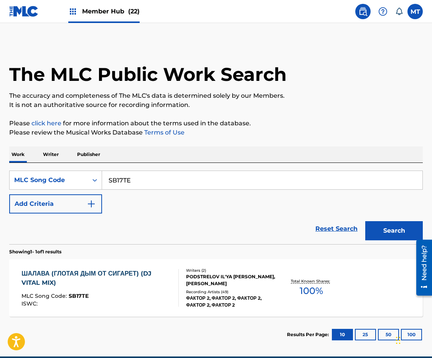
click at [197, 186] on input "SB17TE" at bounding box center [262, 180] width 320 height 18
click at [197, 180] on input "SB17TE" at bounding box center [262, 180] width 320 height 18
click at [196, 180] on input "SB17TE" at bounding box center [262, 180] width 320 height 18
paste input "DA7NIO"
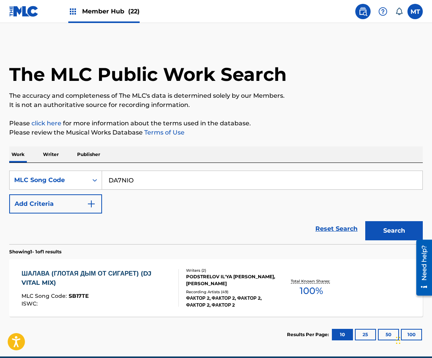
type input "DA7NIO"
click at [365, 221] on button "Search" at bounding box center [394, 230] width 58 height 19
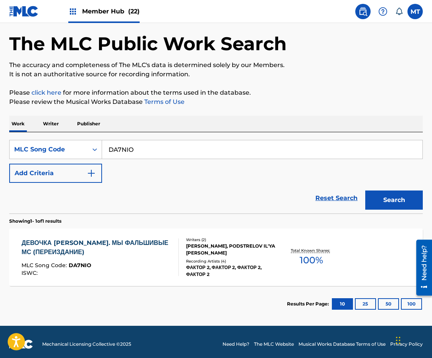
scroll to position [35, 0]
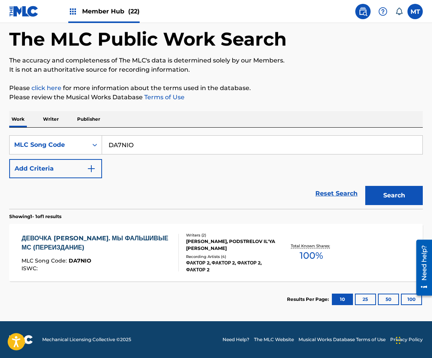
click at [102, 234] on div "ДЕВОЧКА [PERSON_NAME]. МЫ ФАЛЬШИВЫЕ МС (ПЕРЕИЗДАНИЕ)" at bounding box center [96, 243] width 151 height 18
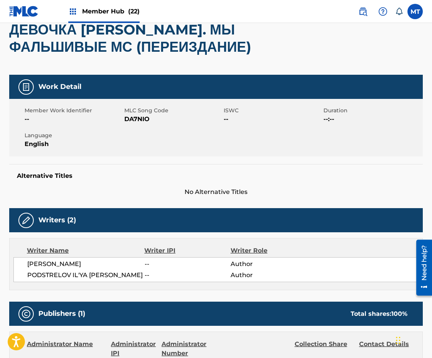
scroll to position [30, 0]
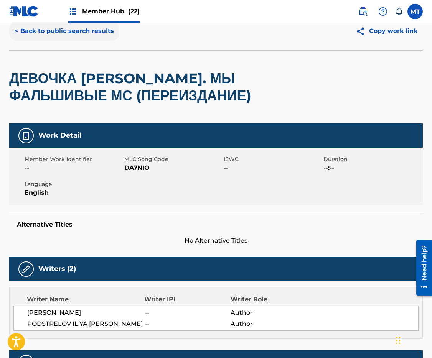
click at [46, 30] on button "< Back to public search results" at bounding box center [64, 30] width 110 height 19
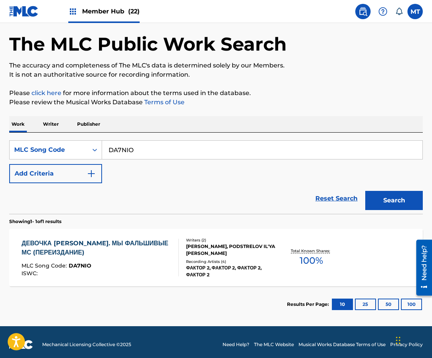
click at [230, 145] on input "DA7NIO" at bounding box center [262, 150] width 320 height 18
click at [230, 144] on input "DA7NIO" at bounding box center [262, 150] width 320 height 18
paste input "AB89F1"
type input "AB89F1"
click at [365, 191] on button "Search" at bounding box center [394, 200] width 58 height 19
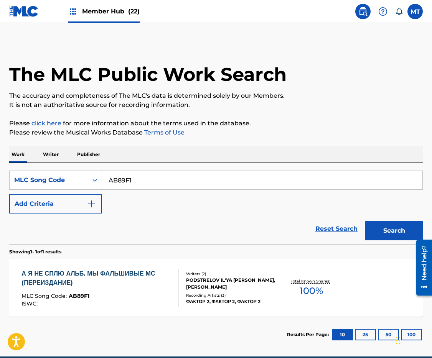
click at [118, 274] on div "А Я НЕ СПЛЮ АЛЬБ. МЫ ФАЛЬШИВЫЕ МС (ПЕРЕИЗДАНИЕ)" at bounding box center [96, 278] width 151 height 18
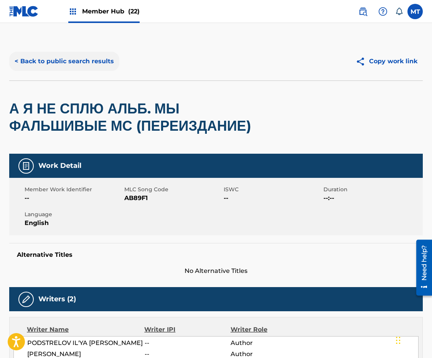
click at [83, 61] on button "< Back to public search results" at bounding box center [64, 61] width 110 height 19
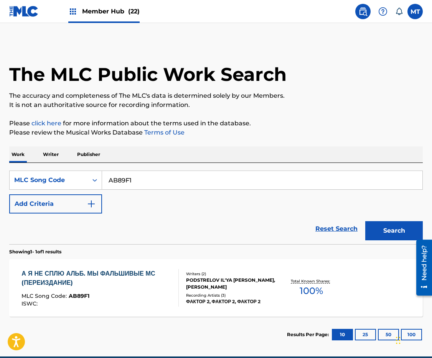
click at [168, 175] on input "AB89F1" at bounding box center [262, 180] width 320 height 18
paste input "3AF"
type input "AB83AF"
click at [365, 221] on button "Search" at bounding box center [394, 230] width 58 height 19
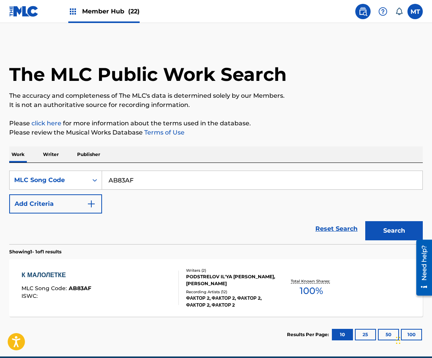
click at [45, 275] on div "К МАЛОЛЕТКЕ" at bounding box center [56, 275] width 70 height 9
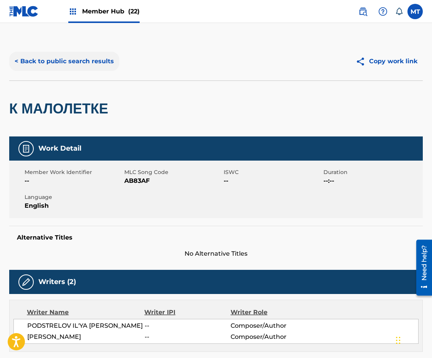
click at [63, 62] on button "< Back to public search results" at bounding box center [64, 61] width 110 height 19
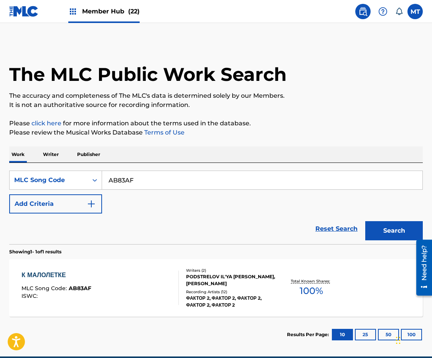
click at [187, 178] on input "AB83AF" at bounding box center [262, 180] width 320 height 18
paste input "9N76"
type input "AB9N76"
click at [365, 221] on button "Search" at bounding box center [394, 230] width 58 height 19
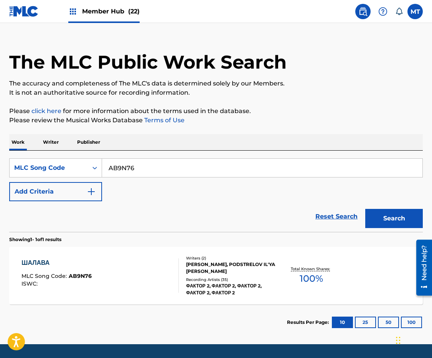
scroll to position [13, 0]
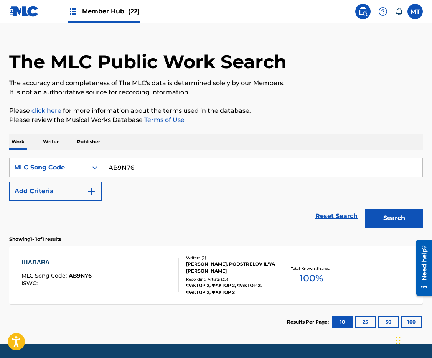
click at [45, 261] on div "ШАЛАВА" at bounding box center [56, 262] width 70 height 9
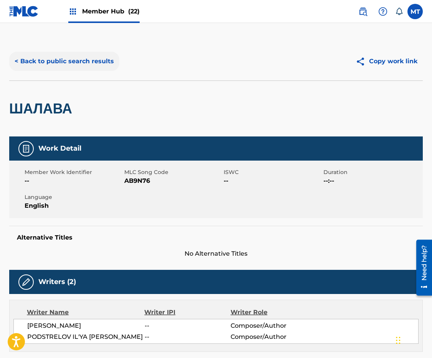
click at [86, 62] on button "< Back to public search results" at bounding box center [64, 61] width 110 height 19
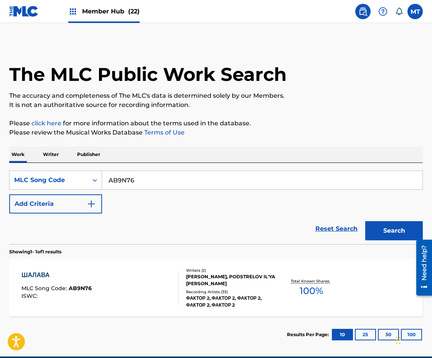
scroll to position [13, 0]
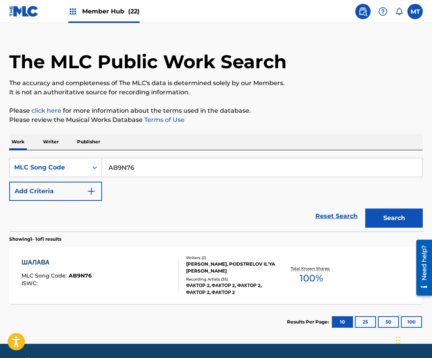
click at [178, 172] on input "AB9N76" at bounding box center [262, 167] width 320 height 18
paste input "PE6GWY"
type input "PE6GWY"
click at [365, 209] on button "Search" at bounding box center [394, 218] width 58 height 19
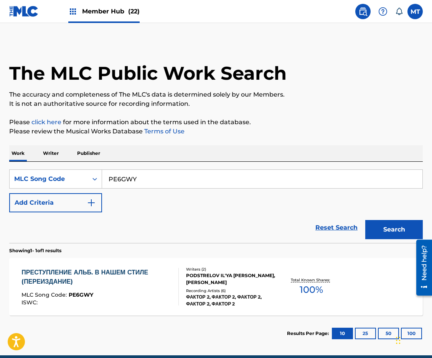
scroll to position [2, 0]
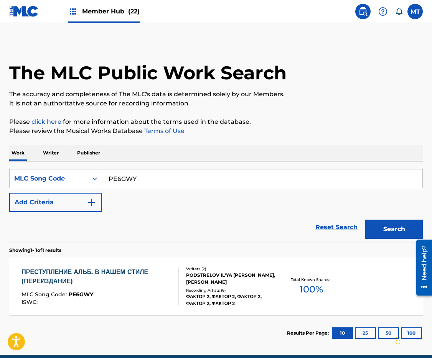
click at [82, 264] on div "ПРЕСТУПЛЕНИЕ АЛЬБ. В НАШЕМ СТИЛЕ (ПЕРЕИЗДАНИЕ) MLC Song Code : PE6GWY ISWC : Wr…" at bounding box center [216, 287] width 414 height 58
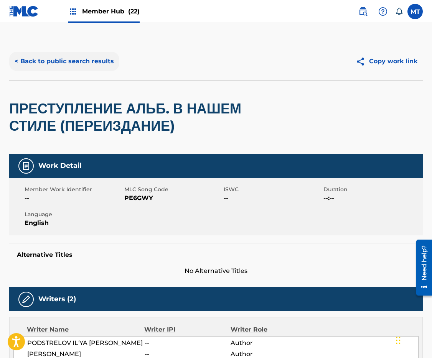
click at [89, 61] on button "< Back to public search results" at bounding box center [64, 61] width 110 height 19
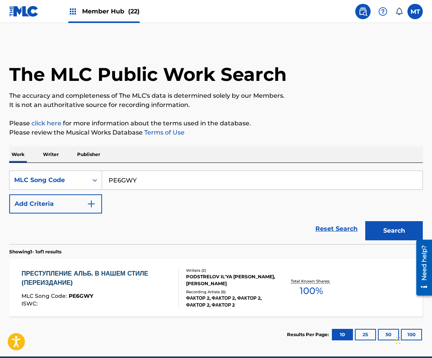
scroll to position [2, 0]
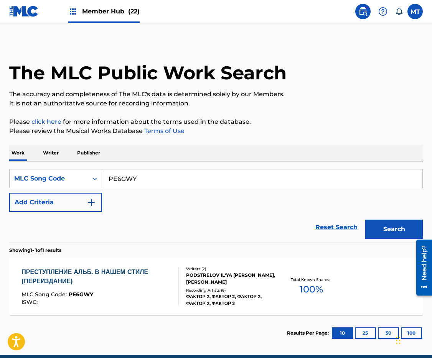
click at [171, 183] on input "PE6GWY" at bounding box center [262, 179] width 320 height 18
paste input "VB893L"
type input "VB893L"
click at [365, 220] on button "Search" at bounding box center [394, 229] width 58 height 19
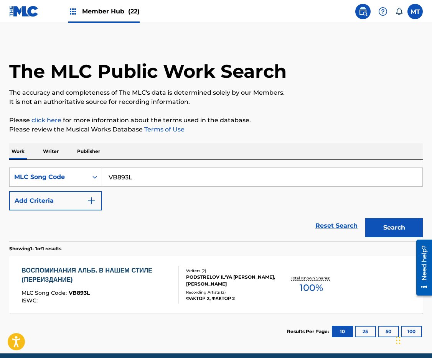
scroll to position [10, 0]
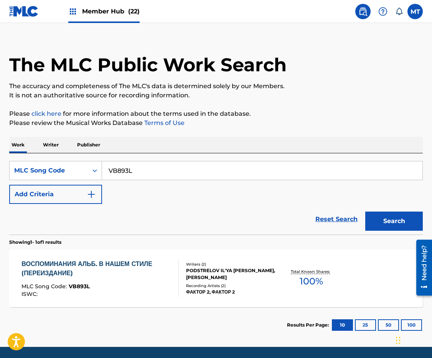
click at [73, 264] on div "ВОСПОМИНАНИЯ АЛЬБ. В НАШЕМ СТИЛЕ (ПЕРЕИЗДАНИЕ)" at bounding box center [96, 269] width 151 height 18
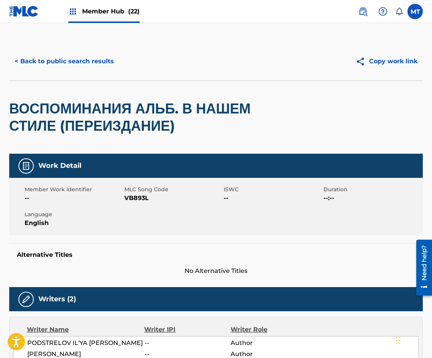
scroll to position [264, 0]
click at [43, 61] on button "< Back to public search results" at bounding box center [64, 61] width 110 height 19
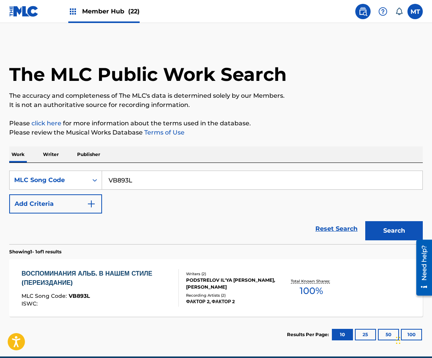
click at [153, 175] on input "VB893L" at bounding box center [262, 180] width 320 height 18
paste input "PE6304"
type input "PE6304"
click at [365, 221] on button "Search" at bounding box center [394, 230] width 58 height 19
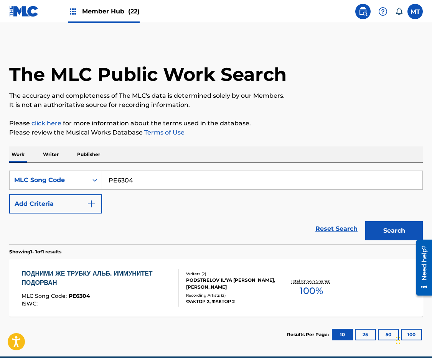
click at [106, 275] on div "ПОДНИМИ ЖЕ ТРУБКУ АЛЬБ. ИММУНИТЕТ ПОДОРВАН" at bounding box center [96, 278] width 151 height 18
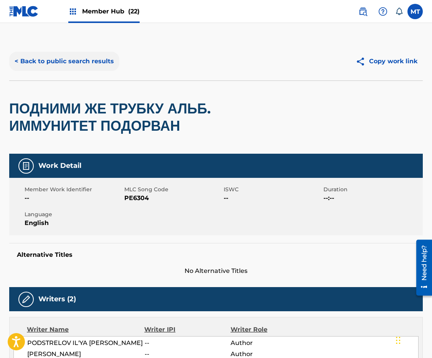
click at [78, 61] on button "< Back to public search results" at bounding box center [64, 61] width 110 height 19
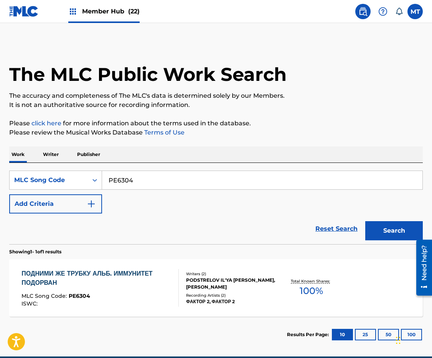
click at [144, 175] on input "PE6304" at bounding box center [262, 180] width 320 height 18
paste input "AB9OP2"
type input "AB9OP2"
click at [365, 221] on button "Search" at bounding box center [394, 230] width 58 height 19
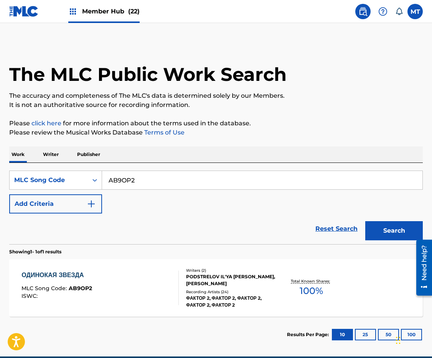
click at [69, 269] on div "ОДИНОКАЯ ЗВЕЗДА MLC Song Code : AB9OP2 ISWC : Writers ( 2 ) PODSTRELOV IL'YA [P…" at bounding box center [216, 288] width 414 height 58
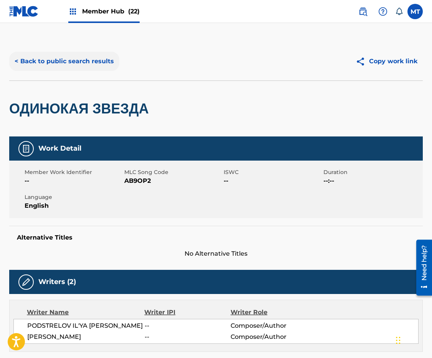
click at [86, 57] on button "< Back to public search results" at bounding box center [64, 61] width 110 height 19
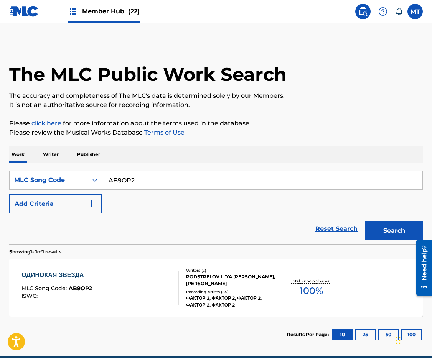
click at [148, 183] on input "AB9OP2" at bounding box center [262, 180] width 320 height 18
paste input "PE6VWN"
type input "PE6VWN"
click at [365, 221] on button "Search" at bounding box center [394, 230] width 58 height 19
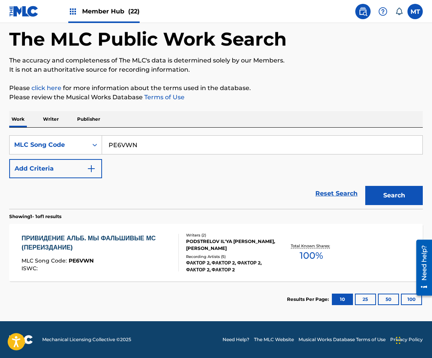
click at [105, 239] on div "ПРИВИДЕНИЕ АЛЬБ. МЫ ФАЛЬШИВЫЕ МС (ПЕРЕИЗДАНИЕ)" at bounding box center [96, 243] width 151 height 18
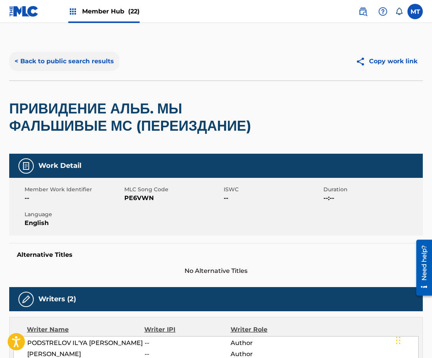
click at [73, 60] on button "< Back to public search results" at bounding box center [64, 61] width 110 height 19
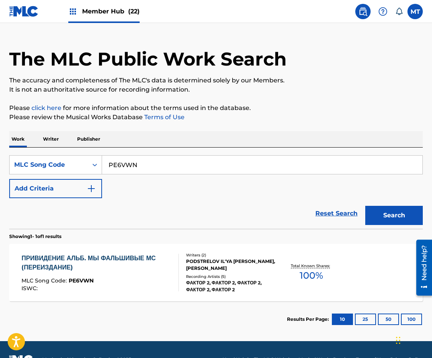
click at [156, 171] on input "PE6VWN" at bounding box center [262, 165] width 320 height 18
paste input "F809J"
type input "PF809J"
click at [365, 206] on button "Search" at bounding box center [394, 215] width 58 height 19
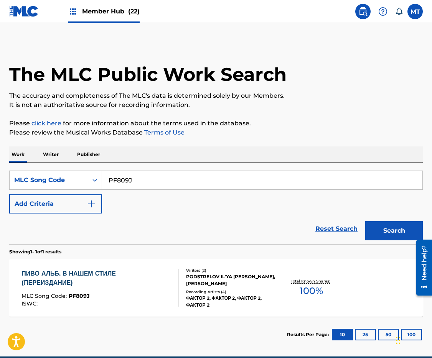
click at [74, 282] on div "ПИВО АЛЬБ. В НАШЕМ СТИЛЕ (ПЕРЕИЗДАНИЕ)" at bounding box center [96, 278] width 151 height 18
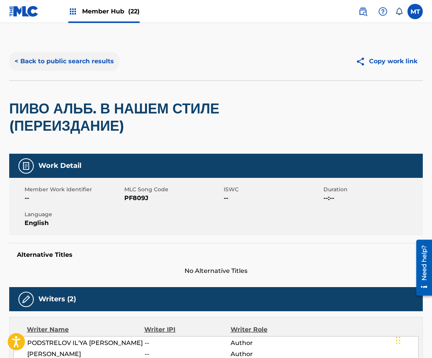
click at [81, 61] on button "< Back to public search results" at bounding box center [64, 61] width 110 height 19
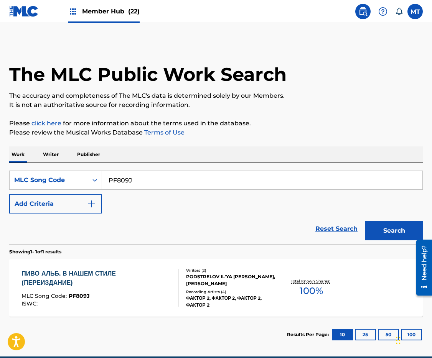
click at [178, 181] on input "PF809J" at bounding box center [262, 180] width 320 height 18
paste input "AB8264"
type input "AB8264"
click at [365, 221] on button "Search" at bounding box center [394, 230] width 58 height 19
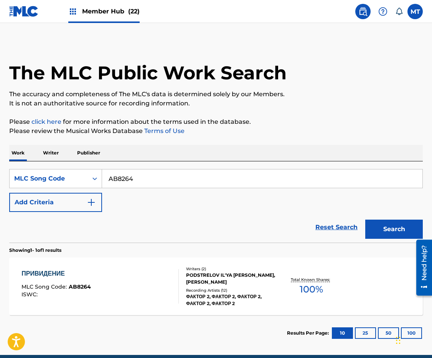
click at [64, 267] on div "ПРИВИДЕНИЕ MLC Song Code : AB8264 ISWC : Writers ( 2 ) PODSTRELOV IL'YA [PERSON…" at bounding box center [216, 287] width 414 height 58
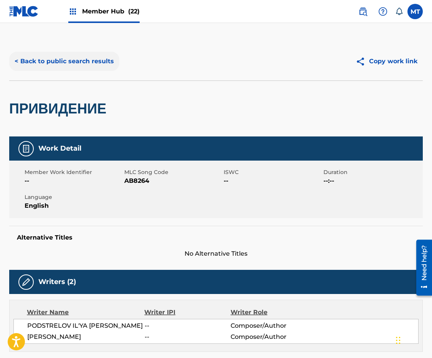
click at [71, 59] on button "< Back to public search results" at bounding box center [64, 61] width 110 height 19
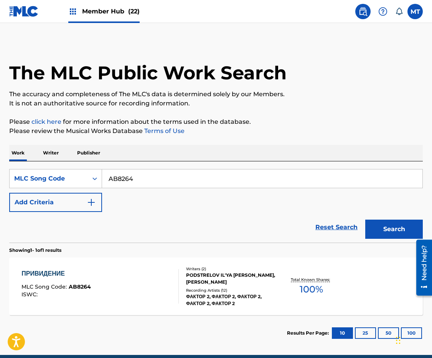
click at [168, 177] on input "AB8264" at bounding box center [262, 179] width 320 height 18
paste input "RB5IWF"
type input "RB5IWF"
click at [365, 220] on button "Search" at bounding box center [394, 229] width 58 height 19
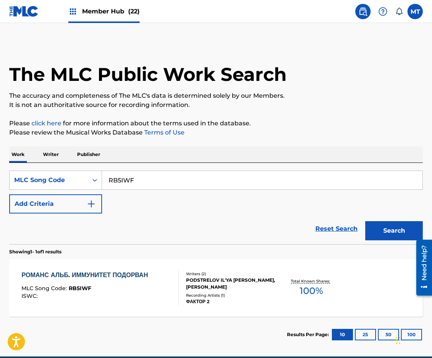
click at [67, 266] on div "РОМАНС АЛЬБ. ИММУНИТЕТ ПОДОРВАН MLC Song Code : RB5IWF ISWC : Writers ( 2 ) [PE…" at bounding box center [216, 288] width 414 height 58
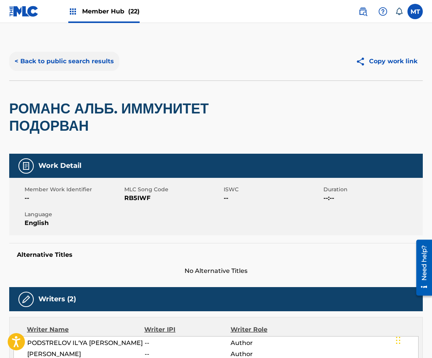
click at [62, 60] on button "< Back to public search results" at bounding box center [64, 61] width 110 height 19
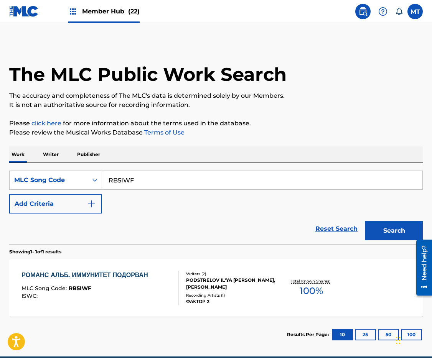
click at [144, 180] on input "RB5IWF" at bounding box center [262, 180] width 320 height 18
paste input "AB9P6Q"
type input "AB9P6Q"
click at [365, 221] on button "Search" at bounding box center [394, 230] width 58 height 19
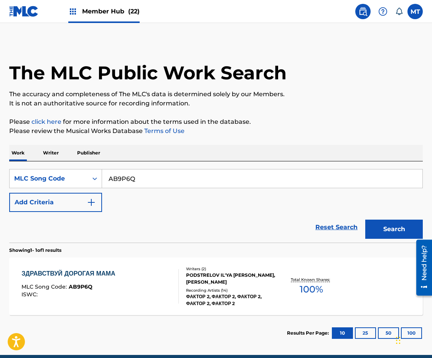
click at [59, 278] on div "ЗДРАВСТВУЙ ДОРОГАЯ МАМА" at bounding box center [69, 273] width 97 height 9
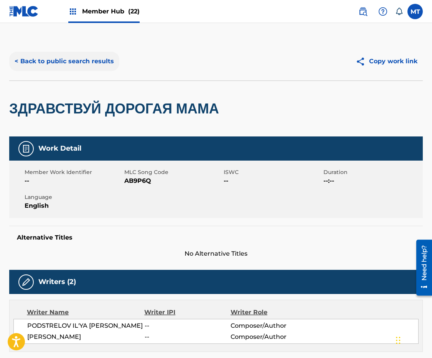
click at [80, 63] on button "< Back to public search results" at bounding box center [64, 61] width 110 height 19
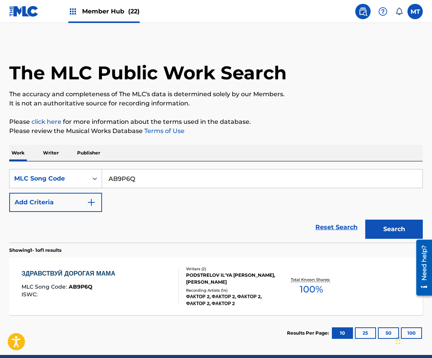
click at [183, 178] on input "AB9P6Q" at bounding box center [262, 179] width 320 height 18
paste input "HN"
type input "AB9HNQ"
click at [365, 220] on button "Search" at bounding box center [394, 229] width 58 height 19
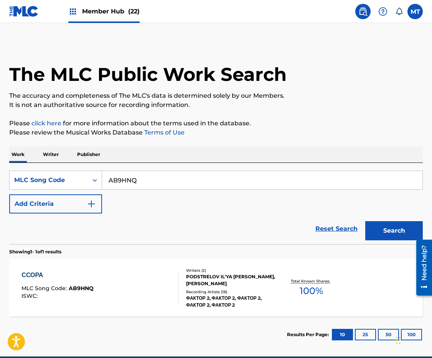
click at [33, 274] on div "ССОРА" at bounding box center [57, 275] width 72 height 9
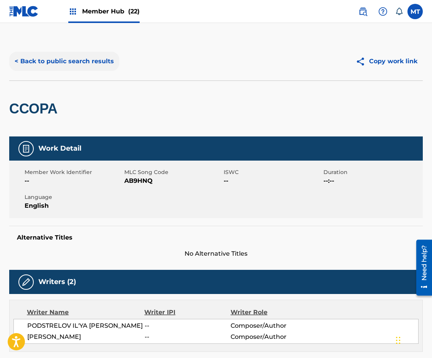
click at [35, 62] on button "< Back to public search results" at bounding box center [64, 61] width 110 height 19
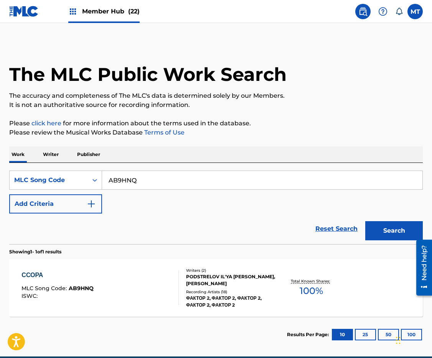
click at [165, 188] on input "AB9HNQ" at bounding box center [262, 180] width 320 height 18
click at [165, 184] on input "AB9HNQ" at bounding box center [262, 180] width 320 height 18
paste
type input "AB9P6Q"
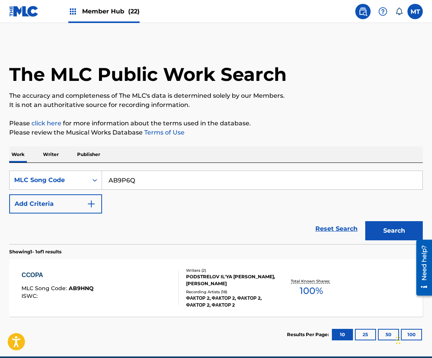
click at [365, 221] on button "Search" at bounding box center [394, 230] width 58 height 19
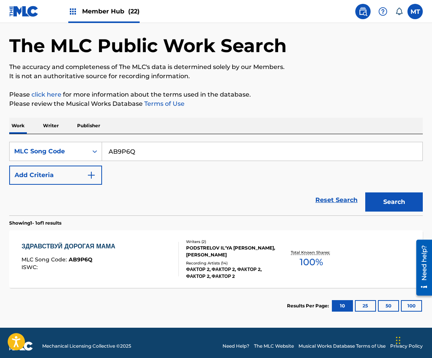
scroll to position [35, 0]
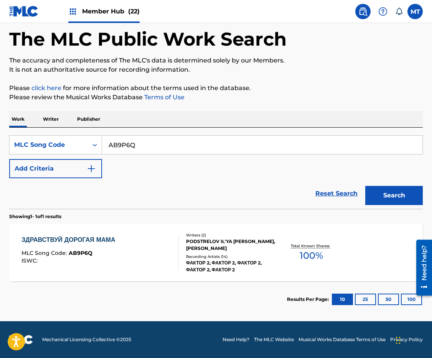
click at [106, 244] on div "ЗДРАВСТВУЙ ДОРОГАЯ МАМА" at bounding box center [69, 240] width 97 height 9
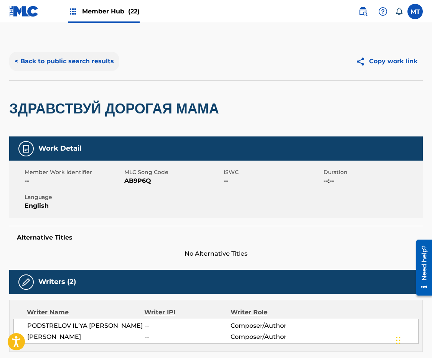
click at [79, 58] on button "< Back to public search results" at bounding box center [64, 61] width 110 height 19
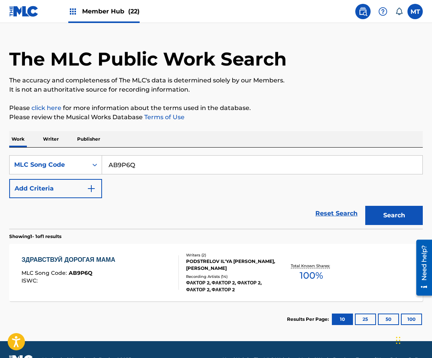
click at [162, 160] on input "AB9P6Q" at bounding box center [262, 165] width 320 height 18
type input "GA0DIY"
click at [365, 206] on button "Search" at bounding box center [394, 215] width 58 height 19
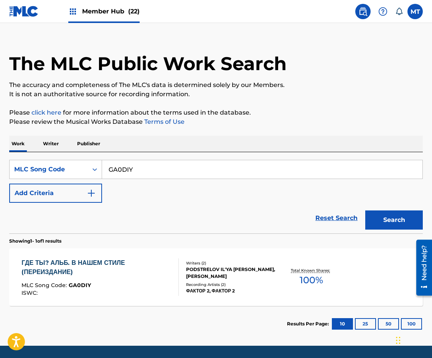
click at [92, 260] on div "ГДЕ ТЫ? АЛЬБ. В НАШЕМ СТИЛЕ (ПЕРЕИЗДАНИЕ)" at bounding box center [96, 268] width 151 height 18
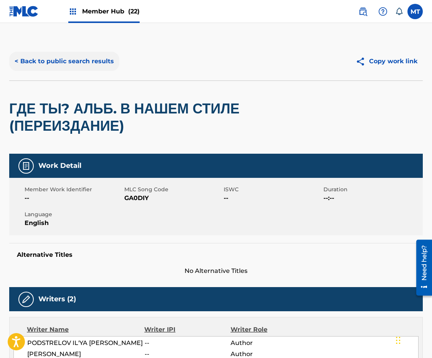
click at [67, 59] on button "< Back to public search results" at bounding box center [64, 61] width 110 height 19
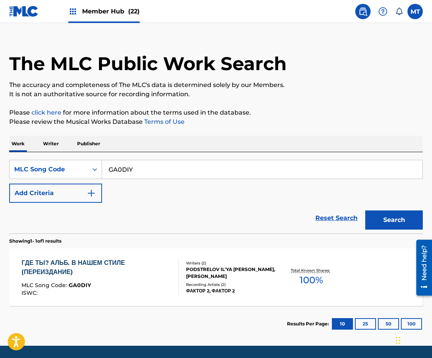
click at [182, 164] on input "GA0DIY" at bounding box center [262, 169] width 320 height 18
type input "AB9QII"
click at [365, 211] on button "Search" at bounding box center [394, 220] width 58 height 19
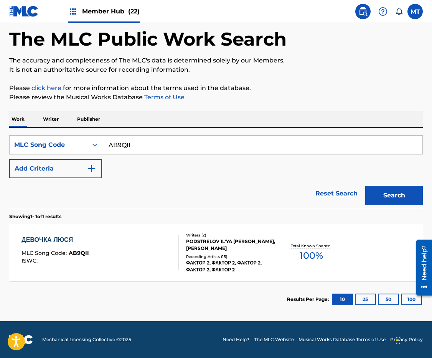
click at [71, 236] on div "ДЕВОЧКА ЛЮСЯ" at bounding box center [55, 240] width 68 height 9
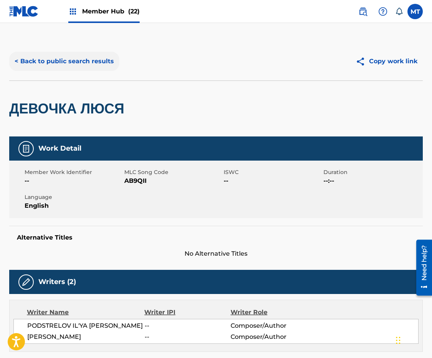
click at [71, 66] on button "< Back to public search results" at bounding box center [64, 61] width 110 height 19
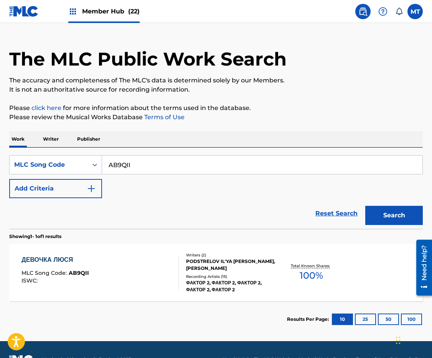
click at [160, 165] on input "AB9QII" at bounding box center [262, 165] width 320 height 18
type input "OD1641"
click at [365, 206] on button "Search" at bounding box center [394, 215] width 58 height 19
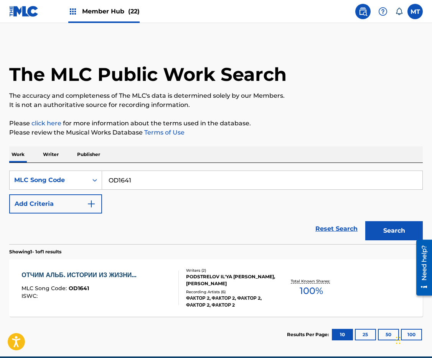
click at [87, 277] on div "ОТЧИМ АЛЬБ. ИСТОРИИ ИЗ ЖИЗНИ…" at bounding box center [80, 275] width 119 height 9
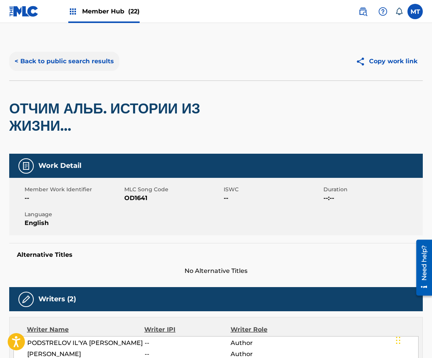
click at [86, 61] on button "< Back to public search results" at bounding box center [64, 61] width 110 height 19
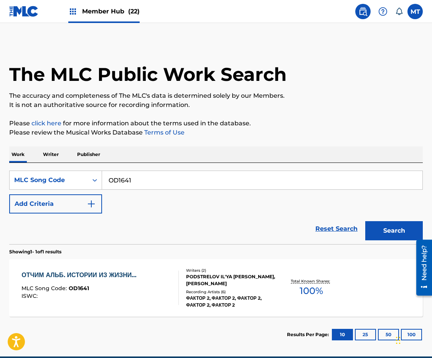
click at [167, 180] on input "OD1641" at bounding box center [262, 180] width 320 height 18
type input "AB9PJY"
click at [365, 221] on button "Search" at bounding box center [394, 230] width 58 height 19
click at [45, 276] on div "МУЖИКИ" at bounding box center [55, 275] width 69 height 9
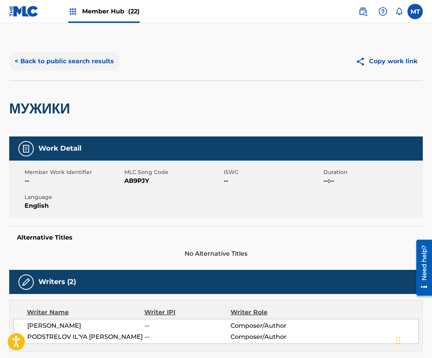
click at [58, 58] on button "< Back to public search results" at bounding box center [64, 61] width 110 height 19
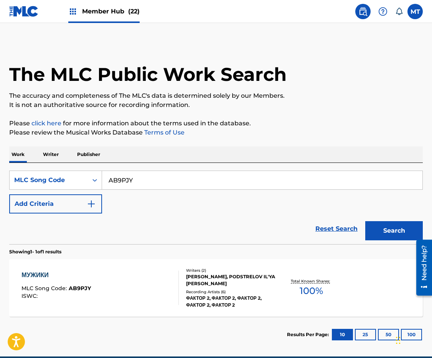
click at [141, 184] on input "AB9PJY" at bounding box center [262, 180] width 320 height 18
type input "AB9OJM"
click at [365, 221] on button "Search" at bounding box center [394, 230] width 58 height 19
click at [62, 270] on div "А Я НЕ СПЛЮ MLC Song Code : AB9OJM ISWC : Writers ( 2 ) PODSTRELOV IL'YA [PERSO…" at bounding box center [216, 288] width 414 height 58
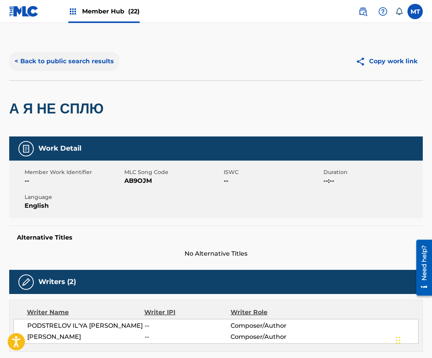
click at [49, 59] on button "< Back to public search results" at bounding box center [64, 61] width 110 height 19
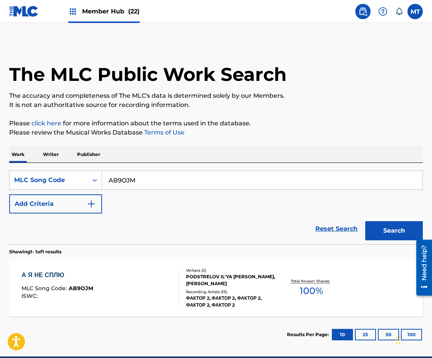
click at [171, 180] on input "AB9OJM" at bounding box center [262, 180] width 320 height 18
type input "AB89AE"
click at [365, 221] on button "Search" at bounding box center [394, 230] width 58 height 19
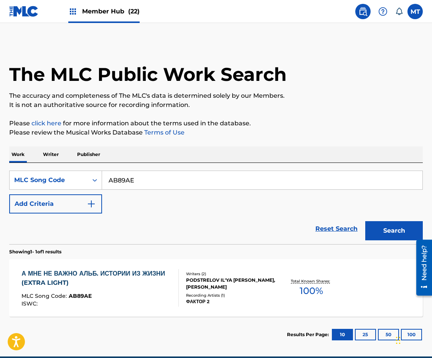
click at [66, 281] on div "А МНЕ НЕ ВАЖНО АЛЬБ. ИСТОРИИ ИЗ ЖИЗНИ (EXTRA LIGHT)" at bounding box center [96, 278] width 151 height 18
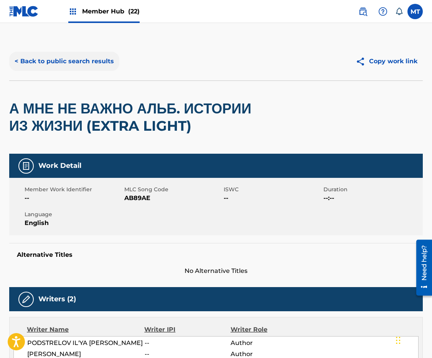
click at [101, 62] on button "< Back to public search results" at bounding box center [64, 61] width 110 height 19
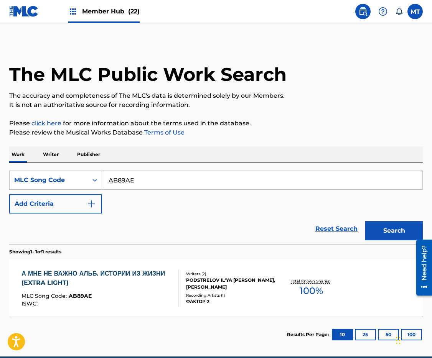
click at [207, 179] on input "AB89AE" at bounding box center [262, 180] width 320 height 18
type input "PF83J9"
click at [365, 221] on button "Search" at bounding box center [394, 230] width 58 height 19
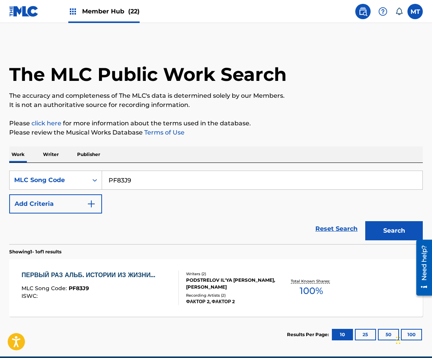
click at [119, 272] on div "ПЕРВЫЙ РАЗ АЛЬБ. ИСТОРИИ ИЗ ЖИЗНИ…" at bounding box center [90, 275] width 138 height 9
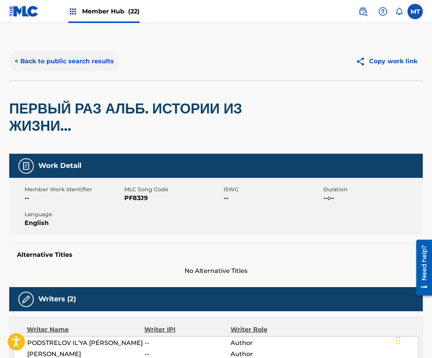
click at [67, 59] on button "< Back to public search results" at bounding box center [64, 61] width 110 height 19
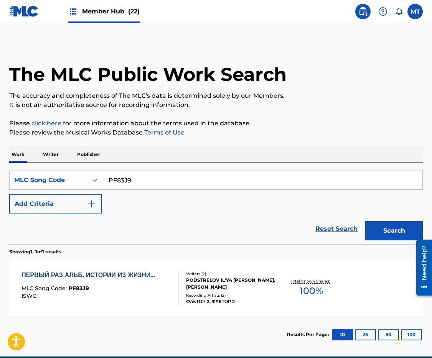
click at [182, 180] on input "PF83J9" at bounding box center [262, 180] width 320 height 18
type input "OD1641"
click at [365, 221] on button "Search" at bounding box center [394, 230] width 58 height 19
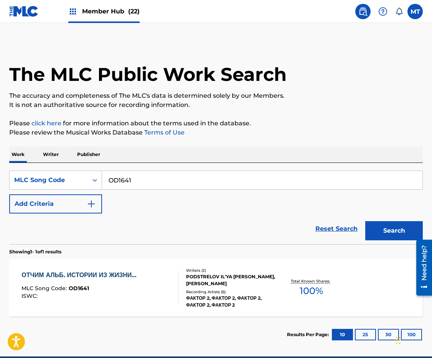
click at [79, 275] on div "ОТЧИМ АЛЬБ. ИСТОРИИ ИЗ ЖИЗНИ…" at bounding box center [80, 275] width 119 height 9
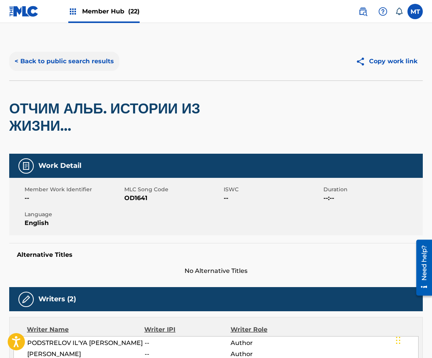
click at [84, 61] on button "< Back to public search results" at bounding box center [64, 61] width 110 height 19
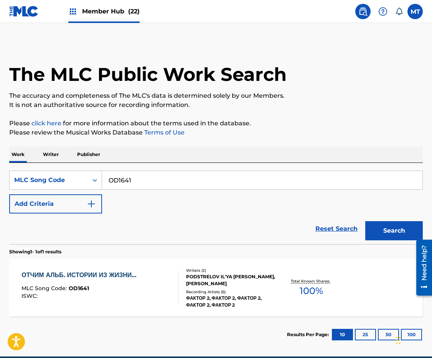
click at [160, 176] on input "OD1641" at bounding box center [262, 180] width 320 height 18
type input "AB9IAB"
click at [365, 221] on button "Search" at bounding box center [394, 230] width 58 height 19
click at [37, 275] on div "ПИСЬМА" at bounding box center [55, 275] width 69 height 9
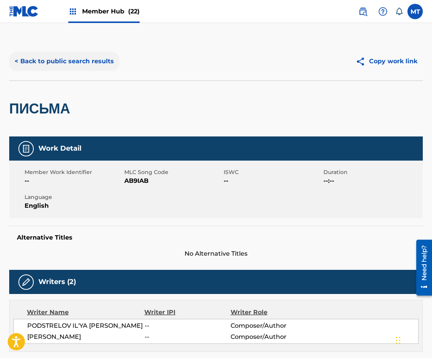
click at [45, 61] on button "< Back to public search results" at bounding box center [64, 61] width 110 height 19
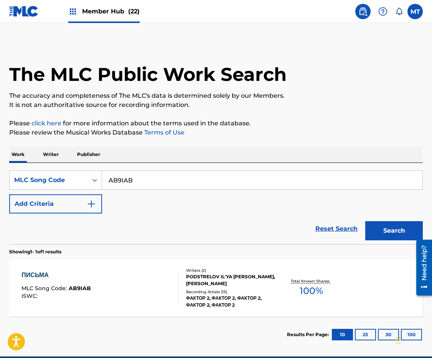
click at [164, 182] on input "AB9IAB" at bounding box center [262, 180] width 320 height 18
type input "AB9BCS"
click at [365, 221] on button "Search" at bounding box center [394, 230] width 58 height 19
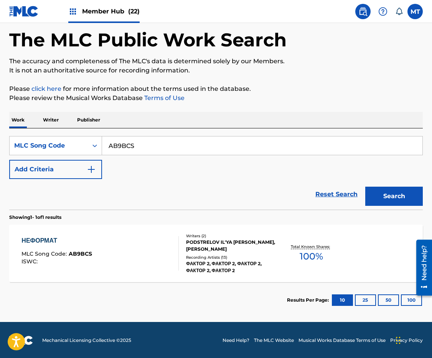
scroll to position [35, 0]
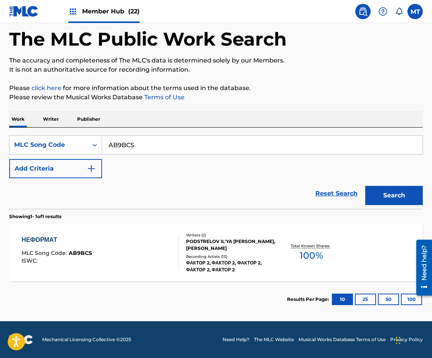
click at [45, 238] on div "НЕФОРМАТ" at bounding box center [56, 240] width 71 height 9
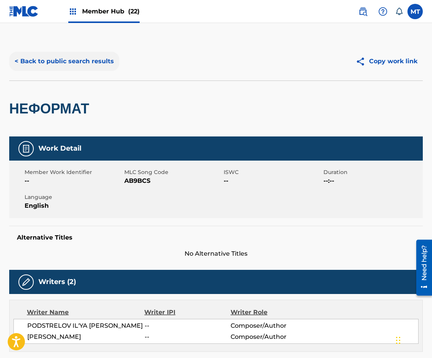
click at [42, 62] on button "< Back to public search results" at bounding box center [64, 61] width 110 height 19
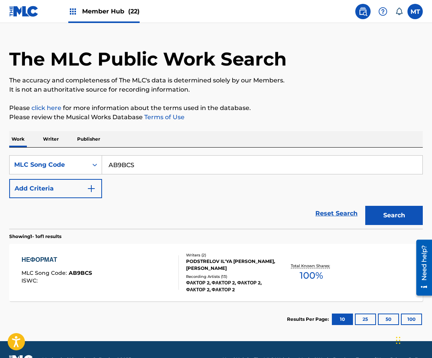
click at [171, 164] on input "AB9BCS" at bounding box center [262, 165] width 320 height 18
type input "SB17P3"
click at [365, 206] on button "Search" at bounding box center [394, 215] width 58 height 19
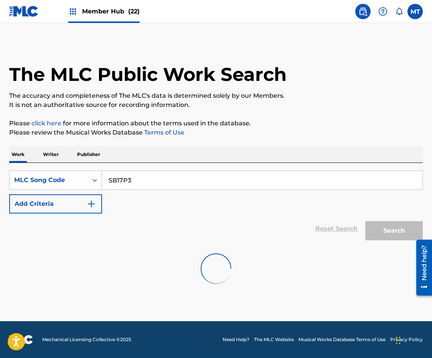
scroll to position [0, 0]
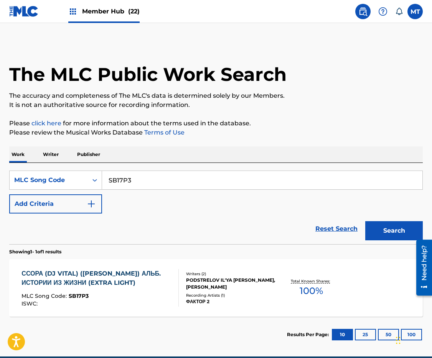
click at [41, 281] on div "ССОРА (DJ VITAL) ([PERSON_NAME]) АЛЬБ. ИСТОРИИ ИЗ ЖИЗНИ (EXTRA LIGHT)" at bounding box center [96, 278] width 151 height 18
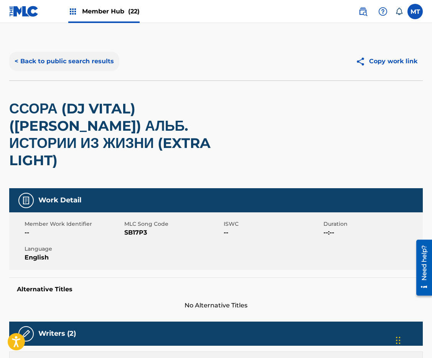
click at [100, 61] on button "< Back to public search results" at bounding box center [64, 61] width 110 height 19
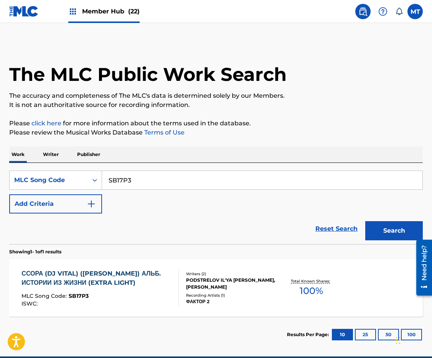
click at [191, 189] on input "SB17P3" at bounding box center [262, 180] width 320 height 18
type input "AB9O30"
click at [365, 221] on button "Search" at bounding box center [394, 230] width 58 height 19
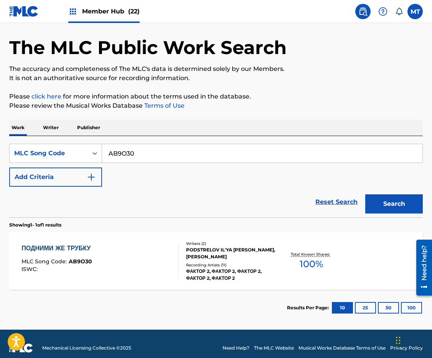
scroll to position [35, 0]
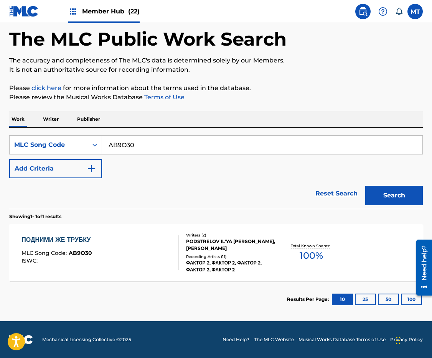
click at [80, 241] on div "ПОДНИМИ ЖЕ ТРУБКУ" at bounding box center [57, 240] width 73 height 9
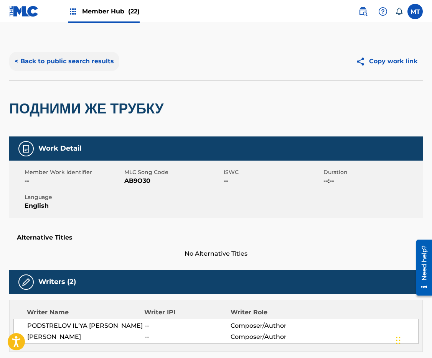
click at [74, 63] on button "< Back to public search results" at bounding box center [64, 61] width 110 height 19
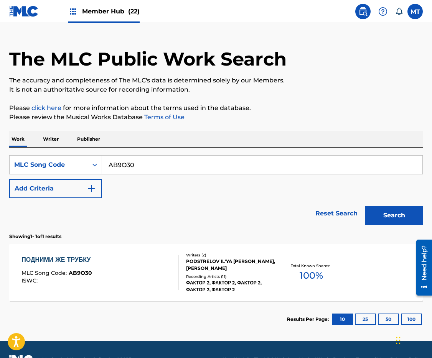
click at [191, 163] on input "AB9O30" at bounding box center [262, 165] width 320 height 18
type input "SB17YB"
click at [365, 206] on button "Search" at bounding box center [394, 215] width 58 height 19
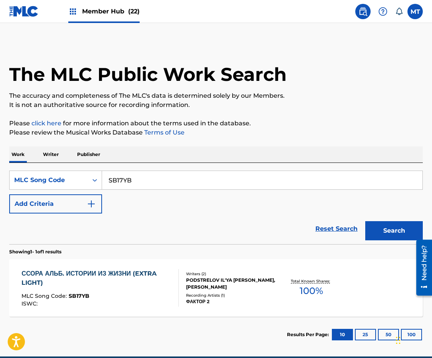
click at [50, 271] on div "ССОРА АЛЬБ. ИСТОРИИ ИЗ ЖИЗНИ (EXTRA LIGHT)" at bounding box center [96, 278] width 151 height 18
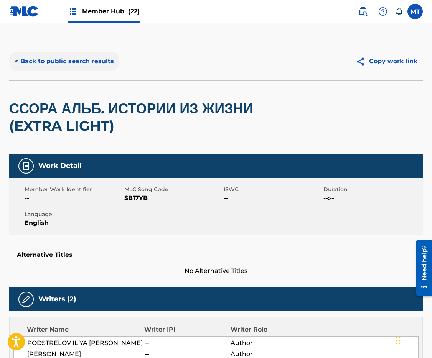
click at [54, 63] on button "< Back to public search results" at bounding box center [64, 61] width 110 height 19
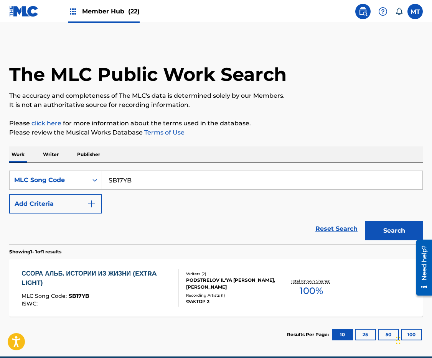
click at [193, 181] on input "SB17YB" at bounding box center [262, 180] width 320 height 18
type input "PF82AZ"
click at [365, 221] on button "Search" at bounding box center [394, 230] width 58 height 19
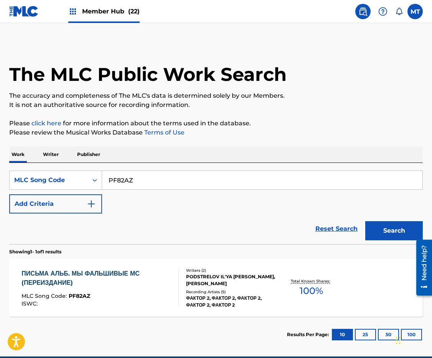
click at [68, 279] on div "ПИСЬМА АЛЬБ. МЫ ФАЛЬШИВЫЕ МС (ПЕРЕИЗДАНИЕ)" at bounding box center [96, 278] width 151 height 18
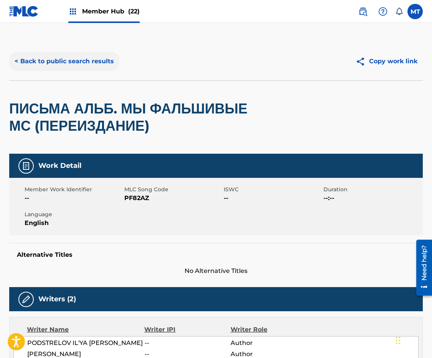
click at [66, 62] on button "< Back to public search results" at bounding box center [64, 61] width 110 height 19
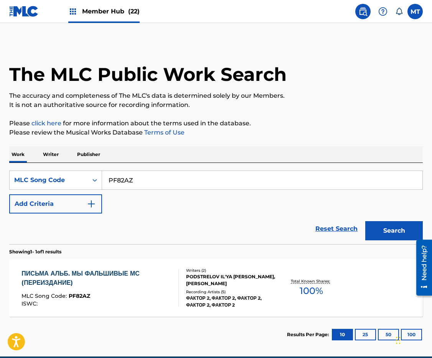
click at [151, 182] on input "PF82AZ" at bounding box center [262, 180] width 320 height 18
type input "OD164R"
click at [365, 221] on button "Search" at bounding box center [394, 230] width 58 height 19
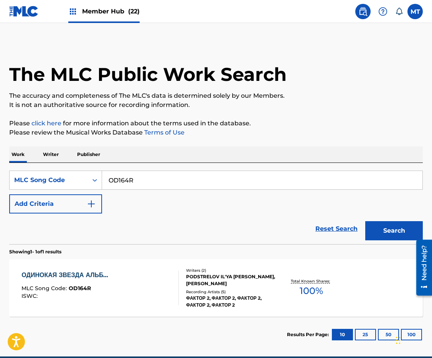
click at [68, 277] on div "ОДИНОКАЯ ЗВЕЗДА АЛЬБ…" at bounding box center [66, 275] width 91 height 9
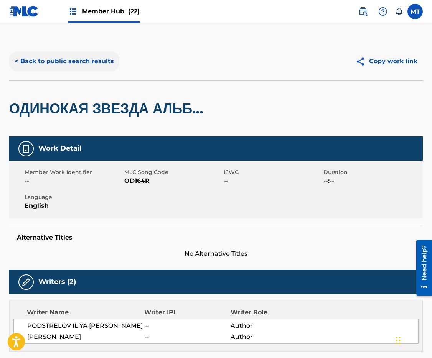
click at [41, 60] on button "< Back to public search results" at bounding box center [64, 61] width 110 height 19
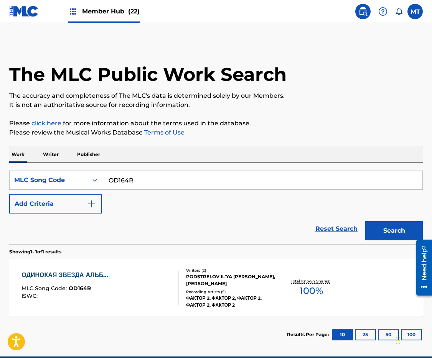
click at [167, 176] on input "OD164R" at bounding box center [262, 180] width 320 height 18
type input "AB9IU9"
click at [365, 221] on button "Search" at bounding box center [394, 230] width 58 height 19
click at [67, 272] on div "ТЫ ПРОСТИ МЕНЯ" at bounding box center [55, 275] width 69 height 9
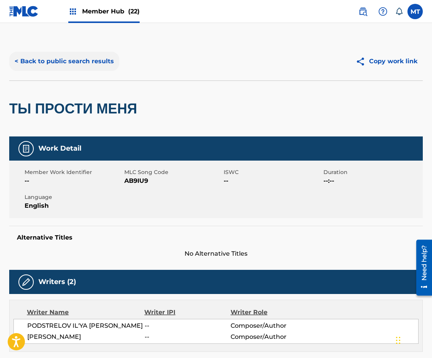
click at [80, 60] on button "< Back to public search results" at bounding box center [64, 61] width 110 height 19
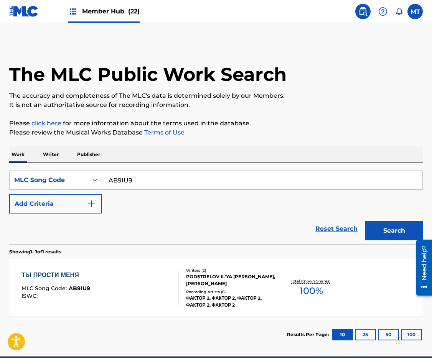
click at [163, 174] on input "AB9IU9" at bounding box center [262, 180] width 320 height 18
type input "AB9QII"
click at [365, 221] on button "Search" at bounding box center [394, 230] width 58 height 19
click at [55, 270] on div "ДЕВОЧКА ЛЮСЯ MLC Song Code : AB9QII ISWC : Writers ( 2 ) PODSTRELOV IL'YA [PERS…" at bounding box center [216, 288] width 414 height 58
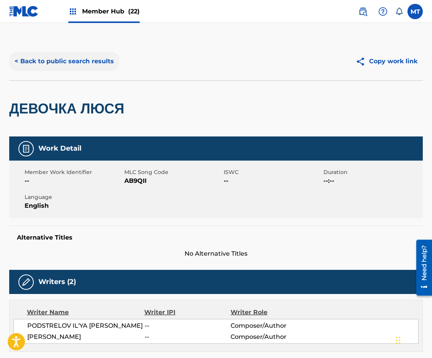
click at [86, 61] on button "< Back to public search results" at bounding box center [64, 61] width 110 height 19
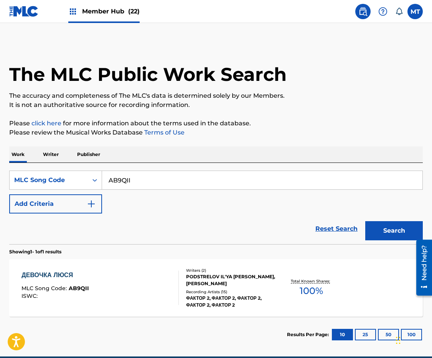
click at [147, 183] on input "AB9QII" at bounding box center [262, 180] width 320 height 18
type input "OD164R"
click at [365, 221] on button "Search" at bounding box center [394, 230] width 58 height 19
click at [96, 281] on div "ОДИНОКАЯ ЗВЕЗДА АЛЬБ… MLC Song Code : OD164R ISWC :" at bounding box center [66, 288] width 91 height 35
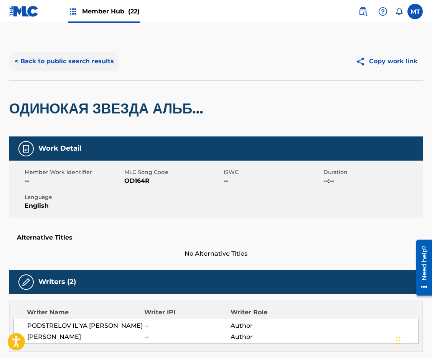
click at [95, 61] on button "< Back to public search results" at bounding box center [64, 61] width 110 height 19
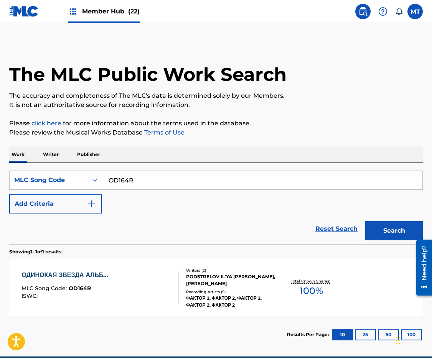
click at [172, 184] on input "OD164R" at bounding box center [262, 180] width 320 height 18
type input "ND5QWD"
click at [365, 221] on button "Search" at bounding box center [394, 230] width 58 height 19
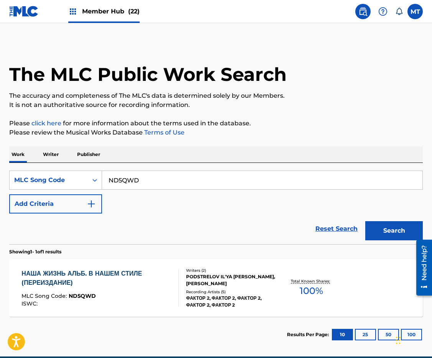
click at [81, 281] on div "НАША ЖИЗНЬ АЛЬБ. В НАШЕМ СТИЛЕ (ПЕРЕИЗДАНИЕ)" at bounding box center [96, 278] width 151 height 18
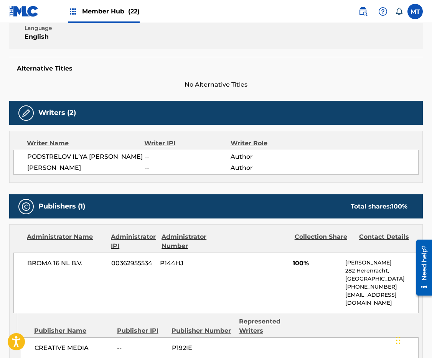
scroll to position [26, 0]
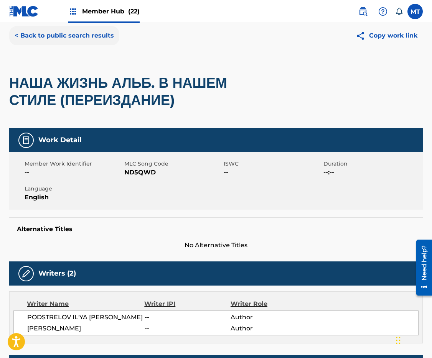
click at [59, 34] on button "< Back to public search results" at bounding box center [64, 35] width 110 height 19
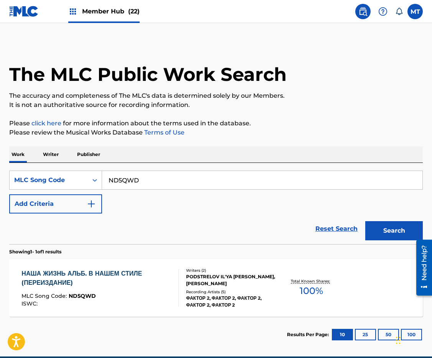
click at [175, 179] on input "ND5QWD" at bounding box center [262, 180] width 320 height 18
type input "ZA1FYR"
click at [365, 221] on button "Search" at bounding box center [394, 230] width 58 height 19
click at [42, 273] on div "ЗДРАВСТВУЙ ДОРОГАЯ МАМА АЛЬБ. ИСТОРИИ ИЗ ЖИЗНИ (EXTRA LIGHT)" at bounding box center [96, 278] width 151 height 18
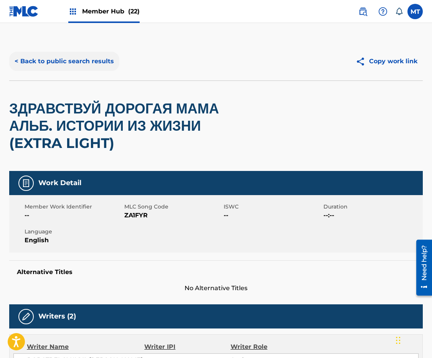
click at [58, 62] on button "< Back to public search results" at bounding box center [64, 61] width 110 height 19
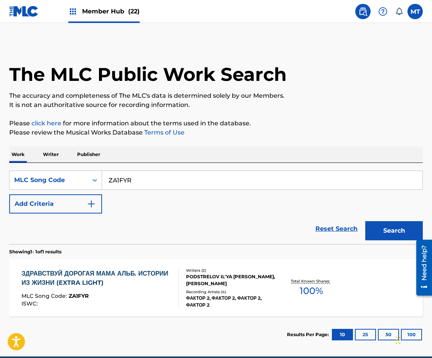
click at [161, 178] on input "ZA1FYR" at bounding box center [262, 180] width 320 height 18
type input "SB2MOC"
click at [365, 221] on button "Search" at bounding box center [394, 230] width 58 height 19
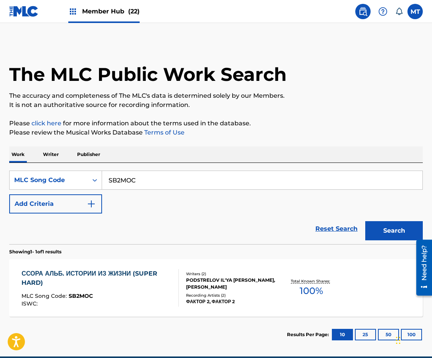
click at [17, 278] on div "ССОРА АЛЬБ. ИСТОРИИ ИЗ ЖИЗНИ (SUPER HARD) MLC Song Code : SB2MOC ISWC : Writers…" at bounding box center [216, 288] width 414 height 58
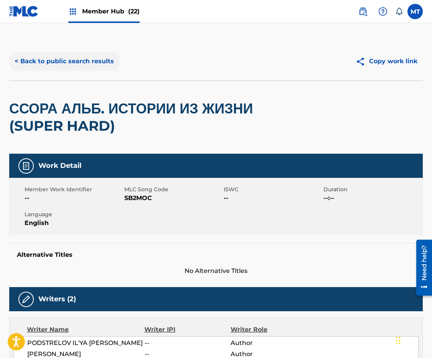
click at [61, 62] on button "< Back to public search results" at bounding box center [64, 61] width 110 height 19
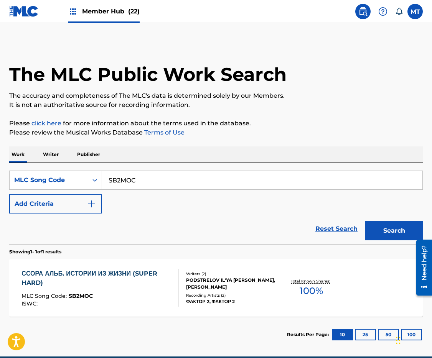
click at [152, 183] on input "SB2MOC" at bounding box center [262, 180] width 320 height 18
type input "AB9AEZ"
click at [365, 221] on button "Search" at bounding box center [394, 230] width 58 height 19
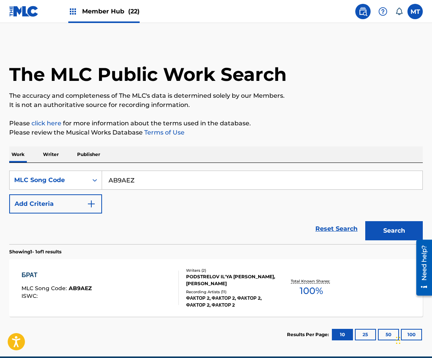
click at [43, 280] on div "БРАТ MLC Song Code : AB9AEZ ISWC :" at bounding box center [56, 288] width 70 height 35
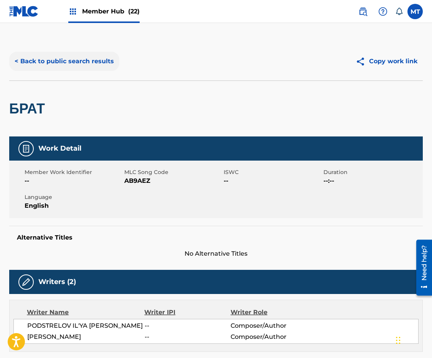
click at [57, 64] on button "< Back to public search results" at bounding box center [64, 61] width 110 height 19
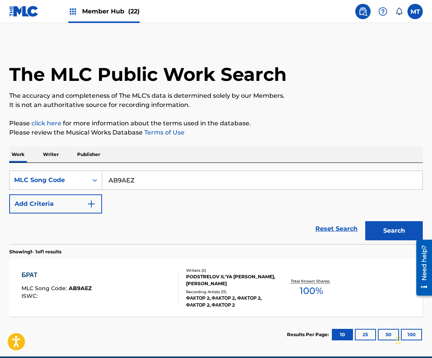
click at [144, 177] on input "AB9AEZ" at bounding box center [262, 180] width 320 height 18
type input "BC0IRP"
click at [365, 221] on button "Search" at bounding box center [394, 230] width 58 height 19
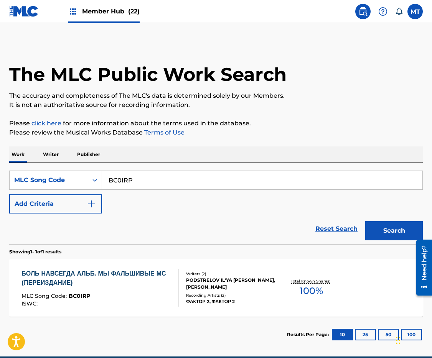
click at [96, 273] on div "БОЛЬ НАВСЕГДА АЛЬБ. МЫ ФАЛЬШИВЫЕ МС (ПЕРЕИЗДАНИЕ)" at bounding box center [96, 278] width 151 height 18
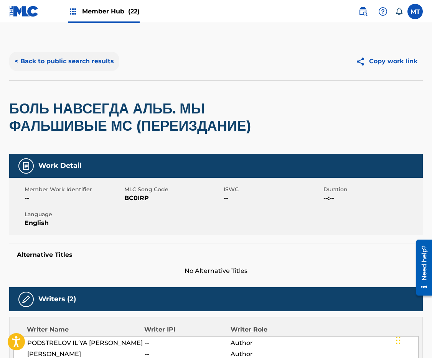
click at [92, 69] on button "< Back to public search results" at bounding box center [64, 61] width 110 height 19
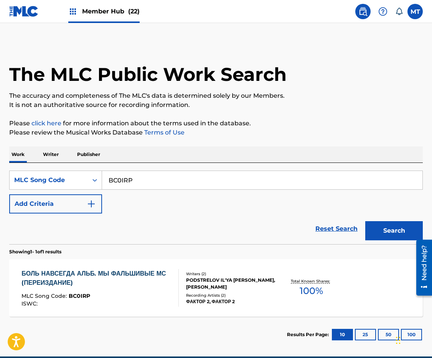
click at [125, 175] on input "BC0IRP" at bounding box center [262, 180] width 320 height 18
type input "AB9IAB"
click at [365, 221] on button "Search" at bounding box center [394, 230] width 58 height 19
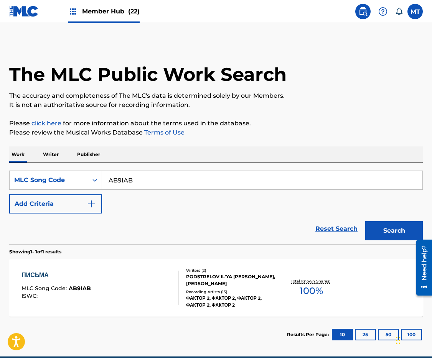
click at [43, 281] on div "ПИСЬМА MLC Song Code : AB9IAB ISWC :" at bounding box center [55, 288] width 69 height 35
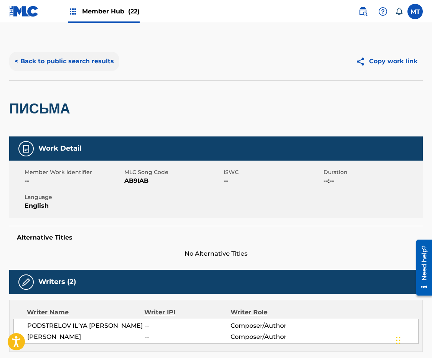
click at [43, 62] on button "< Back to public search results" at bounding box center [64, 61] width 110 height 19
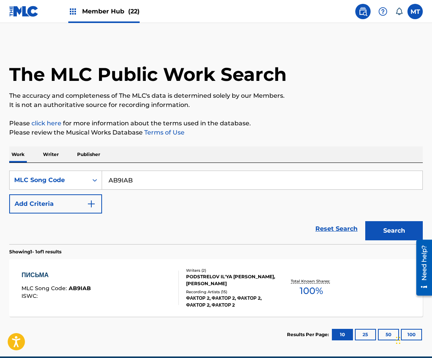
click at [180, 182] on input "AB9IAB" at bounding box center [262, 180] width 320 height 18
type input "BC0ION"
click at [365, 221] on button "Search" at bounding box center [394, 230] width 58 height 19
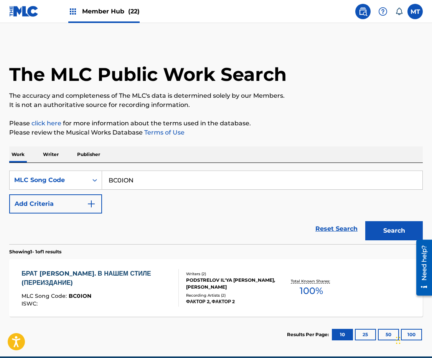
click at [50, 284] on div "БРАТ [PERSON_NAME]. В НАШЕМ СТИЛЕ (ПЕРЕИЗДАНИЕ)" at bounding box center [96, 278] width 151 height 18
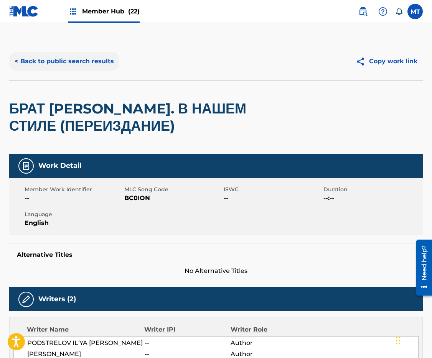
click at [73, 61] on button "< Back to public search results" at bounding box center [64, 61] width 110 height 19
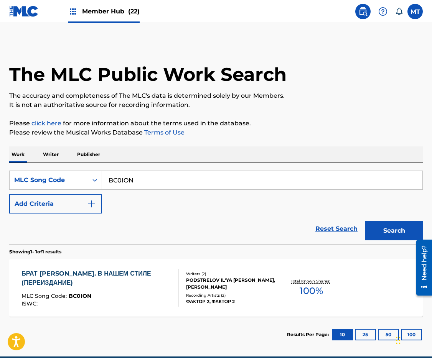
click at [188, 182] on input "BC0ION" at bounding box center [262, 180] width 320 height 18
type input "AB9OJM"
click at [365, 221] on button "Search" at bounding box center [394, 230] width 58 height 19
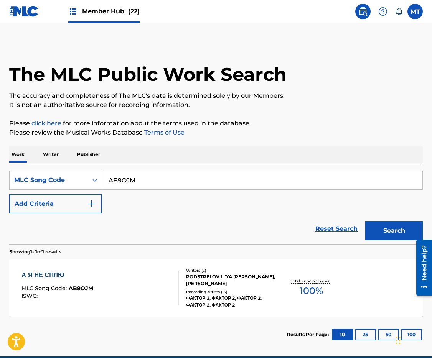
click at [62, 277] on div "А Я НЕ СПЛЮ" at bounding box center [57, 275] width 72 height 9
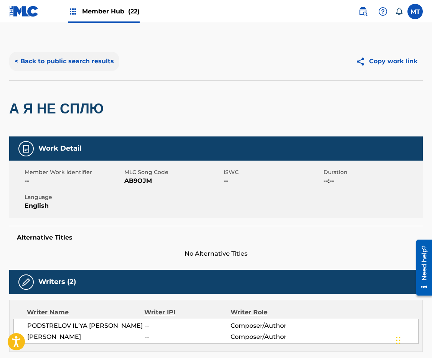
click at [81, 59] on button "< Back to public search results" at bounding box center [64, 61] width 110 height 19
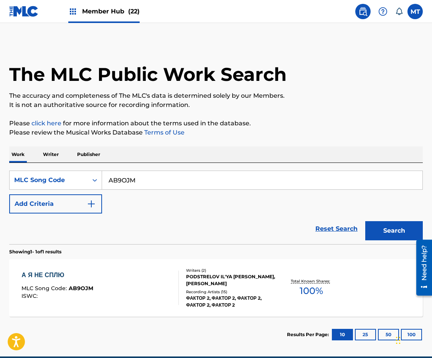
click at [149, 175] on input "AB9OJM" at bounding box center [262, 180] width 320 height 18
type input "BC0IRP"
click at [365, 221] on button "Search" at bounding box center [394, 230] width 58 height 19
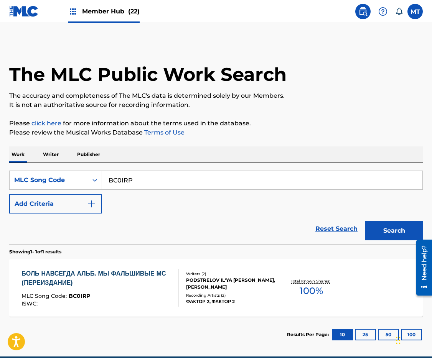
click at [66, 274] on div "БОЛЬ НАВСЕГДА АЛЬБ. МЫ ФАЛЬШИВЫЕ МС (ПЕРЕИЗДАНИЕ)" at bounding box center [96, 278] width 151 height 18
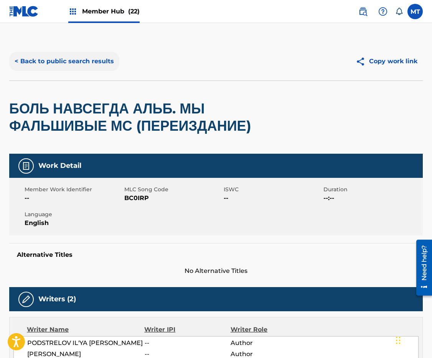
click at [63, 60] on button "< Back to public search results" at bounding box center [64, 61] width 110 height 19
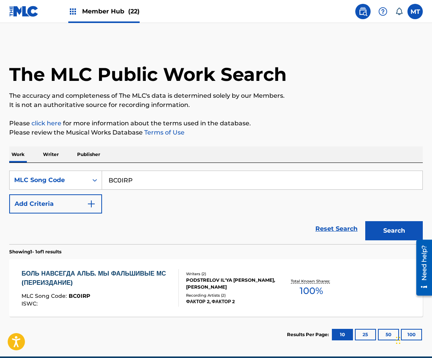
click at [157, 183] on input "BC0IRP" at bounding box center [262, 180] width 320 height 18
type input "OD1641"
click at [365, 221] on button "Search" at bounding box center [394, 230] width 58 height 19
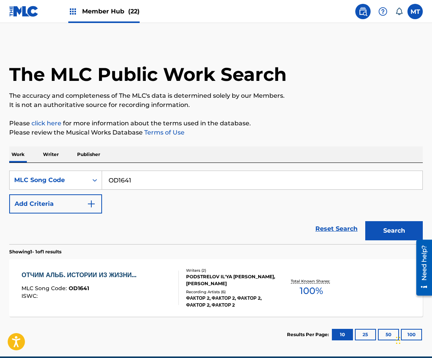
click at [56, 272] on div "ОТЧИМ АЛЬБ. ИСТОРИИ ИЗ ЖИЗНИ…" at bounding box center [80, 275] width 119 height 9
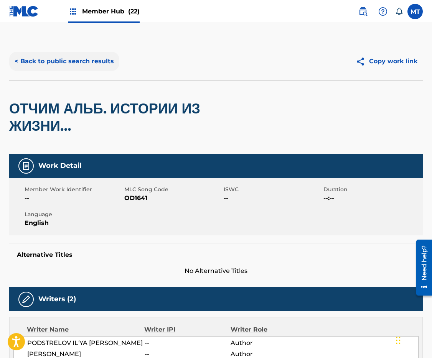
click at [66, 56] on button "< Back to public search results" at bounding box center [64, 61] width 110 height 19
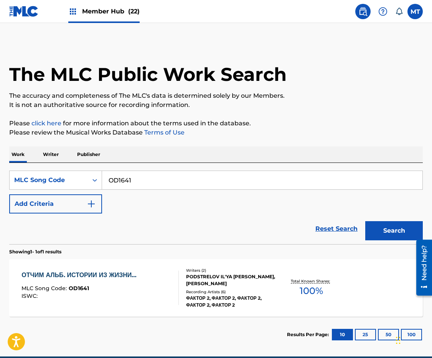
click at [149, 188] on input "OD1641" at bounding box center [262, 180] width 320 height 18
type input "AB83CP"
click at [365, 221] on button "Search" at bounding box center [394, 230] width 58 height 19
click at [68, 273] on div "А МНЕ НЕ ВАЖНО" at bounding box center [56, 275] width 70 height 9
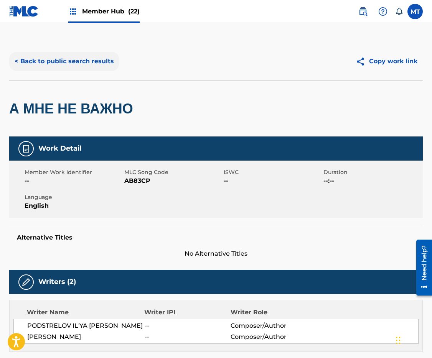
click at [62, 53] on button "< Back to public search results" at bounding box center [64, 61] width 110 height 19
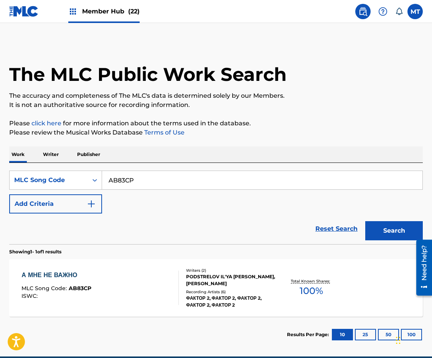
click at [143, 178] on input "AB83CP" at bounding box center [262, 180] width 320 height 18
click at [143, 177] on input "AB83CP" at bounding box center [262, 180] width 320 height 18
type input "ZA1FYR"
click at [365, 221] on button "Search" at bounding box center [394, 230] width 58 height 19
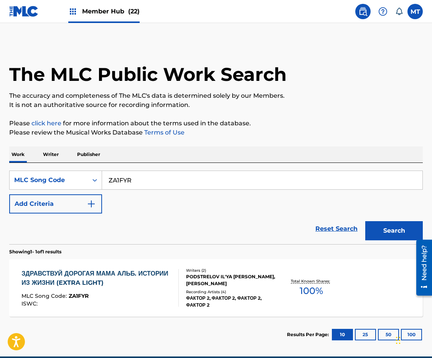
click at [67, 275] on div "ЗДРАВСТВУЙ ДОРОГАЯ МАМА АЛЬБ. ИСТОРИИ ИЗ ЖИЗНИ (EXTRA LIGHT)" at bounding box center [96, 278] width 151 height 18
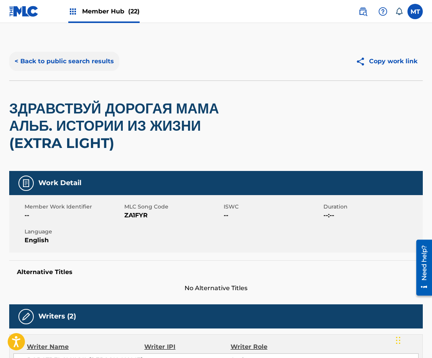
click at [54, 63] on button "< Back to public search results" at bounding box center [64, 61] width 110 height 19
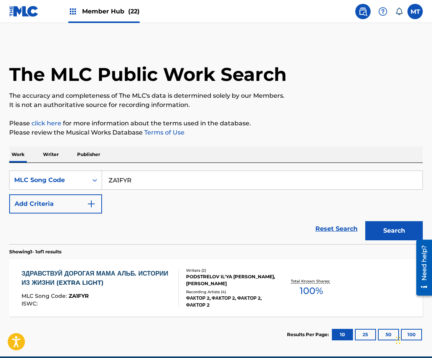
click at [171, 184] on input "ZA1FYR" at bounding box center [262, 180] width 320 height 18
type input "AB9O30"
click at [365, 221] on button "Search" at bounding box center [394, 230] width 58 height 19
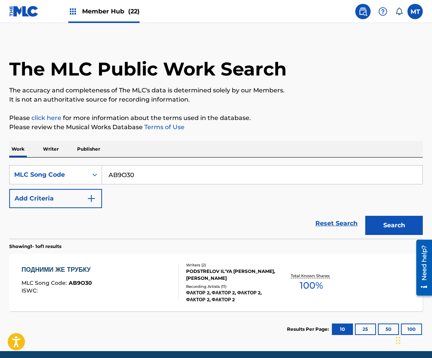
scroll to position [35, 0]
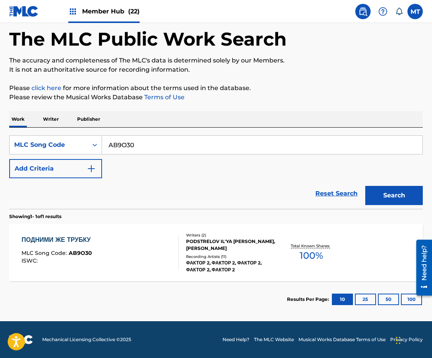
click at [63, 239] on div "ПОДНИМИ ЖЕ ТРУБКУ" at bounding box center [57, 240] width 73 height 9
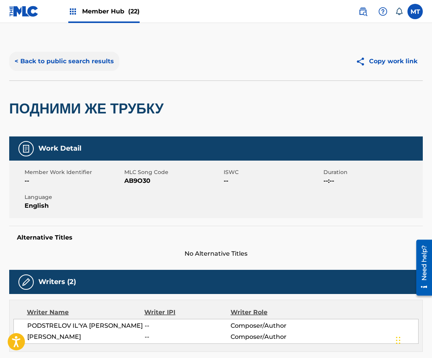
click at [67, 63] on button "< Back to public search results" at bounding box center [64, 61] width 110 height 19
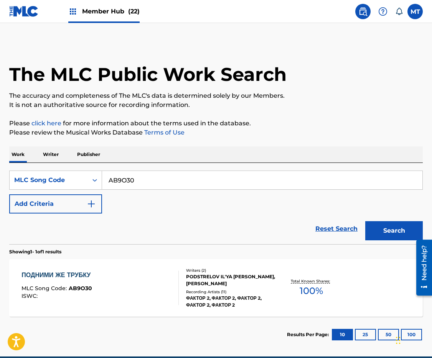
scroll to position [15, 0]
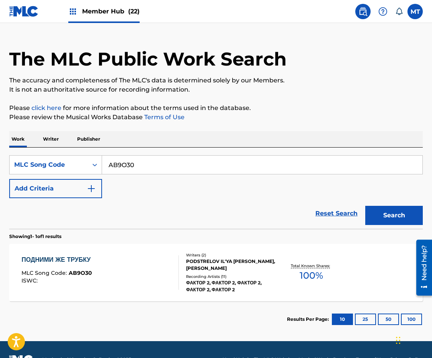
click at [145, 164] on input "AB9O30" at bounding box center [262, 165] width 320 height 18
type input "AB9N25"
click at [365, 206] on button "Search" at bounding box center [394, 215] width 58 height 19
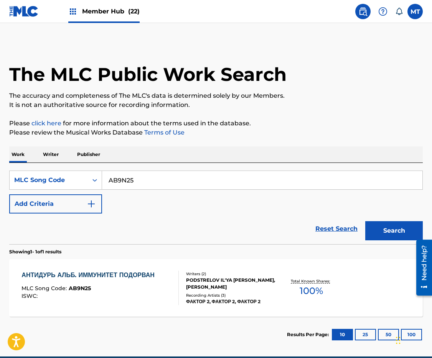
click at [57, 277] on div "АНТИДУРЬ АЛЬБ. ИММУНИТЕТ ПОДОРВАН" at bounding box center [89, 275] width 137 height 9
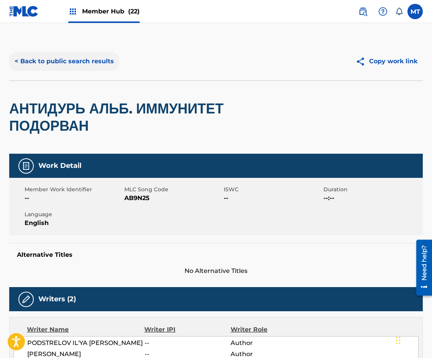
click at [92, 58] on button "< Back to public search results" at bounding box center [64, 61] width 110 height 19
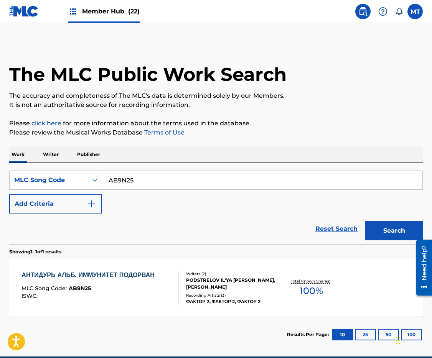
click at [177, 178] on input "AB9N25" at bounding box center [262, 180] width 320 height 18
type input "OD164R"
click at [365, 221] on button "Search" at bounding box center [394, 230] width 58 height 19
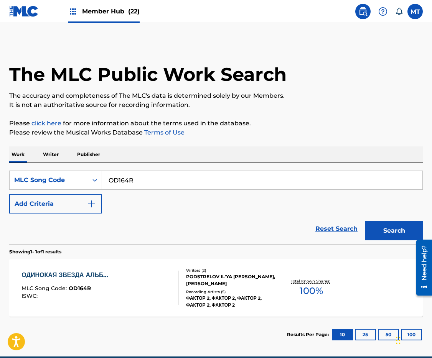
click at [74, 278] on div "ОДИНОКАЯ ЗВЕЗДА АЛЬБ…" at bounding box center [66, 275] width 91 height 9
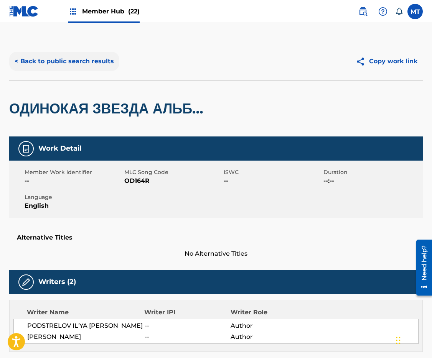
click at [82, 61] on button "< Back to public search results" at bounding box center [64, 61] width 110 height 19
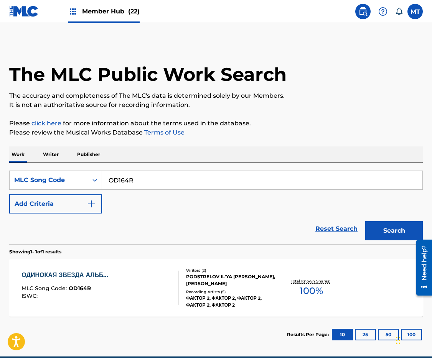
click at [161, 179] on input "OD164R" at bounding box center [262, 180] width 320 height 18
type input "AB9HQJ"
click at [365, 221] on button "Search" at bounding box center [394, 230] width 58 height 19
click at [45, 276] on div "НЕ ИЗМЕНЯЙ МНЕ" at bounding box center [56, 275] width 71 height 9
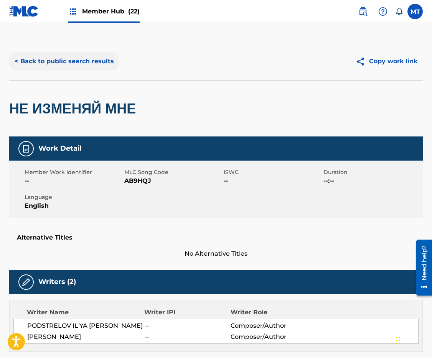
click at [69, 63] on button "< Back to public search results" at bounding box center [64, 61] width 110 height 19
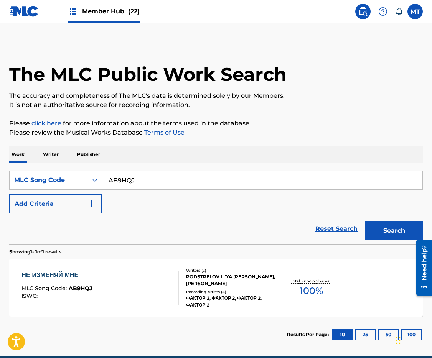
click at [169, 187] on input "AB9HQJ" at bounding box center [262, 180] width 320 height 18
type input "AB9AEZ"
click at [365, 221] on button "Search" at bounding box center [394, 230] width 58 height 19
click at [42, 274] on div "БРАТ" at bounding box center [56, 275] width 70 height 9
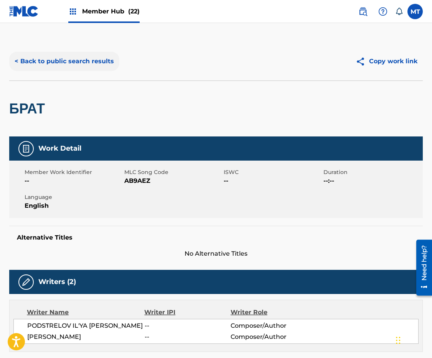
click at [47, 60] on button "< Back to public search results" at bounding box center [64, 61] width 110 height 19
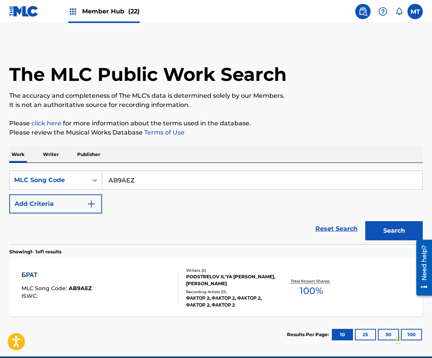
click at [155, 182] on input "AB9AEZ" at bounding box center [262, 180] width 320 height 18
type input "066OPC"
click at [365, 221] on button "Search" at bounding box center [394, 230] width 58 height 19
click at [70, 273] on div "КРАСАВИЦА" at bounding box center [56, 275] width 70 height 9
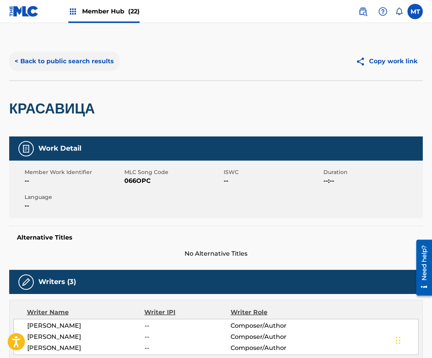
click at [96, 61] on button "< Back to public search results" at bounding box center [64, 61] width 110 height 19
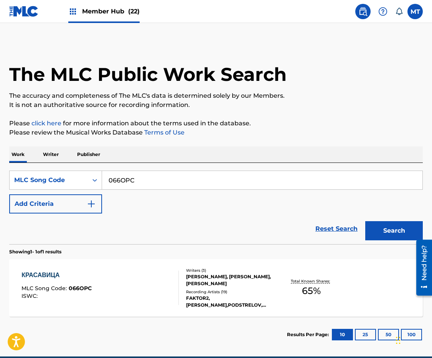
click at [167, 181] on input "066OPC" at bounding box center [262, 180] width 320 height 18
type input "2E581E"
click at [365, 221] on button "Search" at bounding box center [394, 230] width 58 height 19
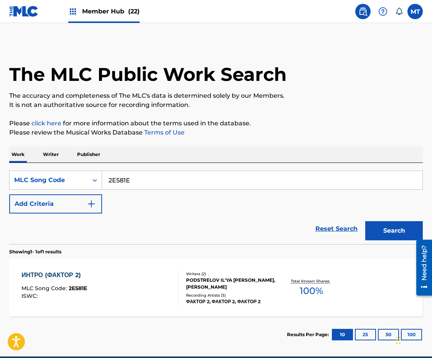
click at [65, 274] on div "ИНТРО (ФАКТОР 2)" at bounding box center [54, 275] width 66 height 9
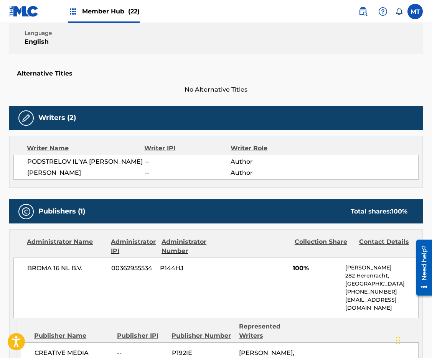
scroll to position [2, 0]
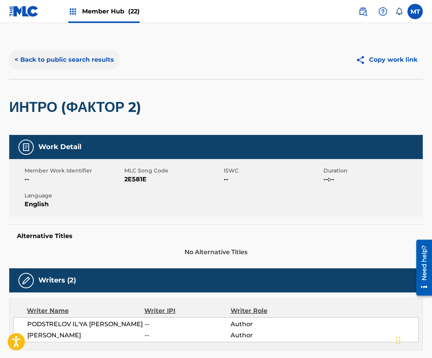
click at [54, 60] on button "< Back to public search results" at bounding box center [64, 59] width 110 height 19
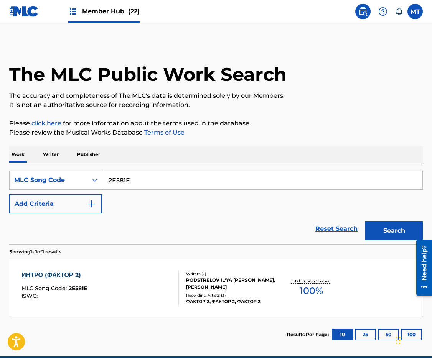
click at [167, 183] on input "2E581E" at bounding box center [262, 180] width 320 height 18
type input "2E581G"
click at [365, 221] on button "Search" at bounding box center [394, 230] width 58 height 19
click at [50, 279] on div "ИНТРО2" at bounding box center [54, 275] width 66 height 9
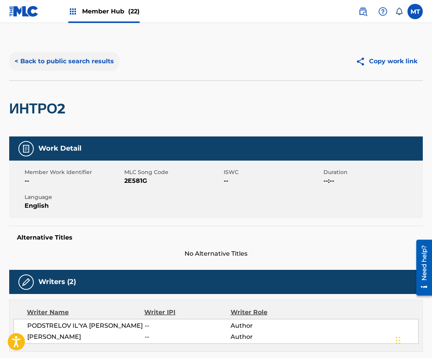
click at [58, 59] on button "< Back to public search results" at bounding box center [64, 61] width 110 height 19
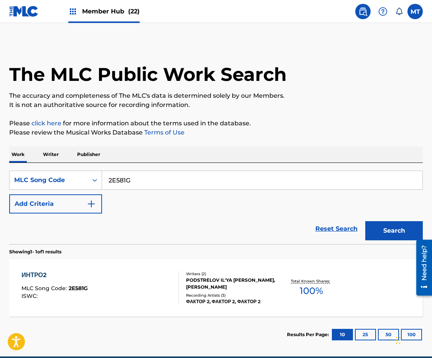
click at [154, 183] on input "2E581G" at bounding box center [262, 180] width 320 height 18
type input "7E4S7I"
click at [365, 221] on button "Search" at bounding box center [394, 230] width 58 height 19
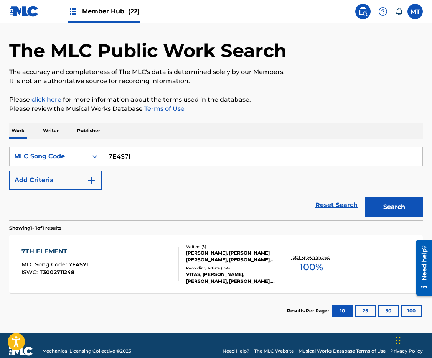
scroll to position [35, 0]
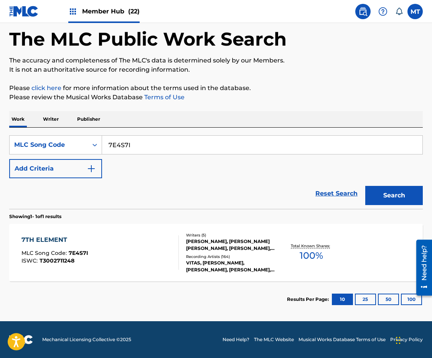
click at [48, 246] on div "7TH ELEMENT MLC Song Code : 7E4S7I ISWC : T3002711248" at bounding box center [54, 253] width 67 height 35
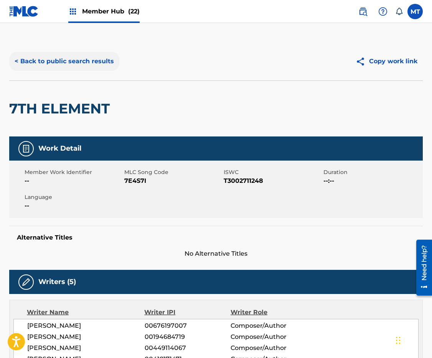
click at [92, 62] on button "< Back to public search results" at bounding box center [64, 61] width 110 height 19
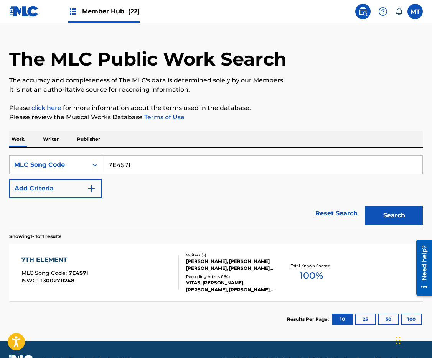
click at [194, 169] on input "7E4S7I" at bounding box center [262, 165] width 320 height 18
type input "AB82AQ"
click at [365, 206] on button "Search" at bounding box center [394, 215] width 58 height 19
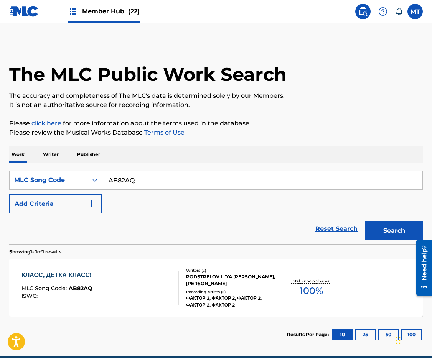
click at [81, 276] on div "КЛАСС, ДЕТКА КЛАСС!" at bounding box center [58, 275] width 74 height 9
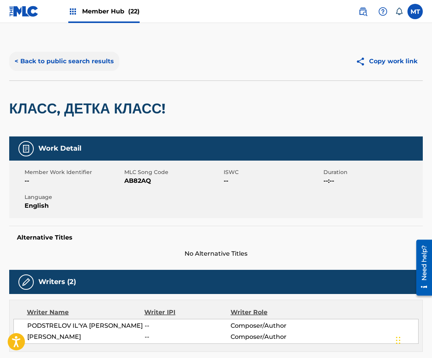
click at [42, 62] on button "< Back to public search results" at bounding box center [64, 61] width 110 height 19
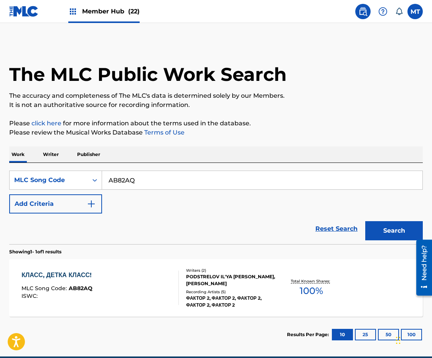
click at [129, 178] on input "AB82AQ" at bounding box center [262, 180] width 320 height 18
type input "AB82W1"
click at [365, 221] on button "Search" at bounding box center [394, 230] width 58 height 19
click at [54, 282] on div "ТВОЙ MLC Song Code : AB82W1 ISWC :" at bounding box center [56, 288] width 70 height 35
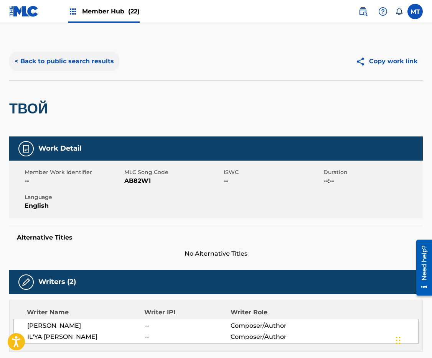
click at [59, 64] on button "< Back to public search results" at bounding box center [64, 61] width 110 height 19
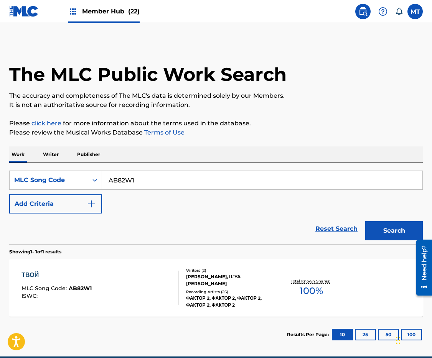
click at [151, 183] on input "AB82W1" at bounding box center [262, 180] width 320 height 18
type input "AB832O"
click at [365, 221] on button "Search" at bounding box center [394, 230] width 58 height 19
click at [58, 276] on div "НУ ТАК ИДИ ЖЕ СЮДА" at bounding box center [58, 275] width 74 height 9
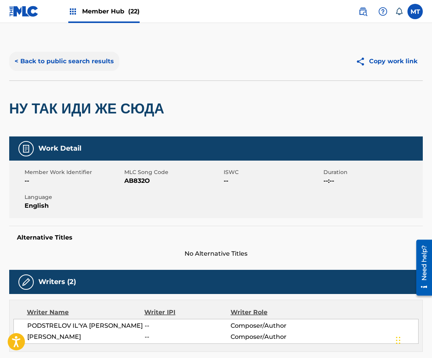
click at [73, 64] on button "< Back to public search results" at bounding box center [64, 61] width 110 height 19
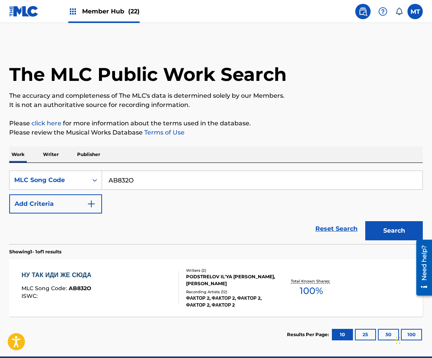
click at [157, 183] on input "AB832O" at bounding box center [262, 180] width 320 height 18
type input "AB83H0"
click at [365, 221] on button "Search" at bounding box center [394, 230] width 58 height 19
click at [67, 272] on div "ЗАБЕРИ МЕНЯ" at bounding box center [56, 275] width 70 height 9
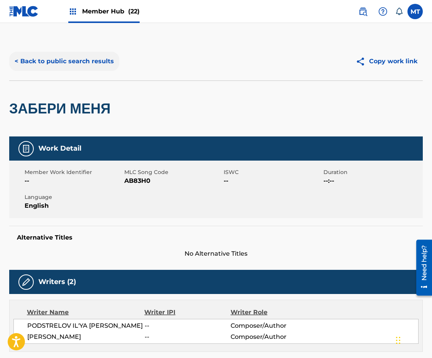
click at [61, 59] on button "< Back to public search results" at bounding box center [64, 61] width 110 height 19
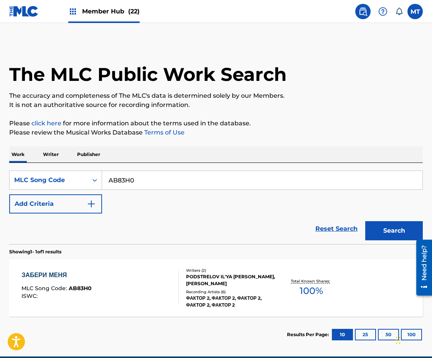
click at [167, 178] on input "AB83H0" at bounding box center [262, 180] width 320 height 18
type input "AB9A1C"
click at [365, 221] on button "Search" at bounding box center [394, 230] width 58 height 19
click at [44, 275] on div "ТЫ НАПОМИНАЕШЬ МНЕ" at bounding box center [62, 275] width 82 height 9
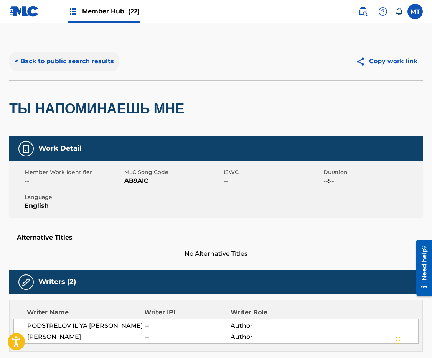
click at [59, 61] on button "< Back to public search results" at bounding box center [64, 61] width 110 height 19
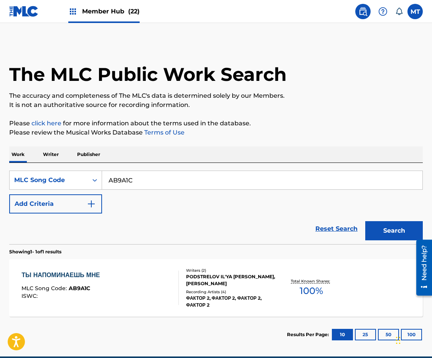
click at [172, 185] on input "AB9A1C" at bounding box center [262, 180] width 320 height 18
type input "AB9A4W"
click at [365, 221] on button "Search" at bounding box center [394, 230] width 58 height 19
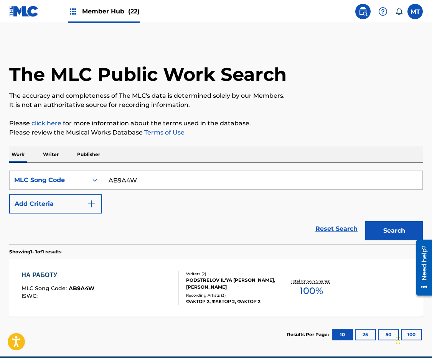
click at [48, 271] on div "НА РАБОТУ" at bounding box center [57, 275] width 73 height 9
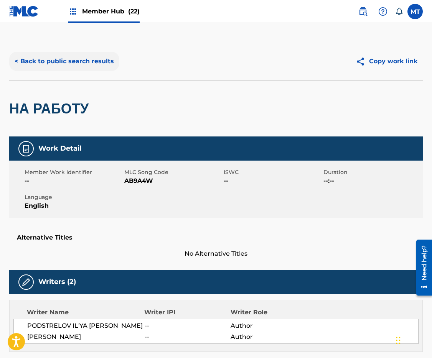
click at [92, 64] on button "< Back to public search results" at bounding box center [64, 61] width 110 height 19
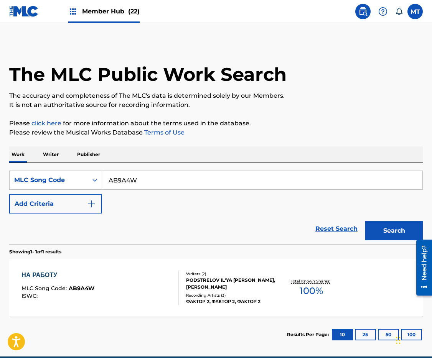
click at [179, 177] on input "AB9A4W" at bounding box center [262, 180] width 320 height 18
type input "AB9AQA"
click at [365, 221] on button "Search" at bounding box center [394, 230] width 58 height 19
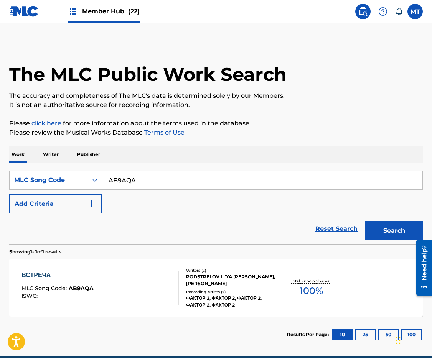
click at [41, 276] on div "ВСТРЕЧА" at bounding box center [57, 275] width 72 height 9
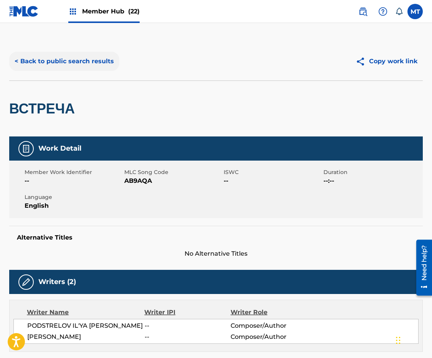
click at [81, 64] on button "< Back to public search results" at bounding box center [64, 61] width 110 height 19
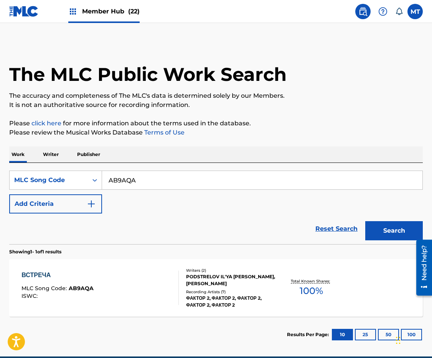
click at [172, 177] on input "AB9AQA" at bounding box center [262, 180] width 320 height 18
type input "AB9BHH"
click at [365, 221] on button "Search" at bounding box center [394, 230] width 58 height 19
click at [38, 275] on div "ХОЧУ НА ТВ" at bounding box center [57, 275] width 72 height 9
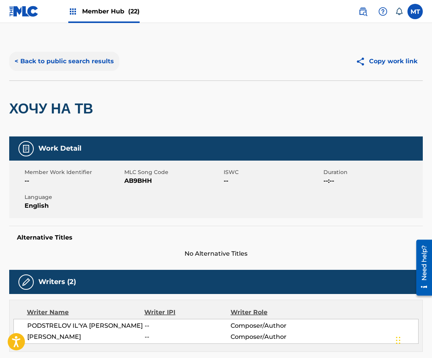
click at [73, 64] on button "< Back to public search results" at bounding box center [64, 61] width 110 height 19
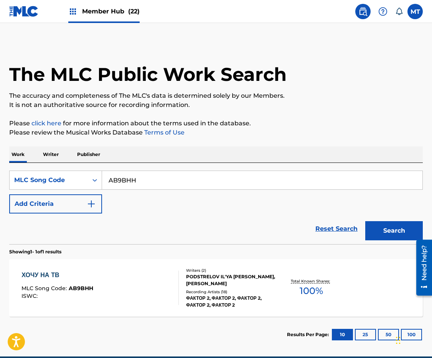
click at [187, 182] on input "AB9BHH" at bounding box center [262, 180] width 320 height 18
type input "AB9G90"
click at [365, 221] on button "Search" at bounding box center [394, 230] width 58 height 19
click at [42, 269] on div "ДАМА MLC Song Code : AB9G90 ISWC : Writers ( 2 ) [PERSON_NAME], [PERSON_NAME] I…" at bounding box center [216, 288] width 414 height 58
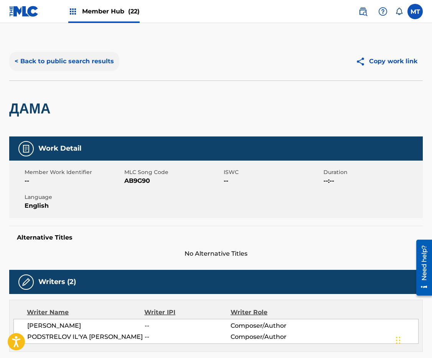
click at [66, 61] on button "< Back to public search results" at bounding box center [64, 61] width 110 height 19
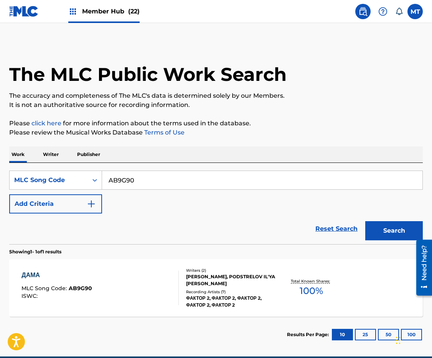
click at [177, 182] on input "AB9G90" at bounding box center [262, 180] width 320 height 18
click at [178, 182] on input "AB9G90" at bounding box center [262, 180] width 320 height 18
type input "AB9HKE"
click at [365, 221] on button "Search" at bounding box center [394, 230] width 58 height 19
click at [48, 270] on div "В НАШЕМ СТИЛЕ MLC Song Code : AB9HKE ISWC : Writers ( 2 ) PODSTRELOV IL'YA [PER…" at bounding box center [216, 288] width 414 height 58
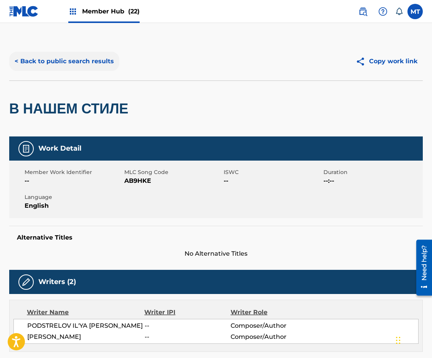
click at [90, 66] on button "< Back to public search results" at bounding box center [64, 61] width 110 height 19
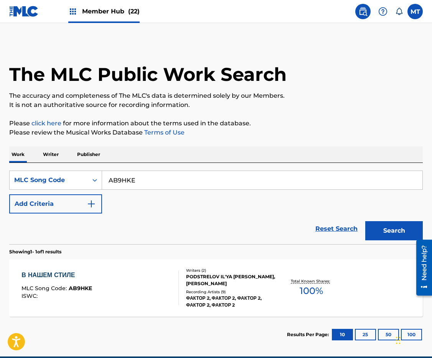
click at [169, 184] on input "AB9HKE" at bounding box center [262, 180] width 320 height 18
type input "AB9HU2"
click at [365, 221] on button "Search" at bounding box center [394, 230] width 58 height 19
click at [72, 269] on div "КРАСАВИЦА MLC Song Code : AB9HU2 ISWC : Writers ( 2 ) PODSTRELOV IL'YA [PERSON_…" at bounding box center [216, 288] width 414 height 58
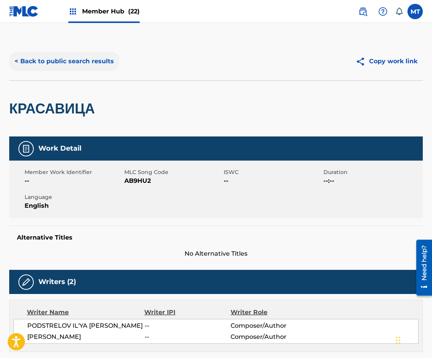
click at [84, 61] on button "< Back to public search results" at bounding box center [64, 61] width 110 height 19
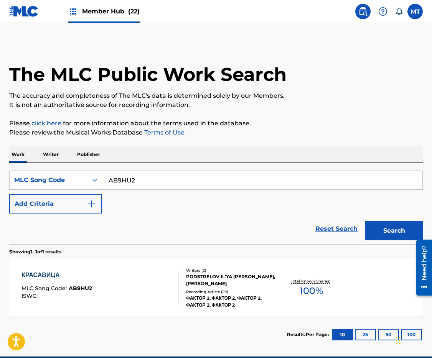
click at [187, 178] on input "AB9HU2" at bounding box center [262, 180] width 320 height 18
type input "AB9IAQ"
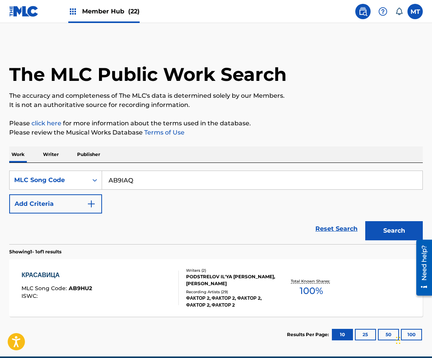
click at [365, 221] on button "Search" at bounding box center [394, 230] width 58 height 19
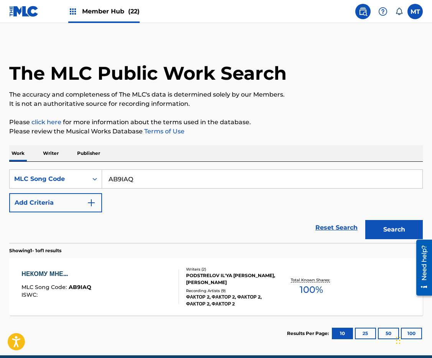
scroll to position [2, 0]
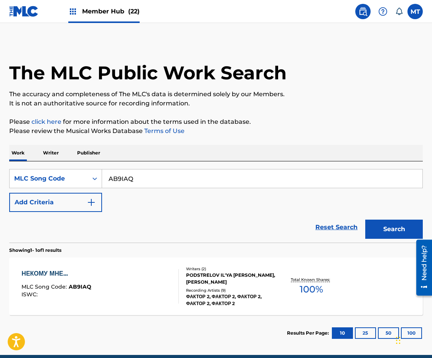
click at [37, 274] on div "НЕКОМУ МНЕ..." at bounding box center [56, 273] width 70 height 9
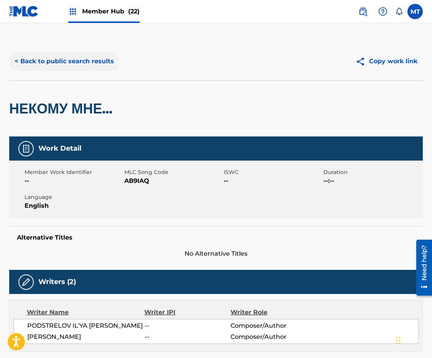
click at [72, 57] on button "< Back to public search results" at bounding box center [64, 61] width 110 height 19
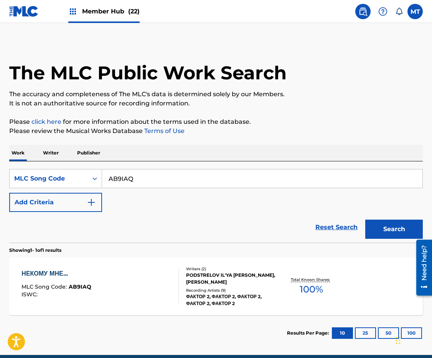
click at [157, 177] on input "AB9IAQ" at bounding box center [262, 179] width 320 height 18
type input "AB9IO5"
click at [365, 220] on button "Search" at bounding box center [394, 229] width 58 height 19
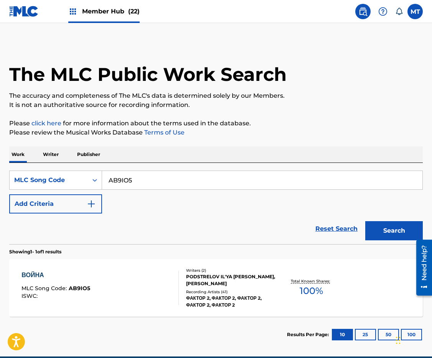
click at [48, 283] on div "ВОЙНА MLC Song Code : AB9IO5 ISWC :" at bounding box center [55, 288] width 69 height 35
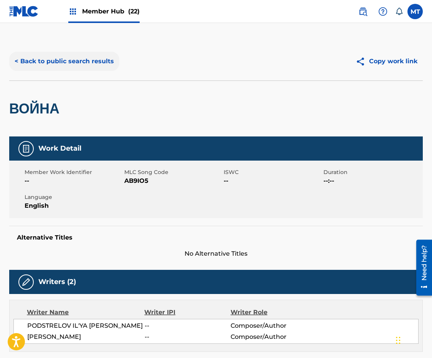
click at [66, 63] on button "< Back to public search results" at bounding box center [64, 61] width 110 height 19
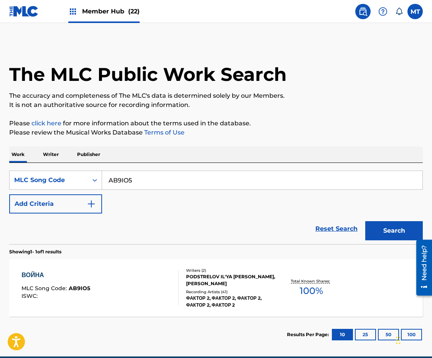
click at [167, 183] on input "AB9IO5" at bounding box center [262, 180] width 320 height 18
type input "DB1I7G"
click at [365, 221] on button "Search" at bounding box center [394, 230] width 58 height 19
click at [43, 279] on div "DREAMS" at bounding box center [55, 275] width 68 height 9
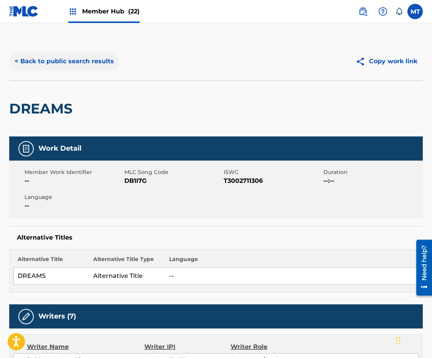
click at [45, 64] on button "< Back to public search results" at bounding box center [64, 61] width 110 height 19
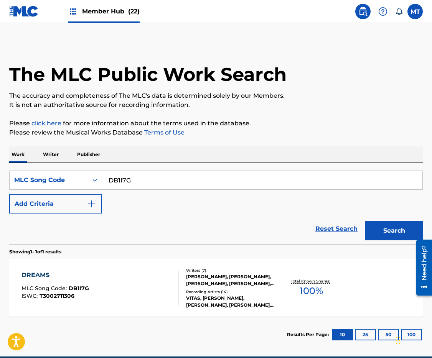
click at [139, 181] on input "DB1I7G" at bounding box center [262, 180] width 320 height 18
type input "KE4ZB4"
click at [365, 221] on button "Search" at bounding box center [394, 230] width 58 height 19
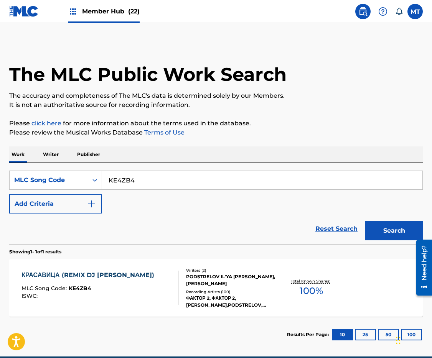
click at [129, 277] on div "КРАСАВИЦА (REMIX DJ [PERSON_NAME]) MLC Song Code : KE4ZB4 ISWC :" at bounding box center [99, 288] width 157 height 35
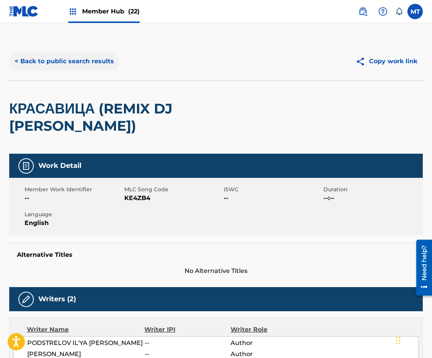
click at [61, 60] on button "< Back to public search results" at bounding box center [64, 61] width 110 height 19
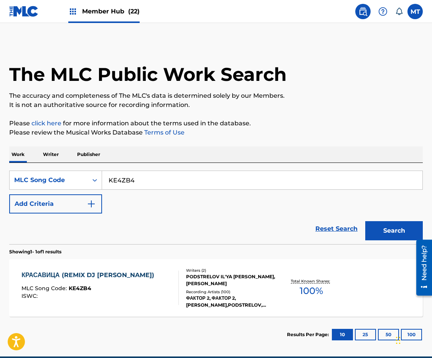
click at [155, 182] on input "KE4ZB4" at bounding box center [262, 180] width 320 height 18
type input "KE4ZBJ"
click at [365, 221] on button "Search" at bounding box center [394, 230] width 58 height 19
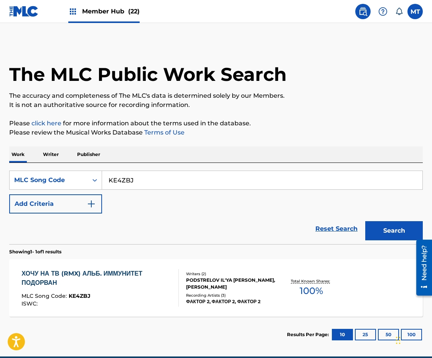
click at [58, 278] on div "ХОЧУ НА ТВ (RMX) АЛЬБ. ИММУНИТЕТ ПОДОРВАН" at bounding box center [96, 278] width 151 height 18
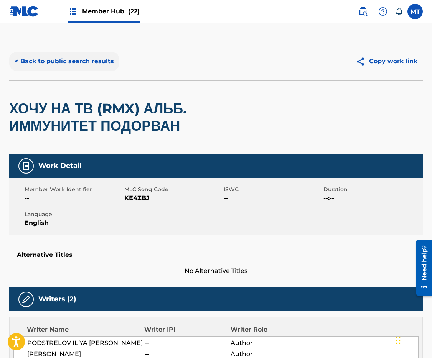
click at [63, 59] on button "< Back to public search results" at bounding box center [64, 61] width 110 height 19
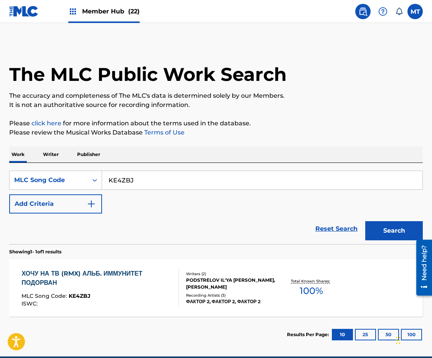
click at [142, 181] on input "KE4ZBJ" at bounding box center [262, 180] width 320 height 18
type input "KE4ZDE"
click at [365, 221] on button "Search" at bounding box center [394, 230] width 58 height 19
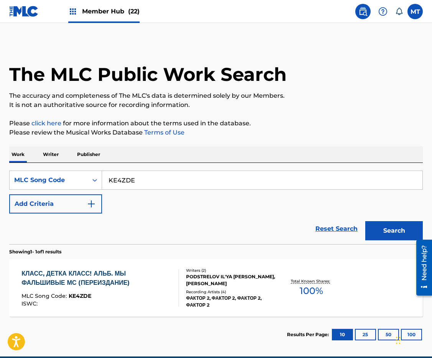
click at [62, 289] on div "КЛАСС, ДЕТКА КЛАСС! АЛЬБ. МЫ ФАЛЬШИВЫЕ МС (ПЕРЕИЗДАНИЕ) MLC Song Code : KE4ZDE …" at bounding box center [96, 288] width 151 height 38
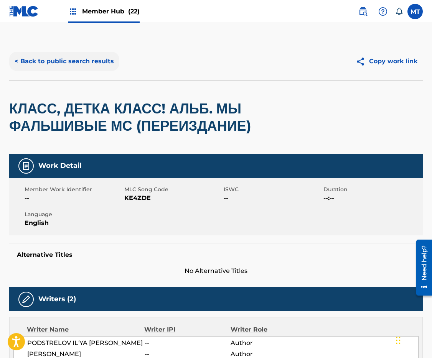
click at [101, 60] on button "< Back to public search results" at bounding box center [64, 61] width 110 height 19
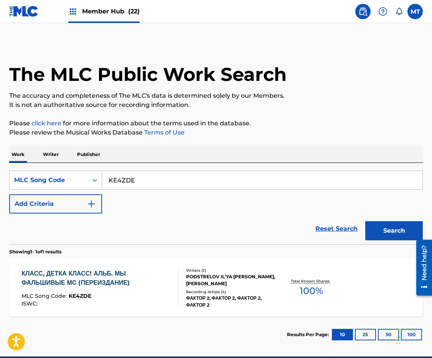
click at [193, 172] on input "KE4ZDE" at bounding box center [262, 180] width 320 height 18
click at [193, 181] on input "KE4ZDE" at bounding box center [262, 180] width 320 height 18
type input "KE8JHF"
click at [365, 221] on button "Search" at bounding box center [394, 230] width 58 height 19
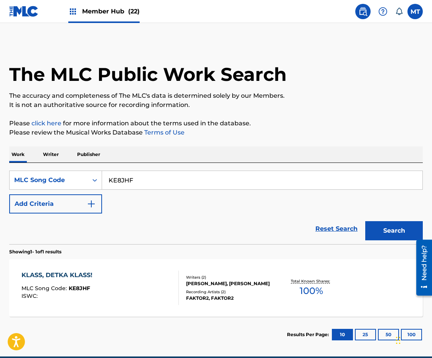
click at [45, 279] on div "KLASS, DETKA KLASS!" at bounding box center [58, 275] width 75 height 9
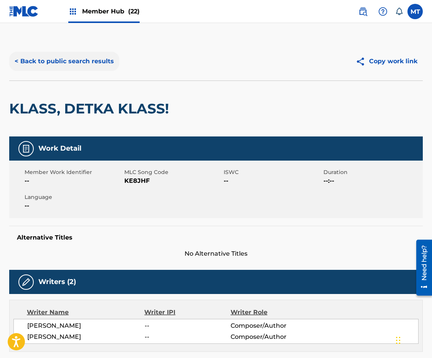
click at [38, 63] on button "< Back to public search results" at bounding box center [64, 61] width 110 height 19
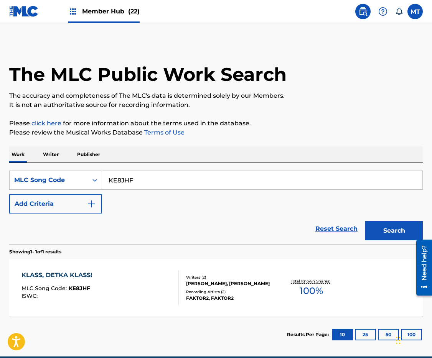
click at [190, 181] on input "KE8JHF" at bounding box center [262, 180] width 320 height 18
type input "ND5QVN"
click at [365, 221] on button "Search" at bounding box center [394, 230] width 58 height 19
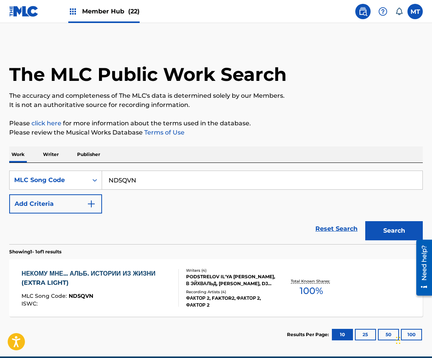
click at [83, 274] on div "НЕКОМУ МНЕ... АЛЬБ. ИСТОРИИ ИЗ ЖИЗНИ (EXTRA LIGHT)" at bounding box center [96, 278] width 151 height 18
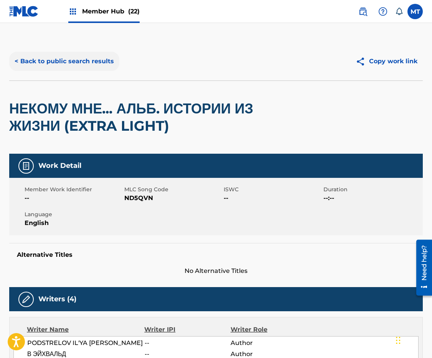
click at [71, 61] on button "< Back to public search results" at bounding box center [64, 61] width 110 height 19
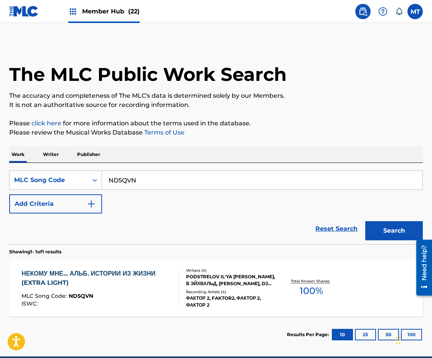
click at [182, 177] on input "ND5QVN" at bounding box center [262, 180] width 320 height 18
type input "ND5QW8"
click at [365, 221] on button "Search" at bounding box center [394, 230] width 58 height 19
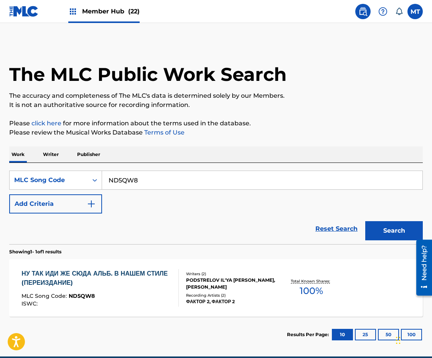
click at [81, 282] on div "НУ ТАК ИДИ ЖЕ СЮДА АЛЬБ. В НАШЕМ СТИЛЕ (ПЕРЕИЗДАНИЕ)" at bounding box center [96, 278] width 151 height 18
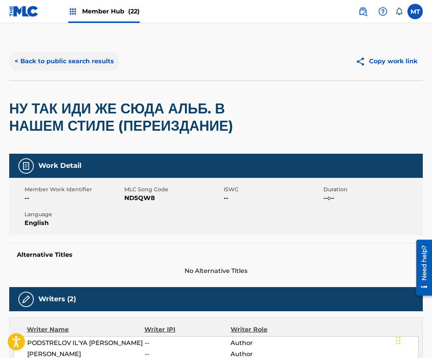
click at [69, 64] on button "< Back to public search results" at bounding box center [64, 61] width 110 height 19
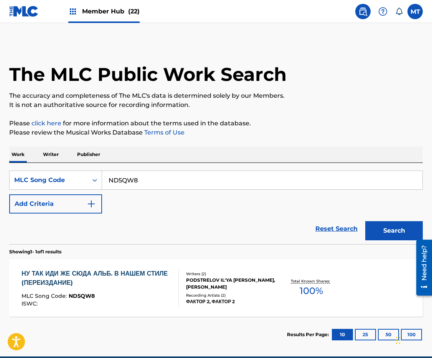
click at [167, 185] on input "ND5QW8" at bounding box center [262, 180] width 320 height 18
type input "ND5QWE"
click at [365, 221] on button "Search" at bounding box center [394, 230] width 58 height 19
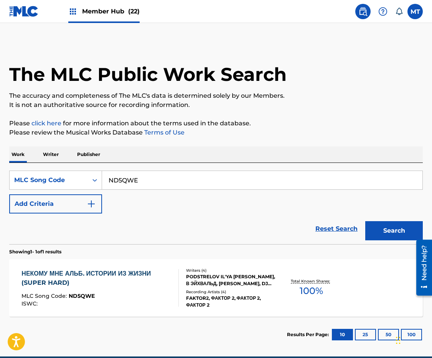
click at [72, 268] on div "НЕКОМУ МНЕ АЛЬБ. ИСТОРИИ ИЗ ЖИЗНИ (SUPER HARD) MLC Song Code : ND5QWE ISWC : Wr…" at bounding box center [216, 288] width 414 height 58
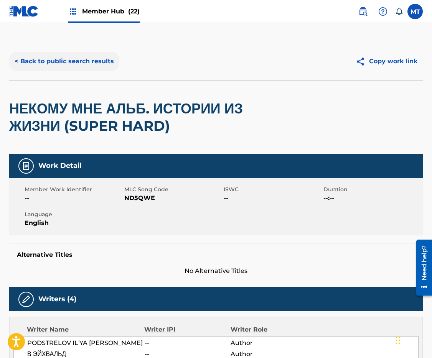
click at [74, 61] on button "< Back to public search results" at bounding box center [64, 61] width 110 height 19
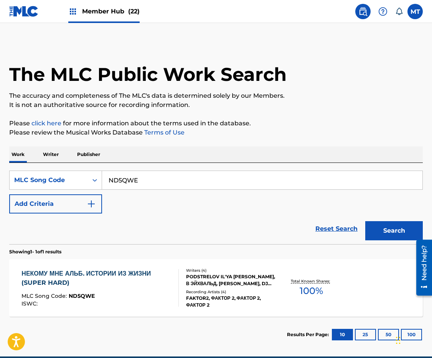
click at [169, 184] on input "ND5QWE" at bounding box center [262, 180] width 320 height 18
type input "OD0JJC"
click at [365, 221] on button "Search" at bounding box center [394, 230] width 58 height 19
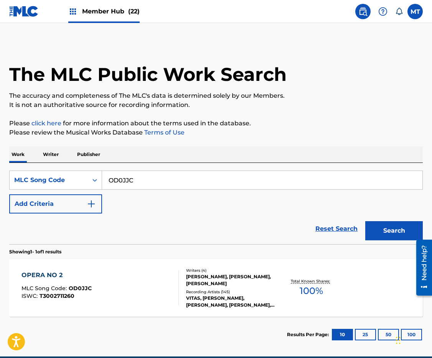
click at [42, 280] on div "OPERA NO 2" at bounding box center [56, 275] width 70 height 9
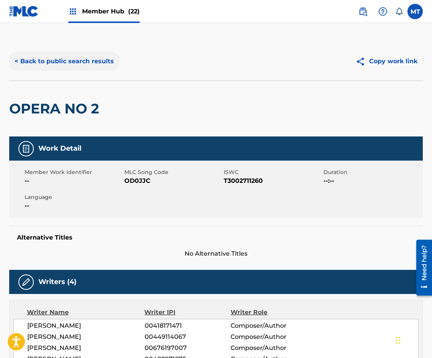
click at [58, 62] on button "< Back to public search results" at bounding box center [64, 61] width 110 height 19
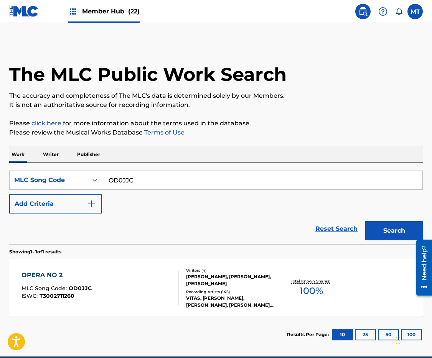
click at [140, 179] on input "OD0JJC" at bounding box center [262, 180] width 320 height 18
type input "SB1SV6"
click at [365, 221] on button "Search" at bounding box center [394, 230] width 58 height 19
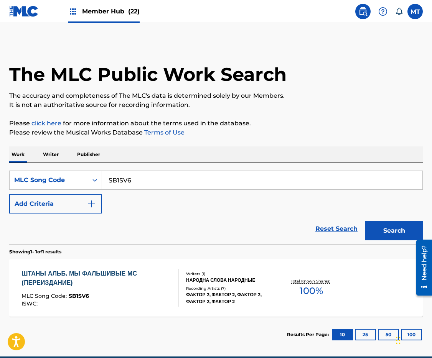
click at [69, 275] on div "ШТАНЫ АЛЬБ. МЫ ФАЛЬШИВЫЕ МС (ПЕРЕИЗДАНИЕ)" at bounding box center [96, 278] width 151 height 18
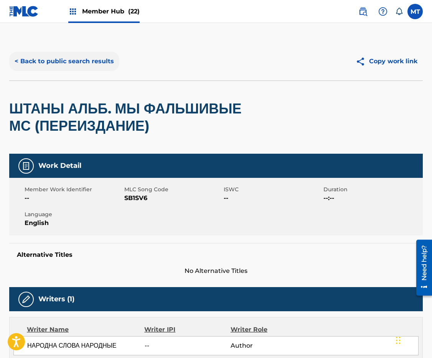
click at [70, 61] on button "< Back to public search results" at bounding box center [64, 61] width 110 height 19
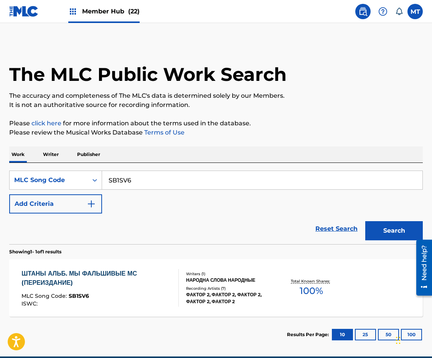
click at [158, 186] on input "SB1SV6" at bounding box center [262, 180] width 320 height 18
type input "SH1CN6"
click at [365, 221] on button "Search" at bounding box center [394, 230] width 58 height 19
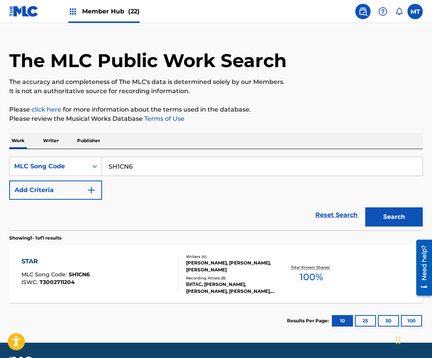
scroll to position [14, 0]
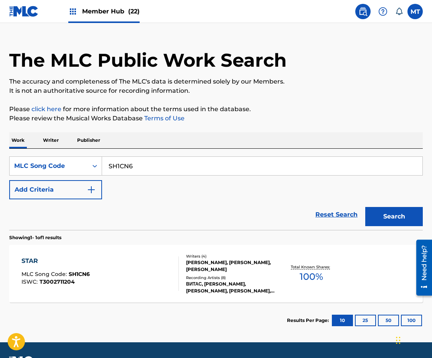
click at [64, 261] on div "STAR" at bounding box center [55, 261] width 68 height 9
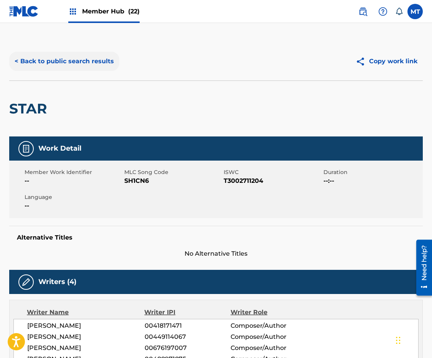
click at [60, 58] on button "< Back to public search results" at bounding box center [64, 61] width 110 height 19
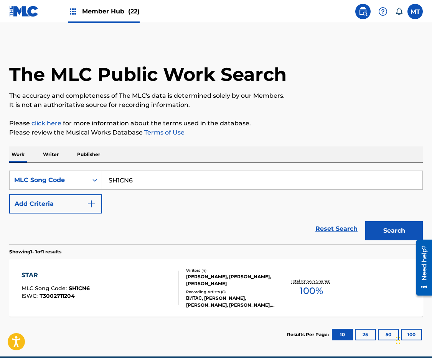
scroll to position [14, 0]
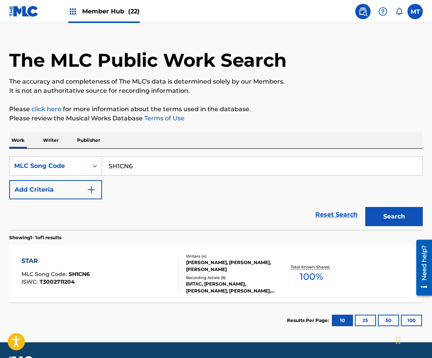
click at [173, 172] on input "SH1CN6" at bounding box center [262, 166] width 320 height 18
click at [173, 171] on input "SH1CN6" at bounding box center [262, 166] width 320 height 18
type input "TD94SP"
click at [365, 207] on button "Search" at bounding box center [394, 216] width 58 height 19
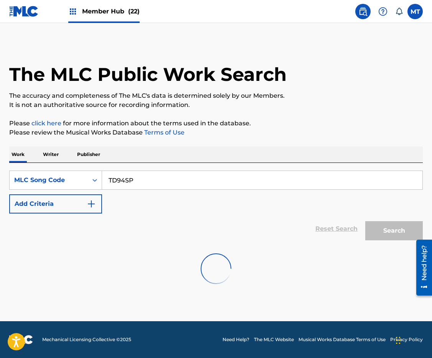
scroll to position [0, 0]
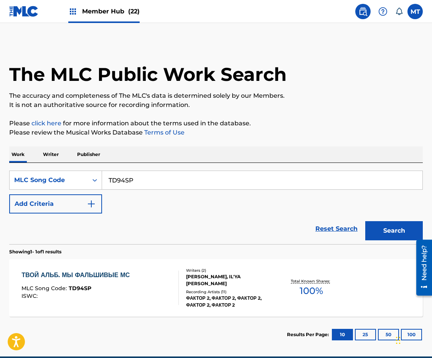
click at [59, 272] on div "ТВОЙ АЛЬБ. МЫ ФАЛЬШИВЫЕ МС" at bounding box center [77, 275] width 112 height 9
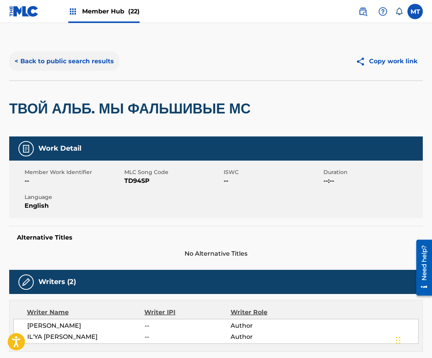
click at [81, 61] on button "< Back to public search results" at bounding box center [64, 61] width 110 height 19
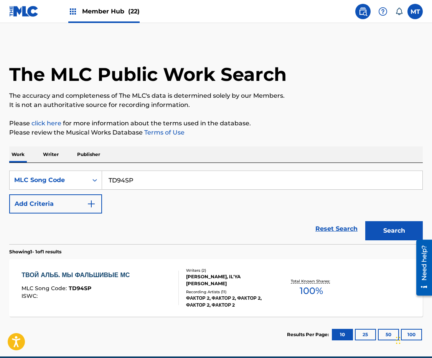
click at [140, 185] on input "TD94SP" at bounding box center [262, 180] width 320 height 18
click at [140, 184] on input "TD94SP" at bounding box center [262, 180] width 320 height 18
type input "VB8212"
click at [365, 221] on button "Search" at bounding box center [394, 230] width 58 height 19
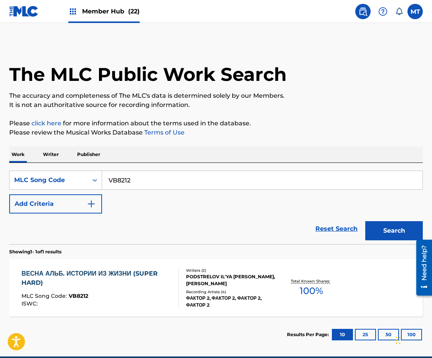
click at [107, 268] on div "ВЕСНА АЛЬБ. ИСТОРИИ ИЗ ЖИЗНИ (SUPER HARD) MLC Song Code : VB8212 ISWC : Writers…" at bounding box center [216, 288] width 414 height 58
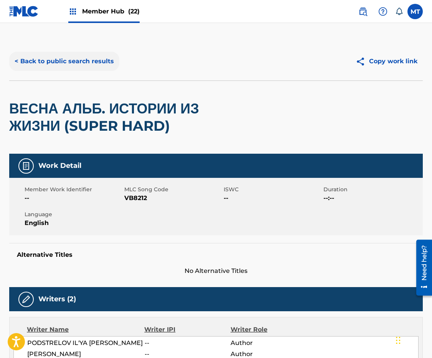
click at [79, 59] on button "< Back to public search results" at bounding box center [64, 61] width 110 height 19
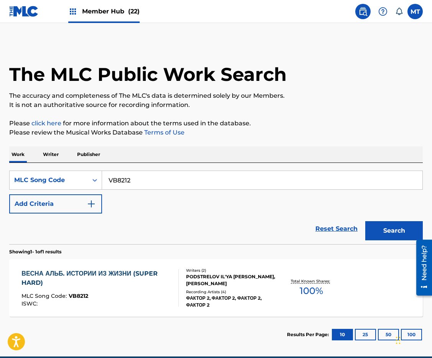
click at [166, 184] on input "VB8212" at bounding box center [262, 180] width 320 height 18
type input "VB821U"
click at [365, 221] on button "Search" at bounding box center [394, 230] width 58 height 19
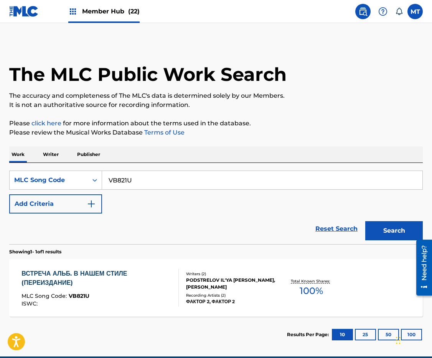
click at [111, 271] on div "ВСТРЕЧА АЛЬБ. В НАШЕМ СТИЛЕ (ПЕРЕИЗДАНИЕ)" at bounding box center [96, 278] width 151 height 18
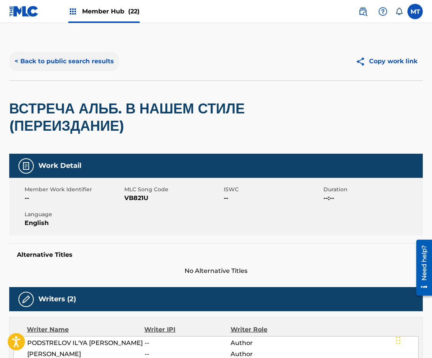
click at [63, 62] on button "< Back to public search results" at bounding box center [64, 61] width 110 height 19
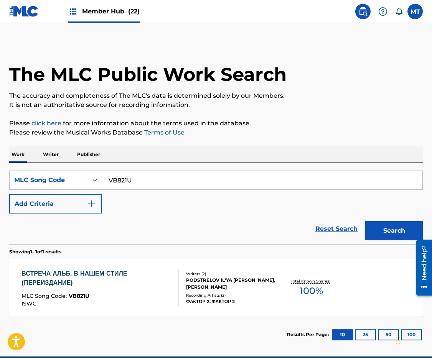
click at [154, 183] on input "VB821U" at bounding box center [262, 180] width 320 height 18
type input "ZA2W95"
click at [365, 221] on button "Search" at bounding box center [394, 230] width 58 height 19
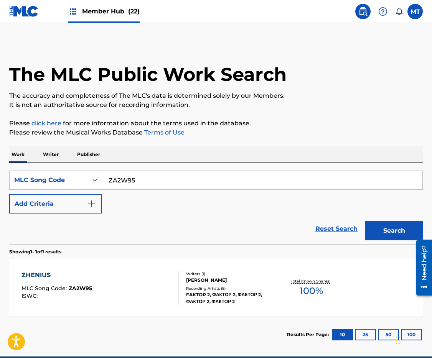
click at [83, 278] on div "ZHENIUS" at bounding box center [56, 275] width 71 height 9
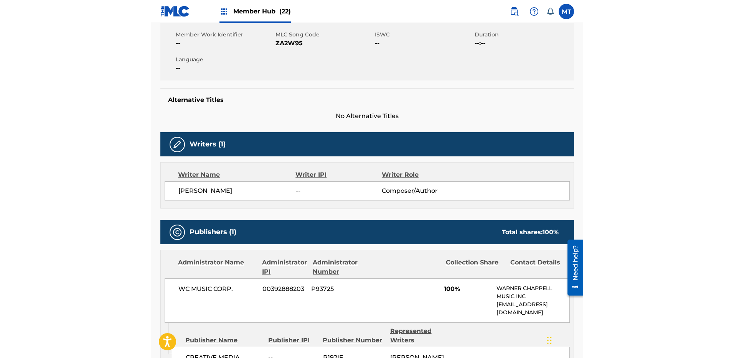
scroll to position [259, 0]
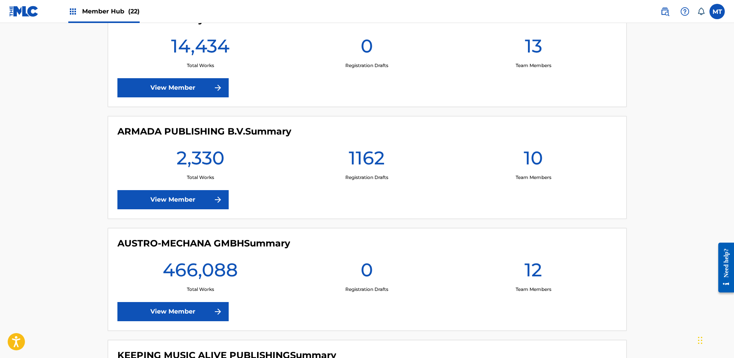
scroll to position [209, 0]
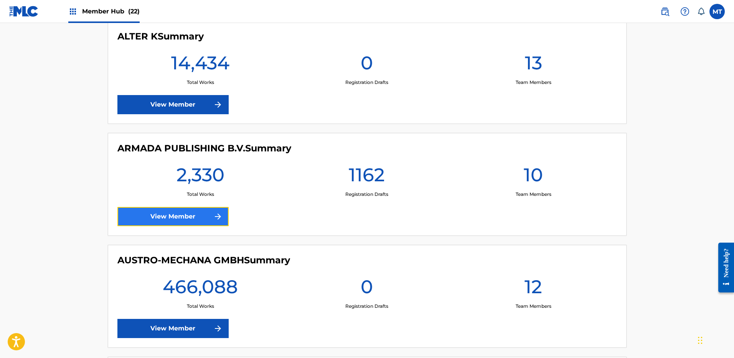
click at [202, 216] on link "View Member" at bounding box center [172, 216] width 111 height 19
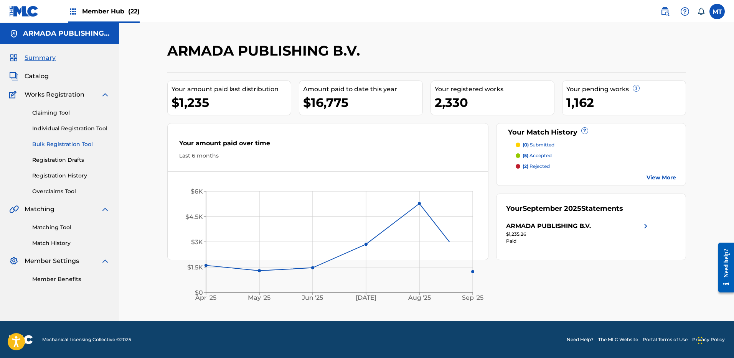
click at [87, 144] on link "Bulk Registration Tool" at bounding box center [71, 144] width 78 height 8
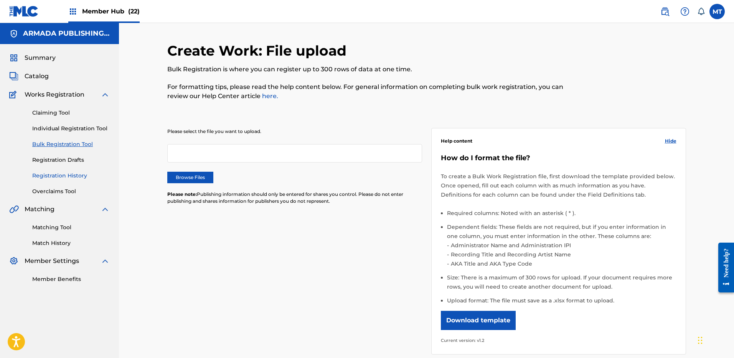
click at [79, 173] on link "Registration History" at bounding box center [71, 176] width 78 height 8
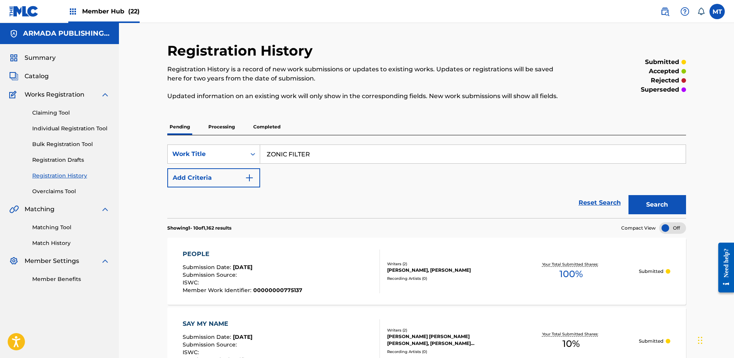
type input "ZONIC FILTER"
click at [645, 203] on button "Search" at bounding box center [658, 204] width 58 height 19
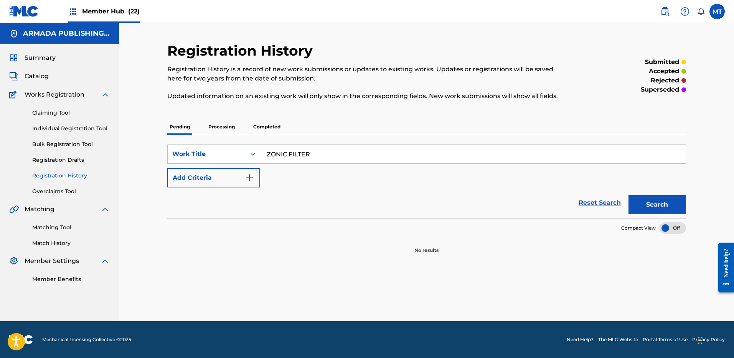
click at [219, 129] on p "Processing" at bounding box center [221, 127] width 31 height 16
click at [670, 212] on button "Search" at bounding box center [658, 204] width 58 height 19
click at [254, 122] on p "Completed" at bounding box center [267, 127] width 32 height 16
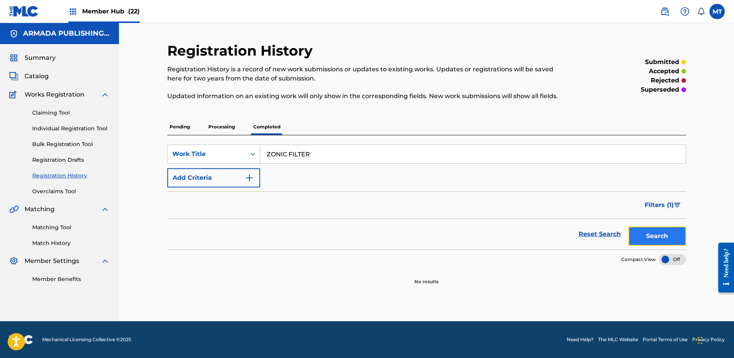
click at [656, 233] on button "Search" at bounding box center [658, 236] width 58 height 19
click at [58, 147] on link "Bulk Registration Tool" at bounding box center [71, 144] width 78 height 8
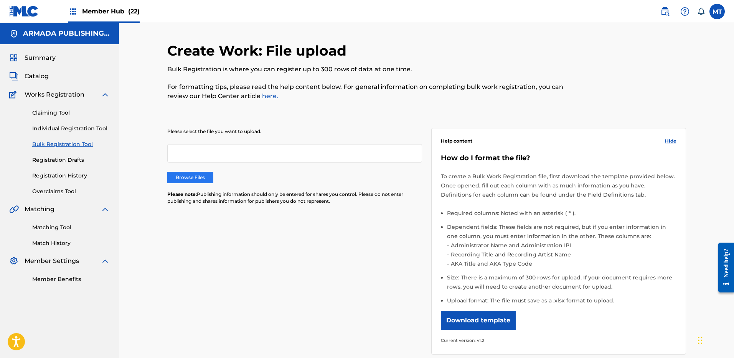
click at [187, 178] on label "Browse Files" at bounding box center [190, 178] width 46 height 12
click at [0, 0] on input "Browse Files" at bounding box center [0, 0] width 0 height 0
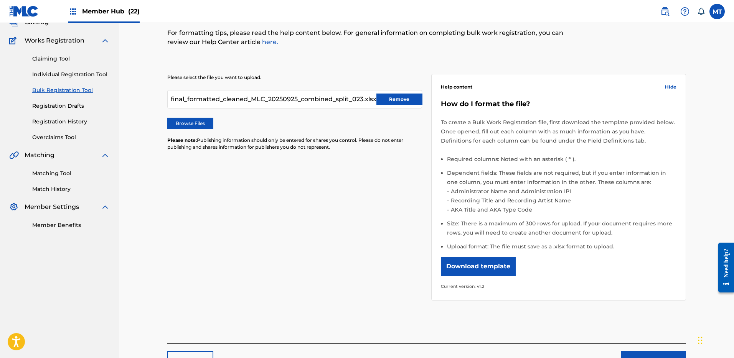
scroll to position [111, 0]
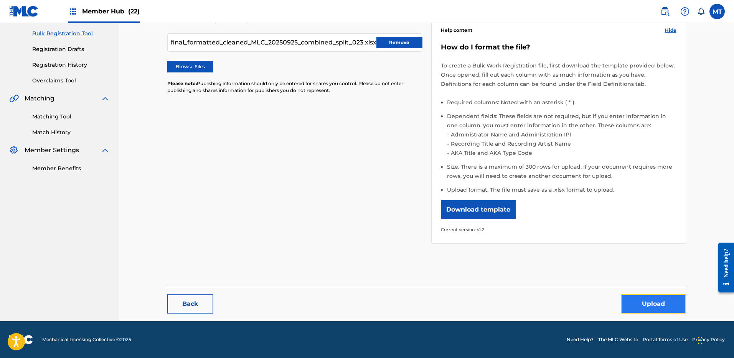
click at [649, 305] on button "Upload" at bounding box center [653, 304] width 65 height 19
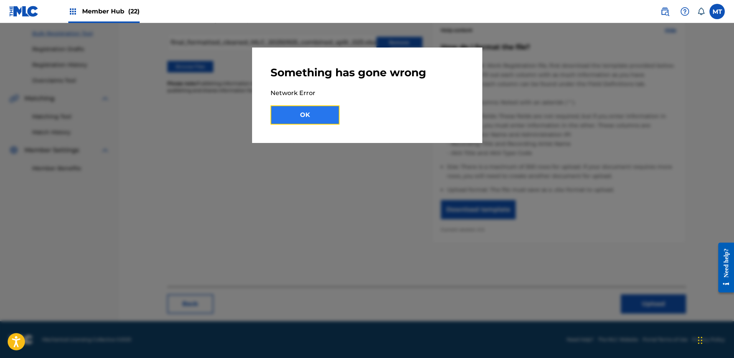
click at [309, 111] on button "OK" at bounding box center [305, 115] width 69 height 19
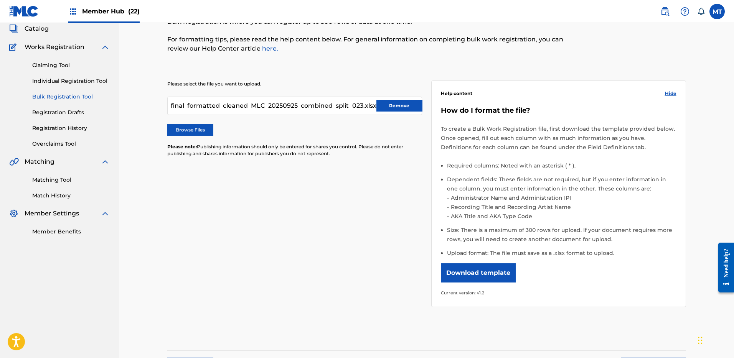
scroll to position [0, 0]
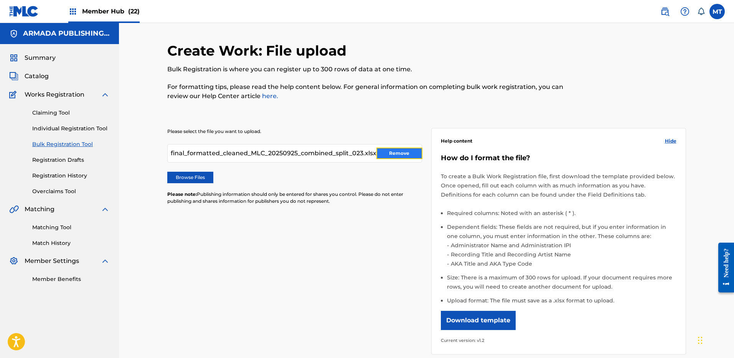
click at [394, 152] on button "Remove" at bounding box center [399, 154] width 46 height 12
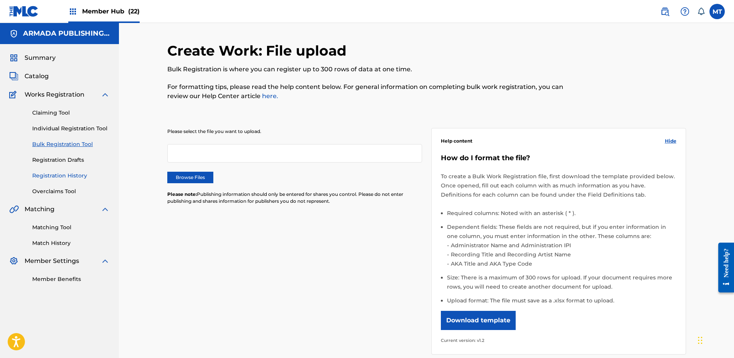
click at [41, 175] on link "Registration History" at bounding box center [71, 176] width 78 height 8
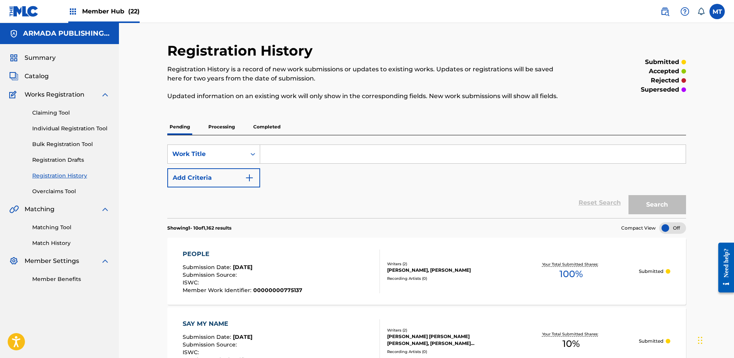
drag, startPoint x: 305, startPoint y: 154, endPoint x: 271, endPoint y: 154, distance: 33.8
click at [271, 154] on input "Search Form" at bounding box center [473, 154] width 426 height 18
paste input "SOUL SNATCHER (SPACE TERRACE MIX)"
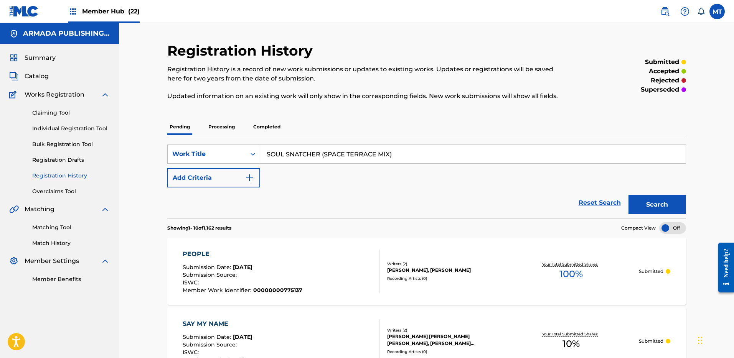
type input "SOUL SNATCHER (SPACE TERRACE MIX)"
click at [629, 195] on button "Search" at bounding box center [658, 204] width 58 height 19
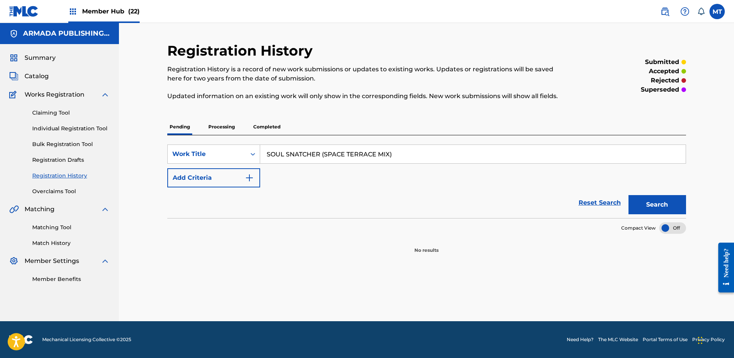
click at [222, 125] on p "Processing" at bounding box center [221, 127] width 31 height 16
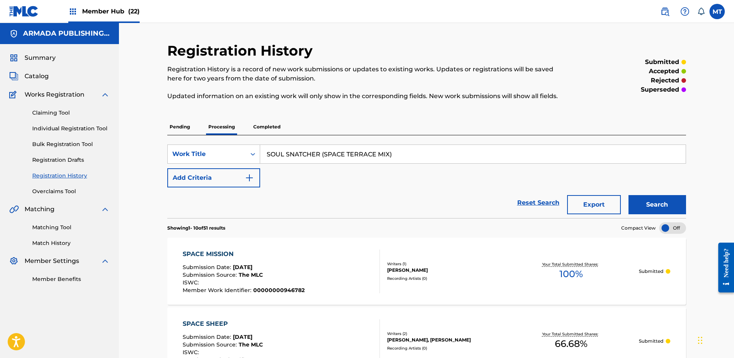
click at [333, 195] on div "Reset Search Export Search" at bounding box center [426, 203] width 519 height 31
click at [257, 124] on p "Completed" at bounding box center [267, 127] width 32 height 16
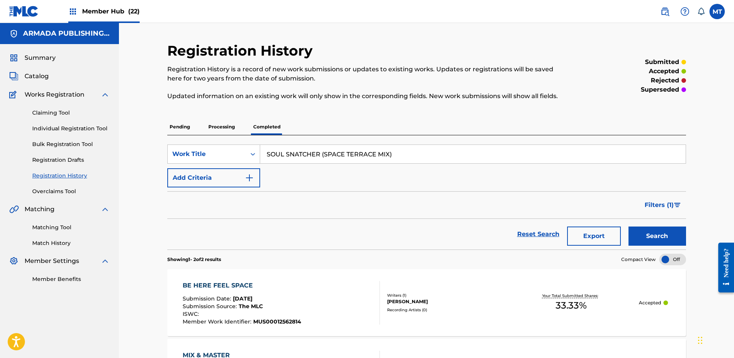
click at [50, 137] on div "Claiming Tool Individual Registration Tool Bulk Registration Tool Registration …" at bounding box center [59, 147] width 101 height 96
click at [52, 146] on link "Bulk Registration Tool" at bounding box center [71, 144] width 78 height 8
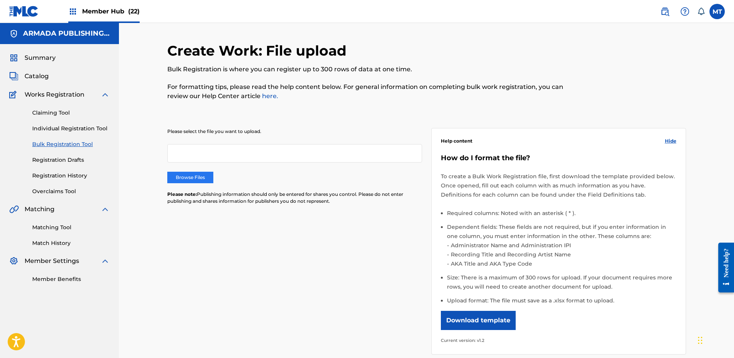
click at [201, 177] on label "Browse Files" at bounding box center [190, 178] width 46 height 12
click at [0, 0] on input "Browse Files" at bounding box center [0, 0] width 0 height 0
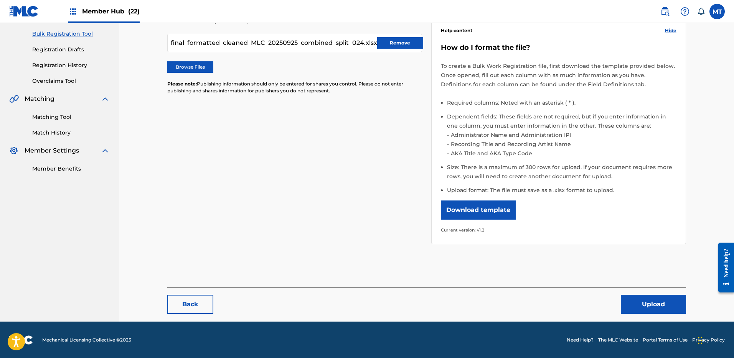
scroll to position [111, 0]
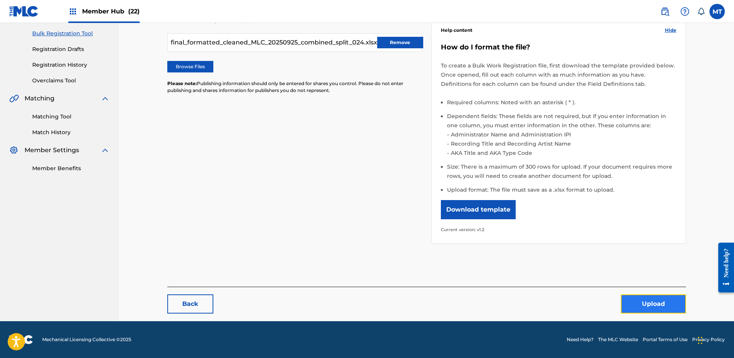
click at [639, 303] on button "Upload" at bounding box center [653, 304] width 65 height 19
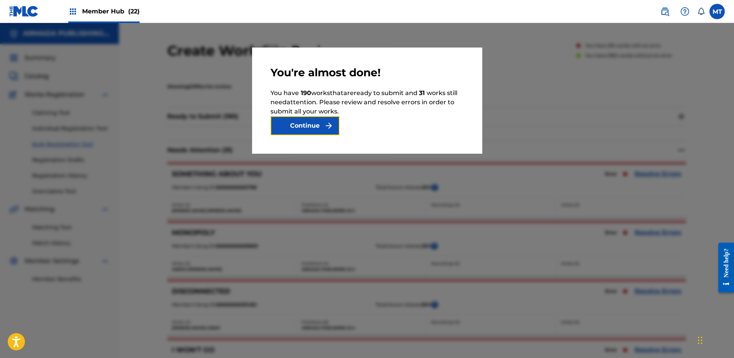
click at [317, 133] on button "Continue" at bounding box center [305, 125] width 69 height 19
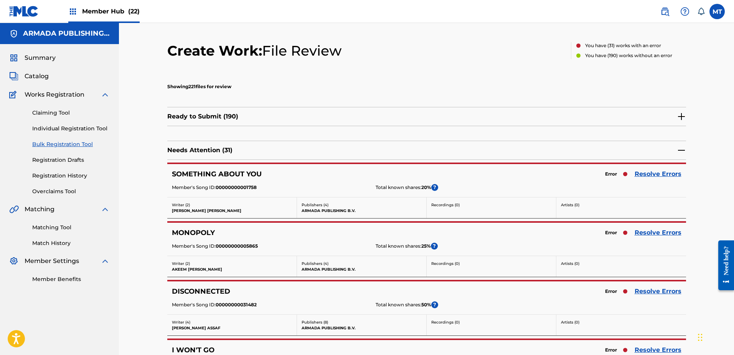
click at [328, 113] on div "Ready to Submit ( 190 )" at bounding box center [426, 116] width 519 height 19
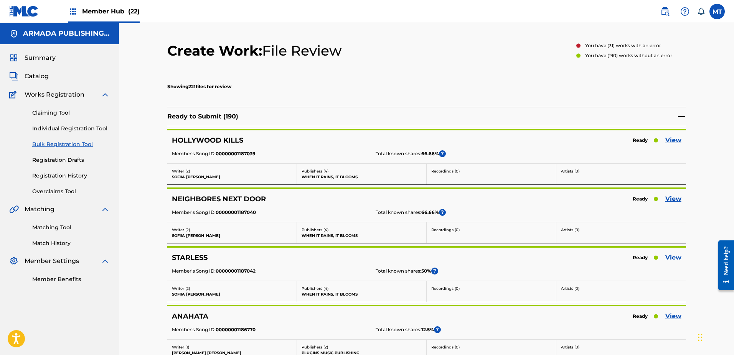
click at [328, 113] on div "Ready to Submit ( 190 )" at bounding box center [426, 116] width 519 height 19
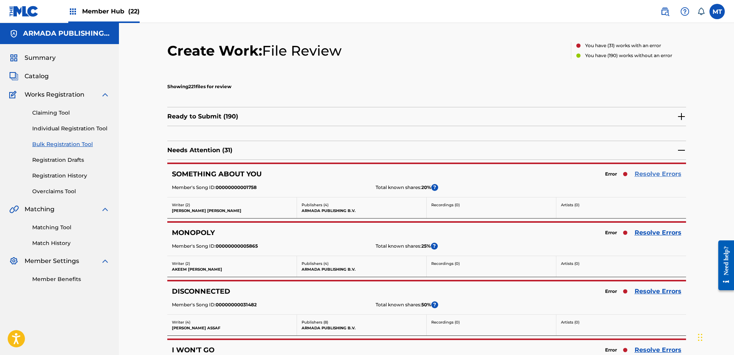
click at [647, 174] on link "Resolve Errors" at bounding box center [658, 174] width 47 height 9
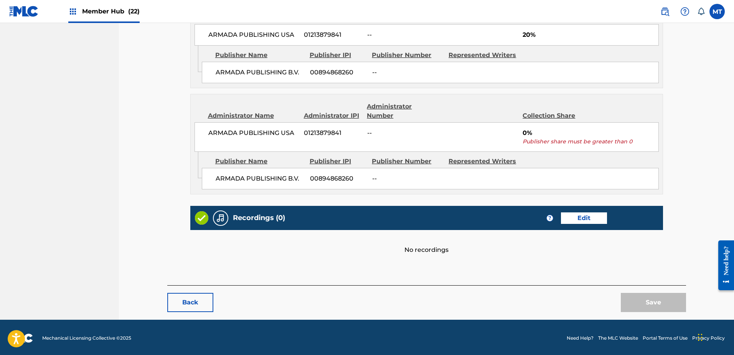
scroll to position [372, 0]
